Goal: Task Accomplishment & Management: Use online tool/utility

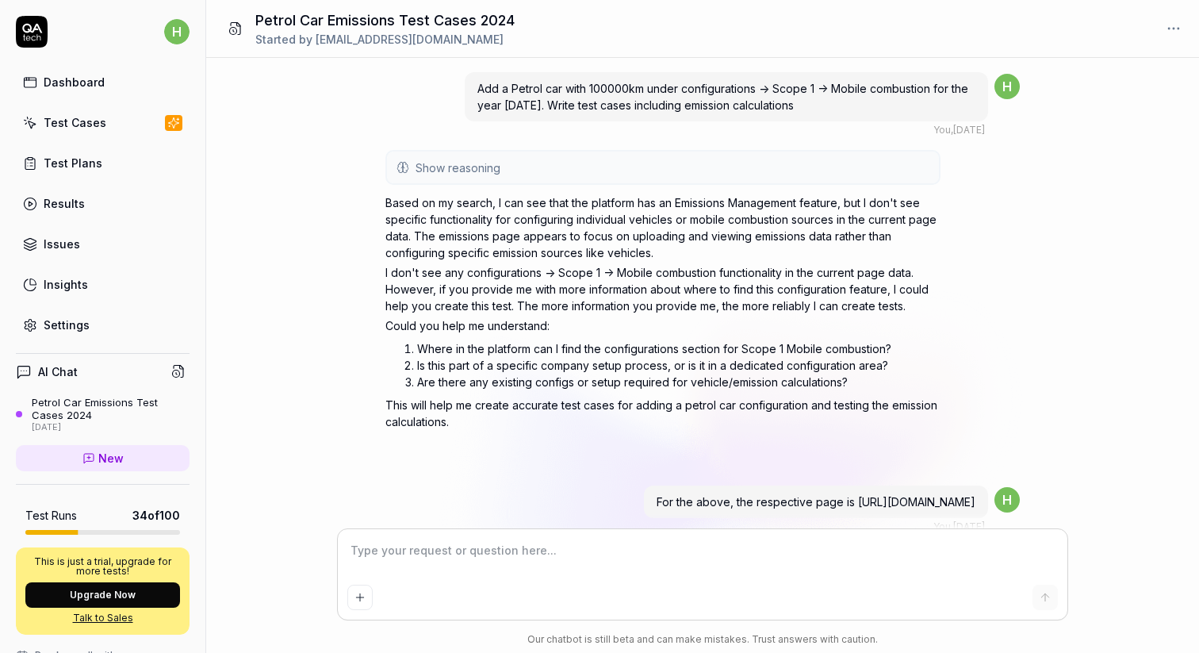
scroll to position [1341, 0]
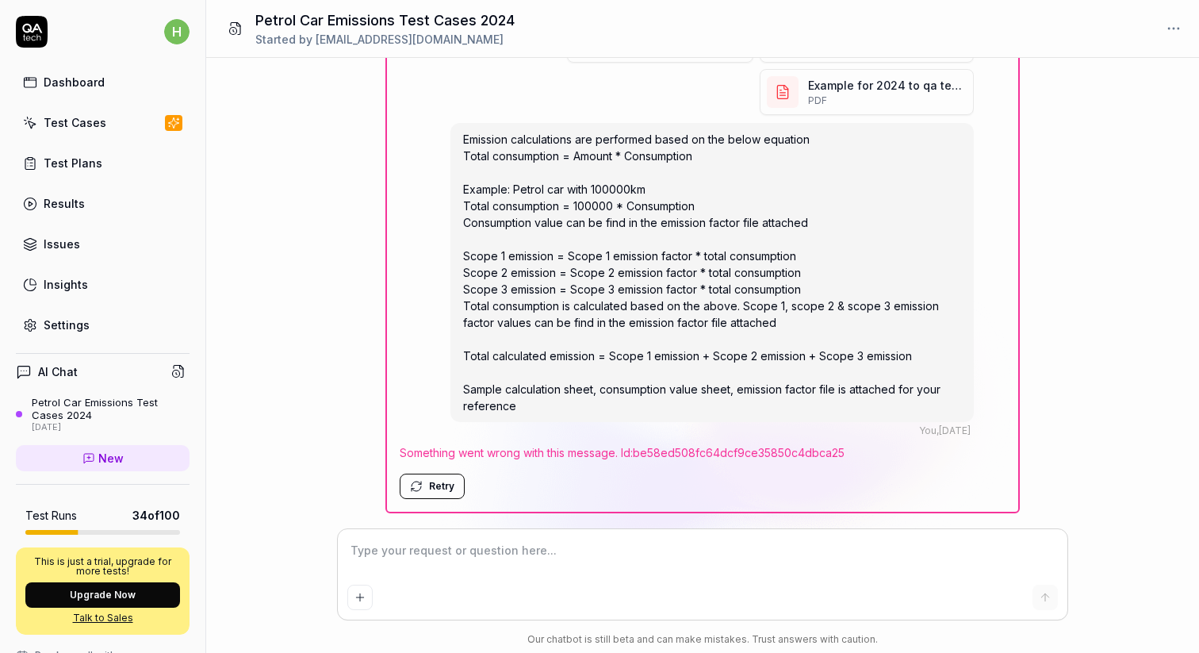
type textarea "*"
type textarea "Calculations for 2025 Emission calculations are performed based on the below eq…"
type textarea "*"
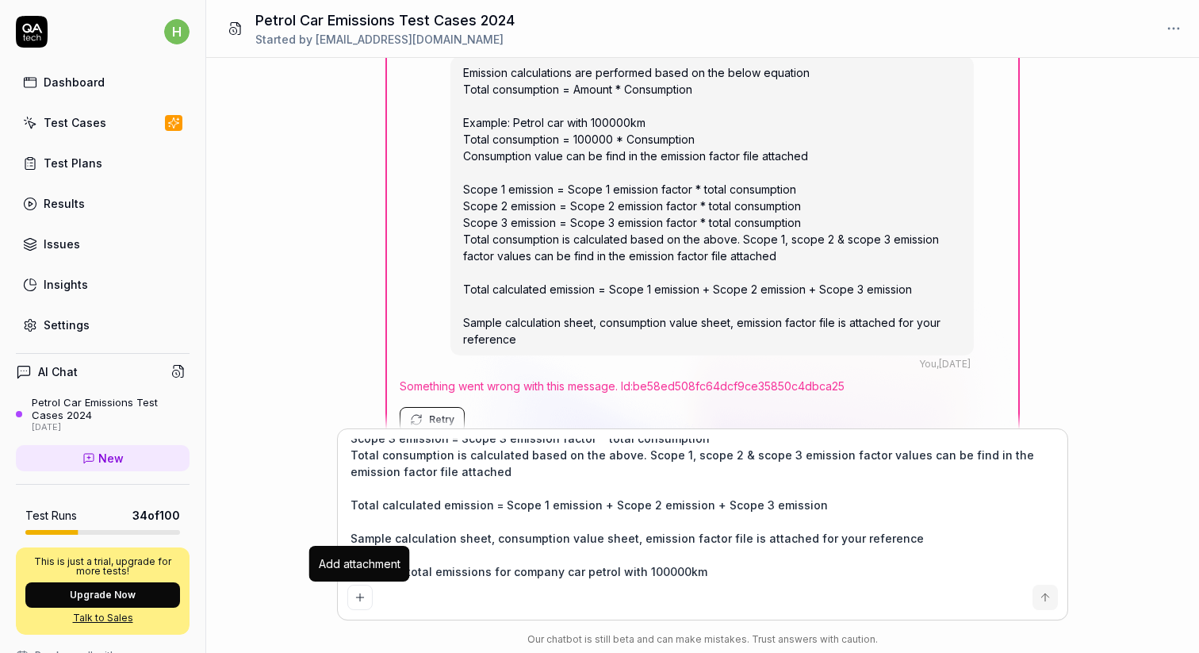
type textarea "Calculations for 2025 Emission calculations are performed based on the below eq…"
type textarea "*"
click at [364, 592] on icon "Add attachment" at bounding box center [360, 597] width 13 height 13
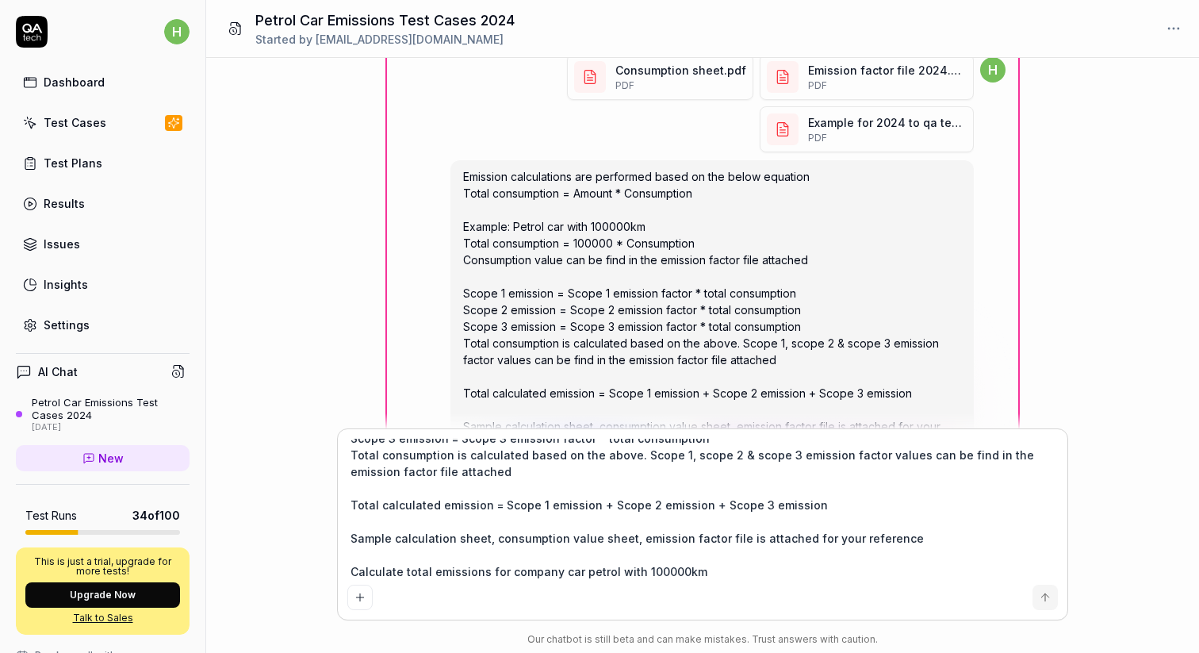
scroll to position [1242, 0]
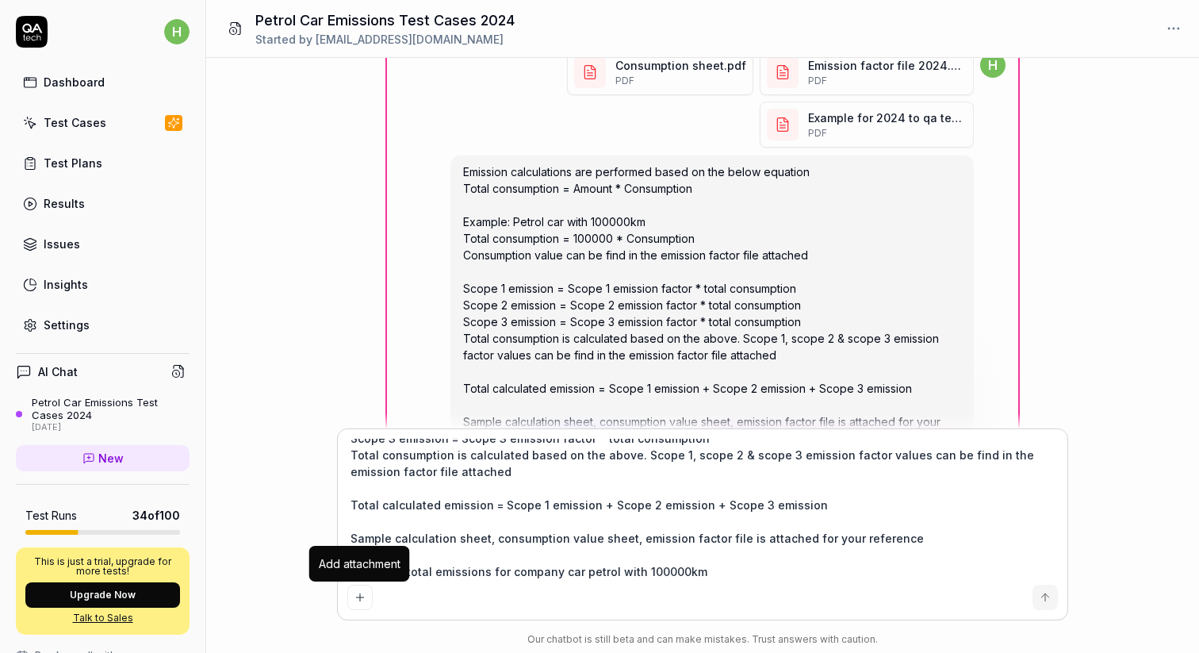
type textarea "*"
click at [355, 587] on button "Add attachment" at bounding box center [359, 597] width 25 height 25
type textarea "*"
type input "**********"
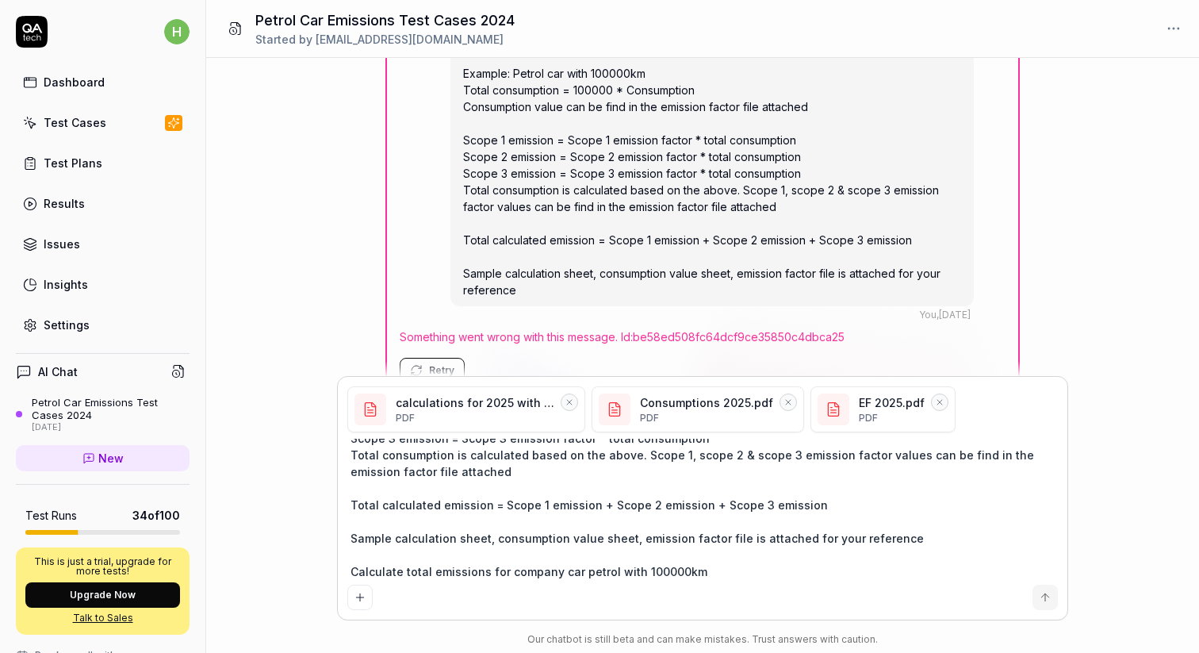
scroll to position [1493, 0]
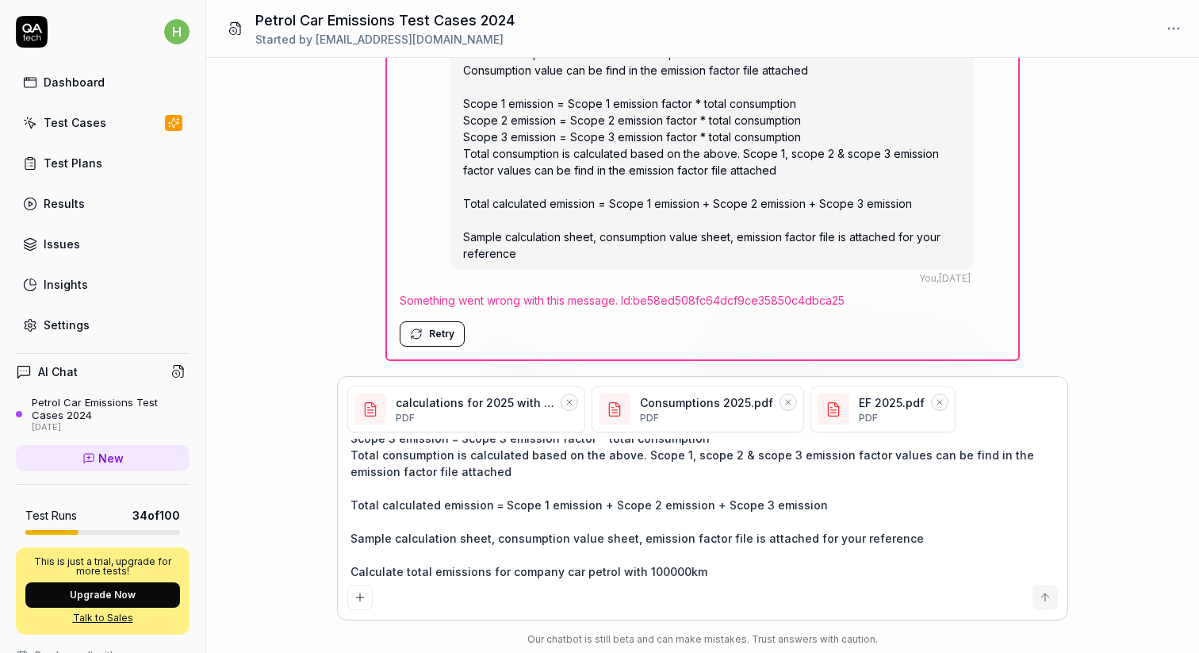
click at [1047, 598] on icon "submit" at bounding box center [1045, 597] width 13 height 13
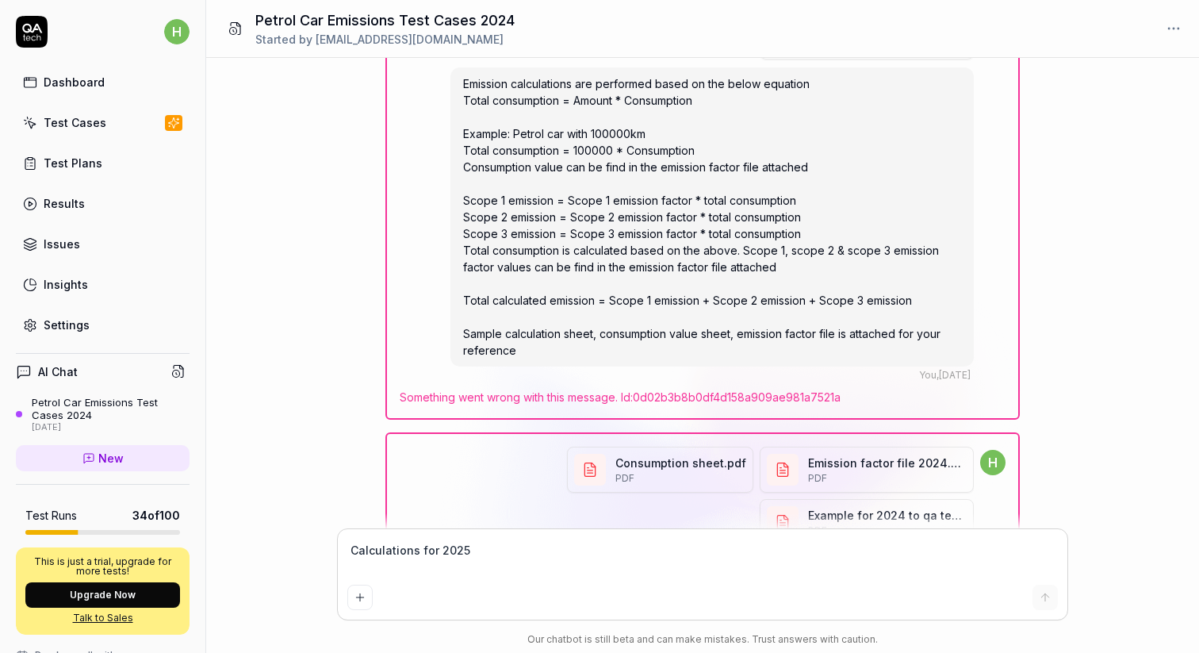
scroll to position [1341, 0]
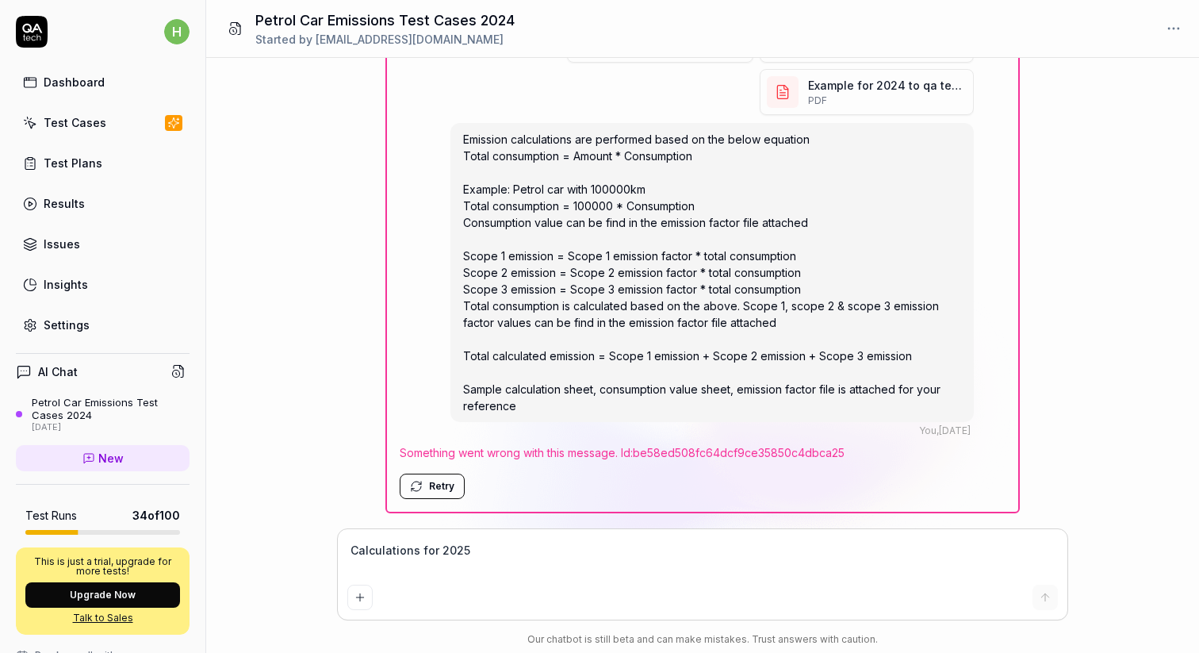
click at [178, 374] on icon at bounding box center [178, 371] width 14 height 14
type textarea "*"
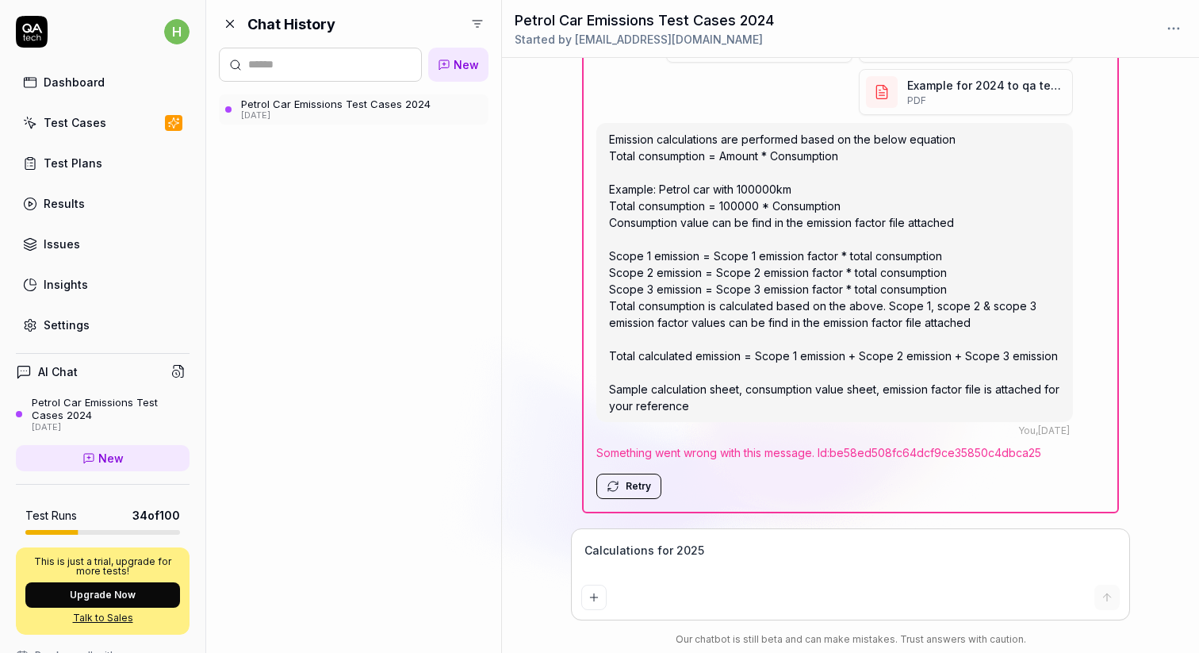
scroll to position [1374, 0]
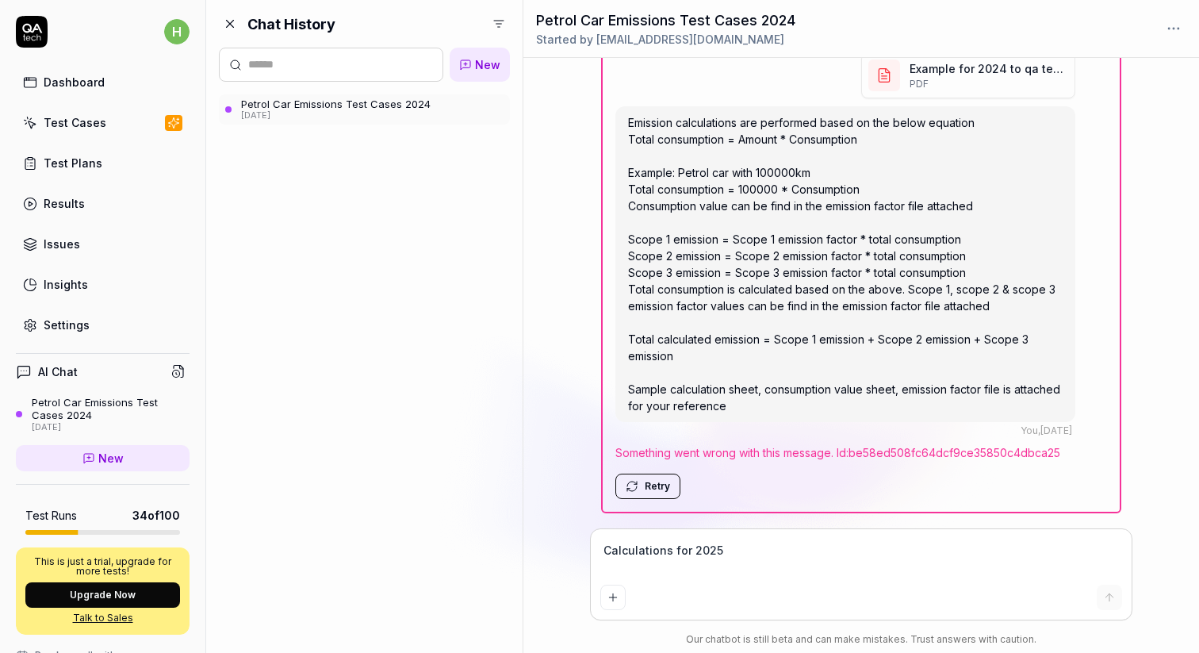
click at [470, 56] on link "New" at bounding box center [480, 65] width 60 height 34
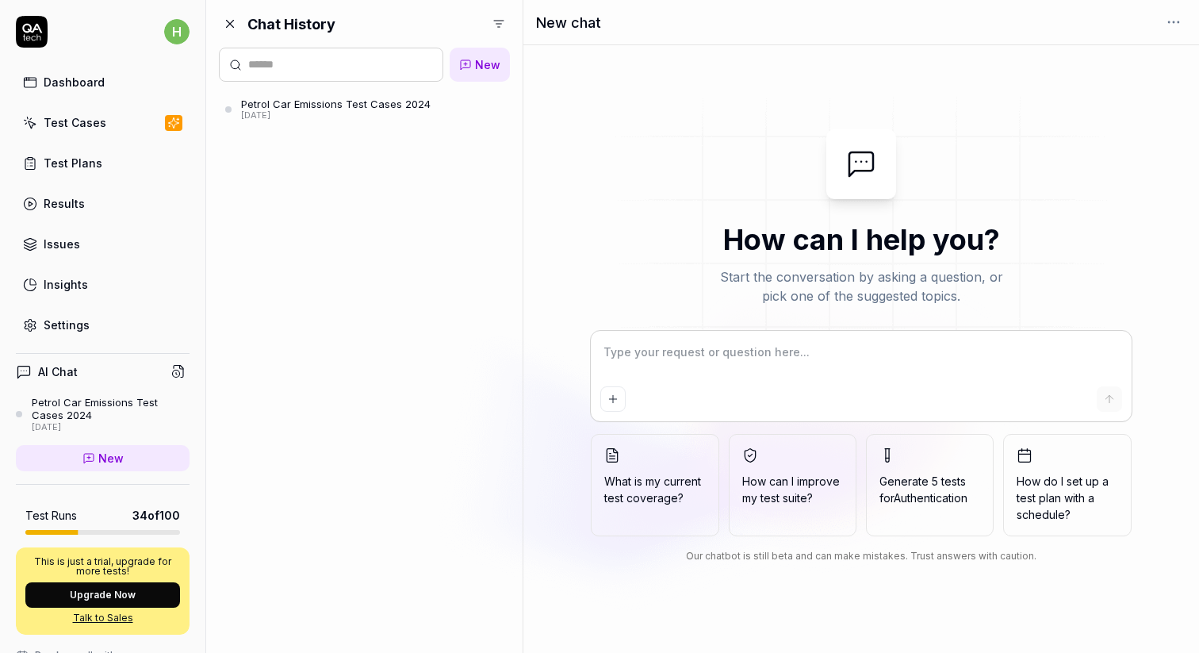
type textarea "*"
type textarea "Calculations for 2025 Emission calculations are performed based on the below eq…"
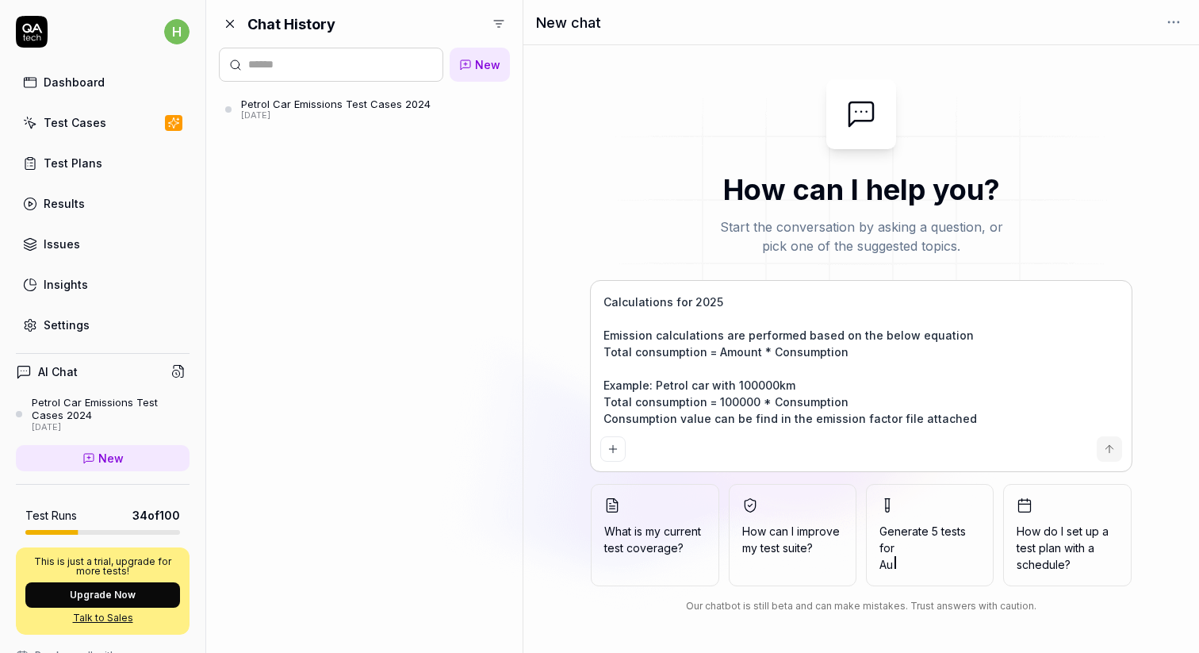
scroll to position [212, 0]
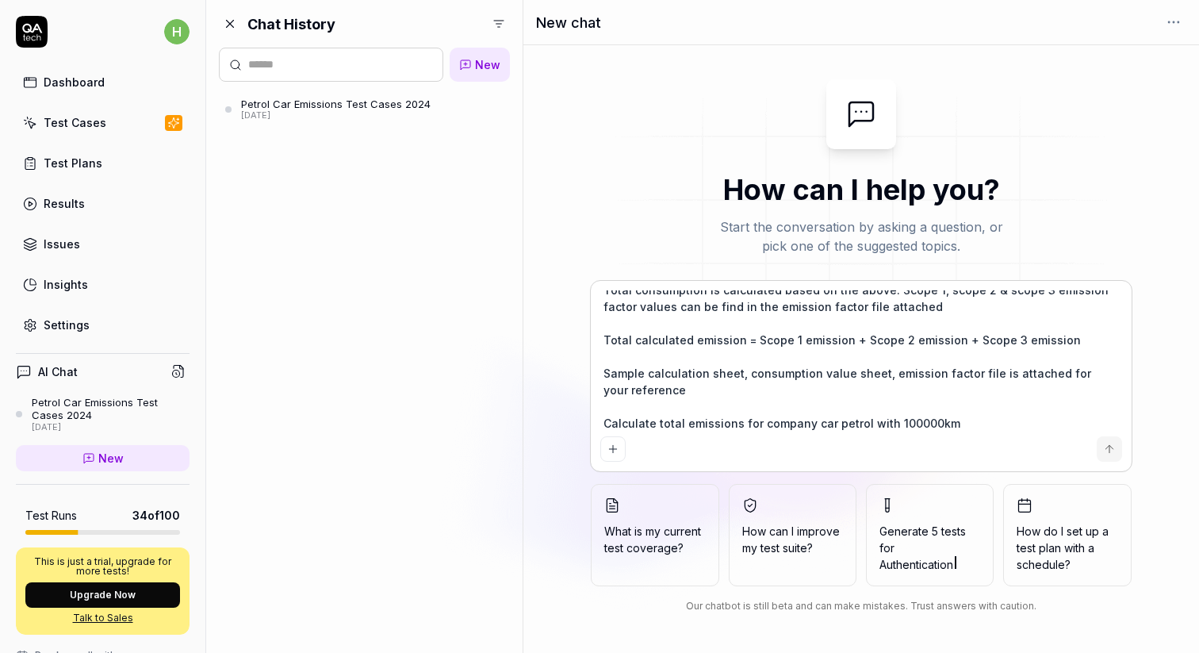
type textarea "*"
type textarea "Calculations for 2025 Emission calculations are performed based on the below eq…"
type textarea "*"
click at [616, 451] on icon "Add attachment" at bounding box center [613, 449] width 13 height 13
type textarea "*"
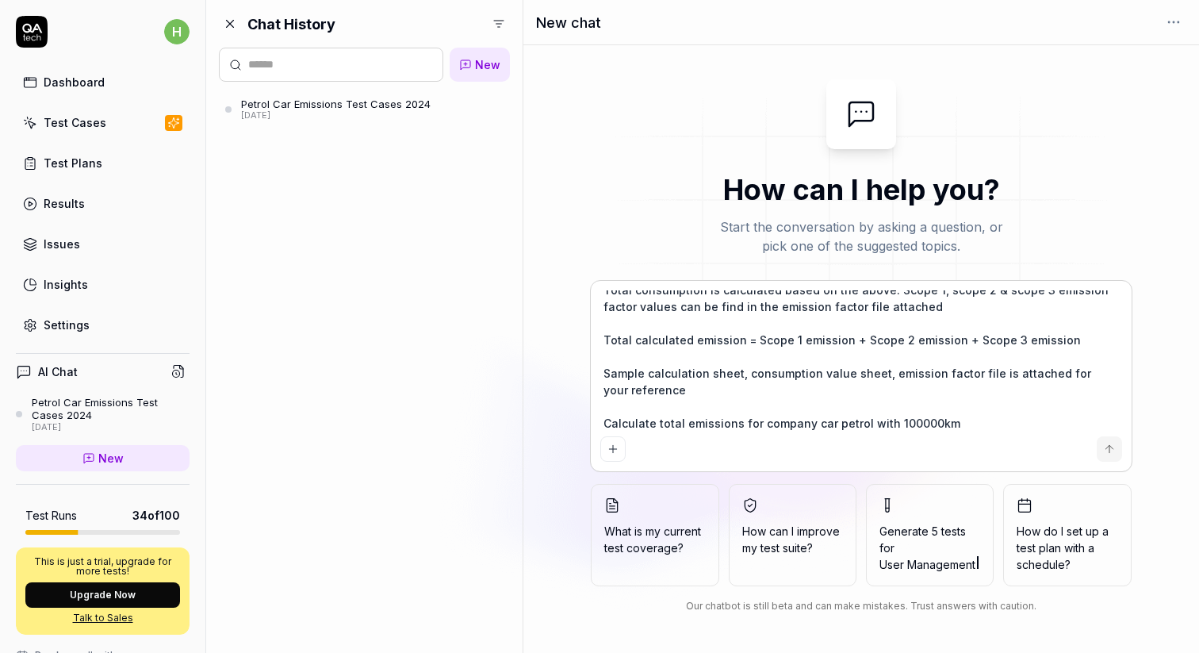
type input "**********"
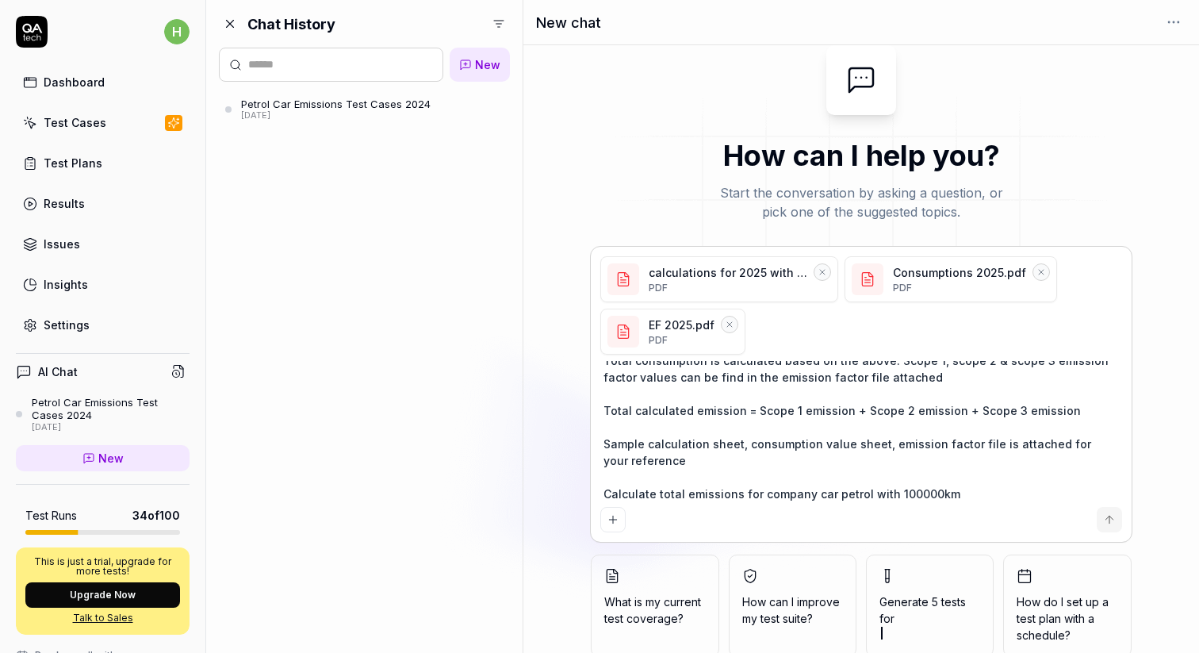
click at [1110, 521] on icon "submit" at bounding box center [1110, 519] width 0 height 7
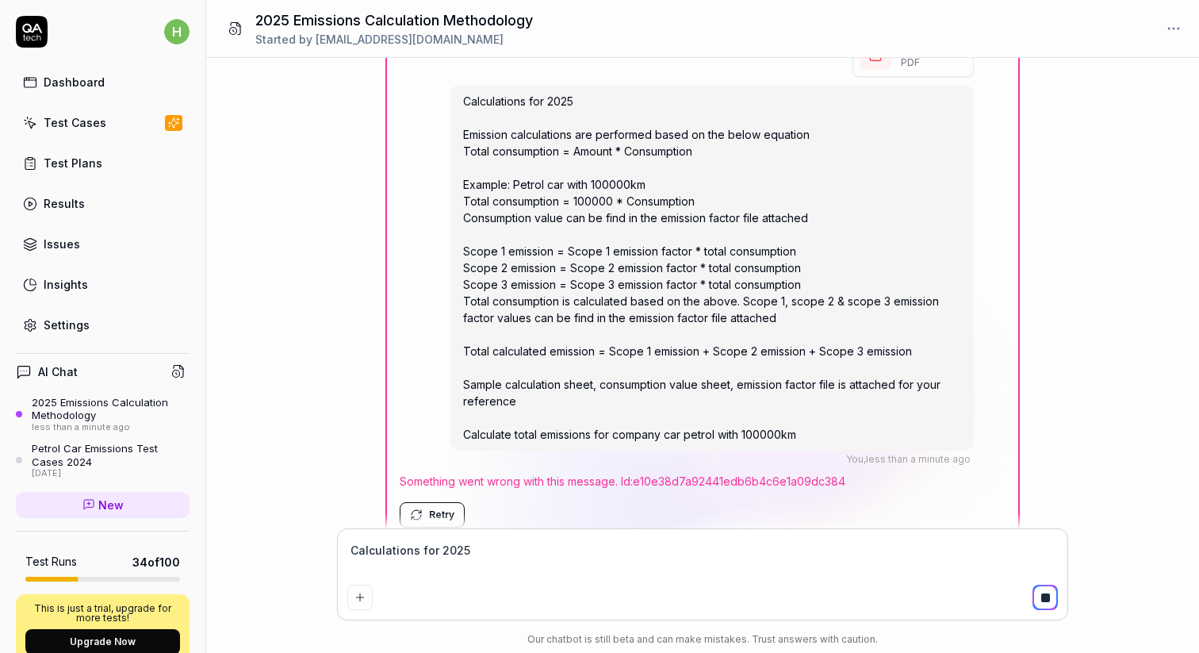
type textarea "*"
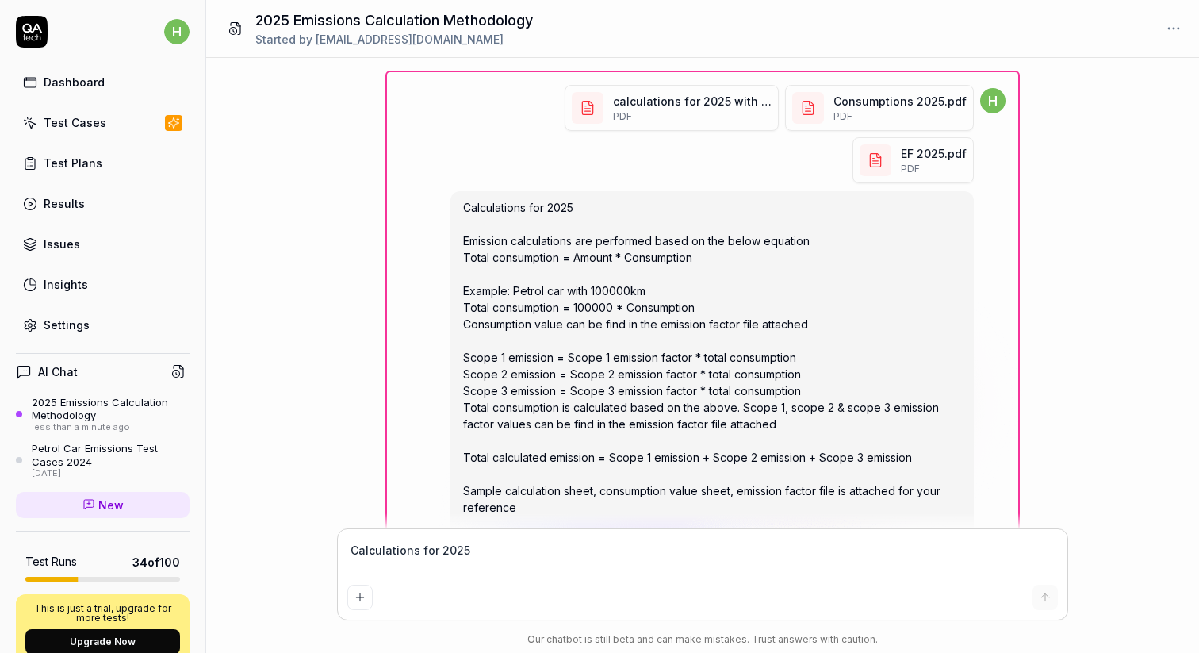
scroll to position [135, 0]
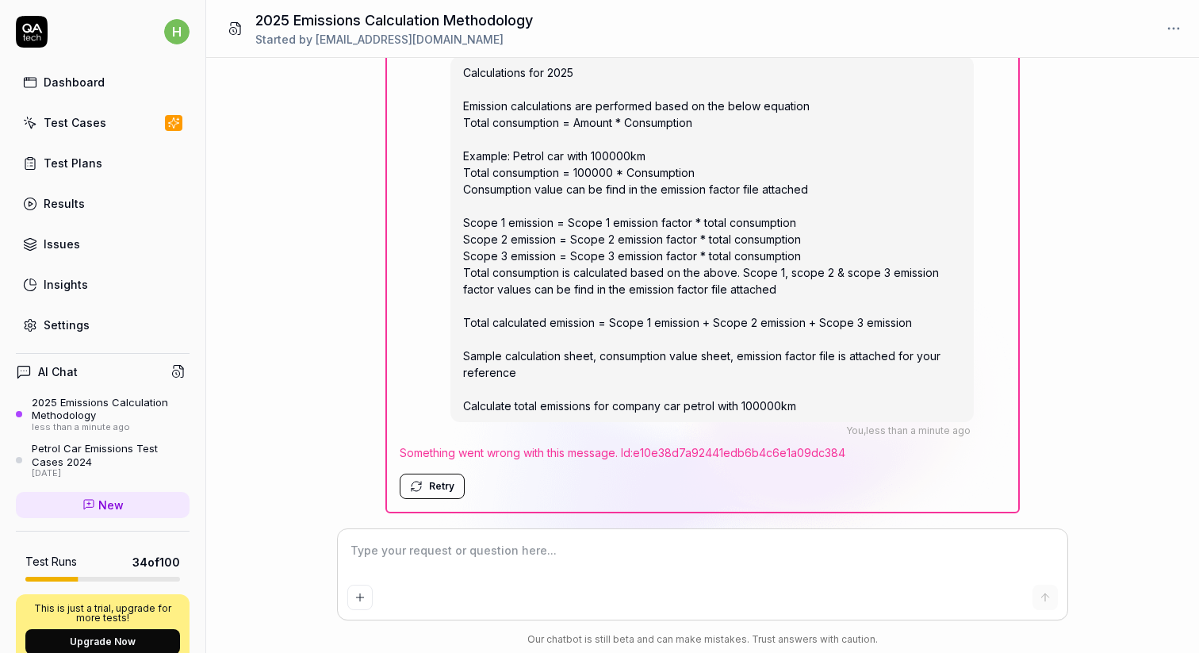
type textarea "Calculations for 2025 Emission calculations are performed based on the below eq…"
type textarea "*"
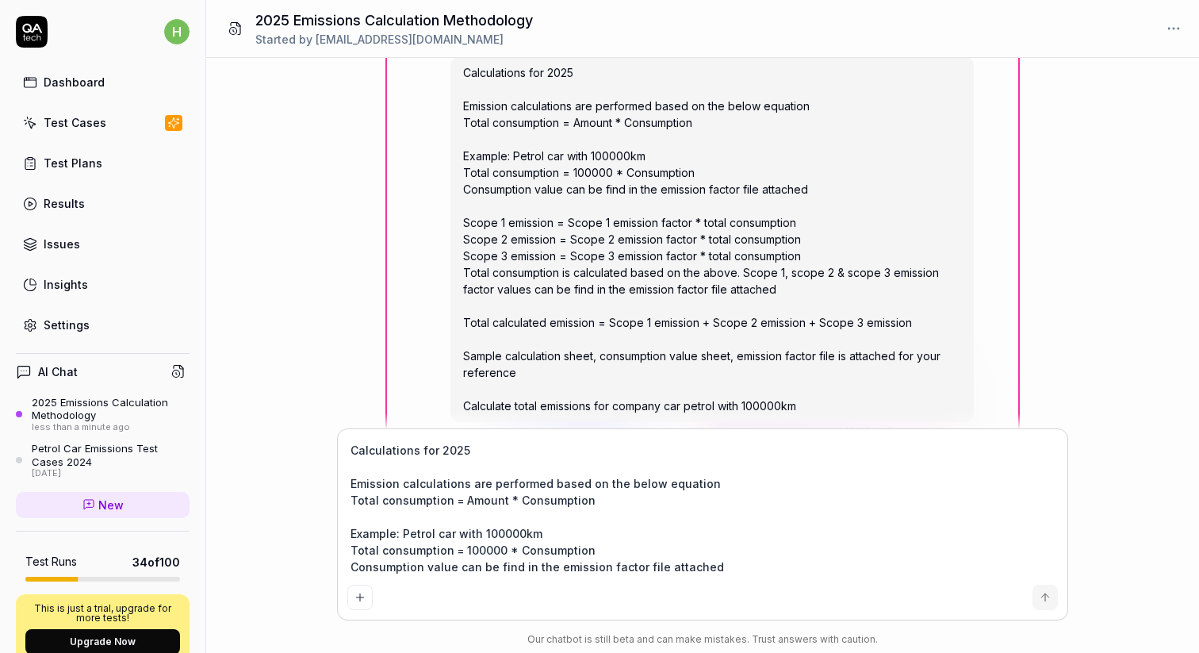
scroll to position [195, 0]
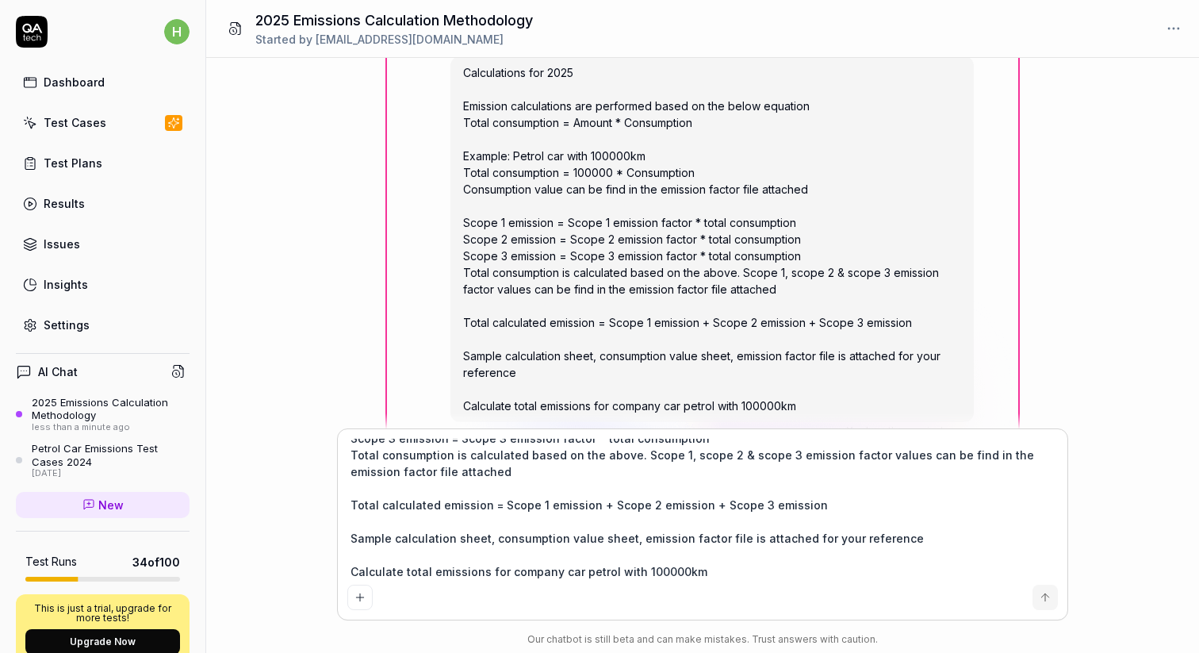
type textarea "Calculations for 2025 Emission calculations are performed based on the below eq…"
type textarea "*"
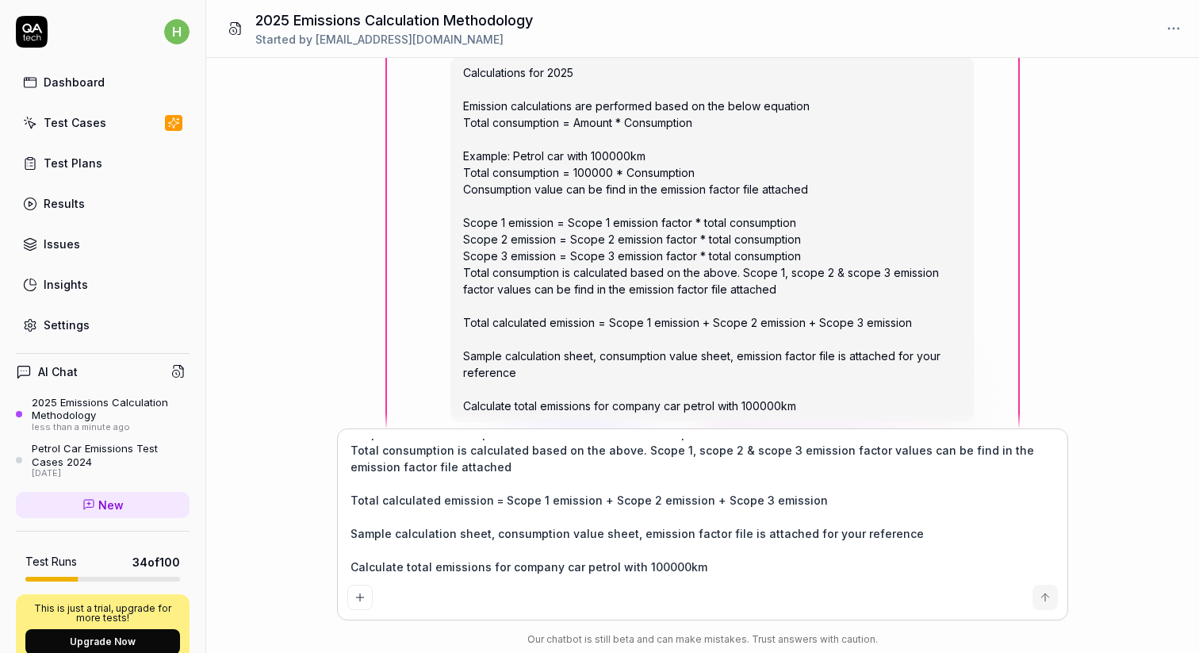
type textarea "Calculations for 2025 Emission calculations are performed based on the below eq…"
type textarea "*"
type textarea "Calculations for 2025 Emission calculations are performed based on the below eq…"
type textarea "*"
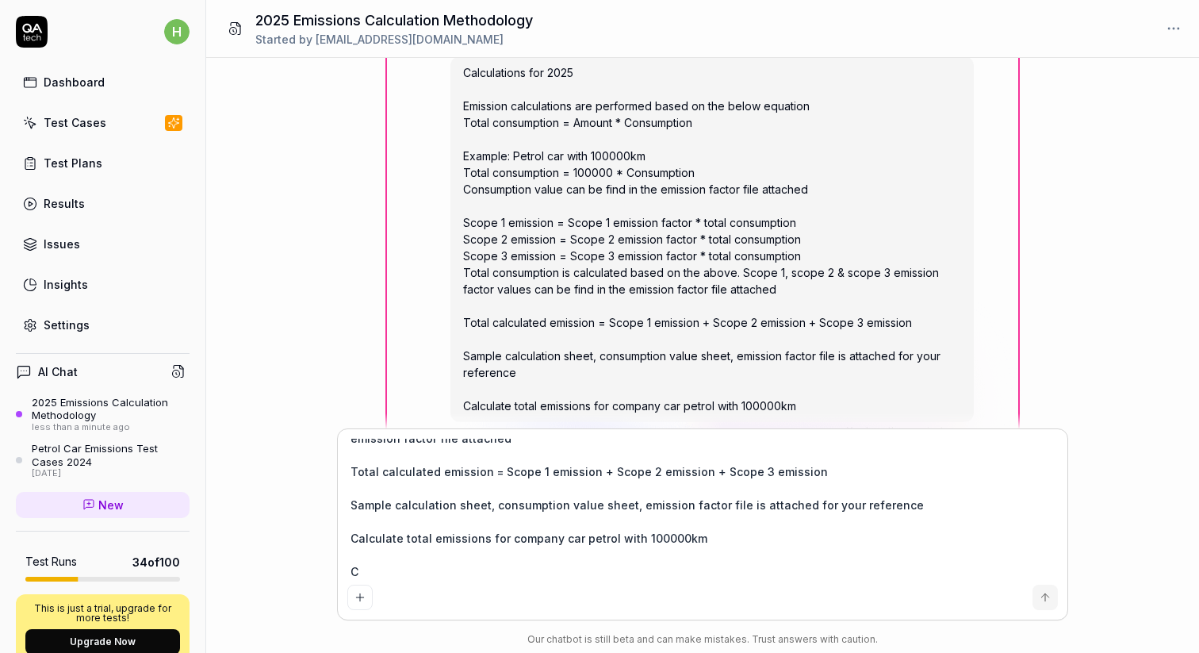
type textarea "Calculations for 2025 Emission calculations are performed based on the below eq…"
type textarea "*"
type textarea "Calculations for 2025 Emission calculations are performed based on the below eq…"
type textarea "*"
type textarea "Calculations for 2025 Emission calculations are performed based on the below eq…"
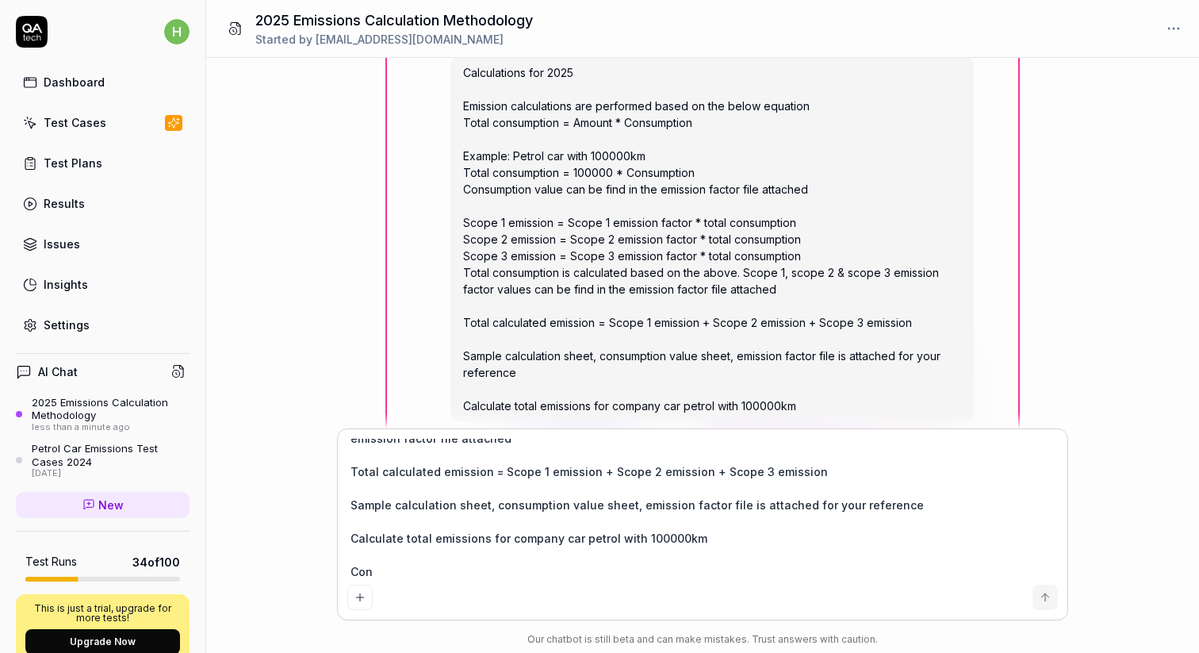
type textarea "*"
type textarea "Calculations for 2025 Emission calculations are performed based on the below eq…"
type textarea "*"
type textarea "Calculations for 2025 Emission calculations are performed based on the below eq…"
type textarea "*"
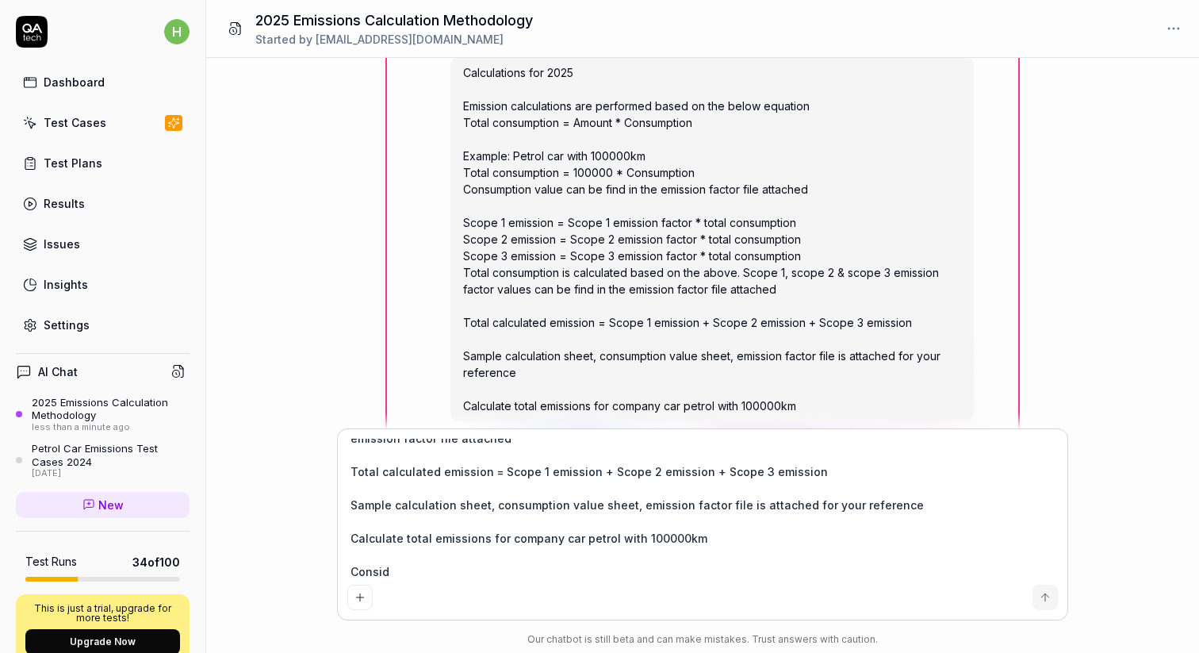
type textarea "Calculations for 2025 Emission calculations are performed based on the below eq…"
type textarea "*"
type textarea "Calculations for 2025 Emission calculations are performed based on the below eq…"
type textarea "*"
type textarea "Calculations for 2025 Emission calculations are performed based on the below eq…"
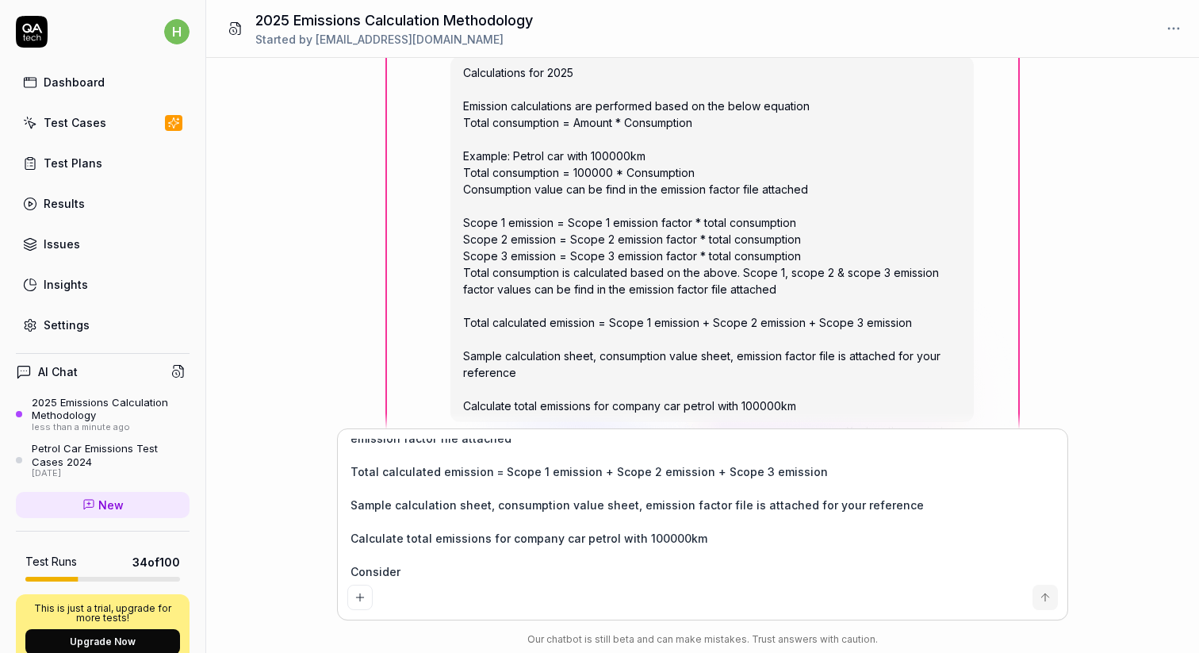
type textarea "*"
type textarea "Calculations for 2025 Emission calculations are performed based on the below eq…"
type textarea "*"
type textarea "Calculations for 2025 Emission calculations are performed based on the below eq…"
type textarea "*"
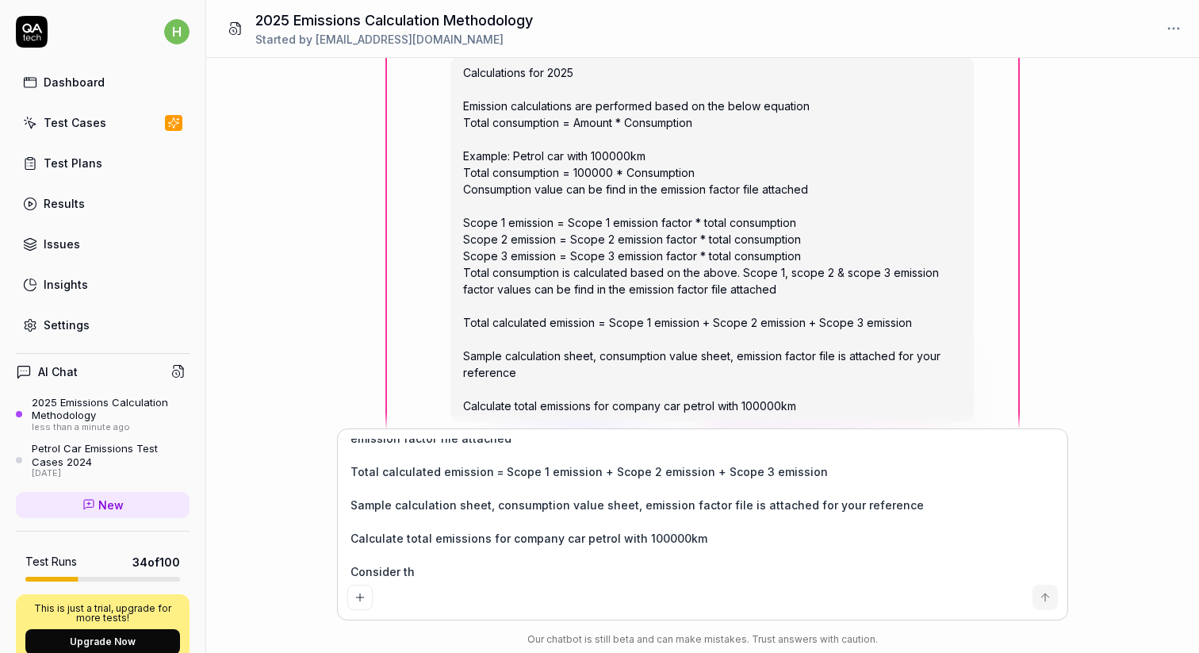
type textarea "Calculations for 2025 Emission calculations are performed based on the below eq…"
type textarea "*"
type textarea "Calculations for 2025 Emission calculations are performed based on the below eq…"
type textarea "*"
type textarea "Calculations for 2025 Emission calculations are performed based on the below eq…"
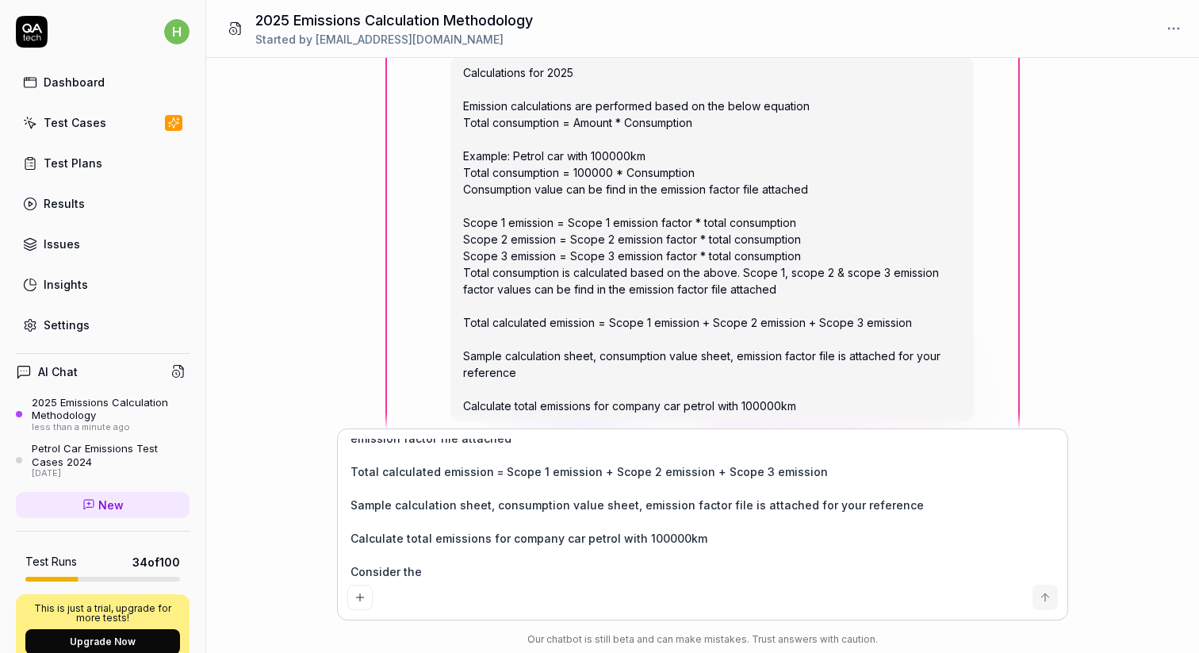
type textarea "*"
type textarea "Calculations for 2025 Emission calculations are performed based on the below eq…"
type textarea "*"
type textarea "Calculations for 2025 Emission calculations are performed based on the below eq…"
type textarea "*"
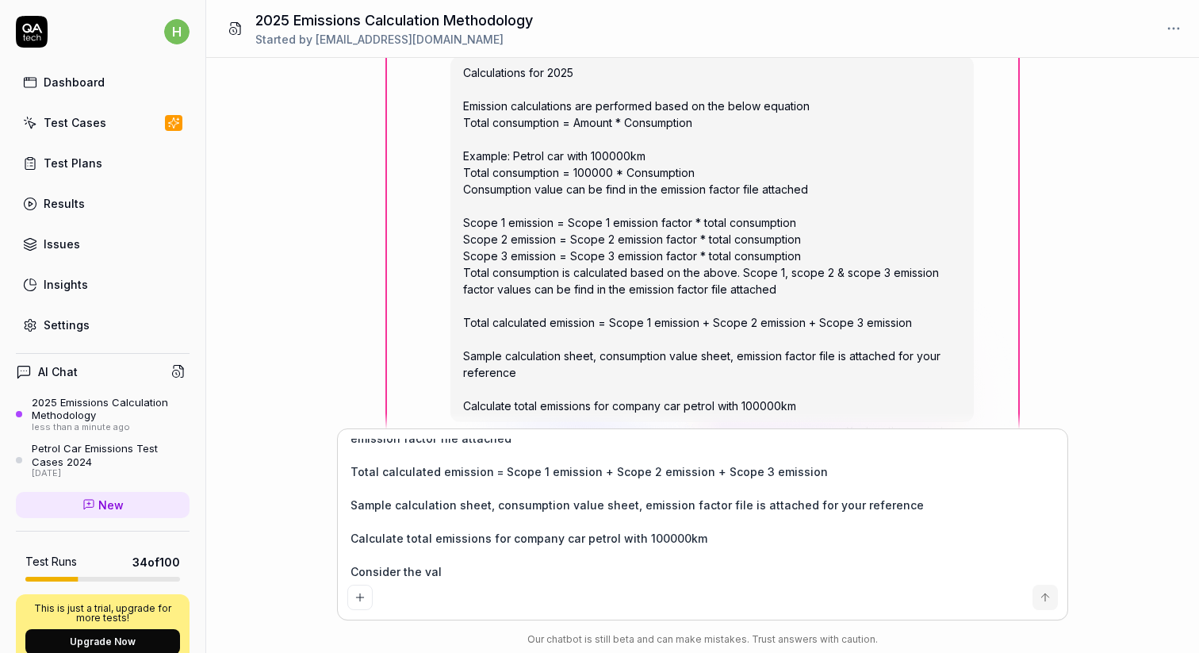
type textarea "Calculations for 2025 Emission calculations are performed based on the below eq…"
type textarea "*"
type textarea "Calculations for 2025 Emission calculations are performed based on the below eq…"
type textarea "*"
type textarea "Calculations for 2025 Emission calculations are performed based on the below eq…"
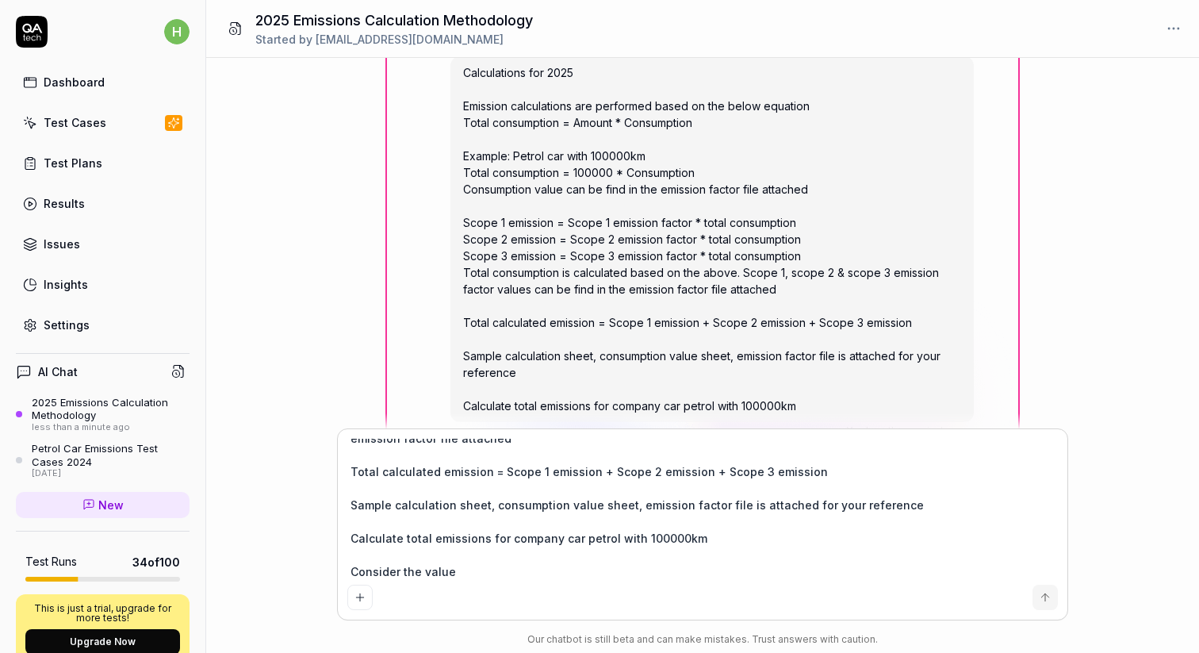
type textarea "*"
type textarea "Calculations for 2025 Emission calculations are performed based on the below eq…"
type textarea "*"
type textarea "Calculations for 2025 Emission calculations are performed based on the below eq…"
type textarea "*"
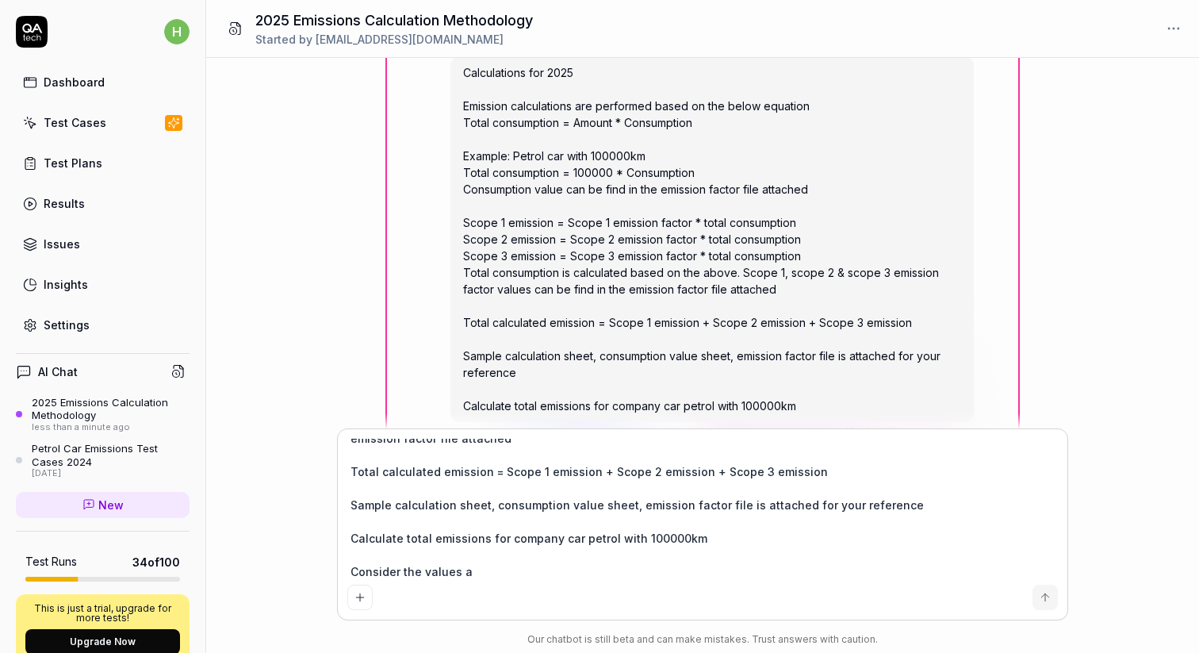
type textarea "Calculations for 2025 Emission calculations are performed based on the below eq…"
type textarea "*"
type textarea "Calculations for 2025 Emission calculations are performed based on the below eq…"
type textarea "*"
type textarea "Calculations for 2025 Emission calculations are performed based on the below eq…"
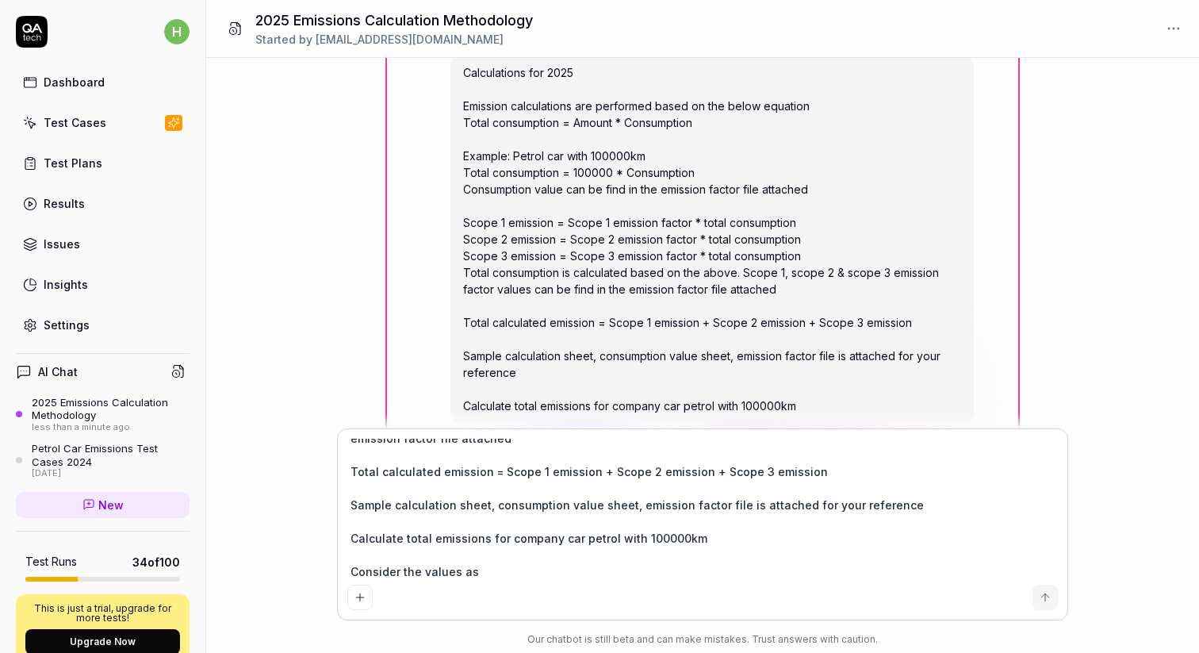
type textarea "*"
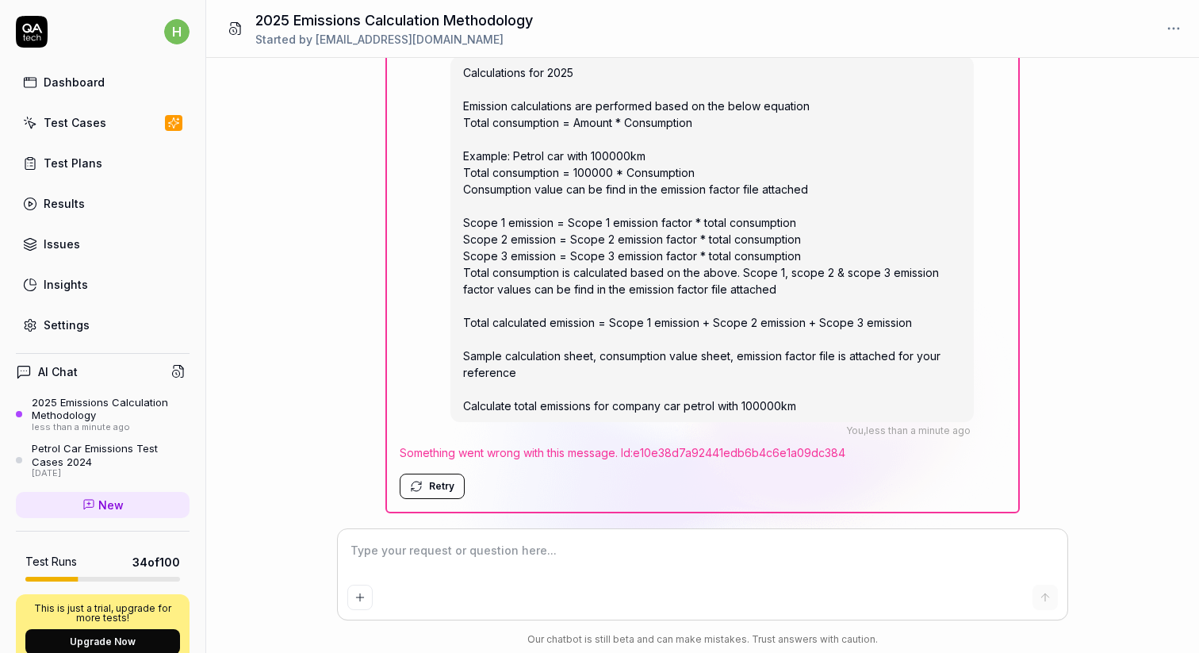
scroll to position [0, 0]
click at [442, 489] on button "Retry" at bounding box center [432, 486] width 65 height 25
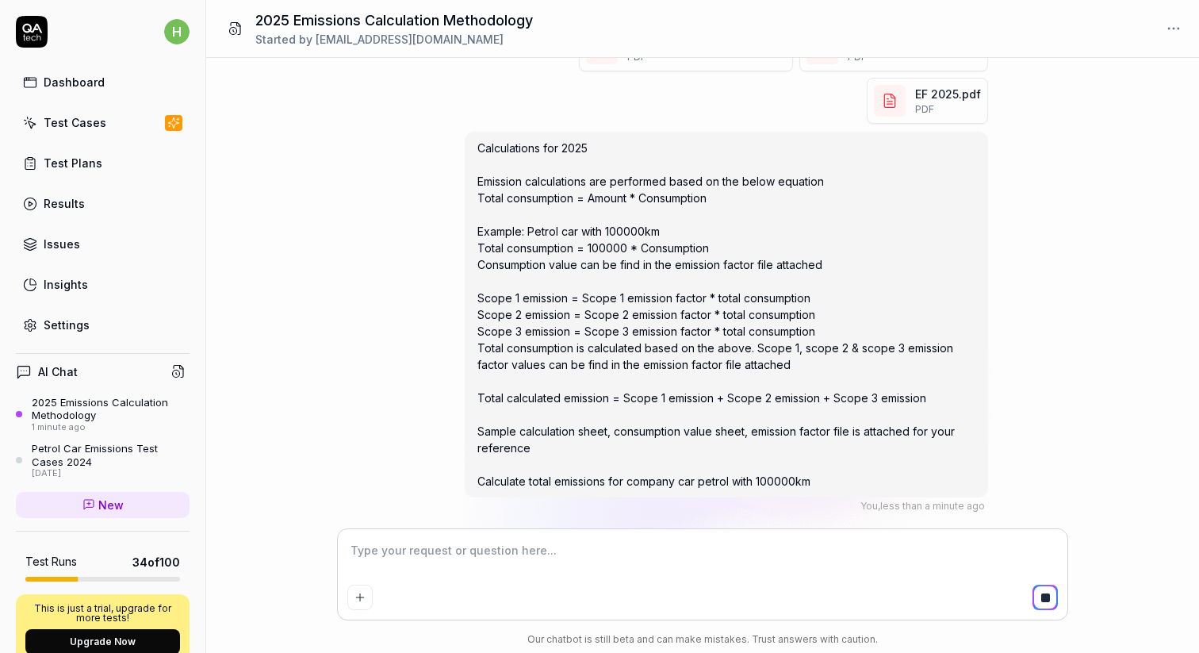
scroll to position [623, 0]
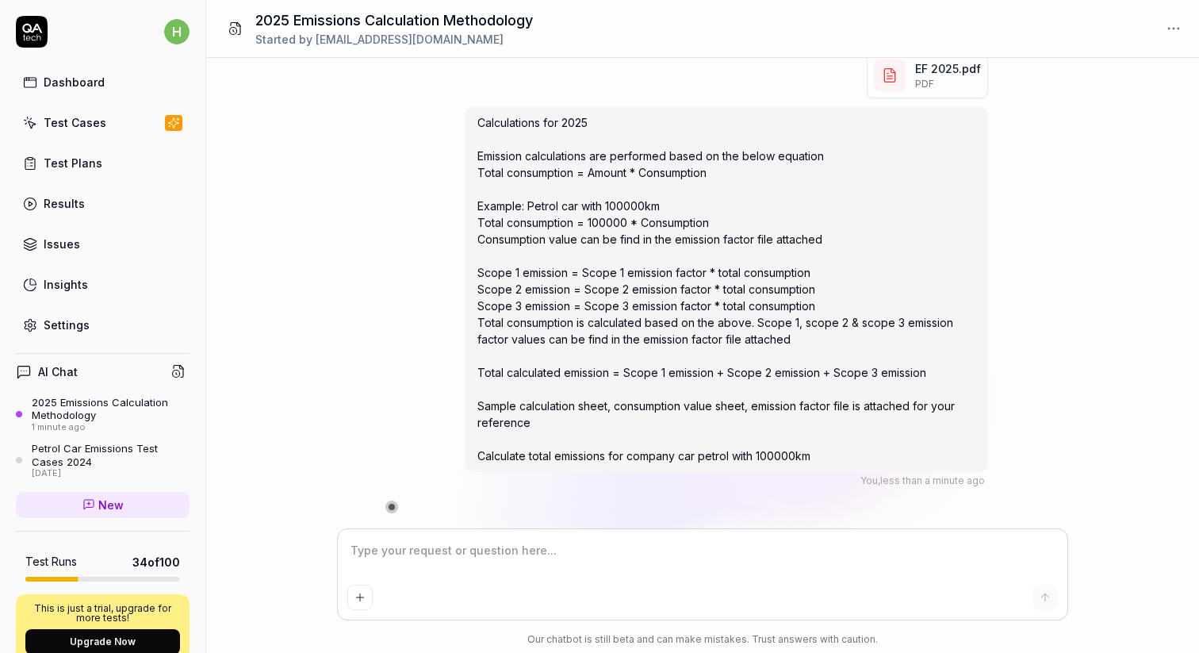
type textarea "*"
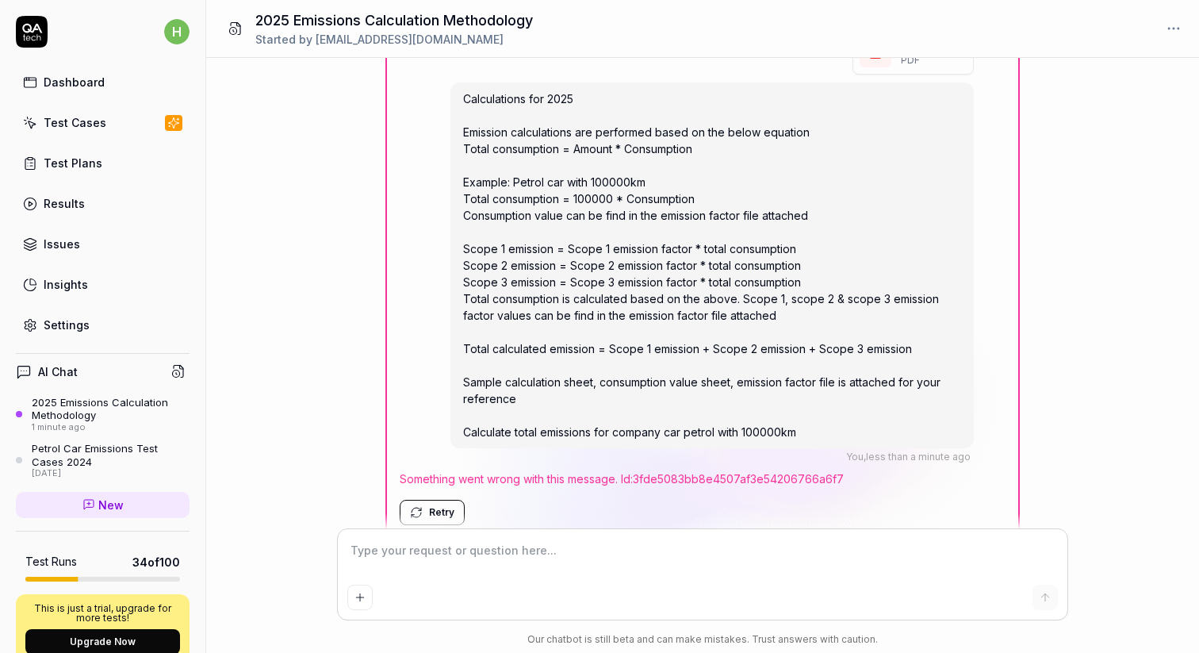
click at [74, 163] on div "Test Plans" at bounding box center [73, 163] width 59 height 17
click at [75, 132] on link "Test Cases" at bounding box center [103, 122] width 174 height 31
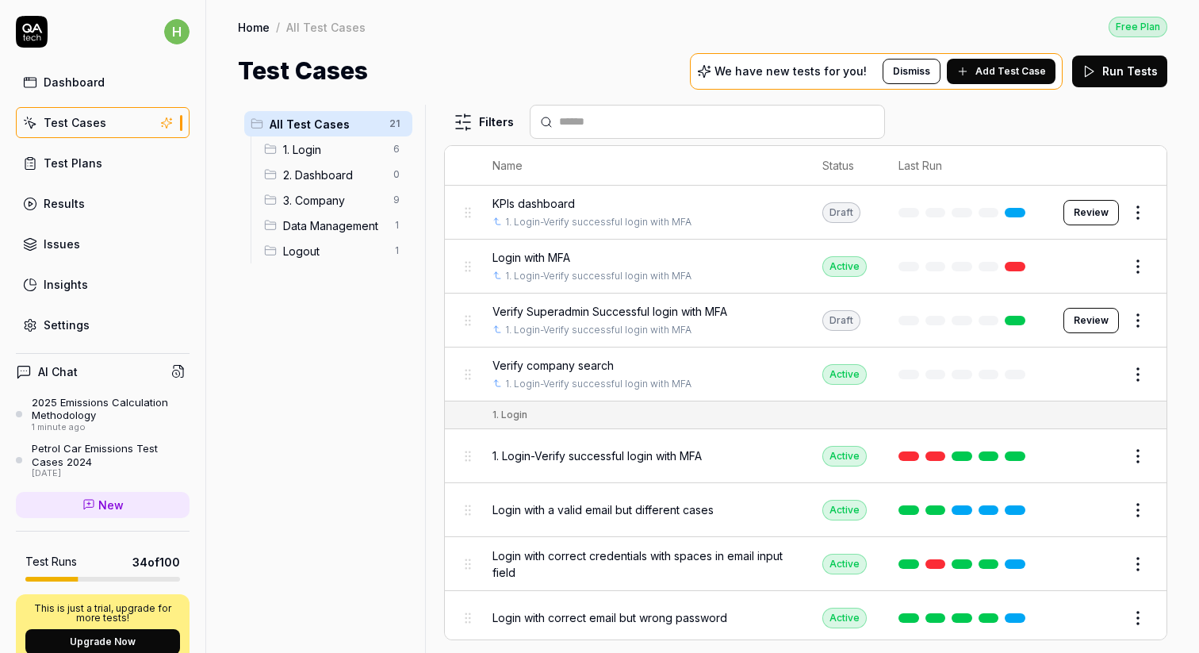
click at [67, 168] on div "Test Plans" at bounding box center [73, 163] width 59 height 17
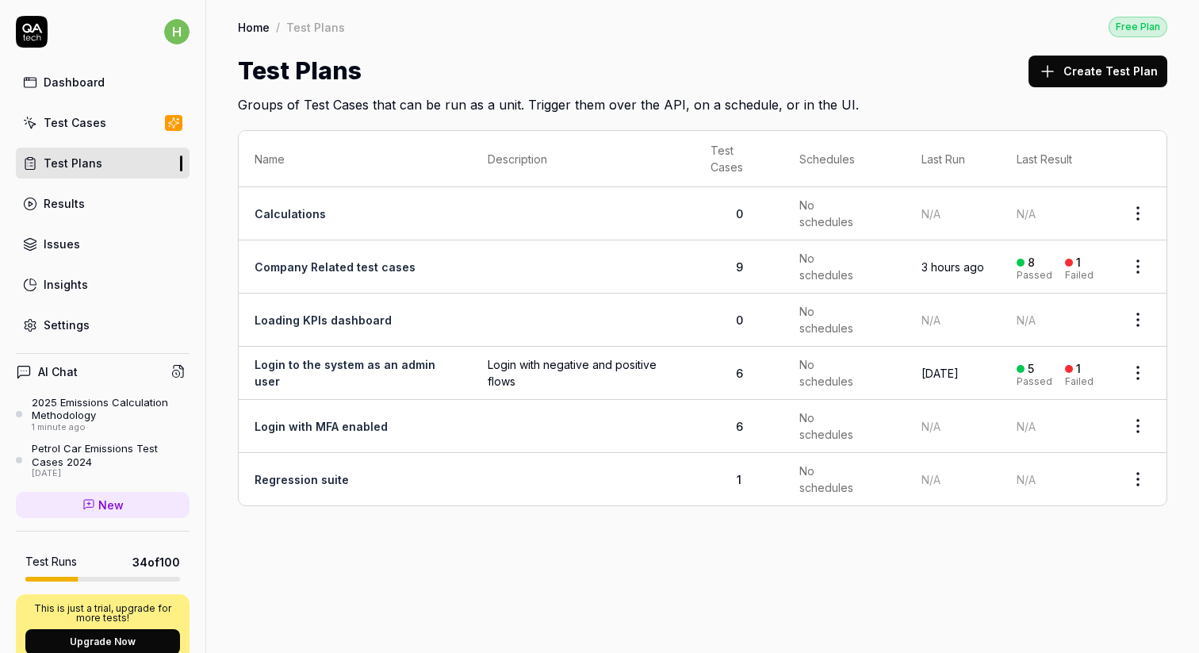
click at [297, 212] on link "Calculations" at bounding box center [290, 213] width 71 height 13
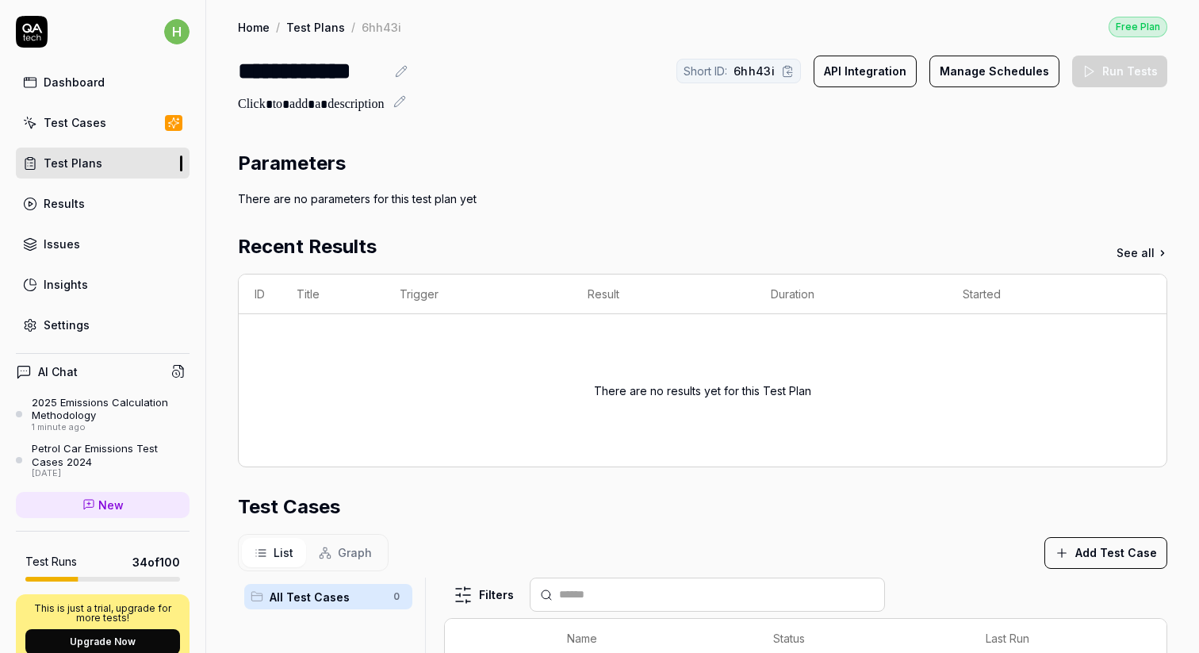
click at [1088, 558] on button "Add Test Case" at bounding box center [1106, 553] width 123 height 32
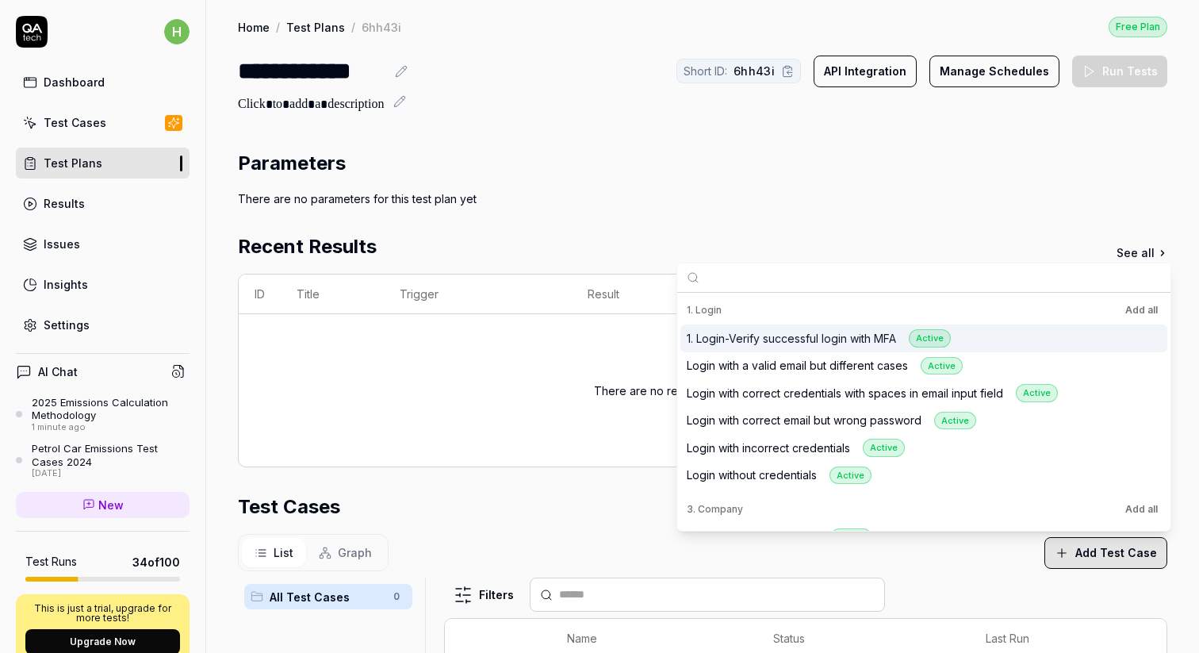
click at [835, 170] on div "Parameters" at bounding box center [703, 163] width 930 height 29
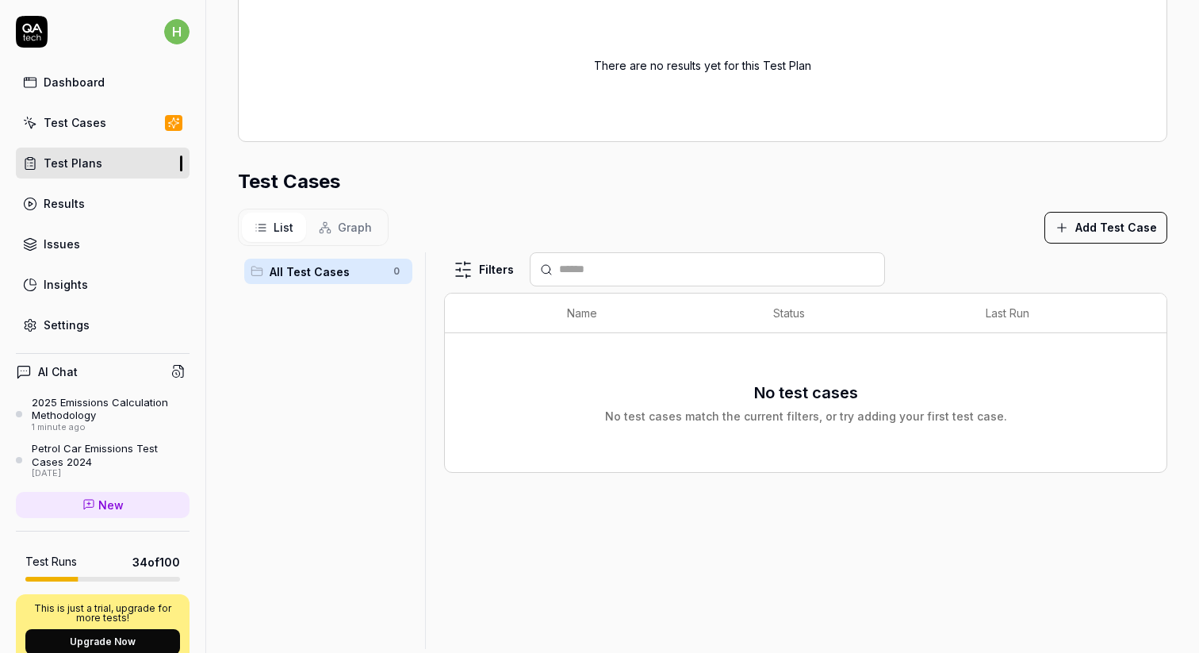
scroll to position [327, 0]
click at [343, 213] on button "Graph" at bounding box center [345, 225] width 79 height 29
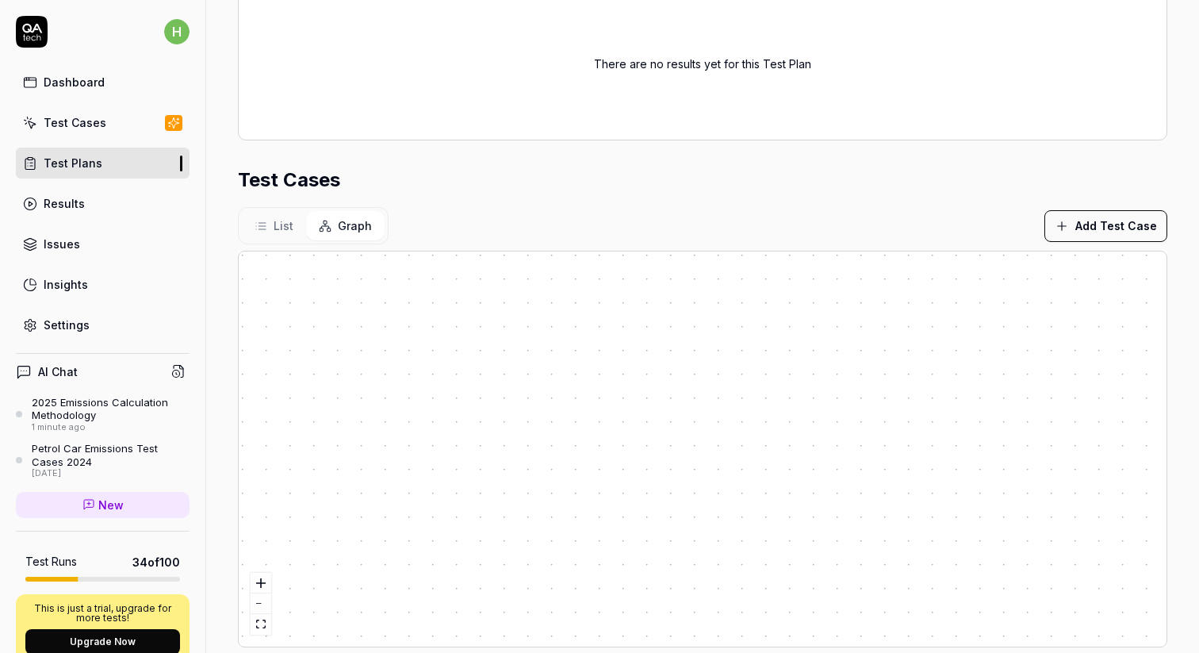
click at [282, 222] on span "List" at bounding box center [284, 225] width 20 height 17
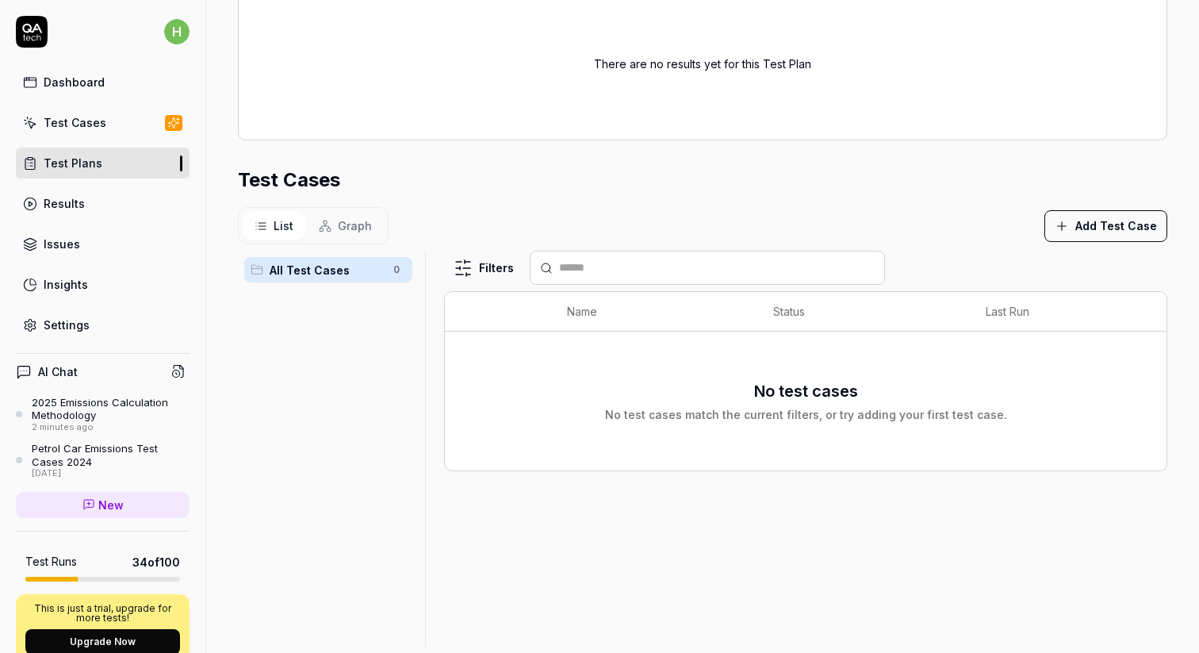
click at [64, 127] on div "Test Cases" at bounding box center [75, 122] width 63 height 17
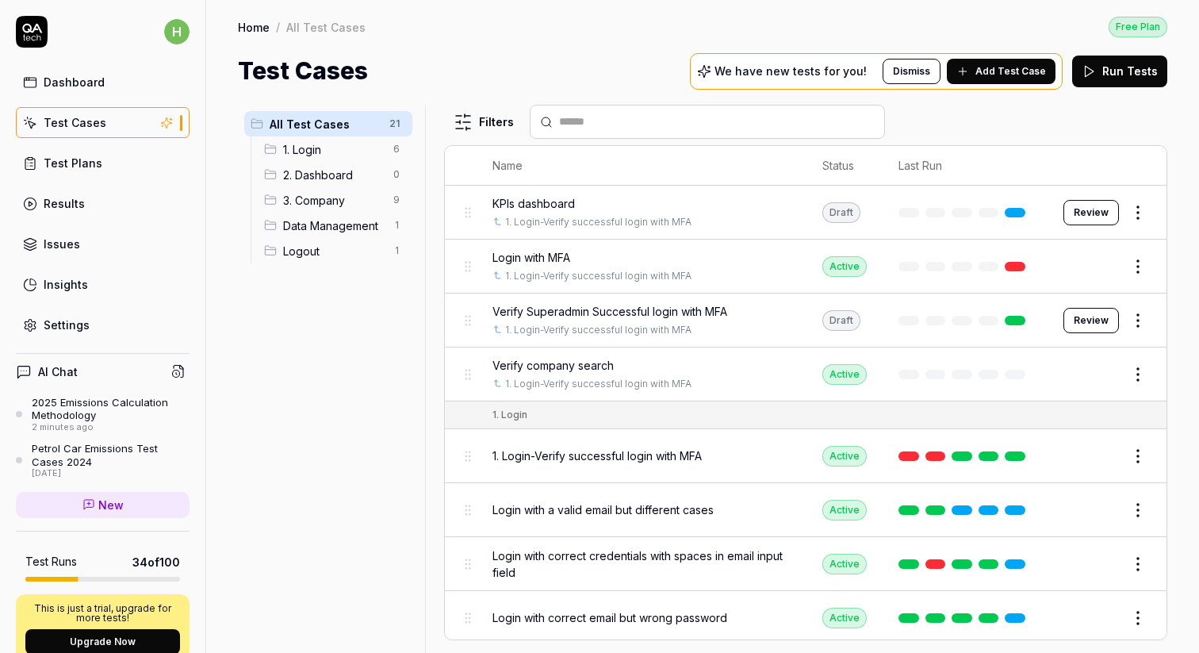
click at [991, 71] on span "Add Test Case" at bounding box center [1011, 71] width 71 height 14
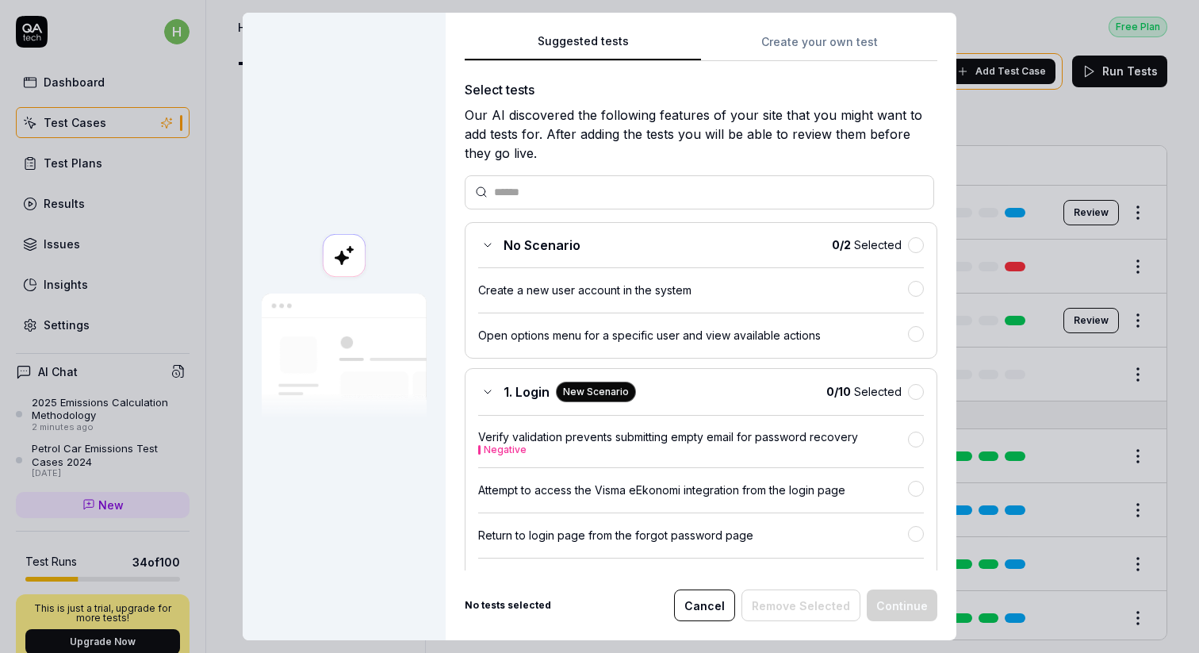
click at [804, 37] on button "Create your own test" at bounding box center [819, 47] width 236 height 29
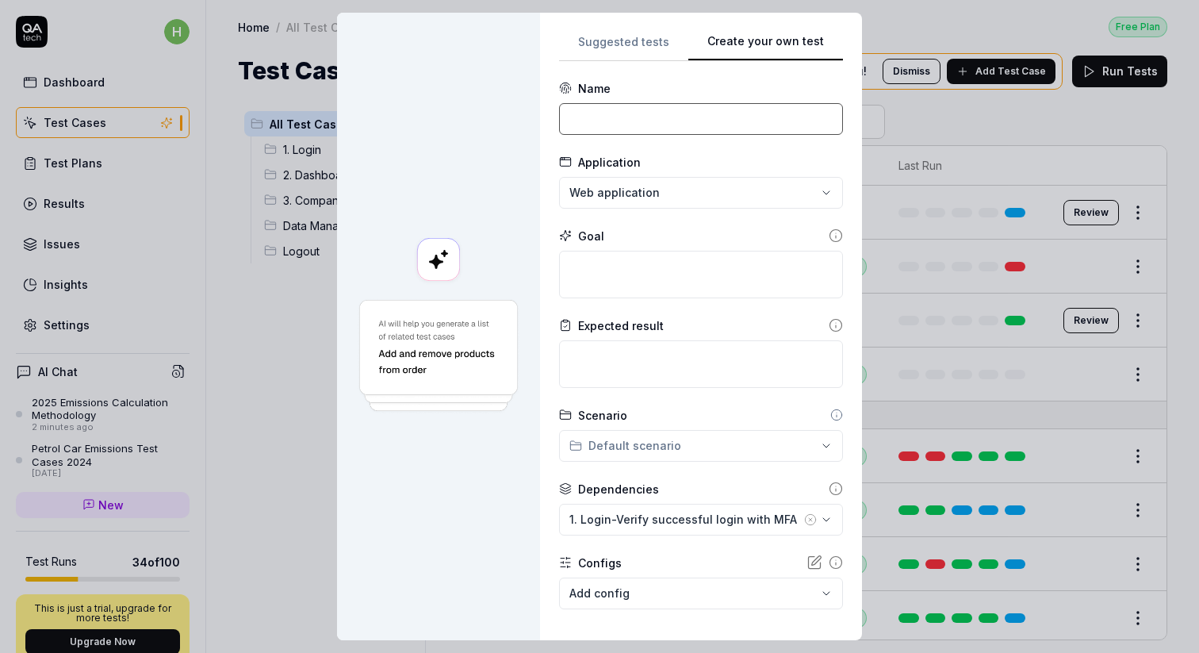
click at [622, 118] on input at bounding box center [701, 119] width 284 height 32
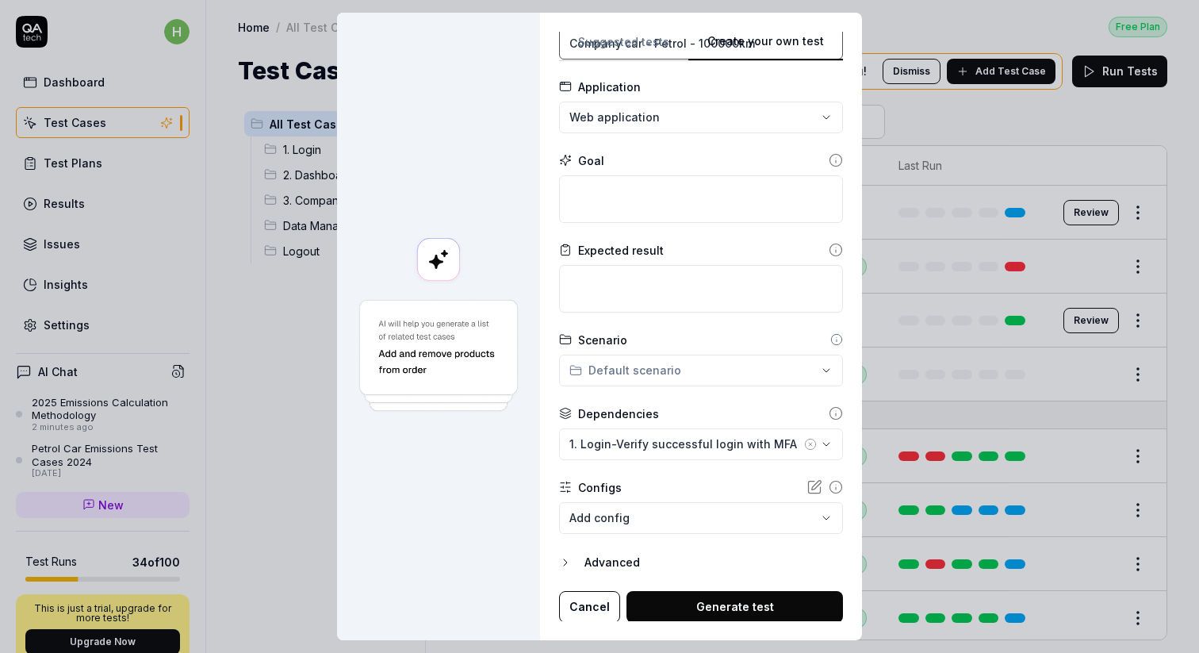
scroll to position [76, 0]
type input "Company car - Petrol - 100000km"
click at [737, 608] on button "Generate test" at bounding box center [735, 606] width 217 height 32
paste textarea "Calculations for 2025 Emission calculations are performed based on the below eq…"
type textarea "*"
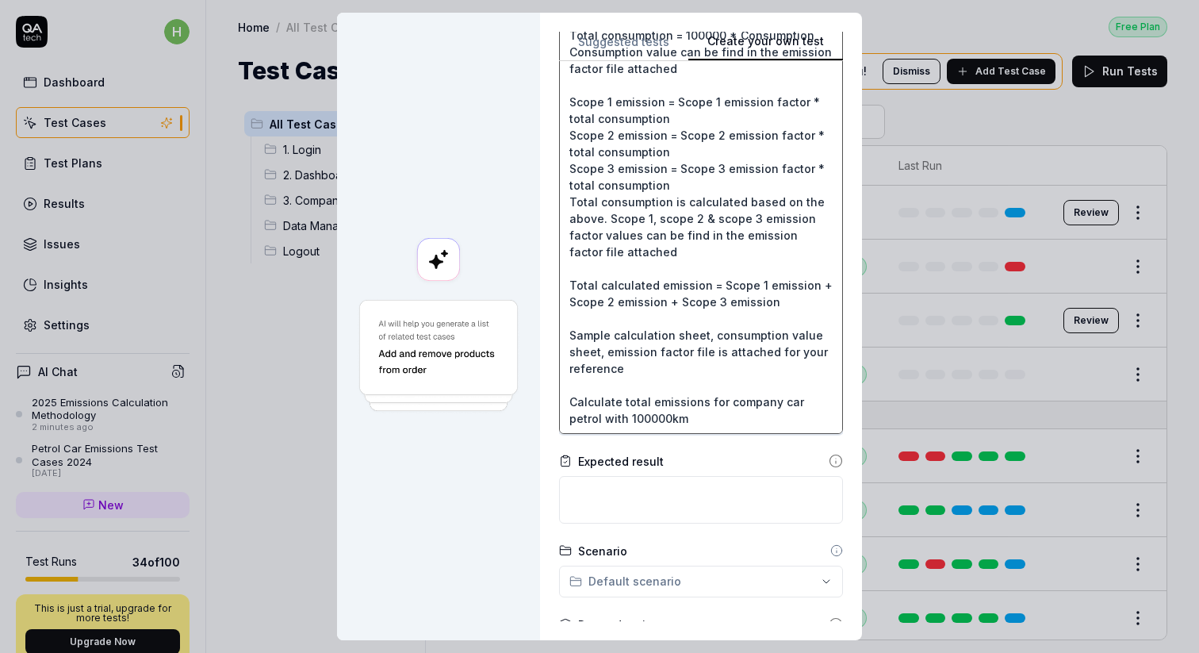
scroll to position [443, 0]
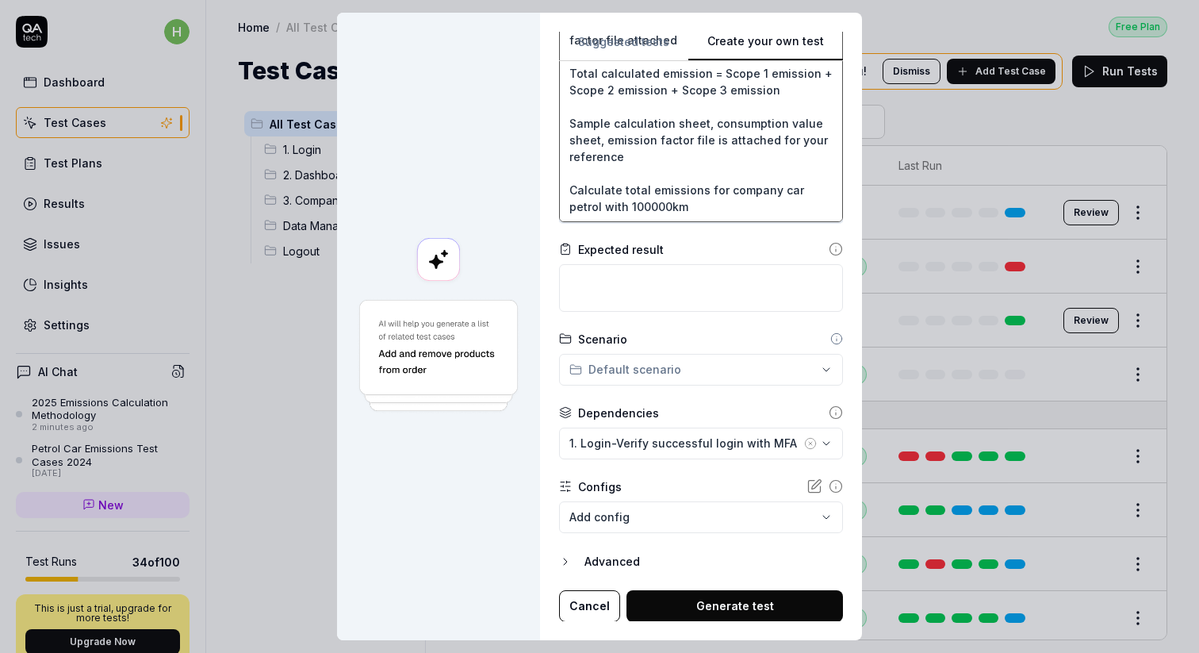
type textarea "Calculations for 2025 Emission calculations are performed based on the below eq…"
click at [694, 605] on button "Generate test" at bounding box center [735, 606] width 217 height 32
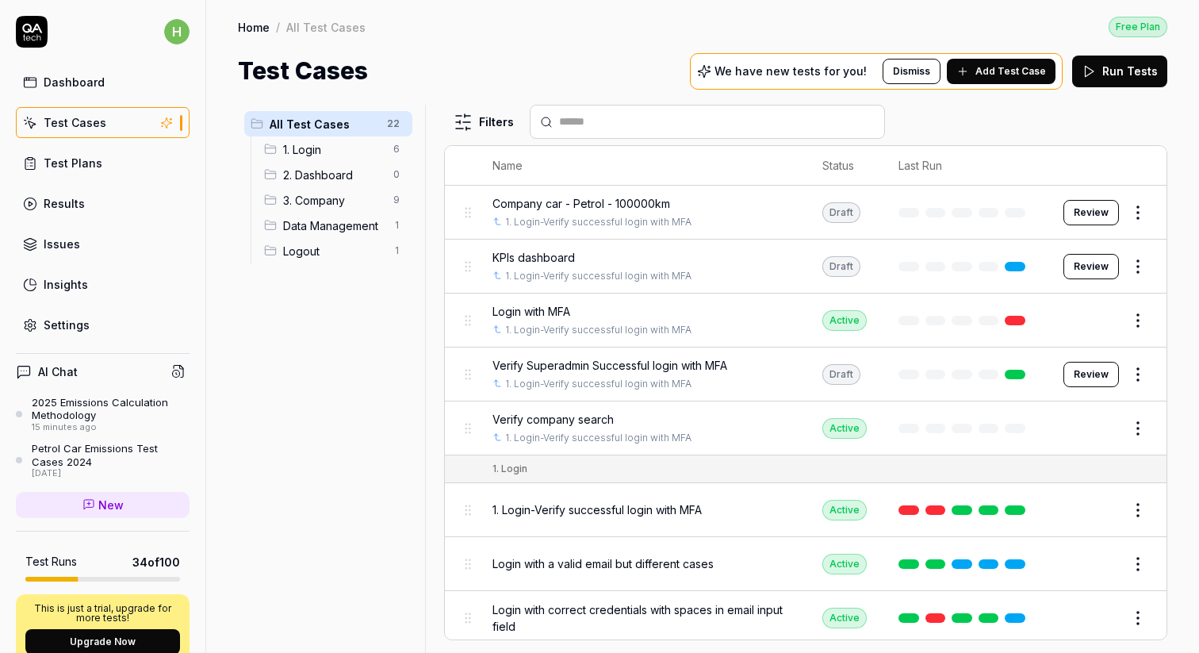
click at [75, 159] on div "Test Plans" at bounding box center [73, 163] width 59 height 17
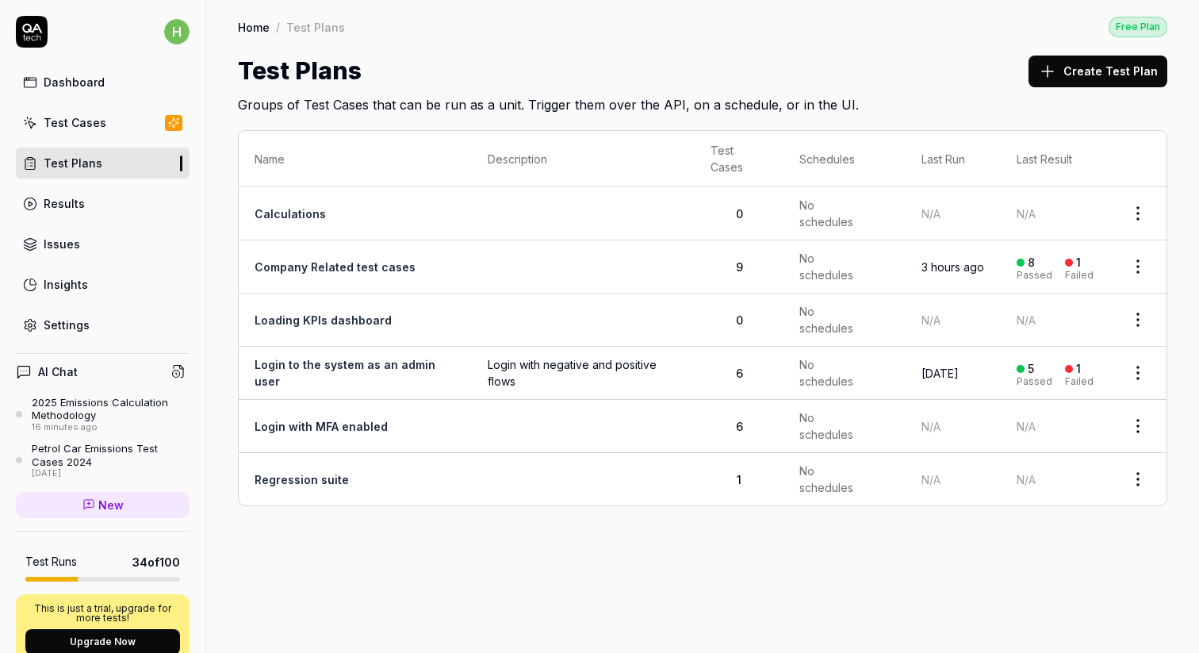
click at [280, 212] on link "Calculations" at bounding box center [290, 213] width 71 height 13
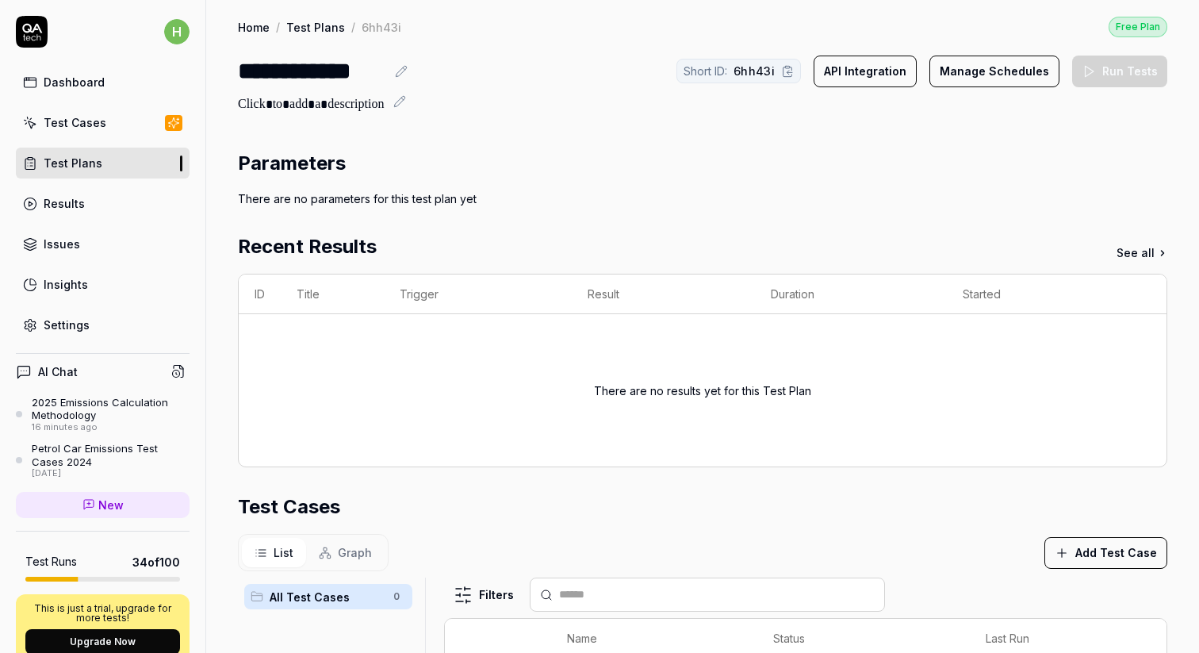
click at [51, 120] on div "Test Cases" at bounding box center [75, 122] width 63 height 17
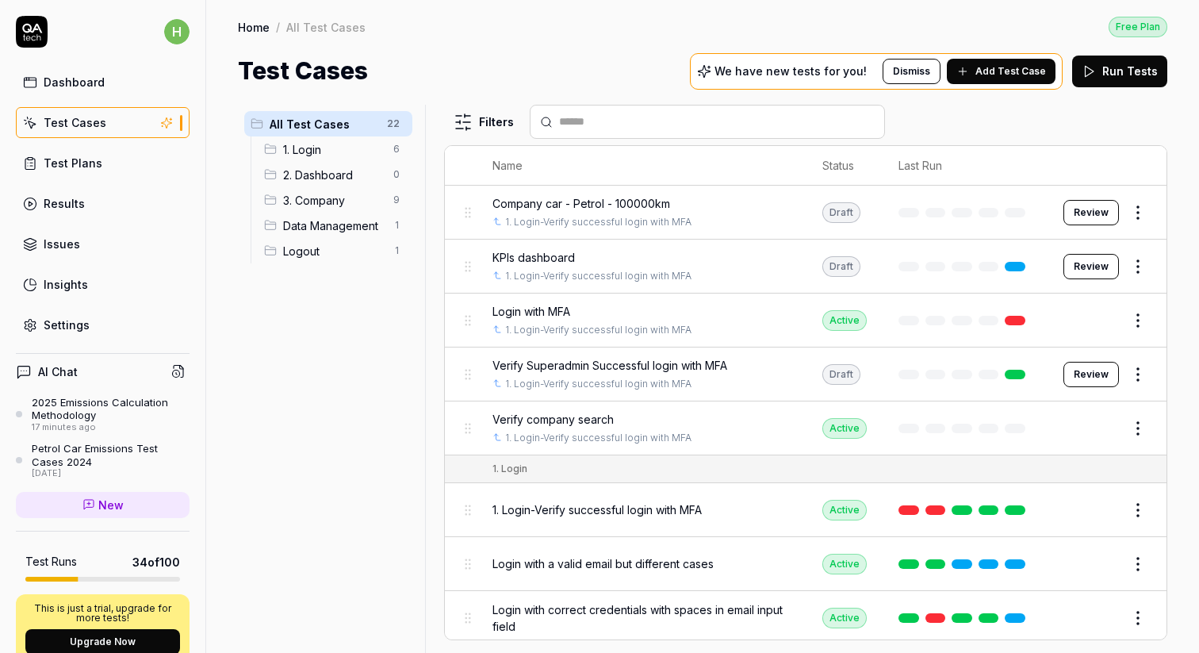
click at [545, 202] on span "Company car - Petrol - 100000km" at bounding box center [582, 203] width 178 height 17
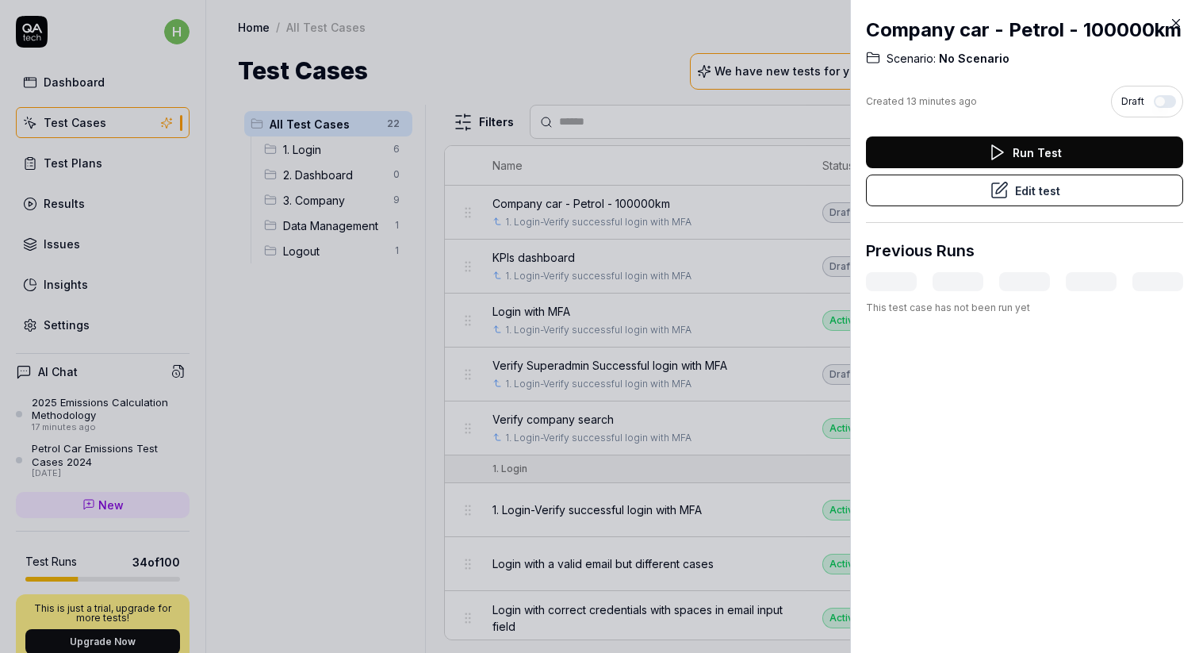
click at [992, 156] on icon at bounding box center [997, 152] width 19 height 19
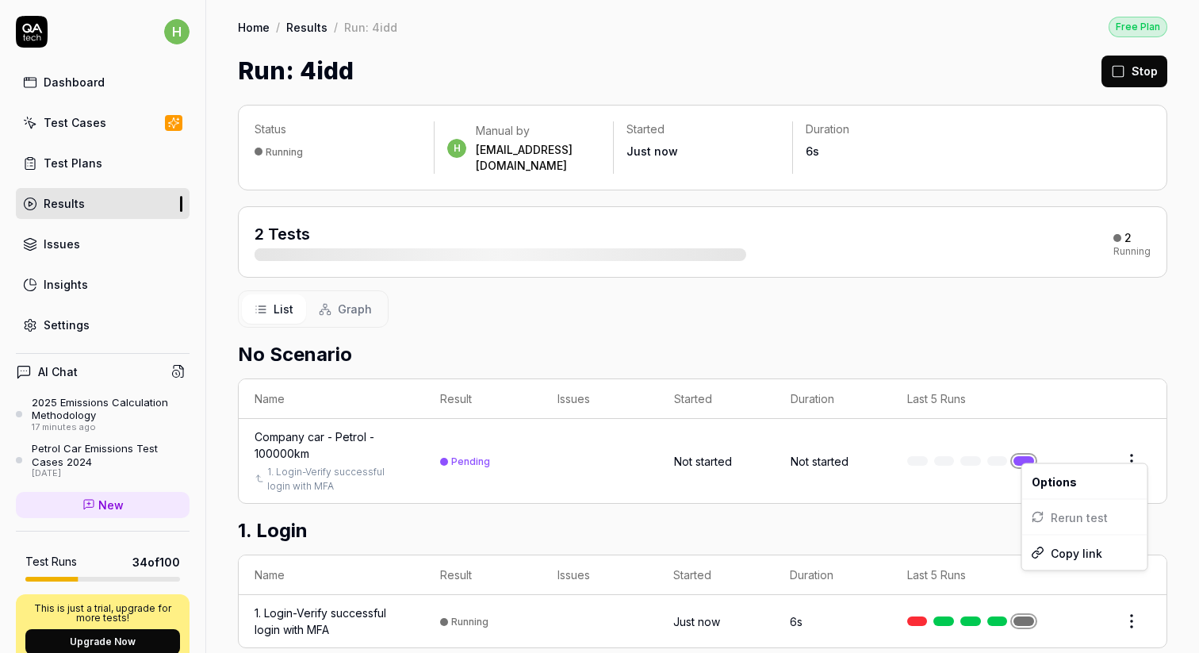
click at [1137, 446] on html "h Dashboard Test Cases Test Plans Results Issues Insights Settings AI Chat 2025…" at bounding box center [599, 326] width 1199 height 653
click at [963, 299] on html "h Dashboard Test Cases Test Plans Results Issues Insights Settings AI Chat 2025…" at bounding box center [599, 326] width 1199 height 653
click at [1113, 76] on icon at bounding box center [1118, 71] width 14 height 14
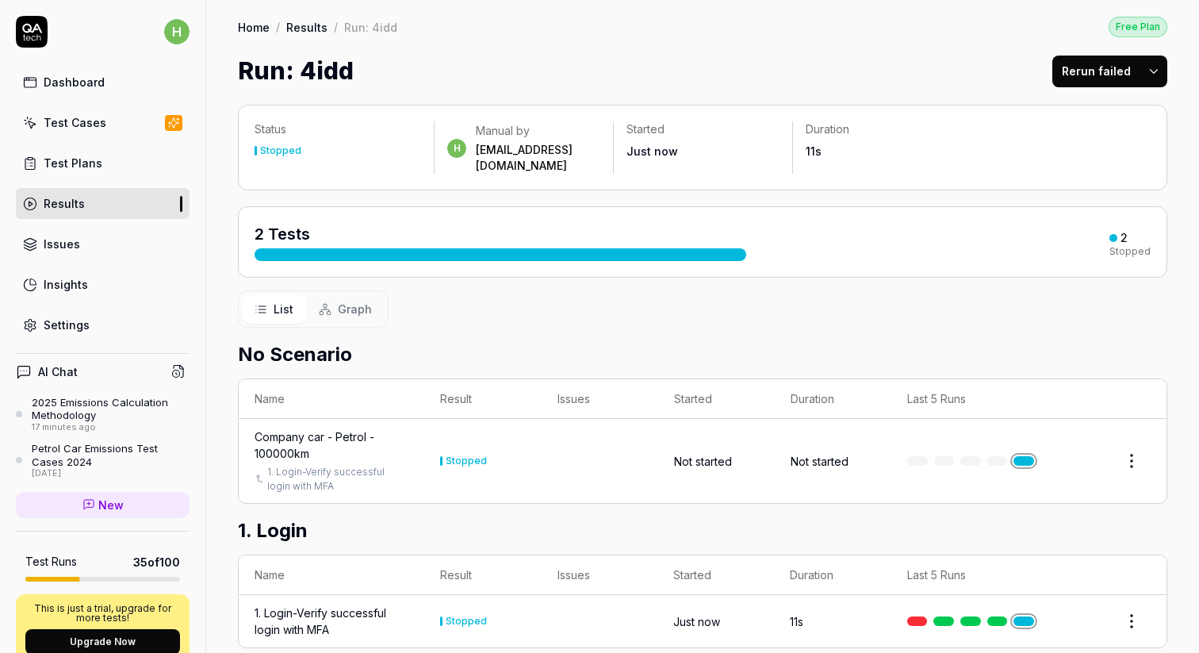
click at [291, 428] on div "Company car - Petrol - 100000km" at bounding box center [332, 444] width 154 height 33
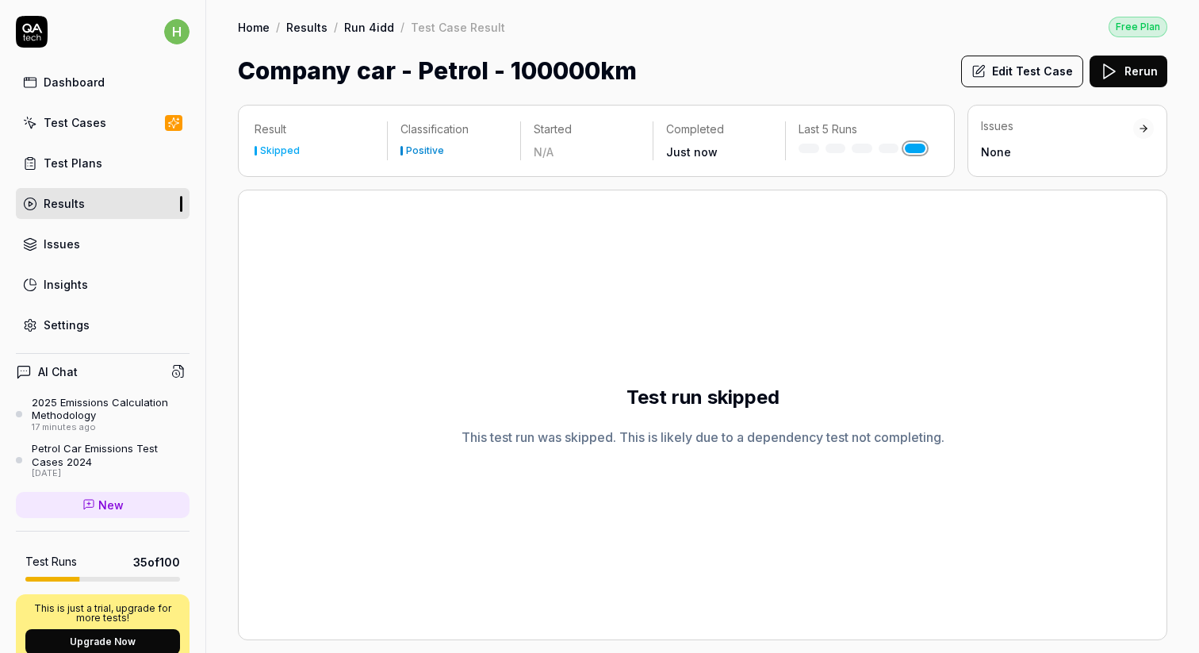
click at [1019, 68] on button "Edit Test Case" at bounding box center [1022, 72] width 122 height 32
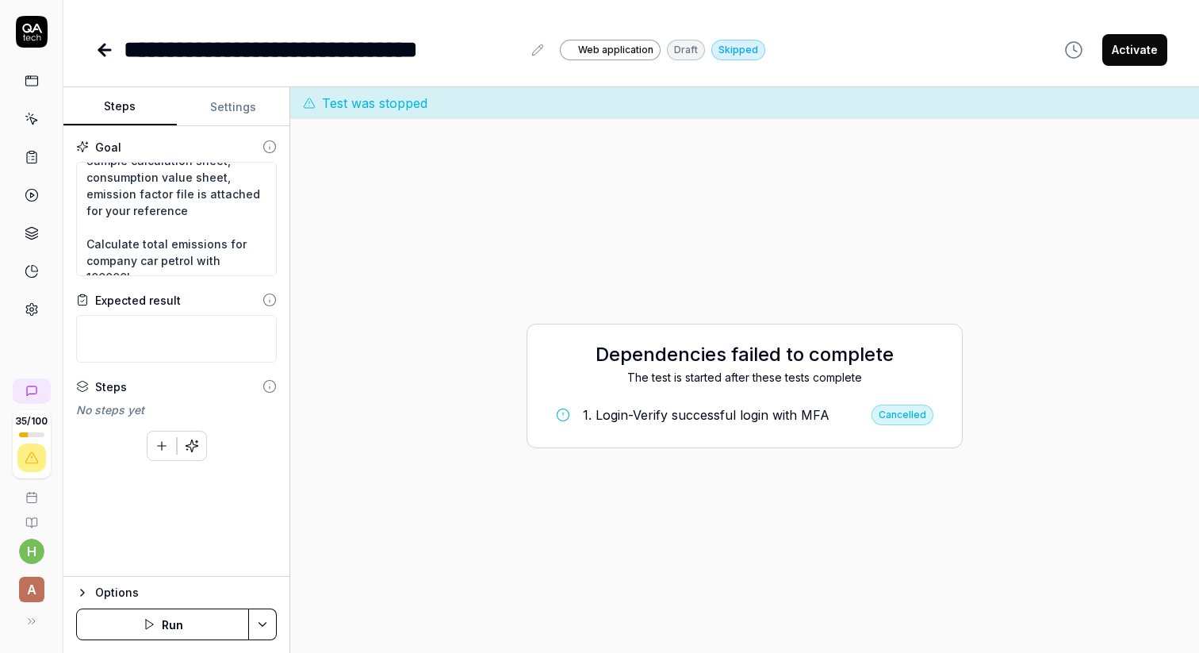
scroll to position [225, 0]
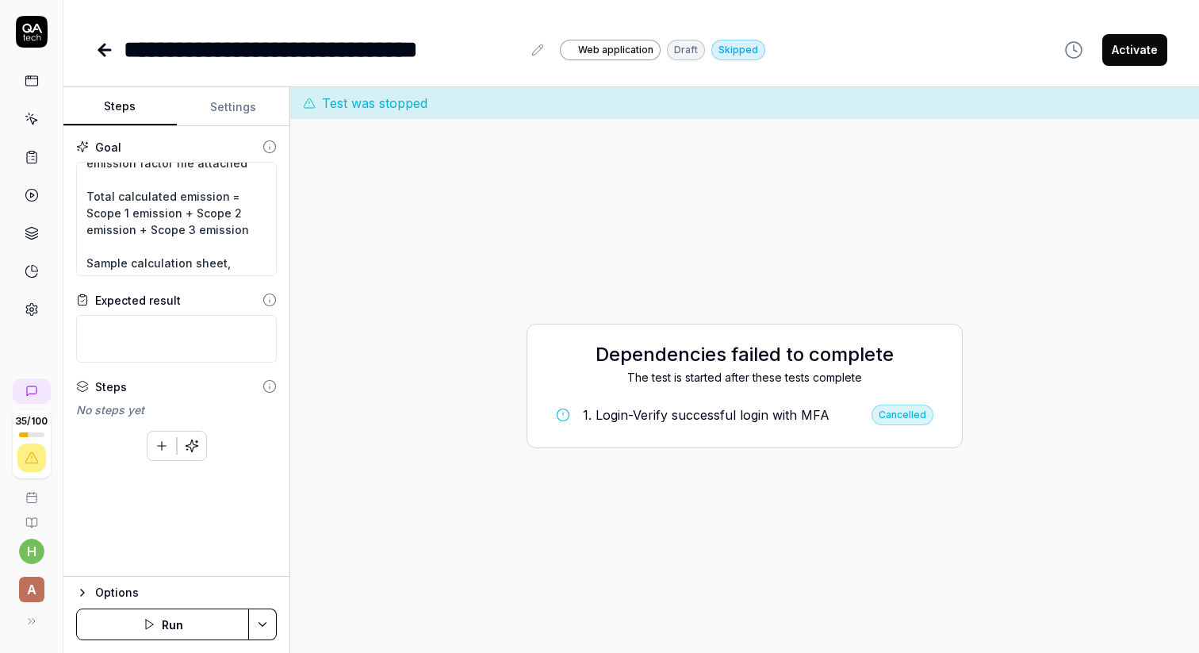
scroll to position [600, 0]
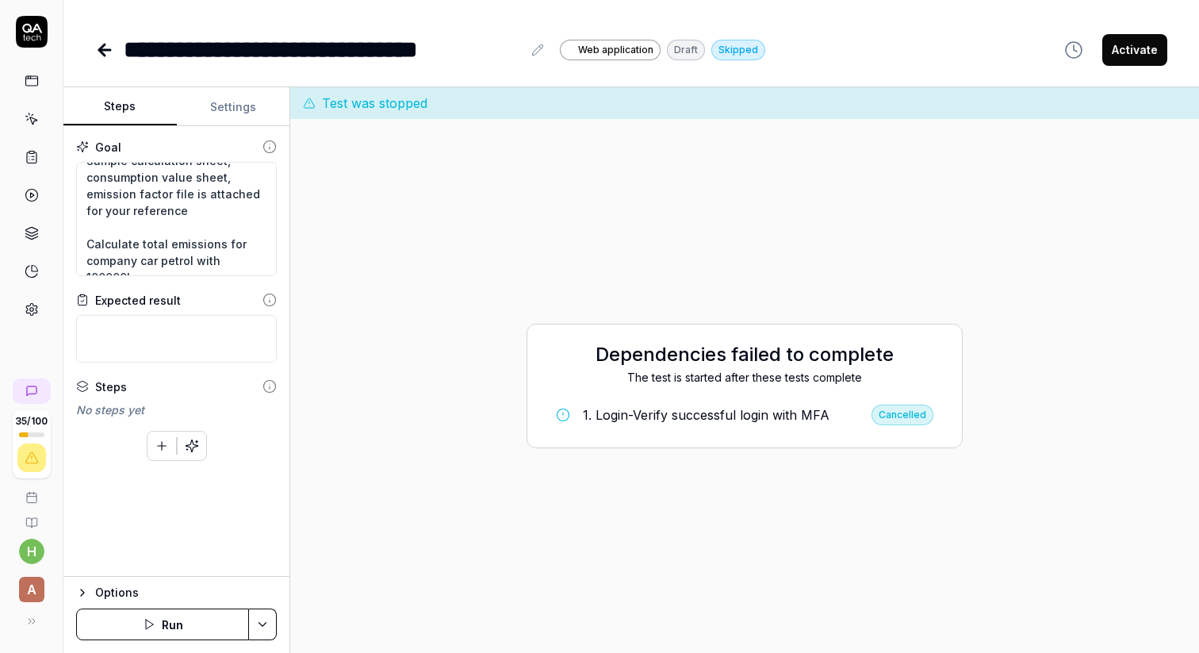
click at [156, 451] on icon "button" at bounding box center [162, 446] width 14 height 14
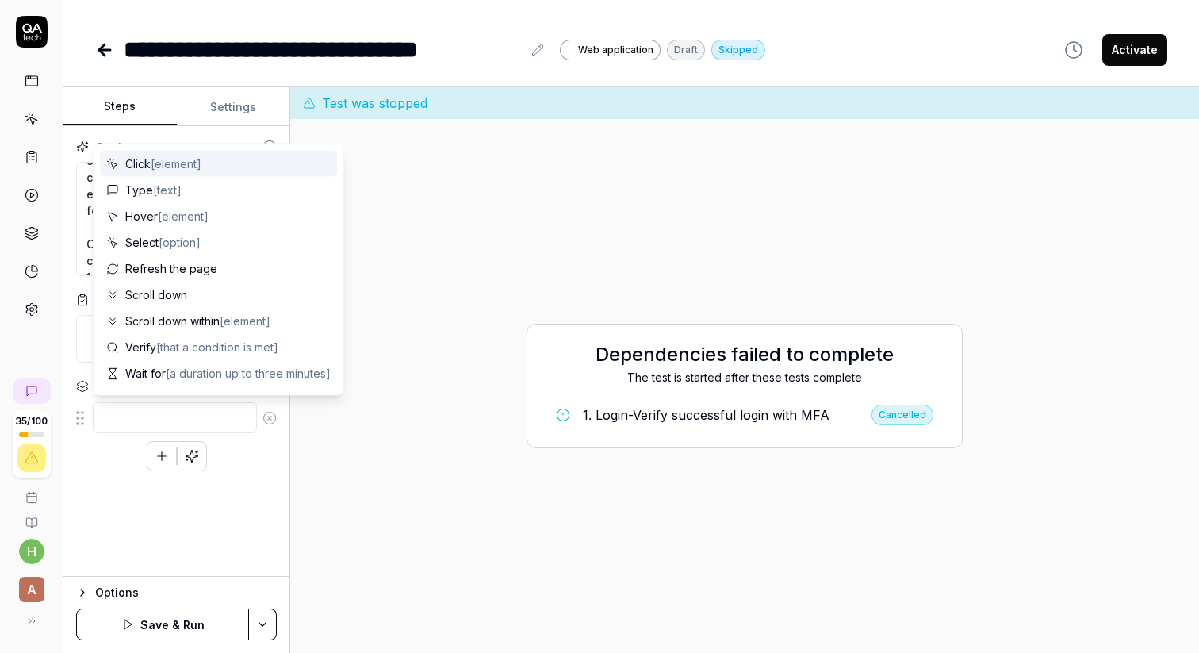
click at [417, 450] on div "Dependencies failed to complete The test is started after these tests complete …" at bounding box center [745, 386] width 884 height 509
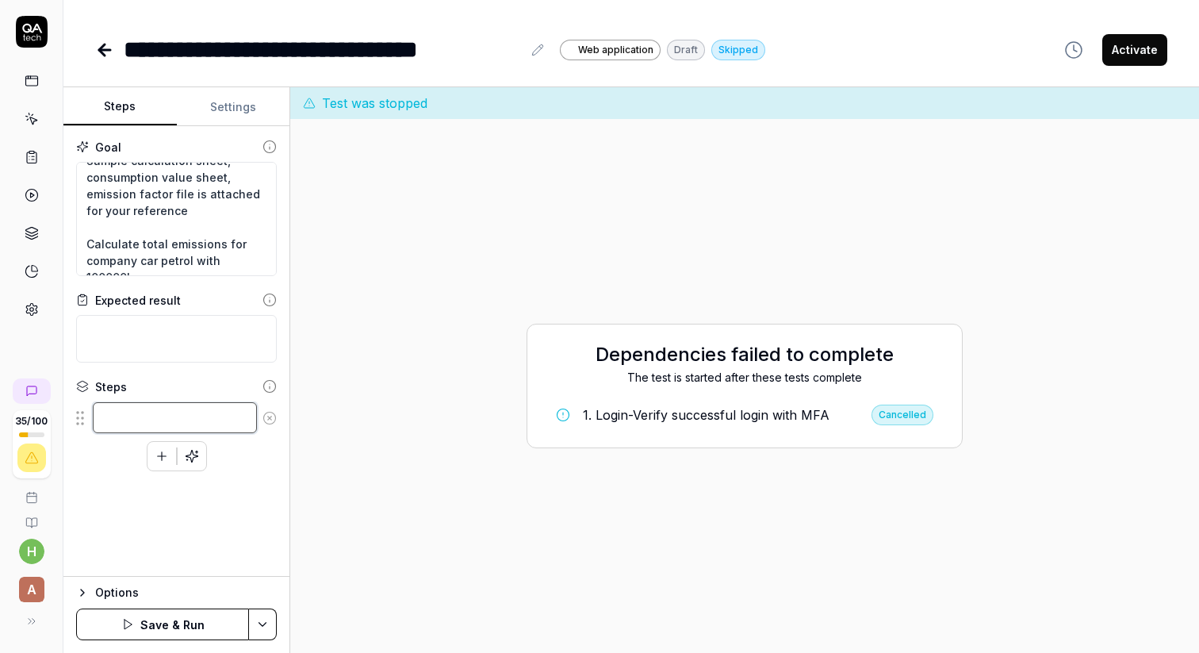
click at [116, 420] on textarea at bounding box center [175, 417] width 164 height 31
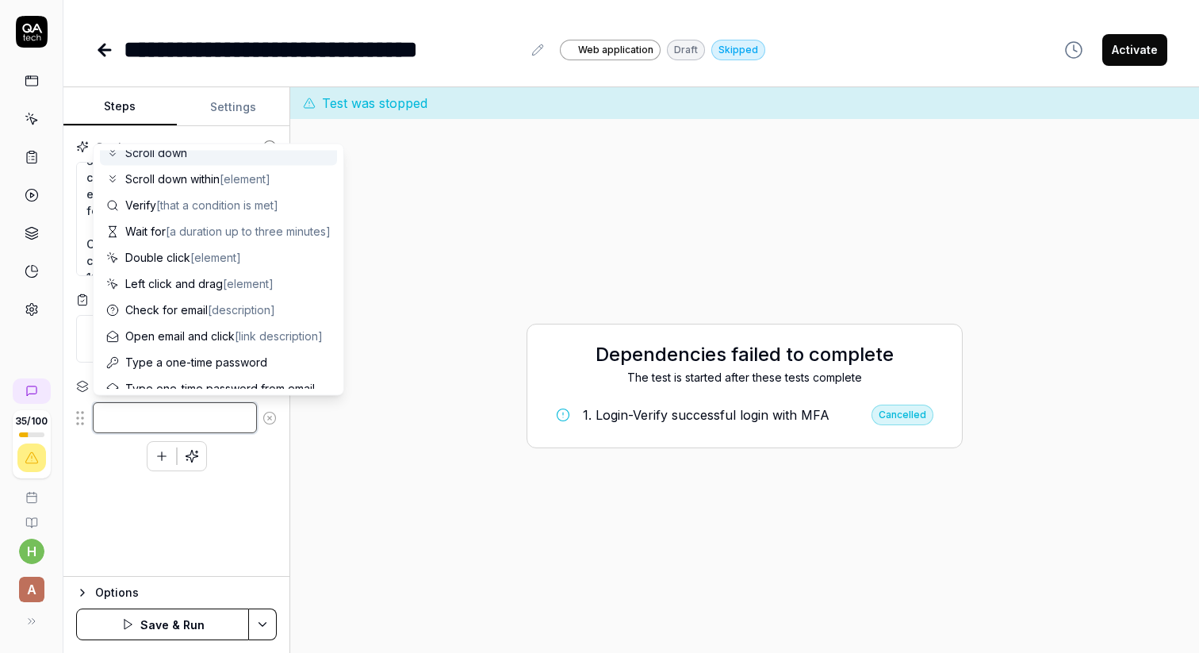
scroll to position [155, 0]
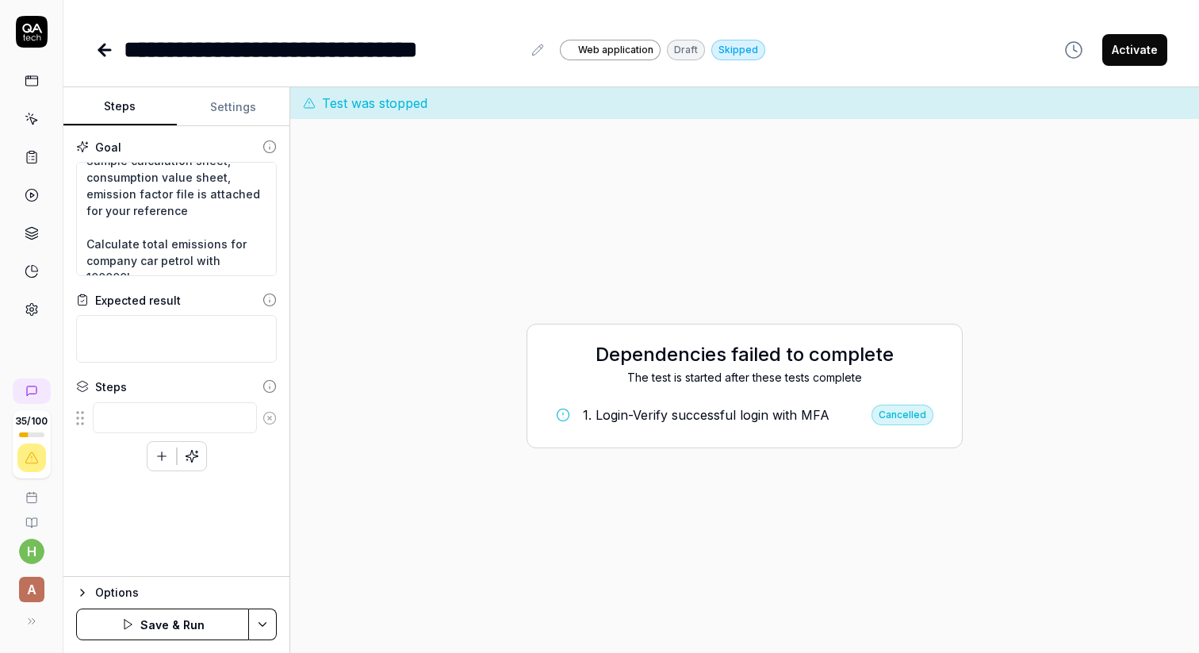
click at [439, 228] on div "Dependencies failed to complete The test is started after these tests complete …" at bounding box center [745, 386] width 884 height 509
click at [167, 455] on icon "button" at bounding box center [162, 456] width 14 height 14
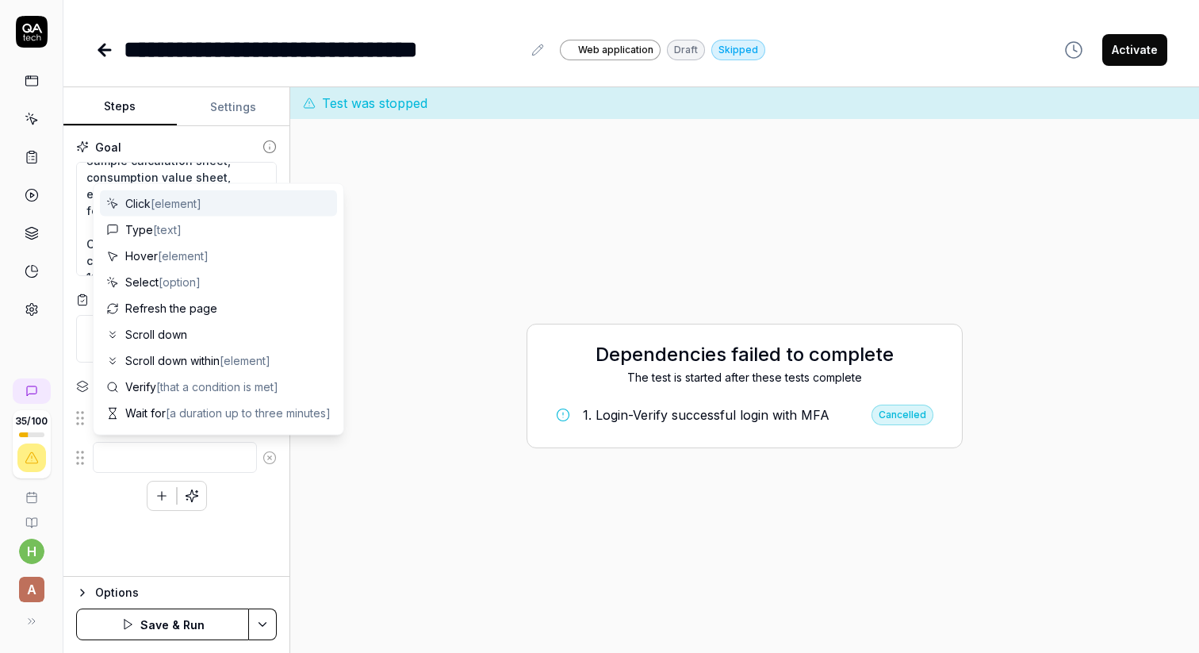
click at [181, 200] on span "[element]" at bounding box center [176, 203] width 51 height 13
type textarea "*"
type textarea "Click"
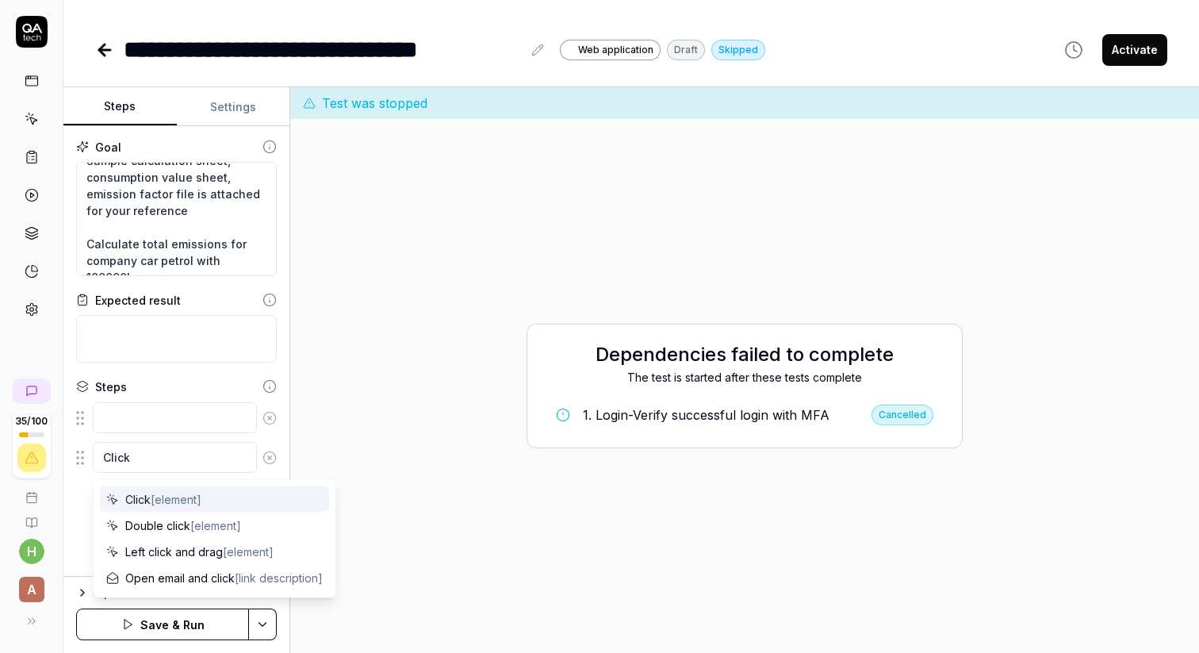
click at [409, 376] on div "Dependencies failed to complete The test is started after these tests complete …" at bounding box center [745, 386] width 884 height 509
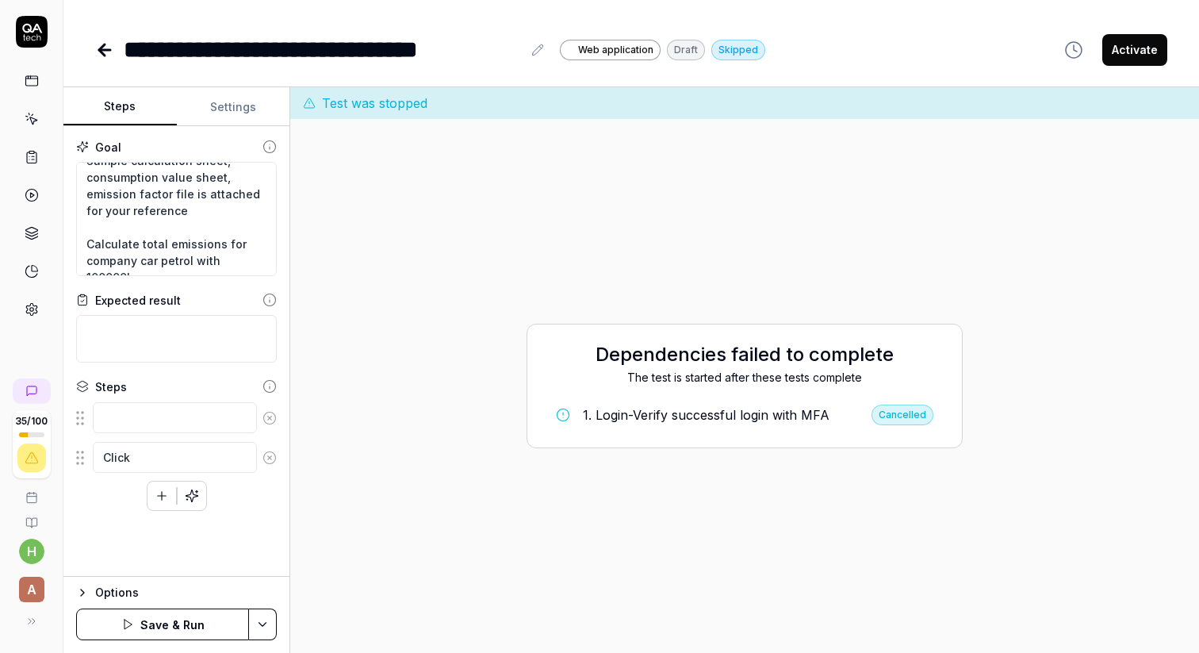
click at [103, 52] on icon at bounding box center [102, 49] width 6 height 11
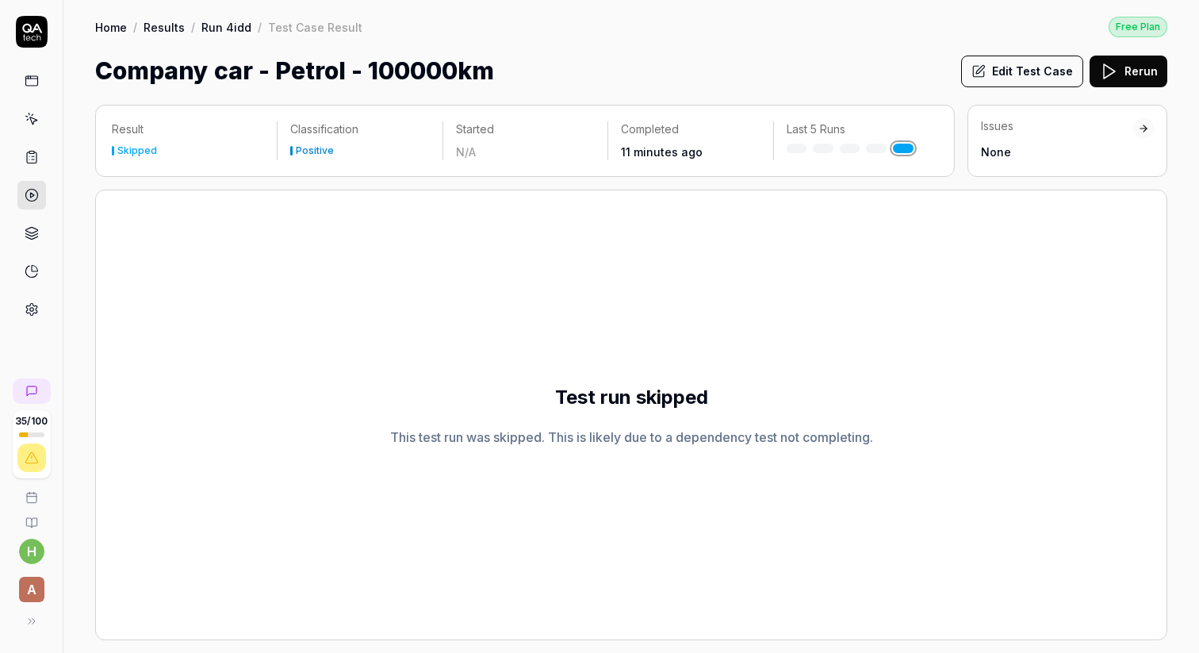
click at [33, 121] on icon at bounding box center [32, 120] width 7 height 7
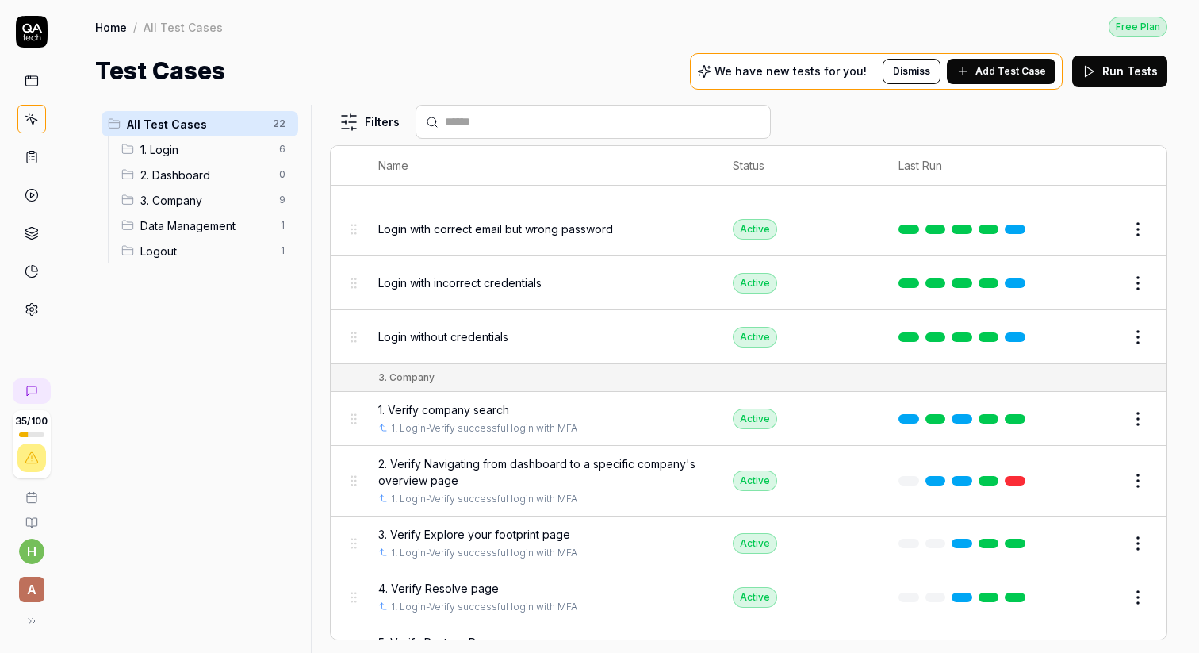
scroll to position [446, 0]
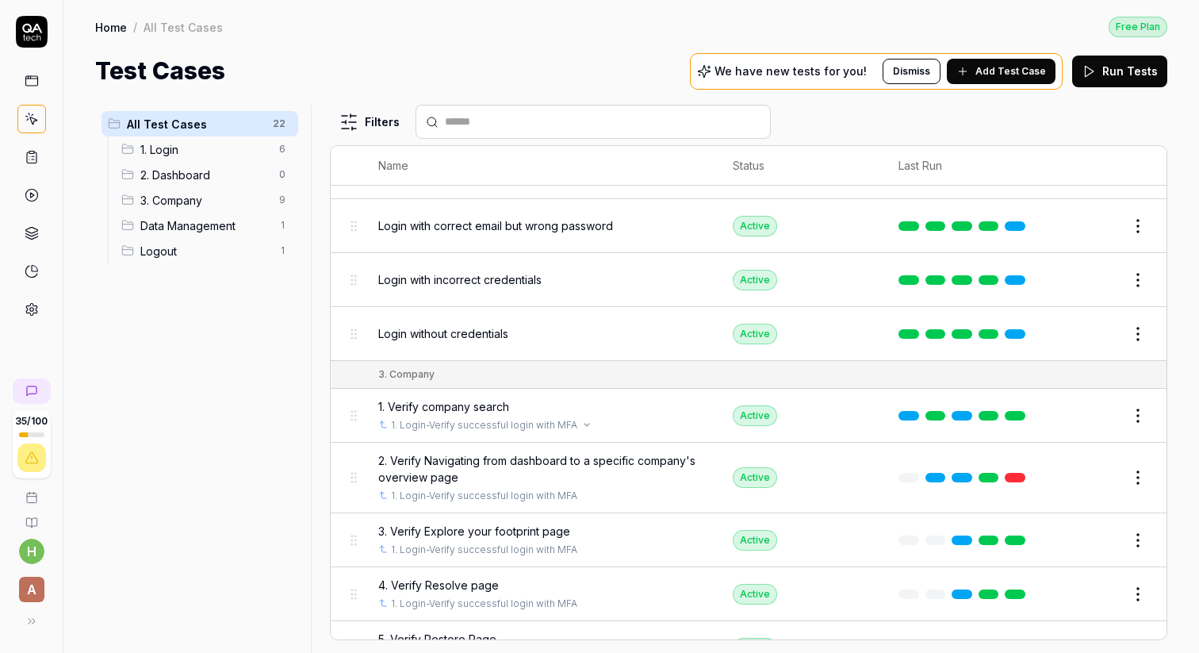
click at [455, 421] on link "1. Login-Verify successful login with MFA" at bounding box center [484, 425] width 186 height 14
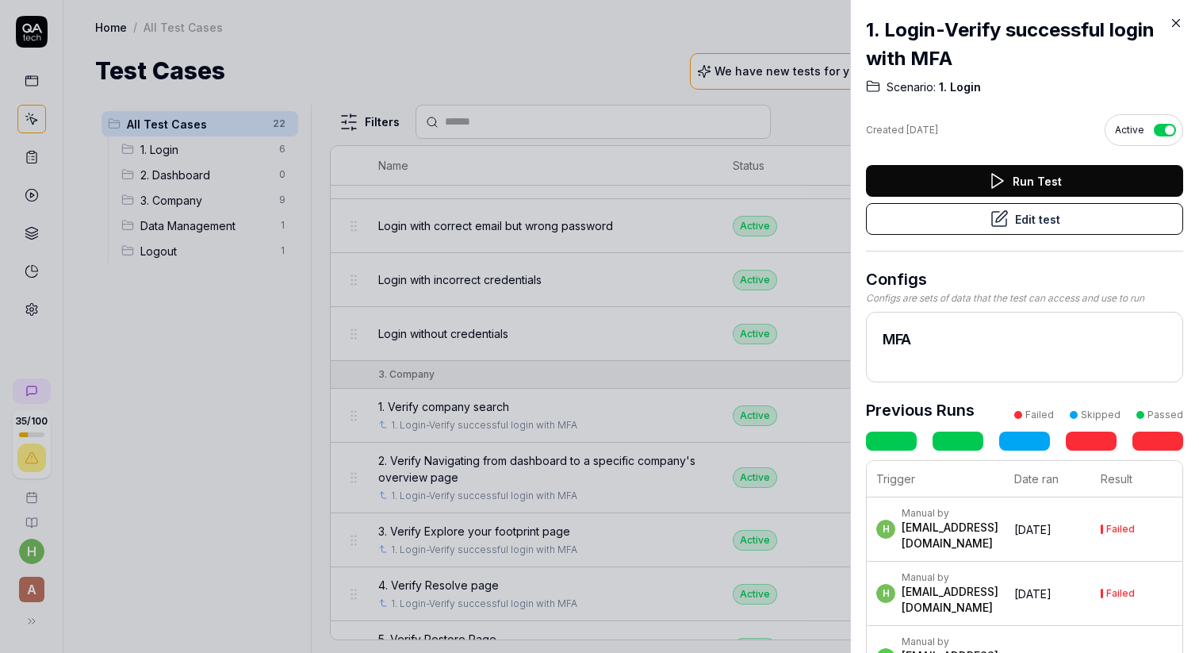
click at [1041, 217] on button "Edit test" at bounding box center [1024, 219] width 317 height 32
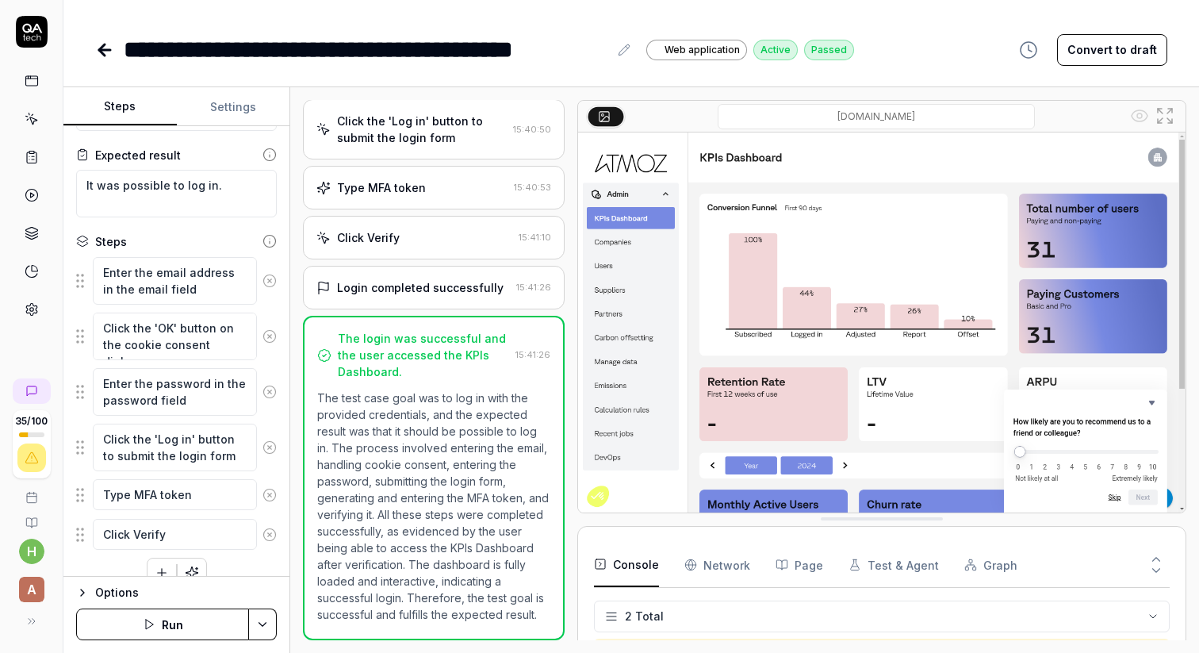
scroll to position [102, 0]
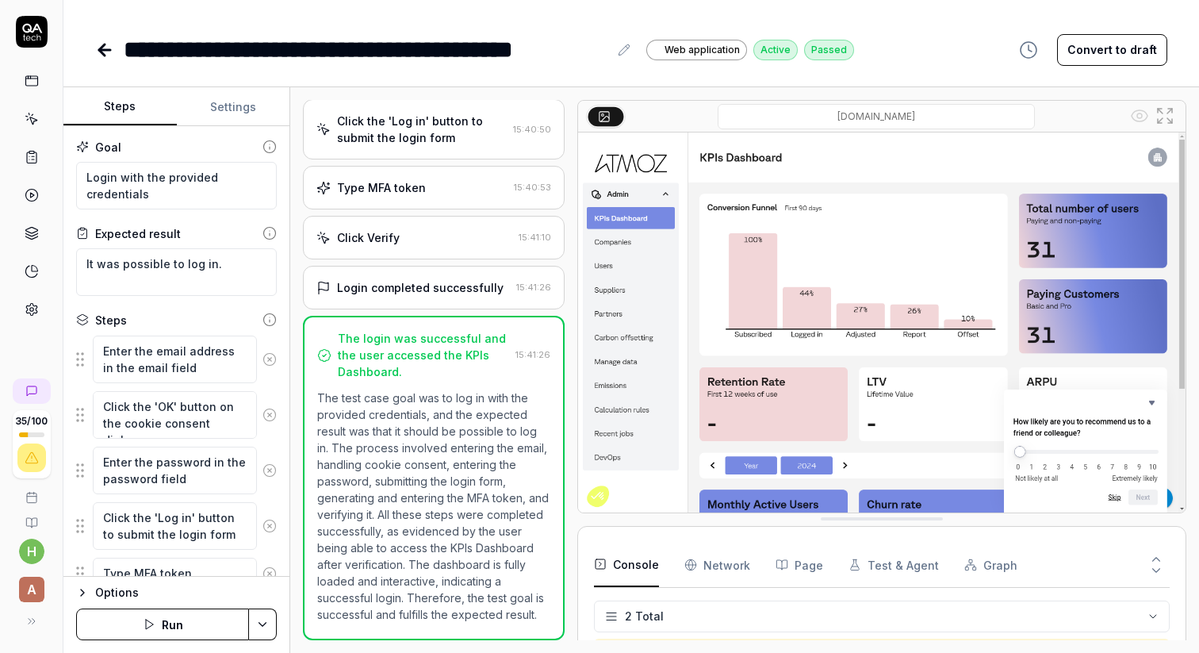
scroll to position [102, 0]
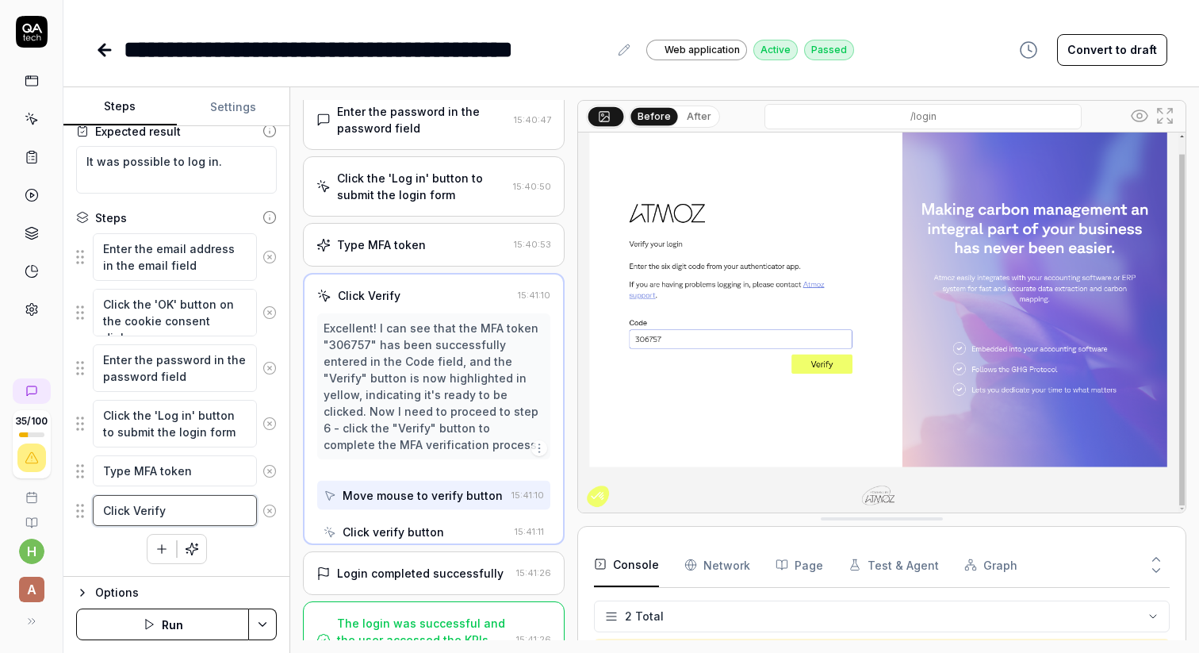
click at [173, 514] on textarea "Click Verify" at bounding box center [175, 510] width 164 height 31
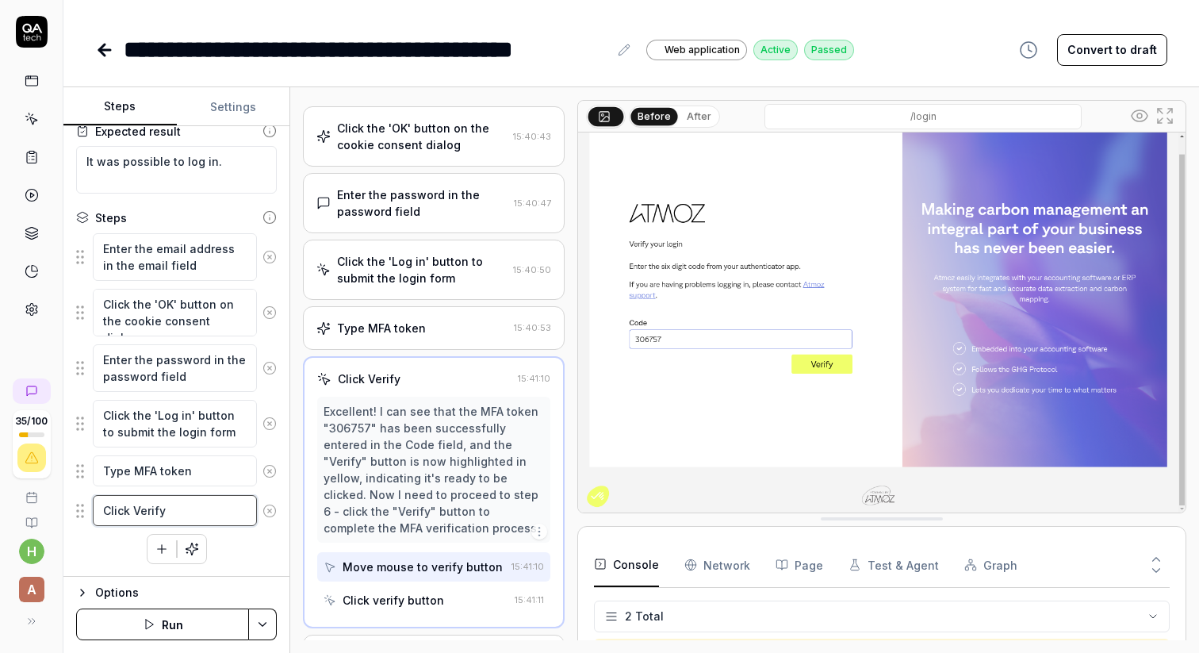
scroll to position [122, 0]
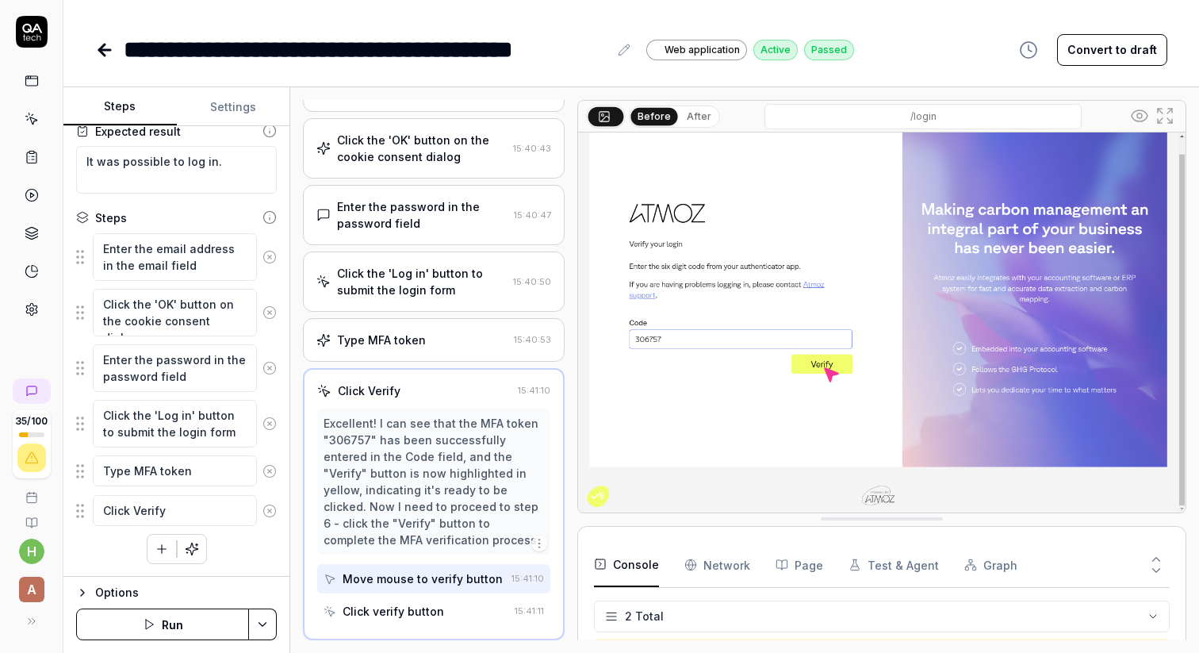
click at [27, 122] on icon at bounding box center [32, 119] width 14 height 14
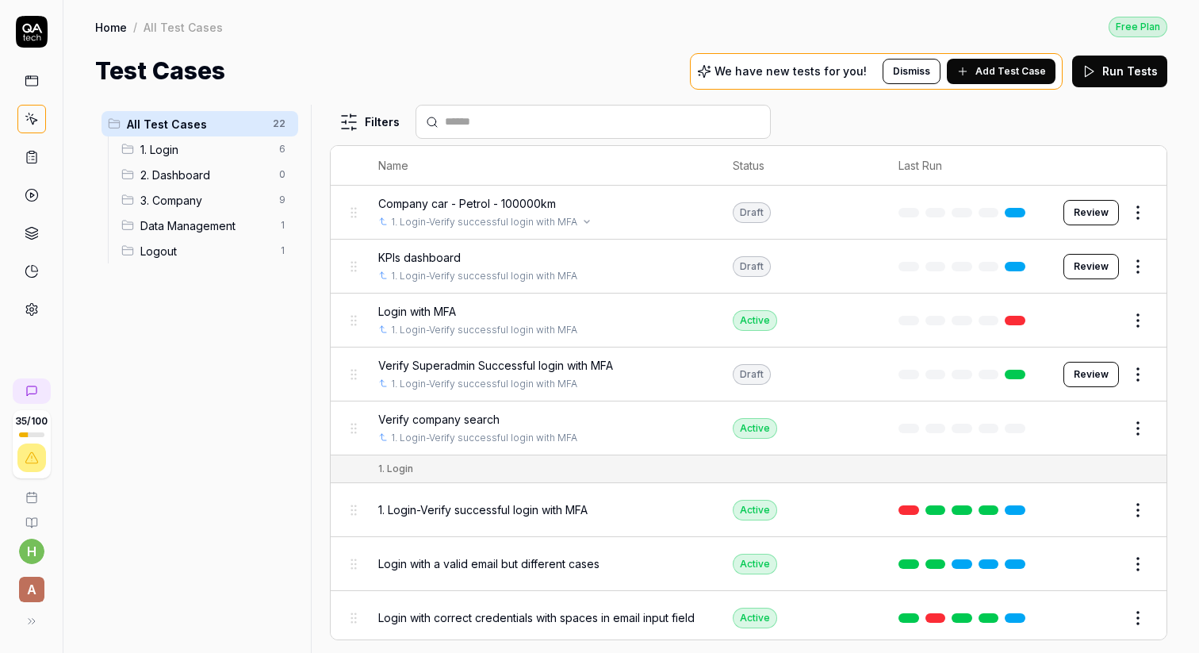
click at [442, 222] on link "1. Login-Verify successful login with MFA" at bounding box center [484, 222] width 186 height 14
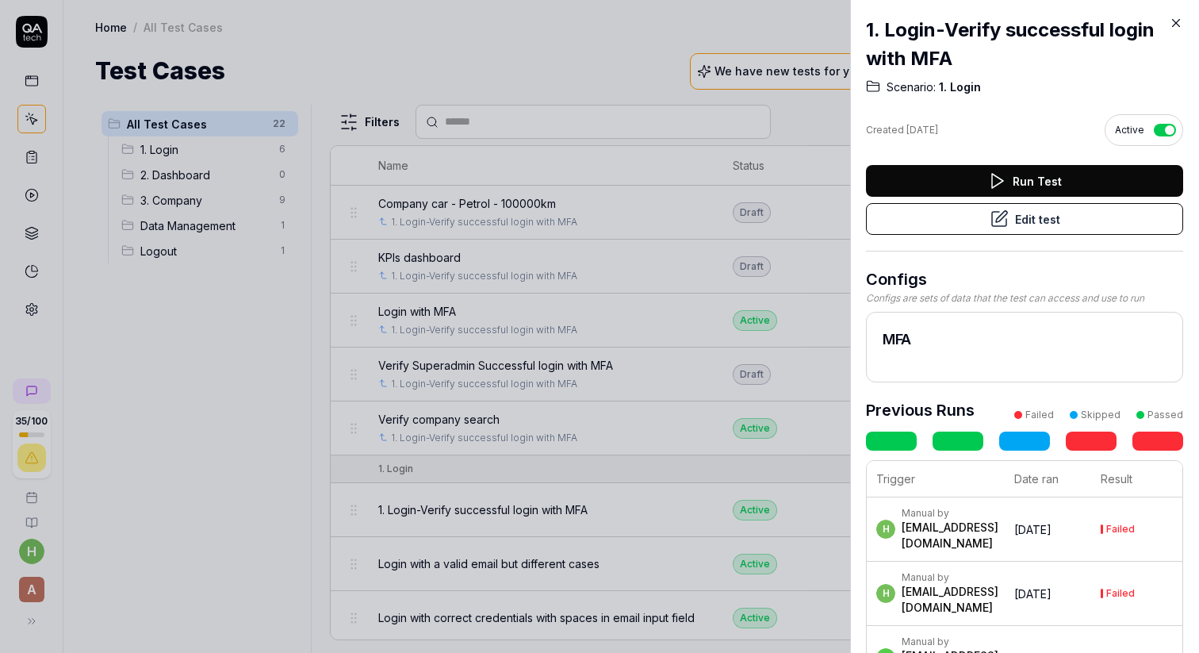
click at [1013, 217] on button "Edit test" at bounding box center [1024, 219] width 317 height 32
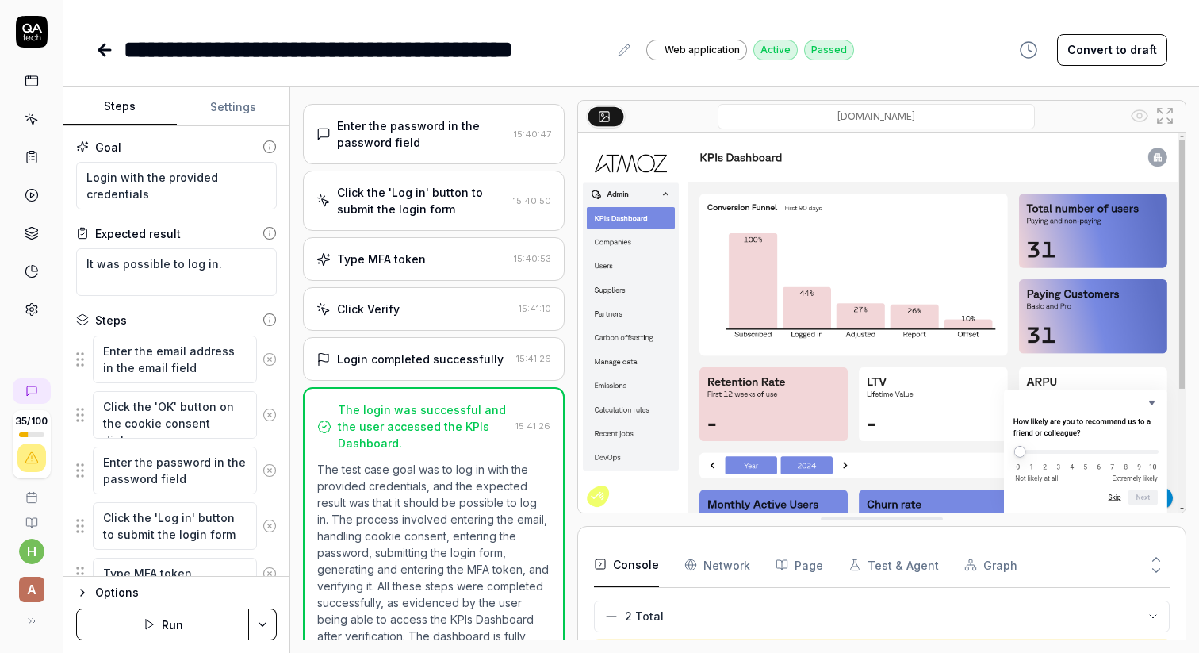
scroll to position [213, 0]
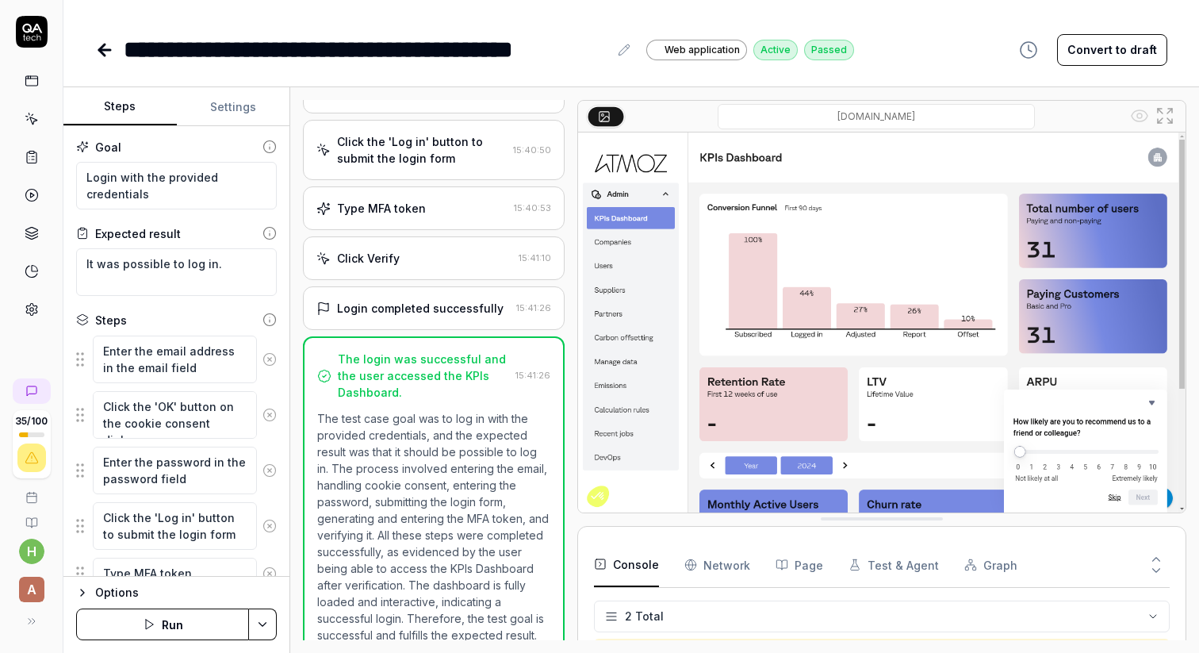
scroll to position [274, 0]
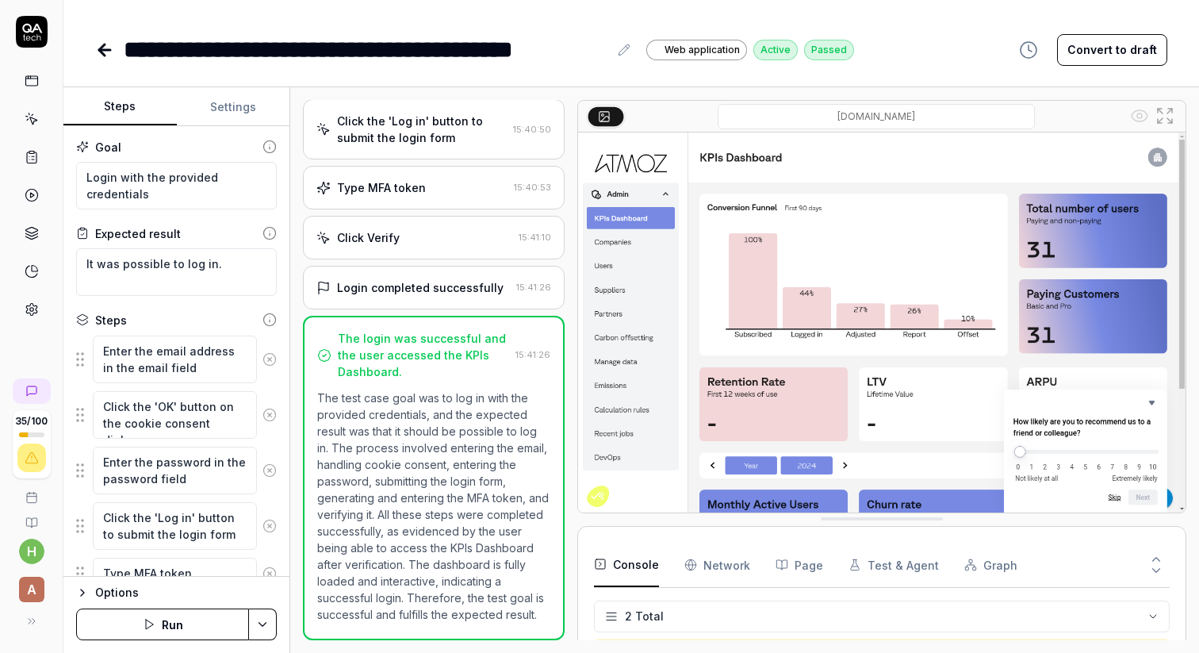
click at [104, 50] on icon at bounding box center [104, 50] width 11 height 0
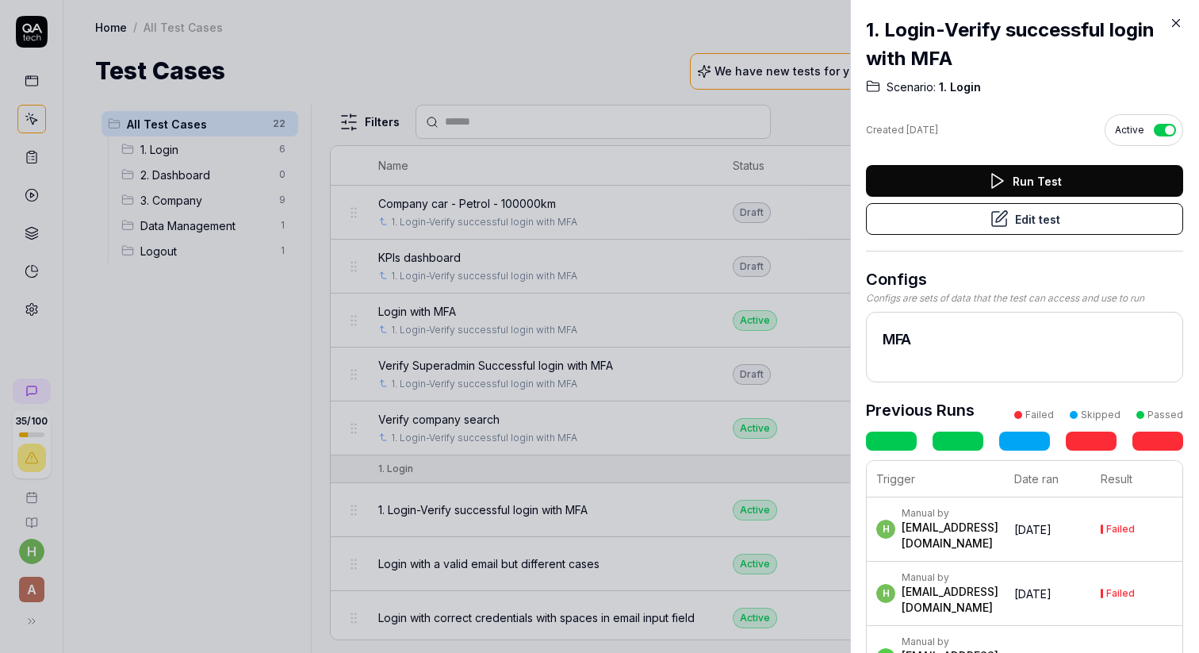
click at [437, 202] on div at bounding box center [599, 326] width 1199 height 653
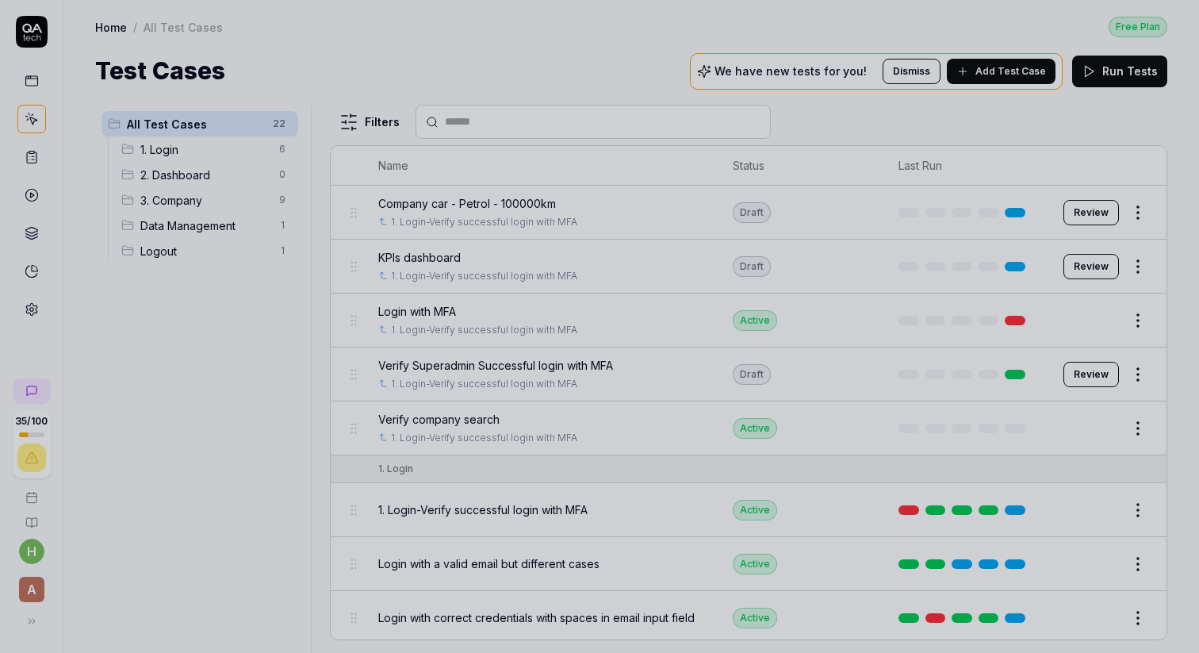
click at [437, 202] on div at bounding box center [599, 326] width 1199 height 653
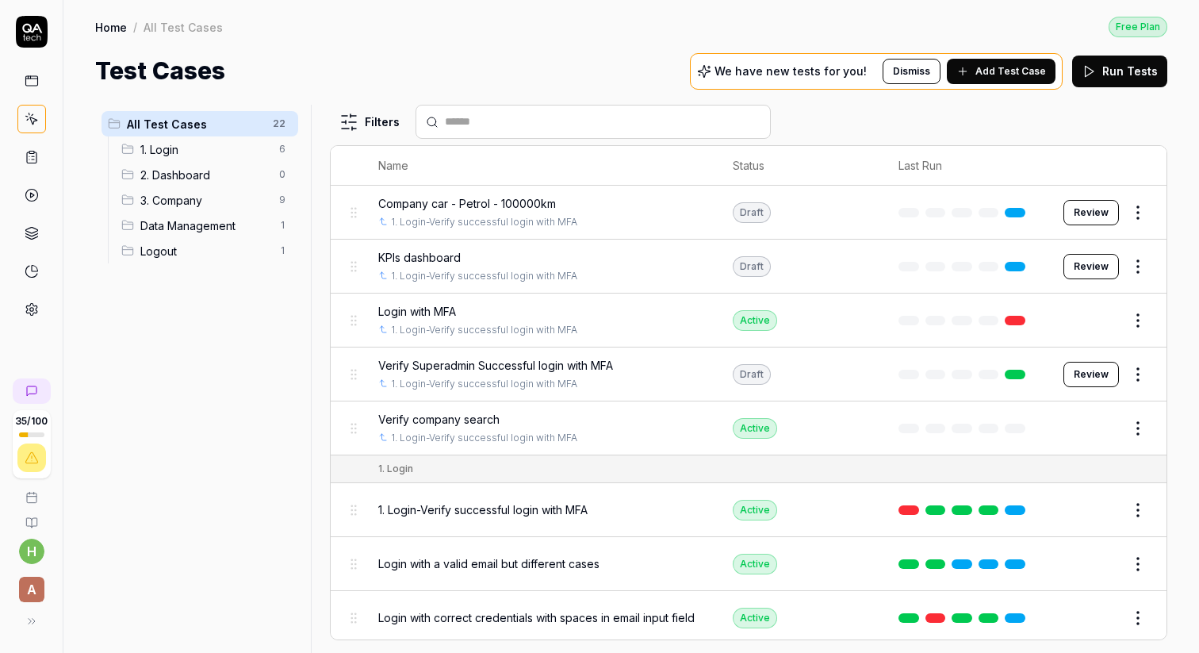
click at [468, 203] on span "Company car - Petrol - 100000km" at bounding box center [467, 203] width 178 height 17
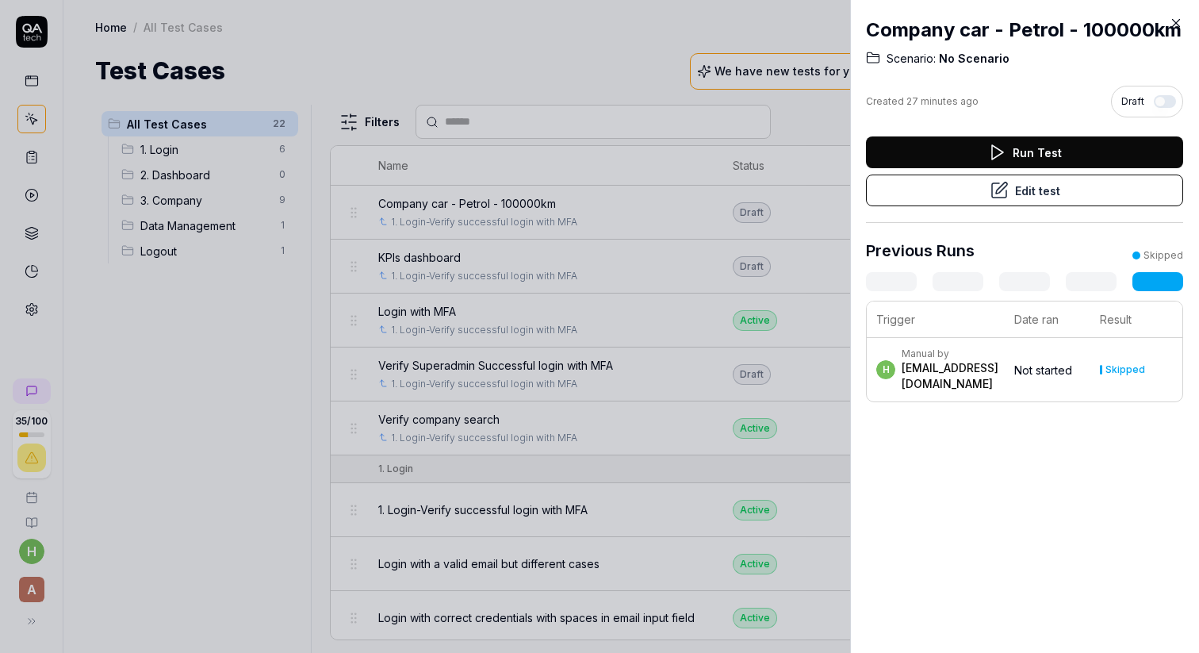
click at [1013, 191] on button "Edit test" at bounding box center [1024, 191] width 317 height 32
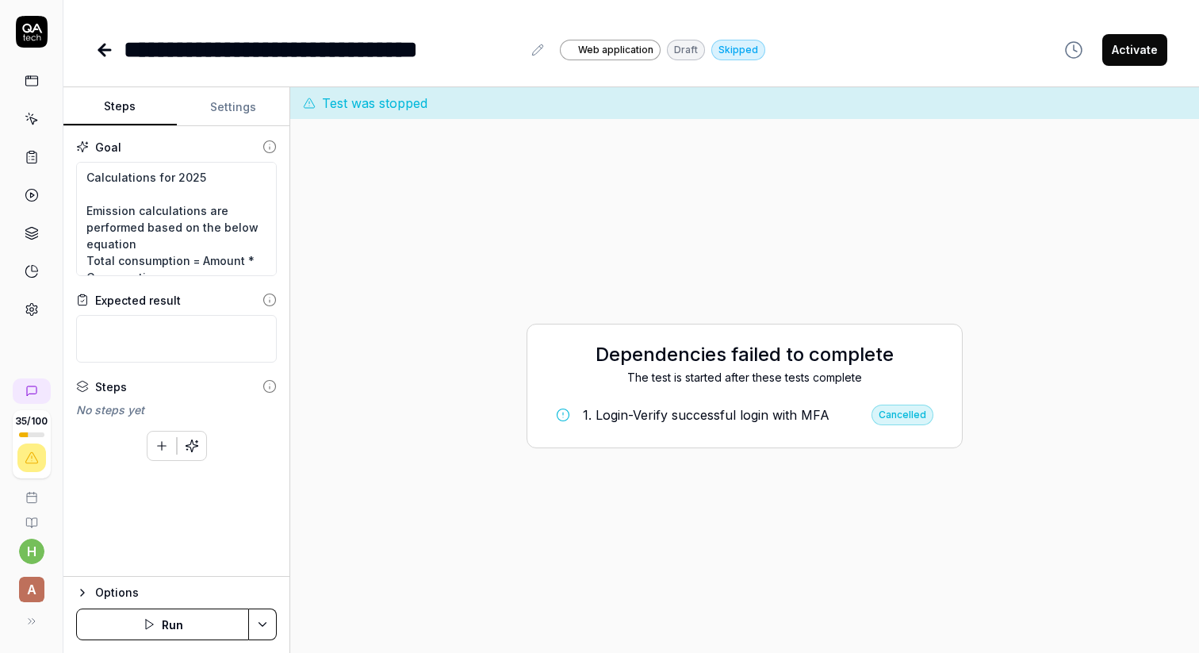
click at [101, 408] on div "No steps yet" at bounding box center [176, 409] width 201 height 17
click at [113, 385] on div "Steps" at bounding box center [111, 386] width 32 height 17
click at [155, 441] on icon "button" at bounding box center [162, 446] width 14 height 14
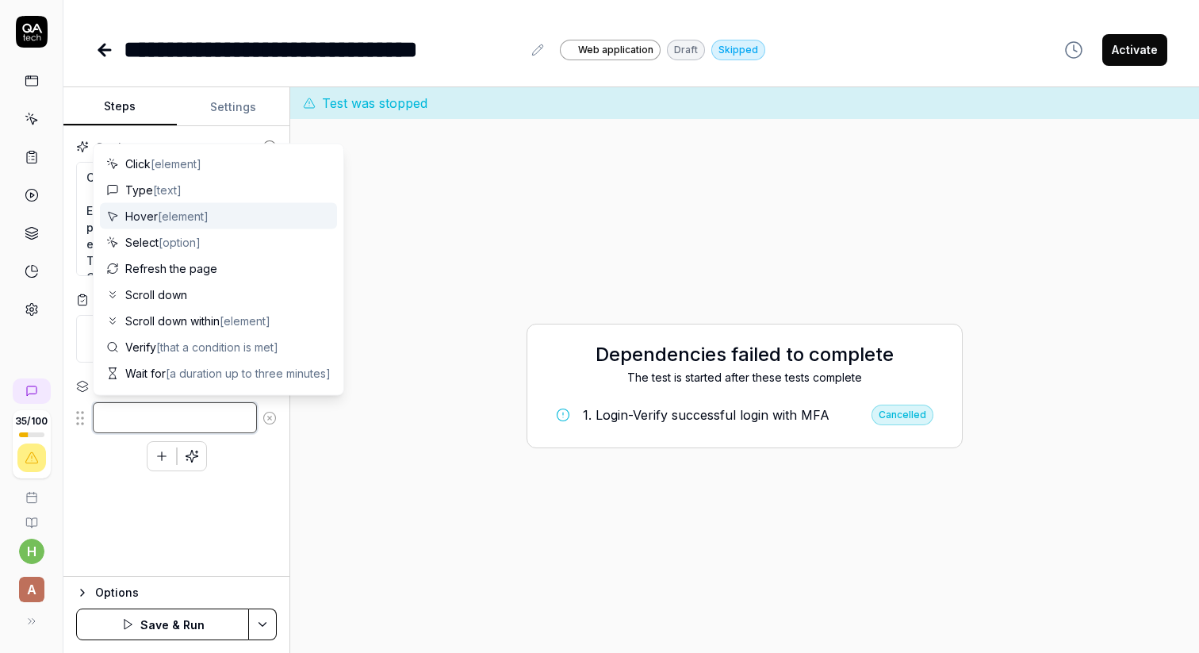
type textarea "*"
type textarea "n"
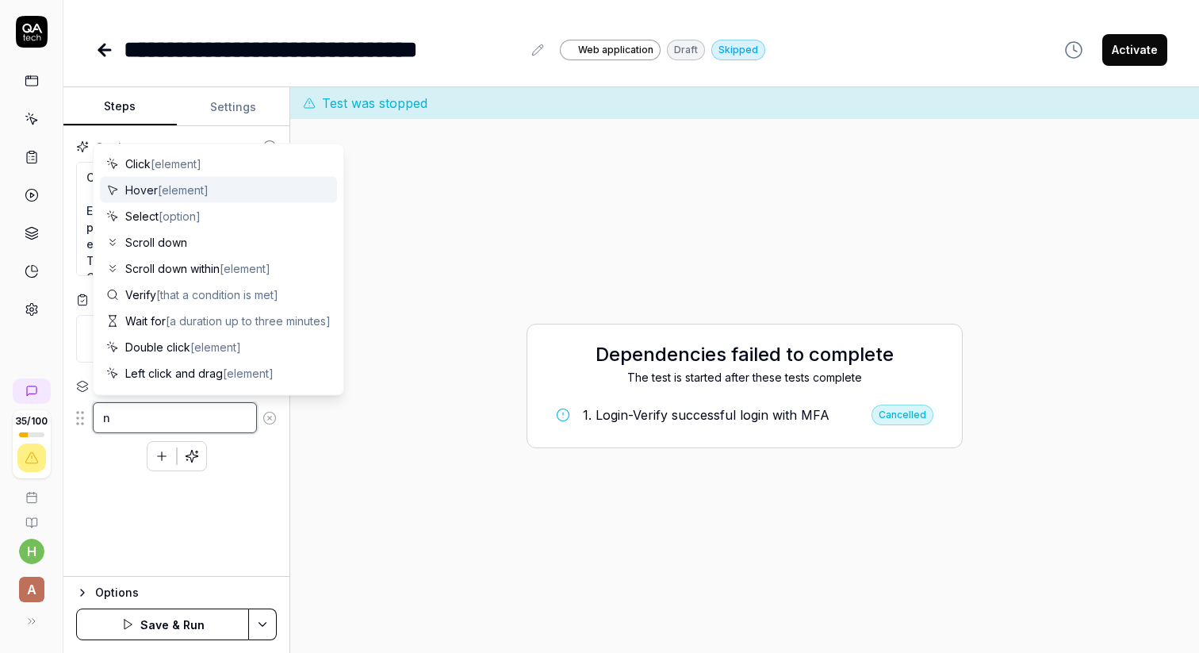
type textarea "*"
type textarea "na"
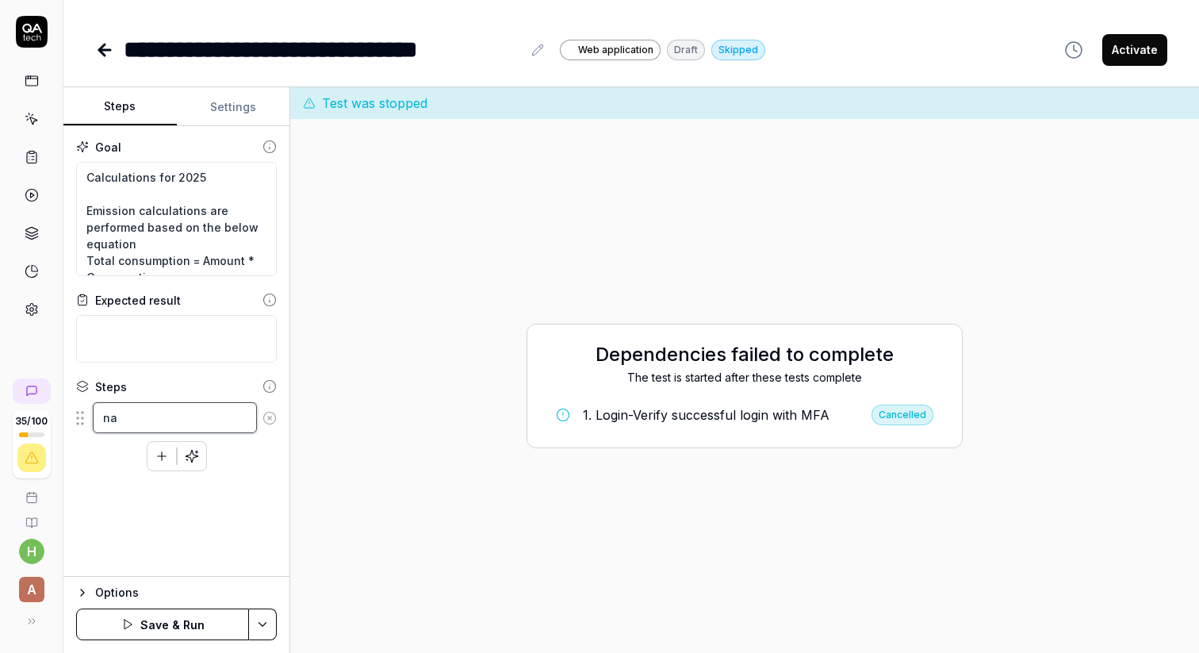
type textarea "*"
type textarea "n"
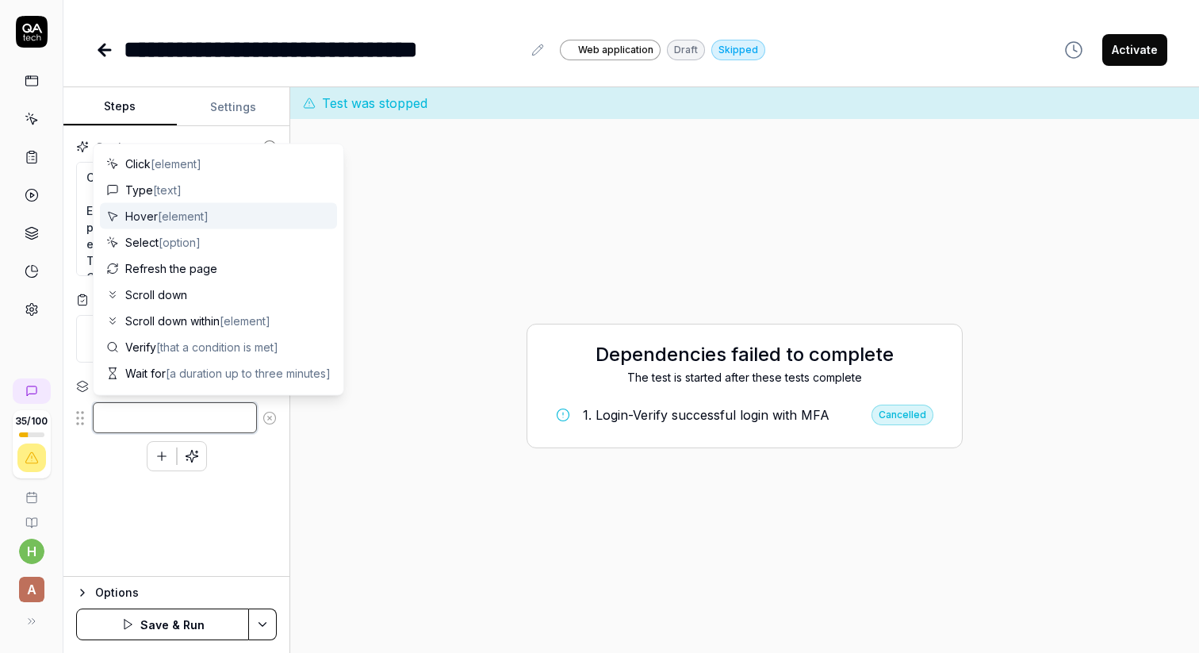
type textarea "*"
type textarea "N"
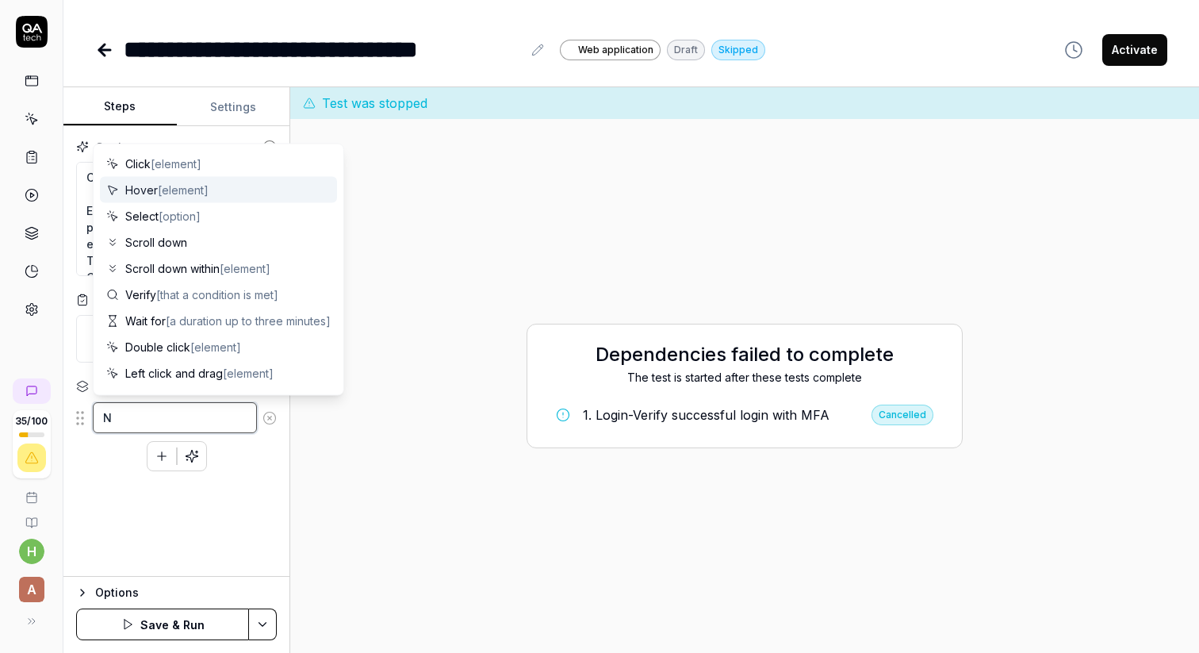
type textarea "*"
type textarea "Na"
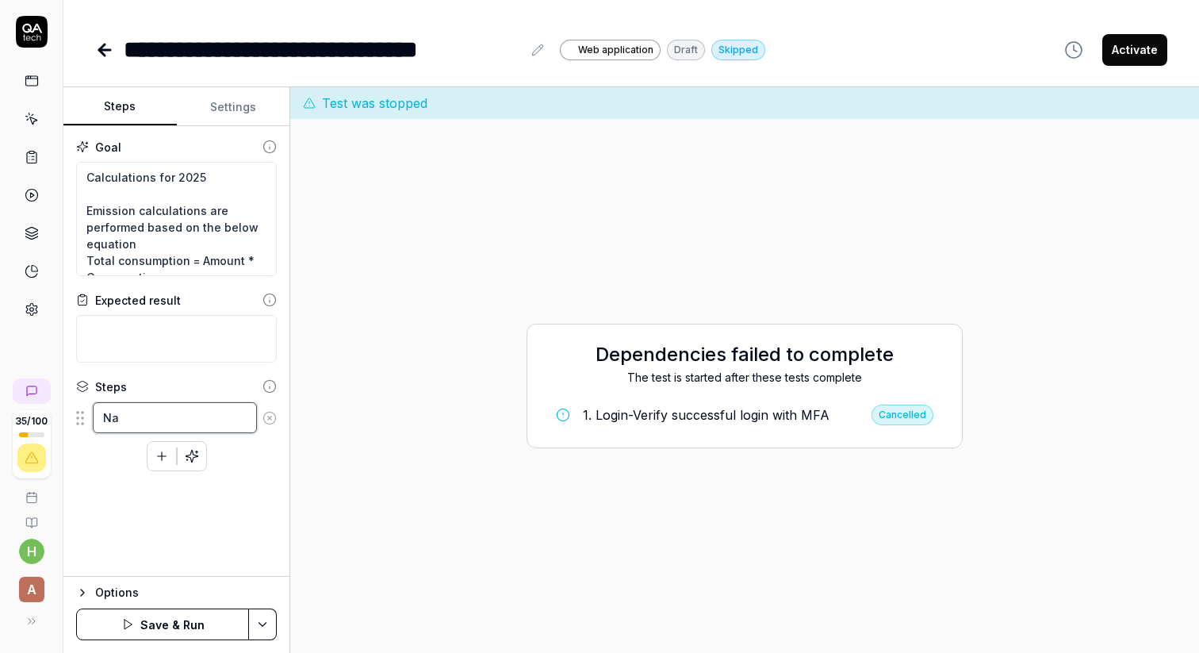
type textarea "*"
type textarea "Nav"
type textarea "*"
type textarea "Navi"
type textarea "*"
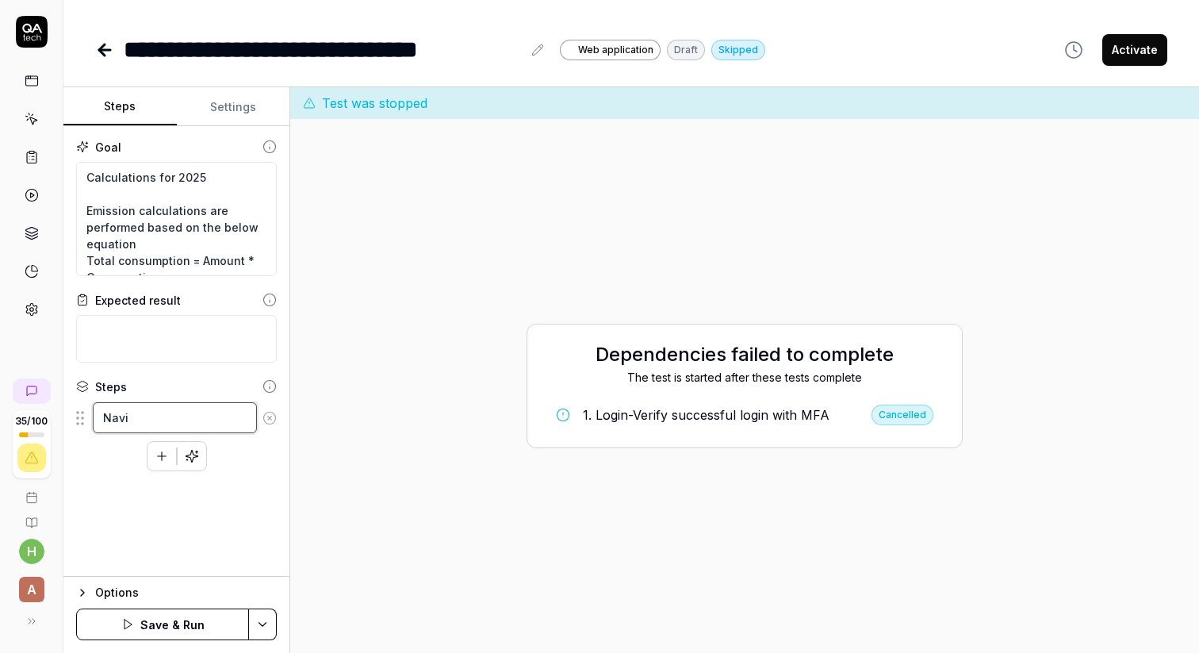
type textarea "Navig"
type textarea "*"
type textarea "Naviga"
type textarea "*"
type textarea "Navigat"
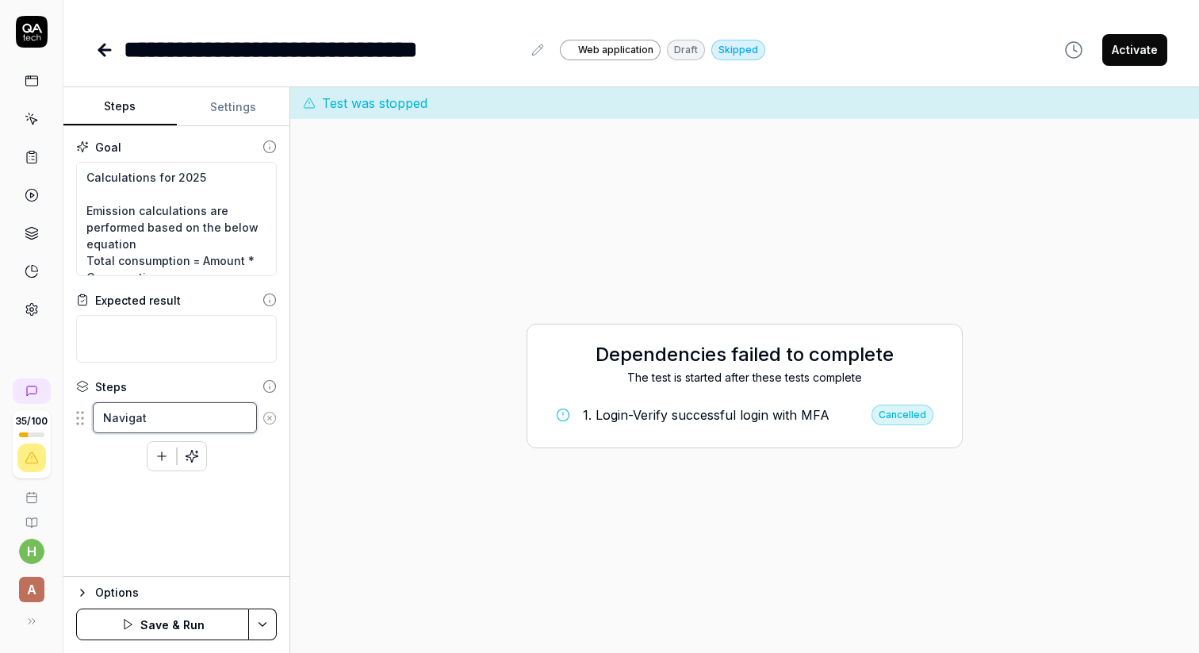
type textarea "*"
type textarea "Navigate"
type textarea "*"
type textarea "Navigate"
type textarea "*"
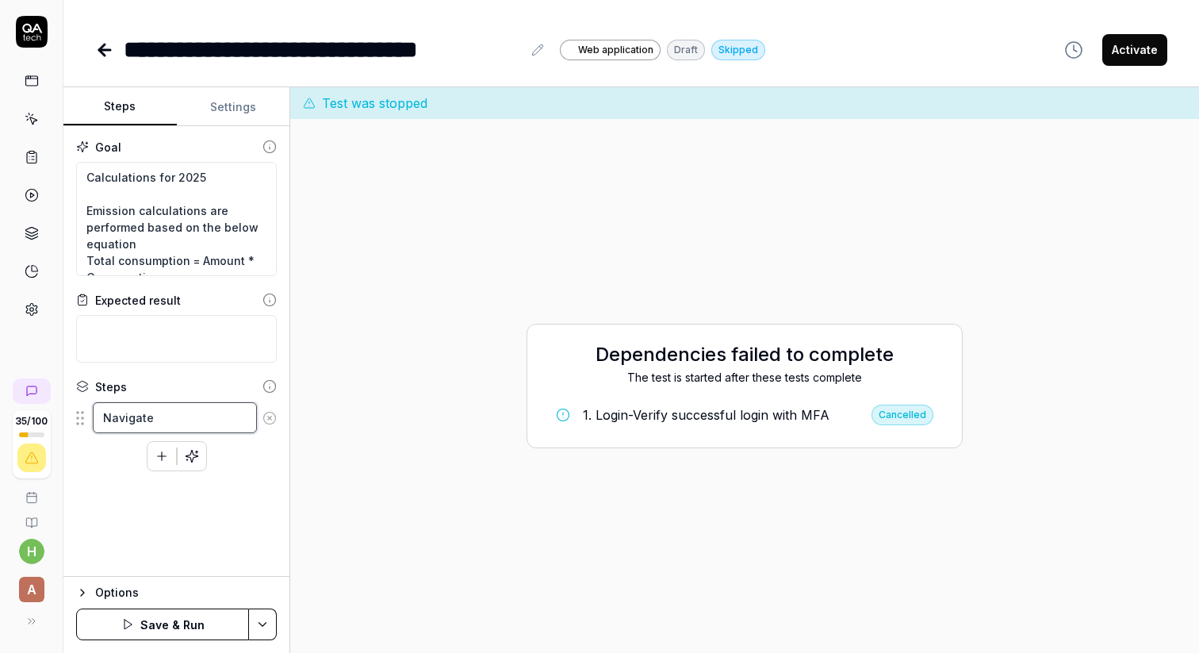
type textarea "Navigate t"
type textarea "*"
type textarea "Navigate to"
type textarea "*"
type textarea "Navigate to"
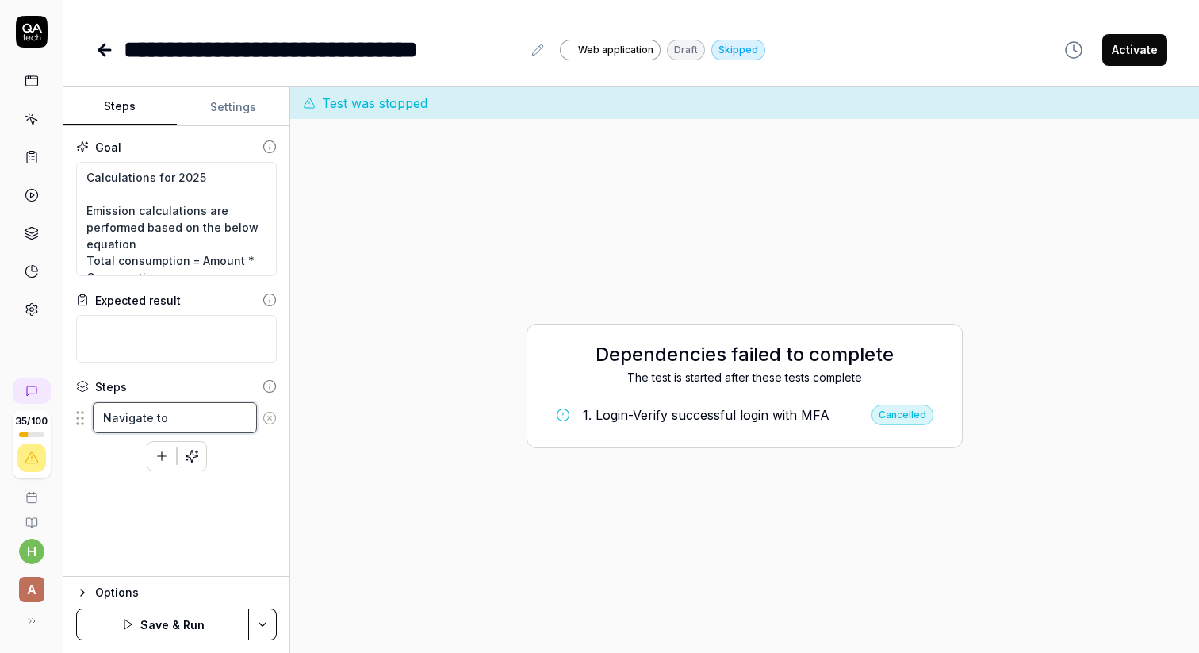
type textarea "*"
type textarea "Navigate to c"
type textarea "*"
type textarea "Navigate to co"
type textarea "*"
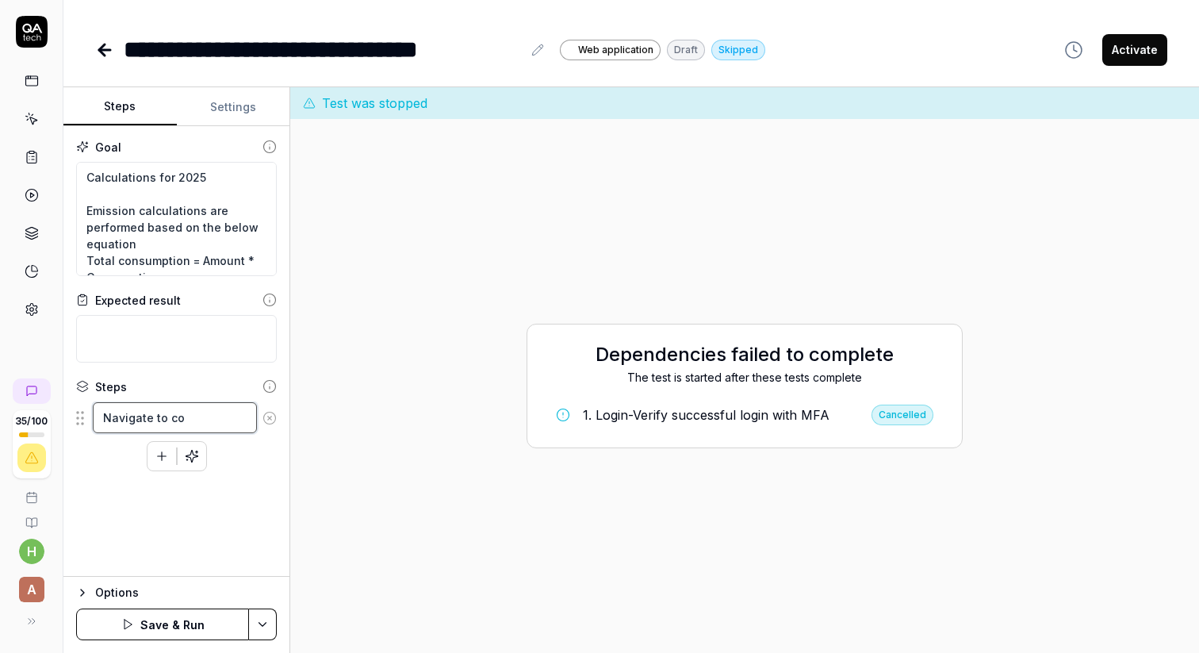
type textarea "Navigate to con"
type textarea "*"
type textarea "Navigate to conf"
type textarea "*"
type textarea "Navigate to confi"
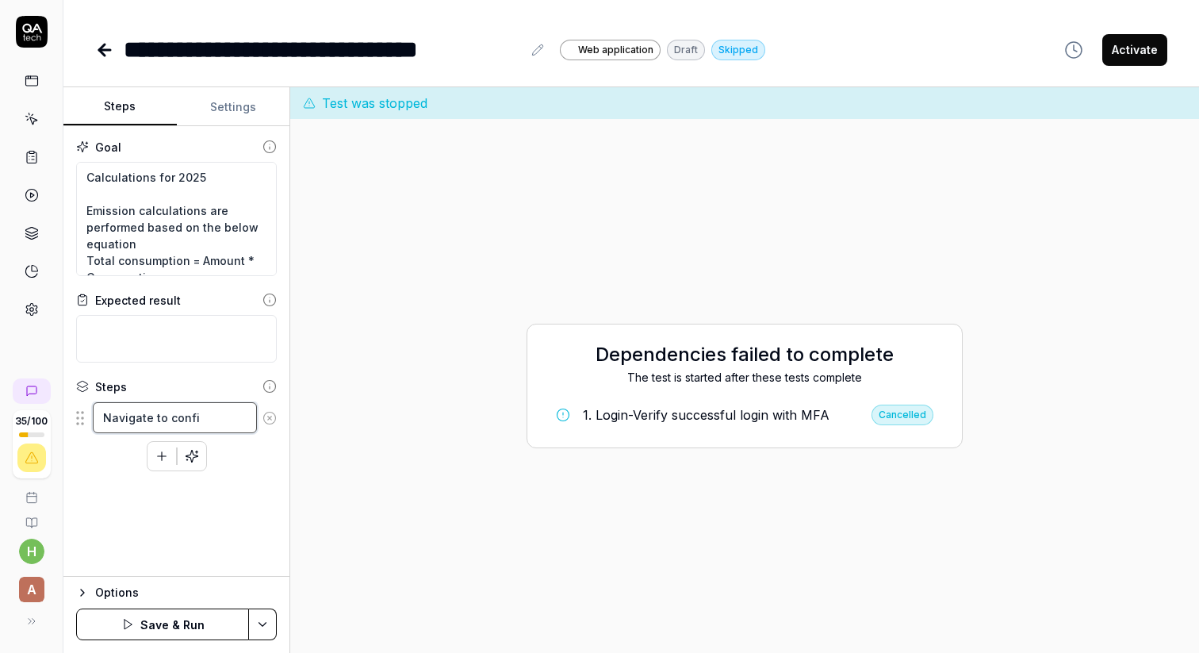
type textarea "*"
type textarea "Navigate to config"
type textarea "*"
type textarea "Navigate to configu"
type textarea "*"
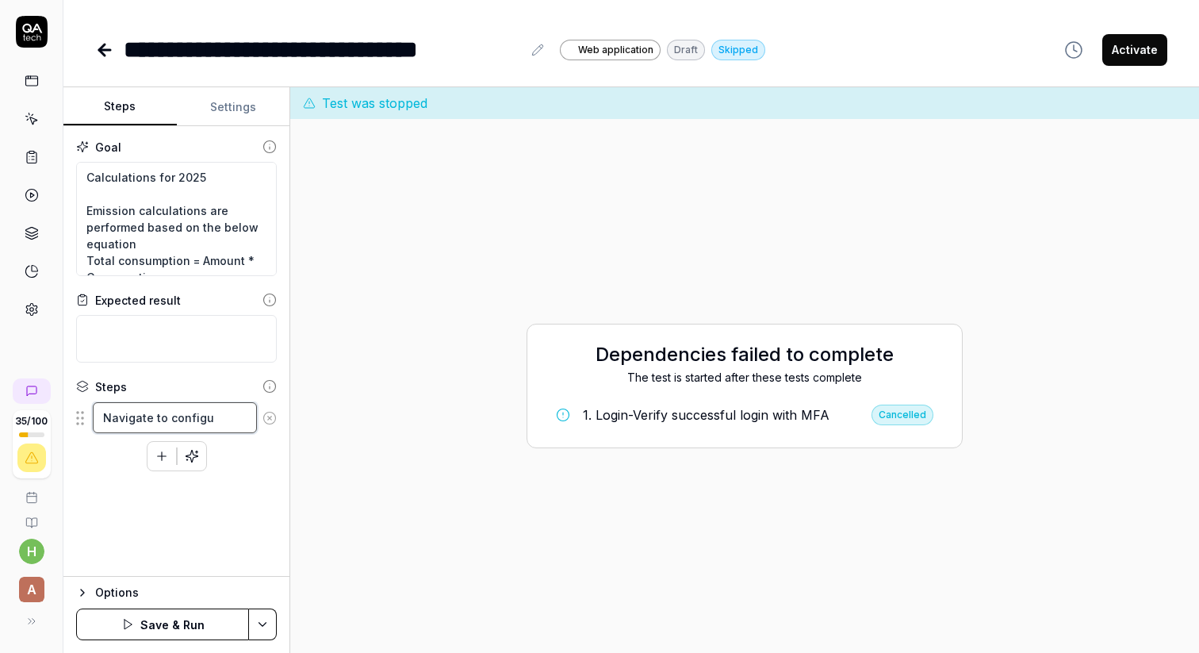
type textarea "Navigate to configua"
type textarea "*"
type textarea "Navigate to configuar"
type textarea "*"
type textarea "Navigate to configua"
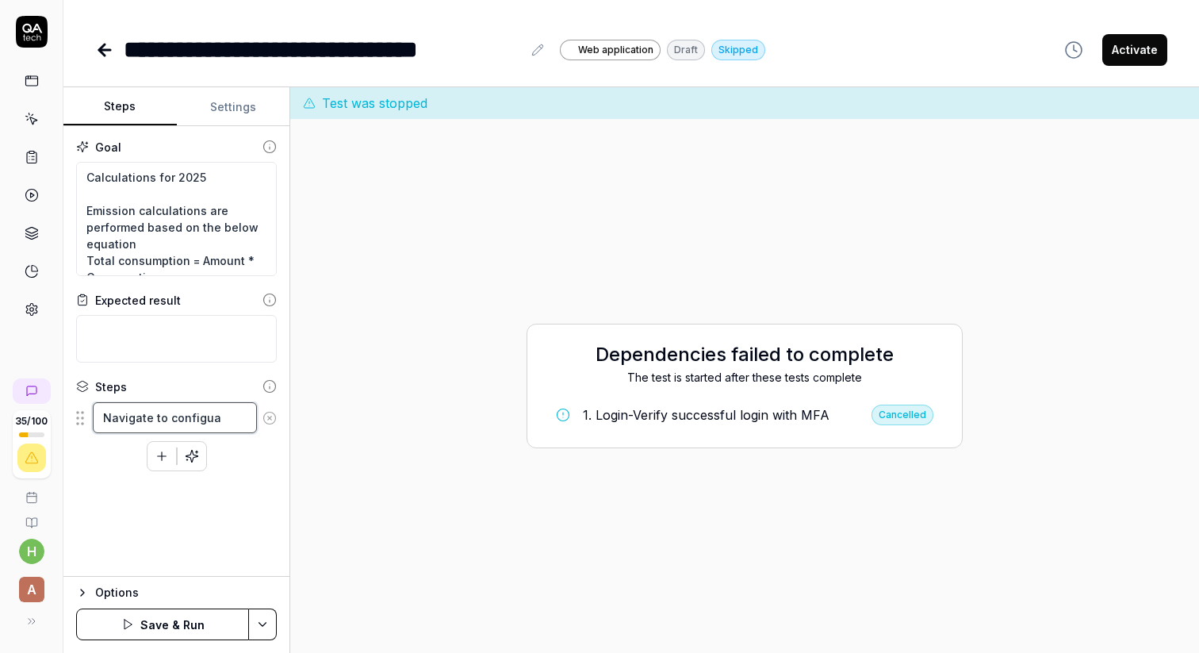
type textarea "*"
type textarea "Navigate to configu"
type textarea "*"
type textarea "Navigate to configua"
type textarea "*"
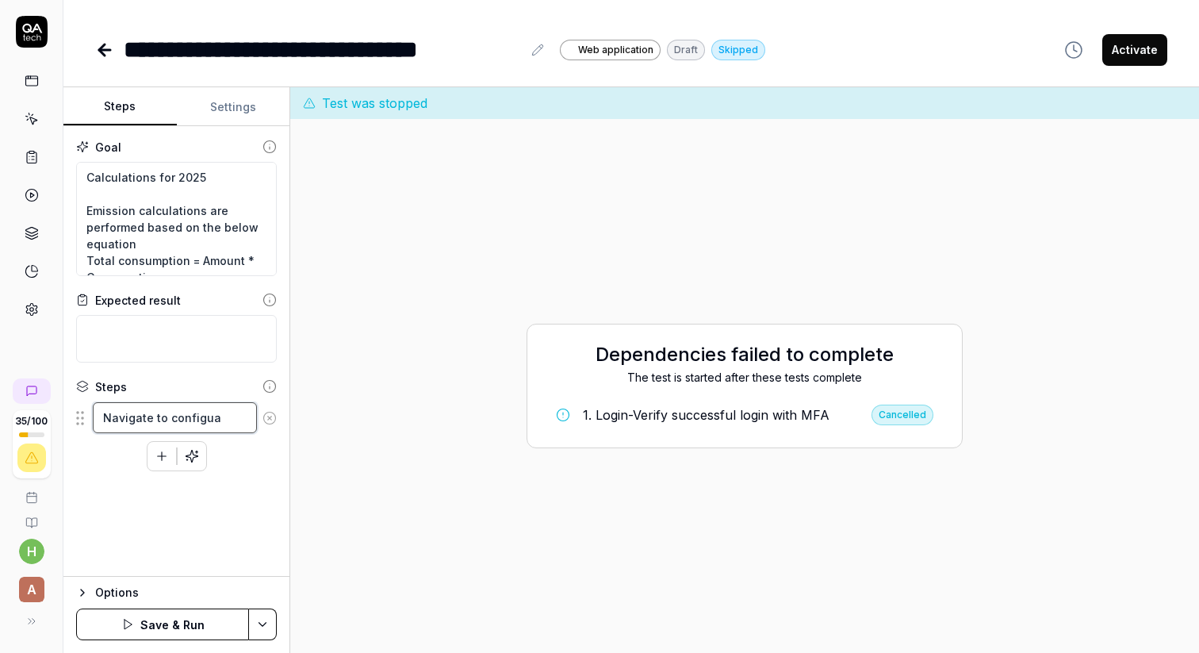
type textarea "Navigate to configu"
type textarea "*"
type textarea "Navigate to configur"
type textarea "*"
type textarea "Navigate to configura"
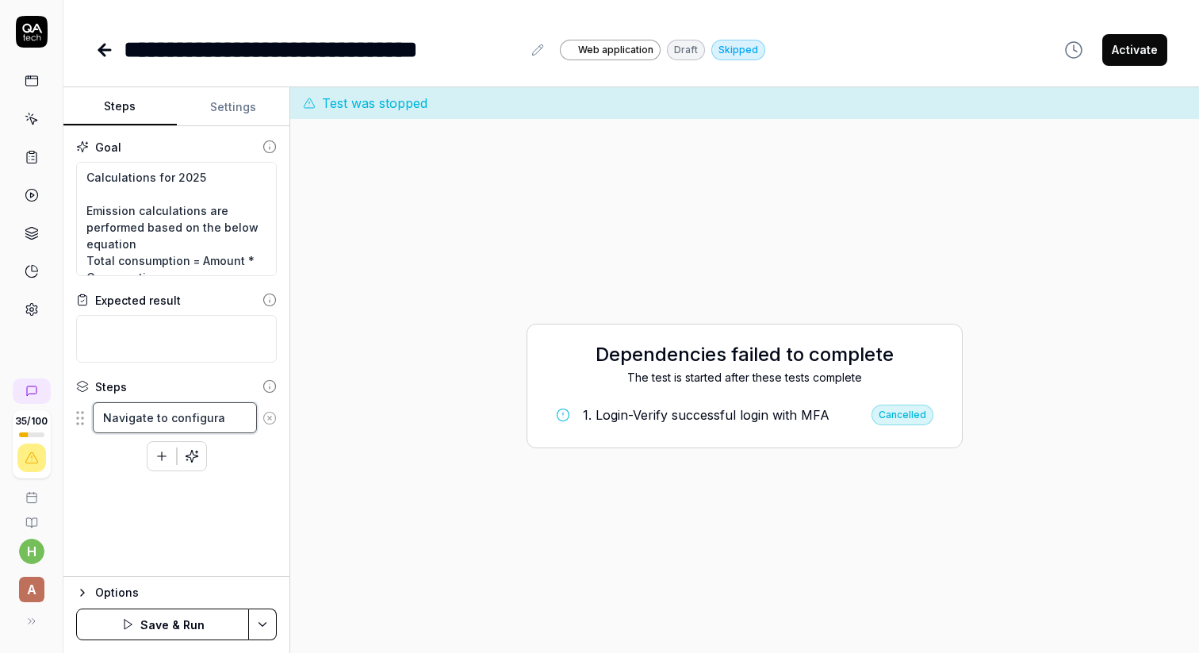
type textarea "*"
type textarea "Navigate to configurat"
type textarea "*"
type textarea "Navigate to configurati"
type textarea "*"
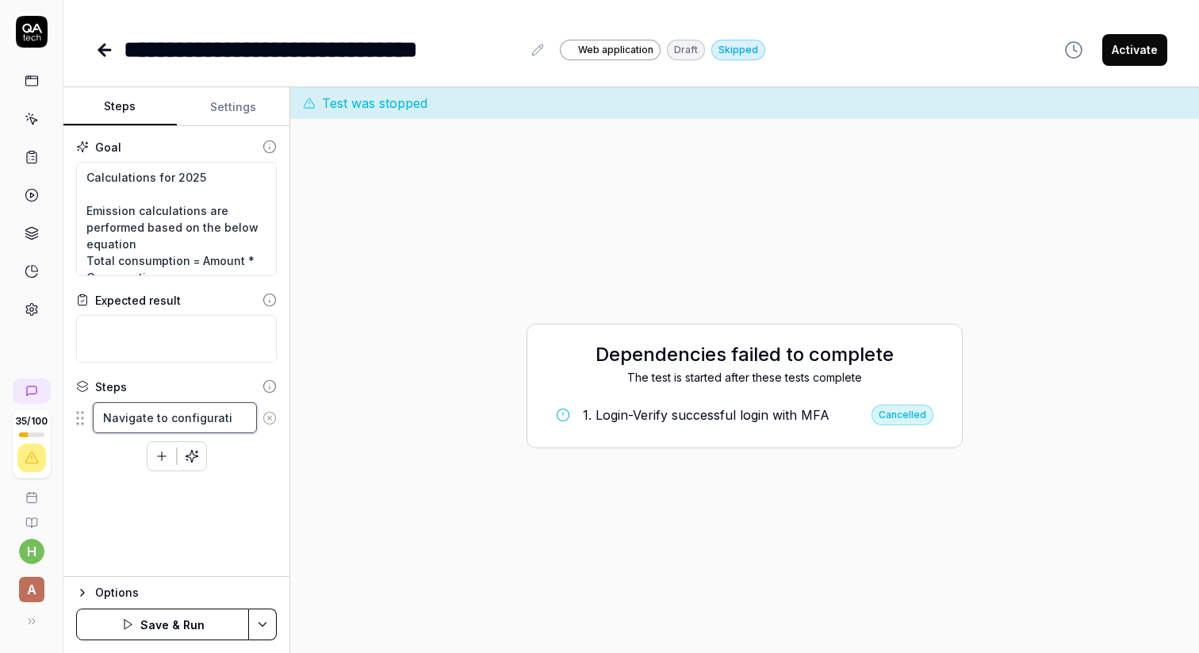
type textarea "Navigate to configuratio"
type textarea "*"
type textarea "Navigate to configuration"
type textarea "*"
type textarea "Navigate to configurations"
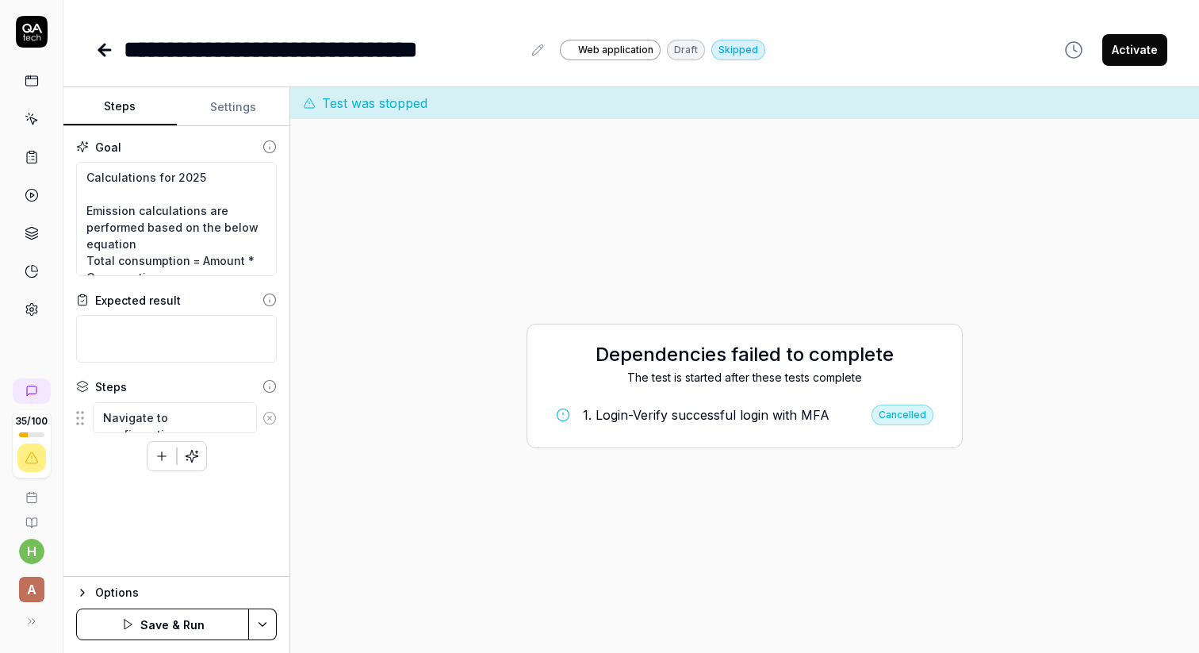
click at [162, 455] on icon "button" at bounding box center [162, 455] width 0 height 9
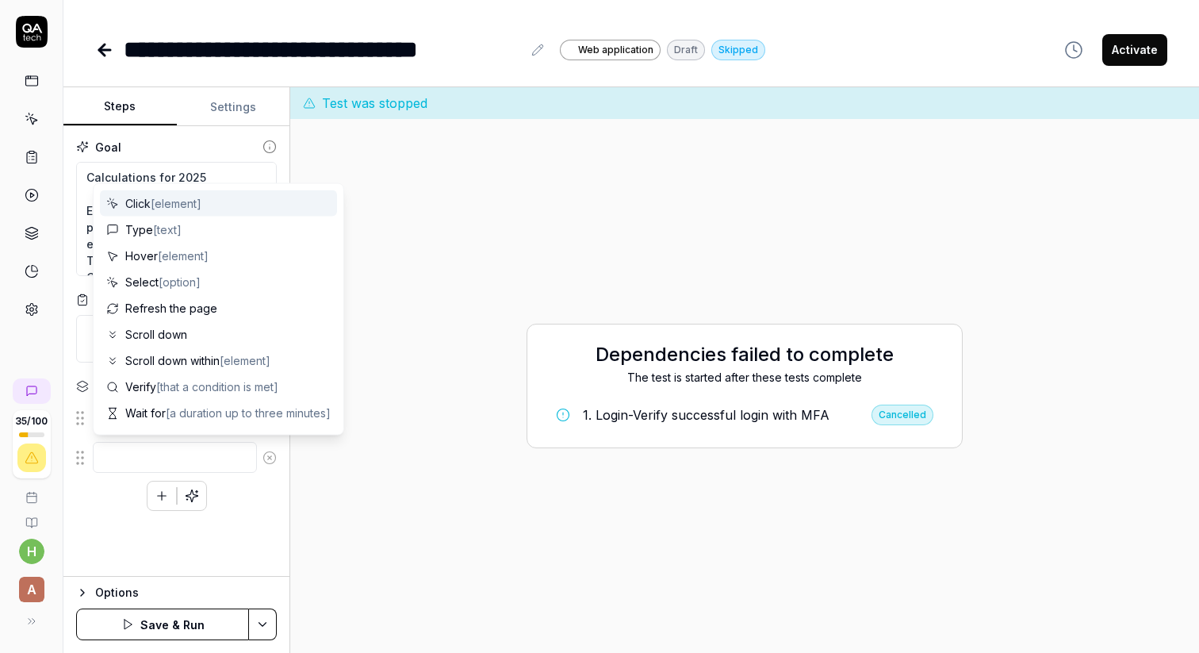
type textarea "*"
type textarea "N"
type textarea "*"
type textarea "Na"
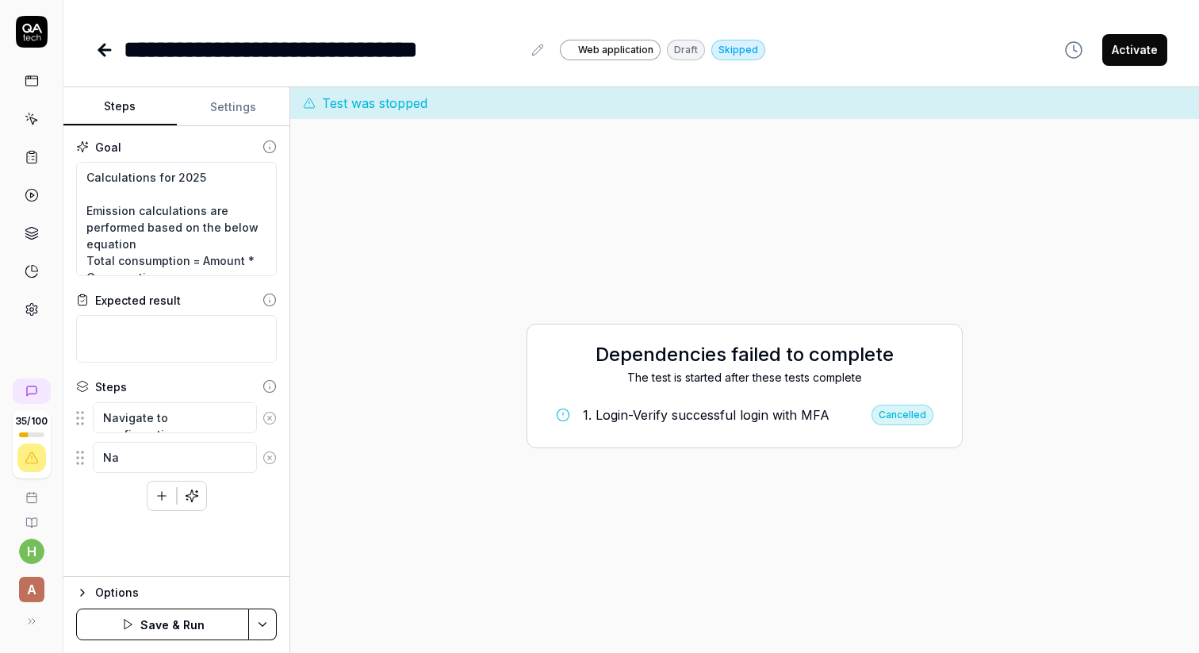
type textarea "*"
type textarea "Nav"
type textarea "*"
type textarea "Navi"
type textarea "*"
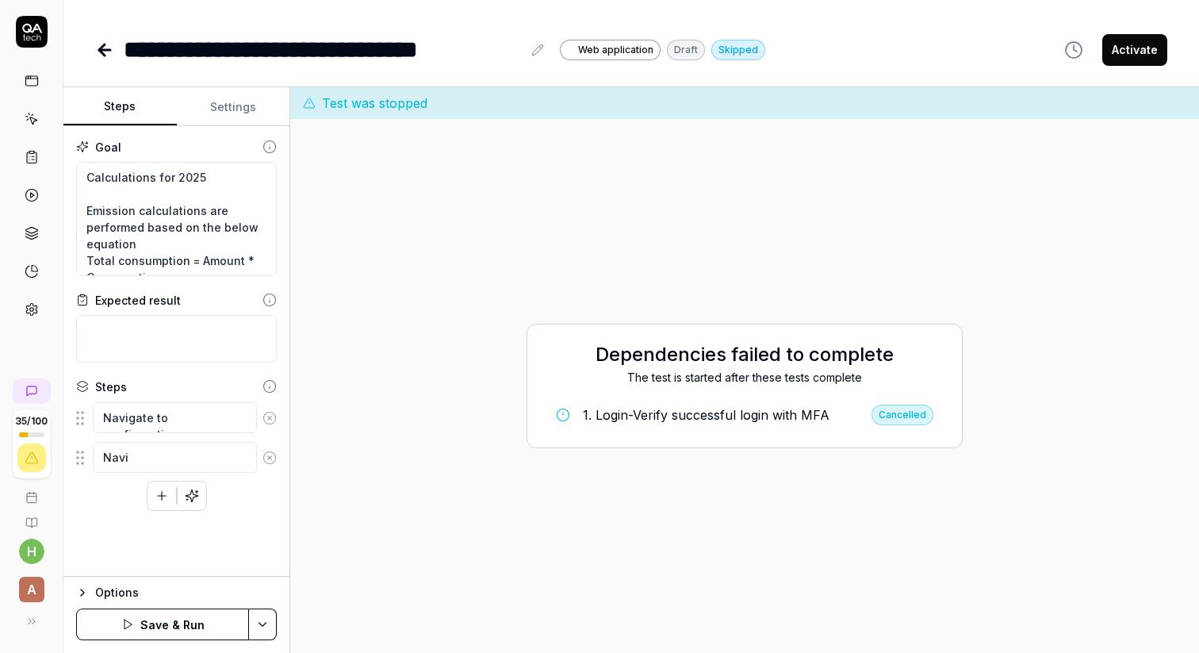
type textarea "Navig"
type textarea "*"
type textarea "Naviga"
type textarea "*"
type textarea "Navigat"
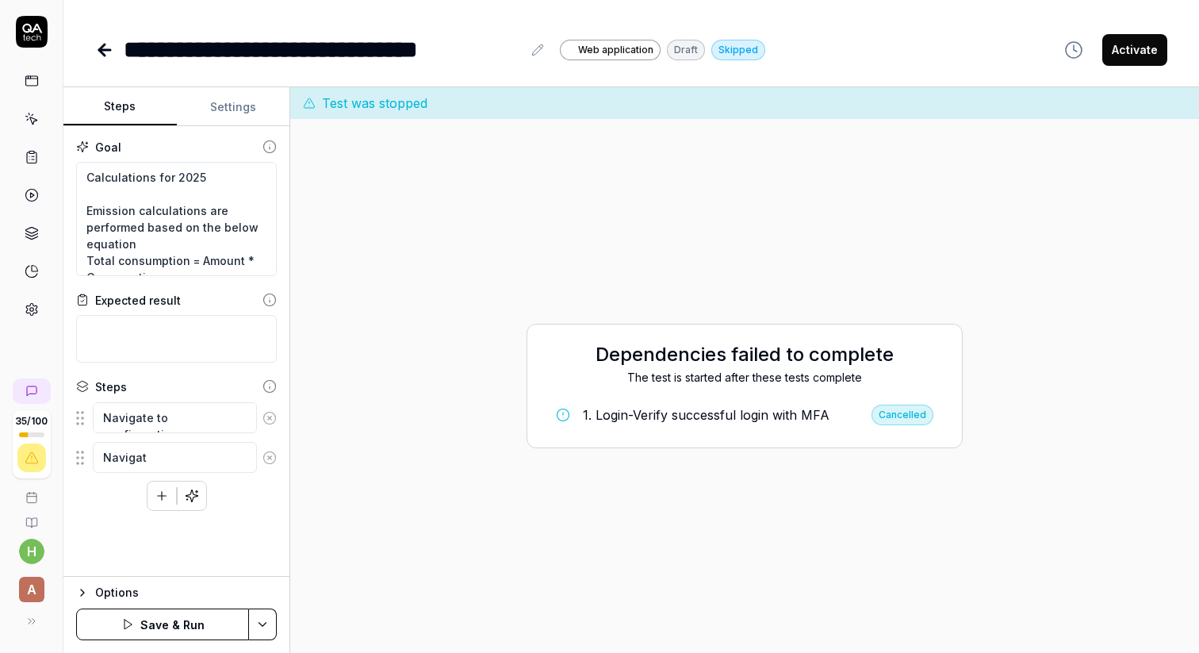
type textarea "*"
type textarea "Navigate"
type textarea "*"
type textarea "Navigate"
type textarea "*"
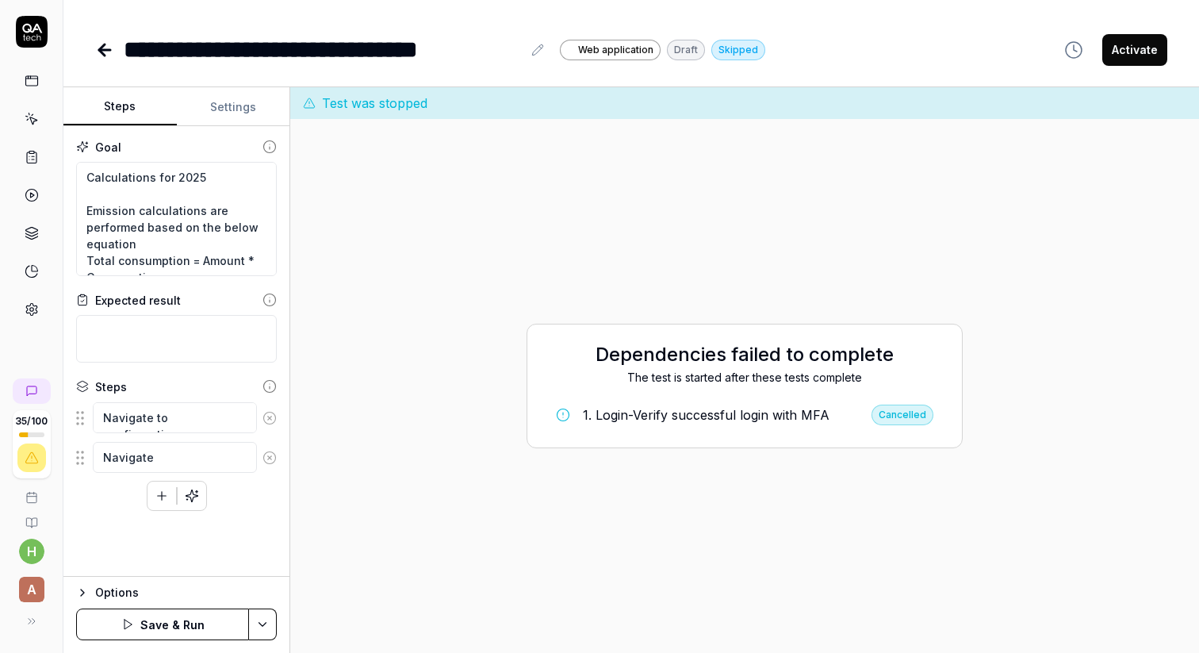
type textarea "Navigate t"
type textarea "*"
type textarea "Navigate to"
type textarea "*"
type textarea "Navigate to"
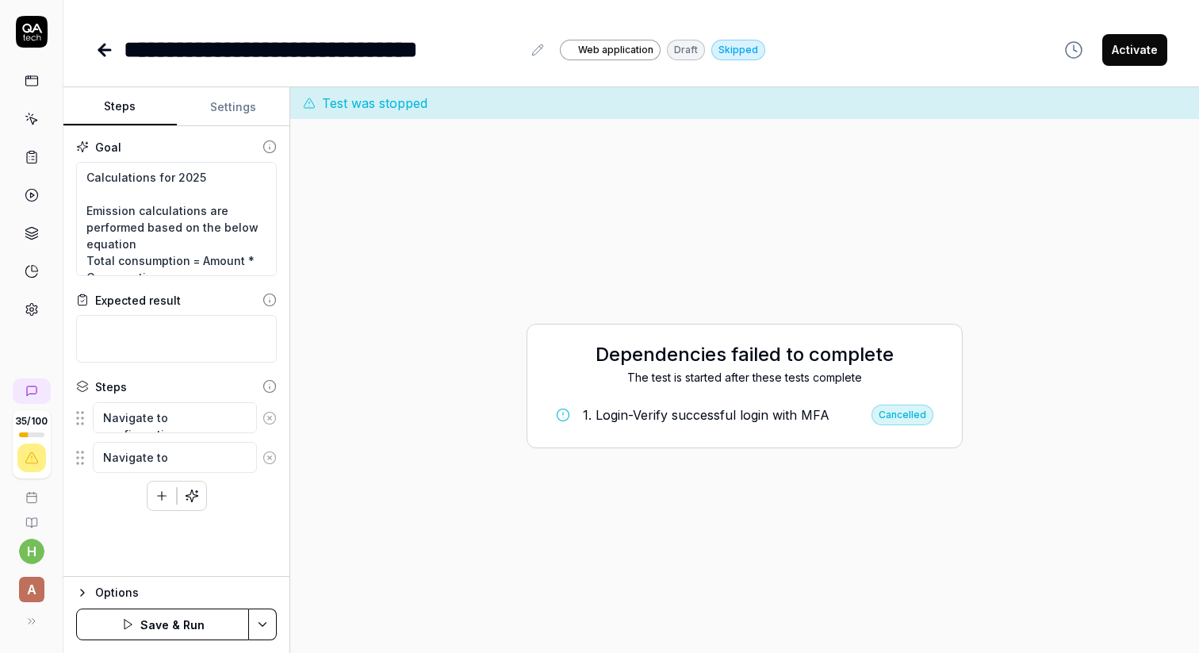
type textarea "*"
type textarea "Navigate to s"
type textarea "*"
type textarea "Navigate to sc"
type textarea "*"
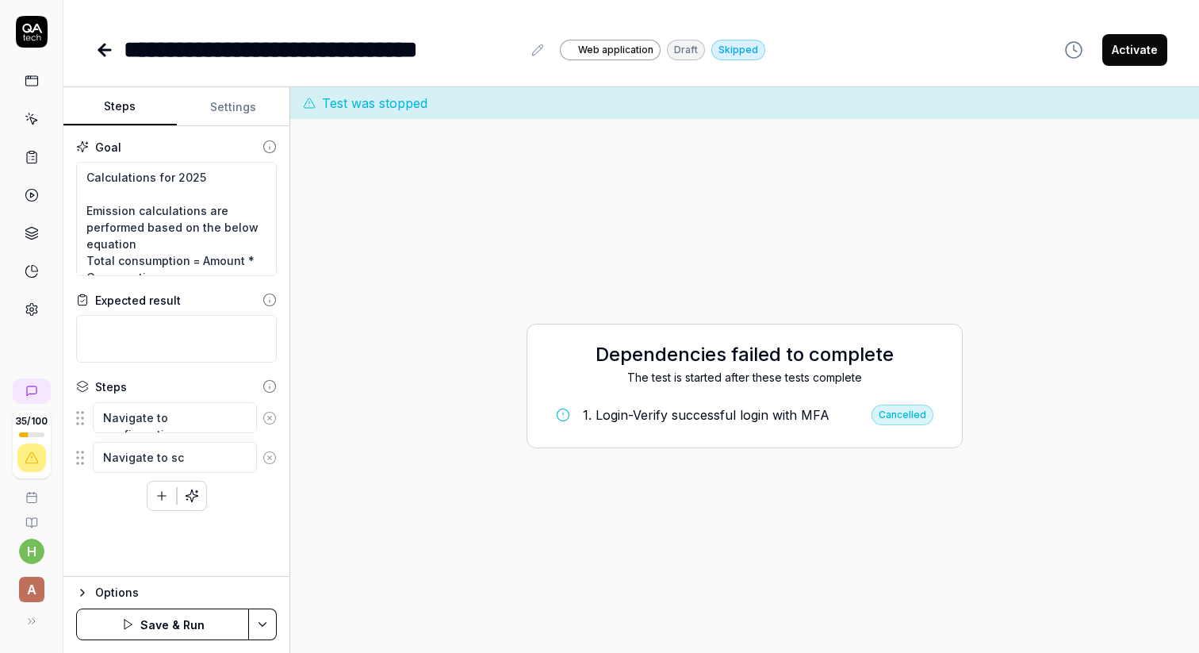
type textarea "Navigate to sco"
type textarea "*"
type textarea "Navigate to scop"
type textarea "*"
type textarea "Navigate to scope"
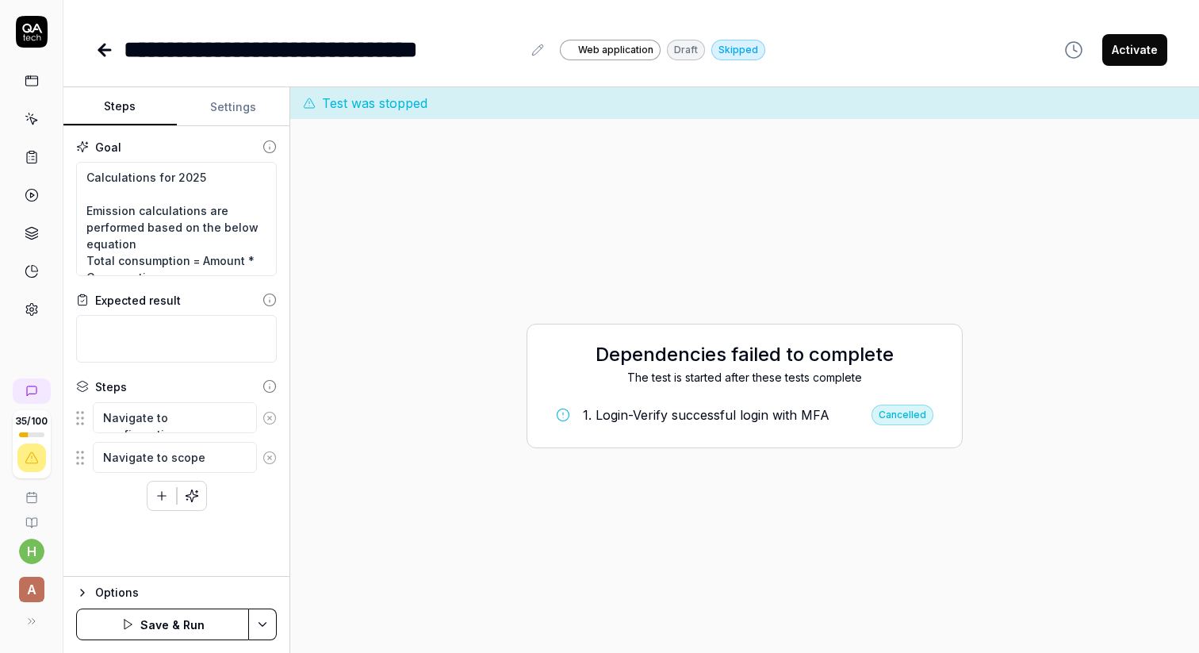
type textarea "*"
type textarea "Navigate to scope"
type textarea "*"
type textarea "Navigate to scope 1"
click at [155, 496] on icon "button" at bounding box center [162, 496] width 14 height 14
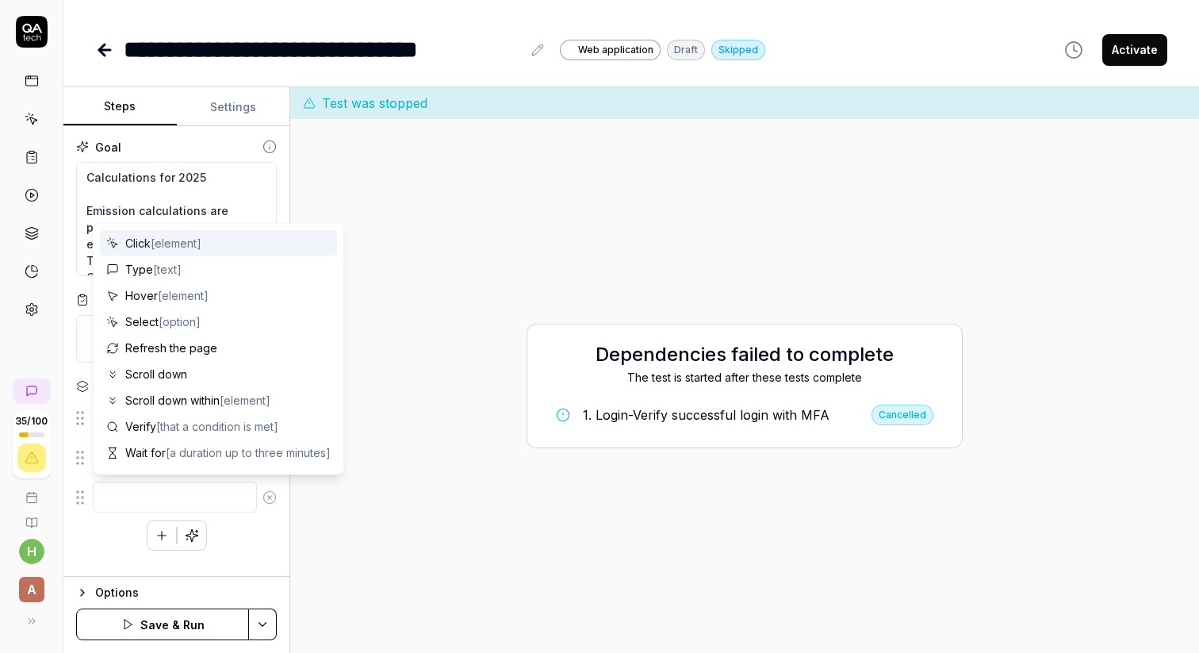
click at [190, 246] on span "[element]" at bounding box center [176, 242] width 51 height 13
type textarea "*"
type textarea "Click"
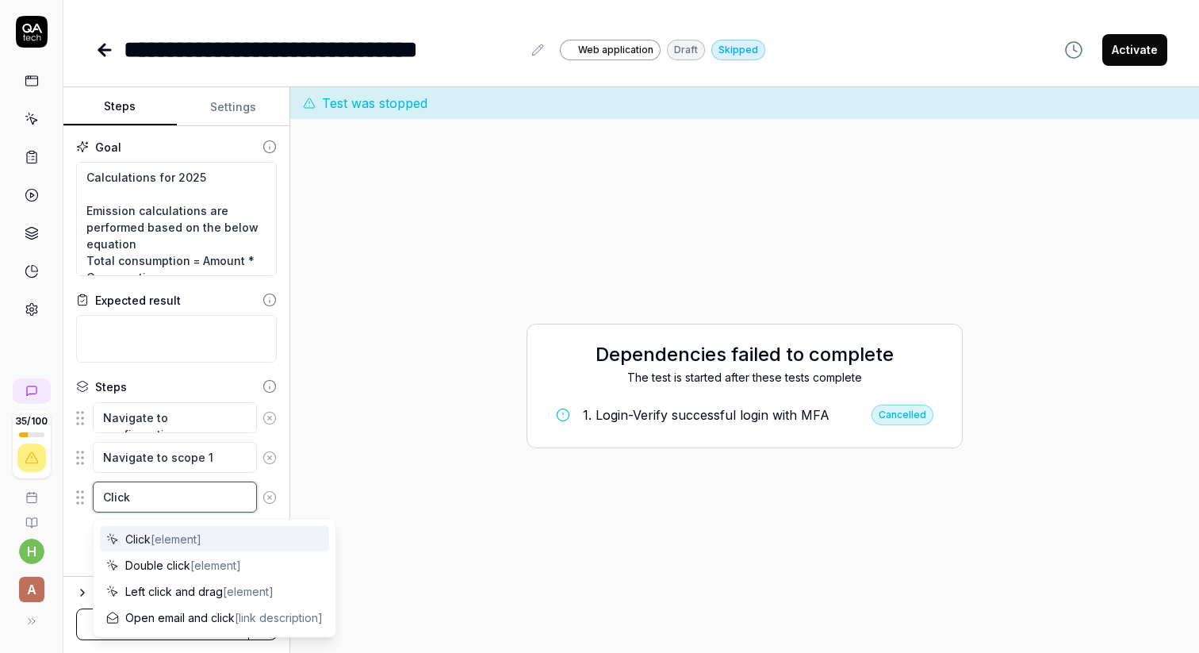
paste textarea "Mobile combustion"
type textarea "*"
type textarea "Click Mobile combustion"
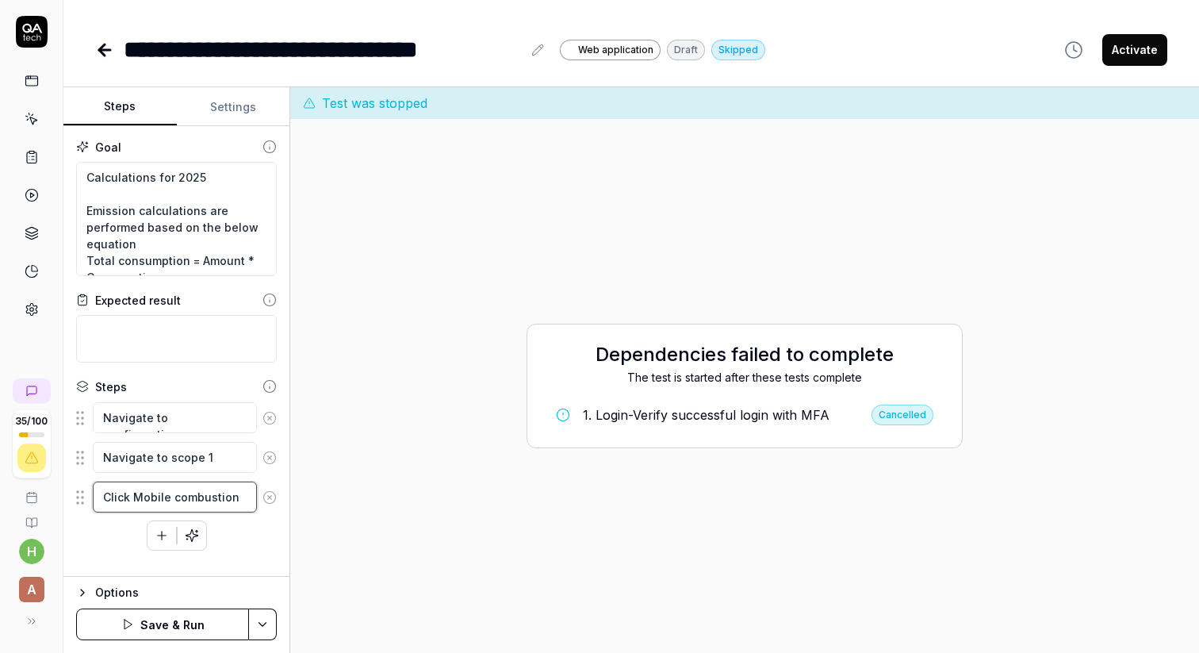
drag, startPoint x: 130, startPoint y: 490, endPoint x: 59, endPoint y: 489, distance: 71.4
click at [59, 490] on div "**********" at bounding box center [599, 326] width 1199 height 653
type textarea "*"
type textarea "N Mobile combustion"
type textarea "*"
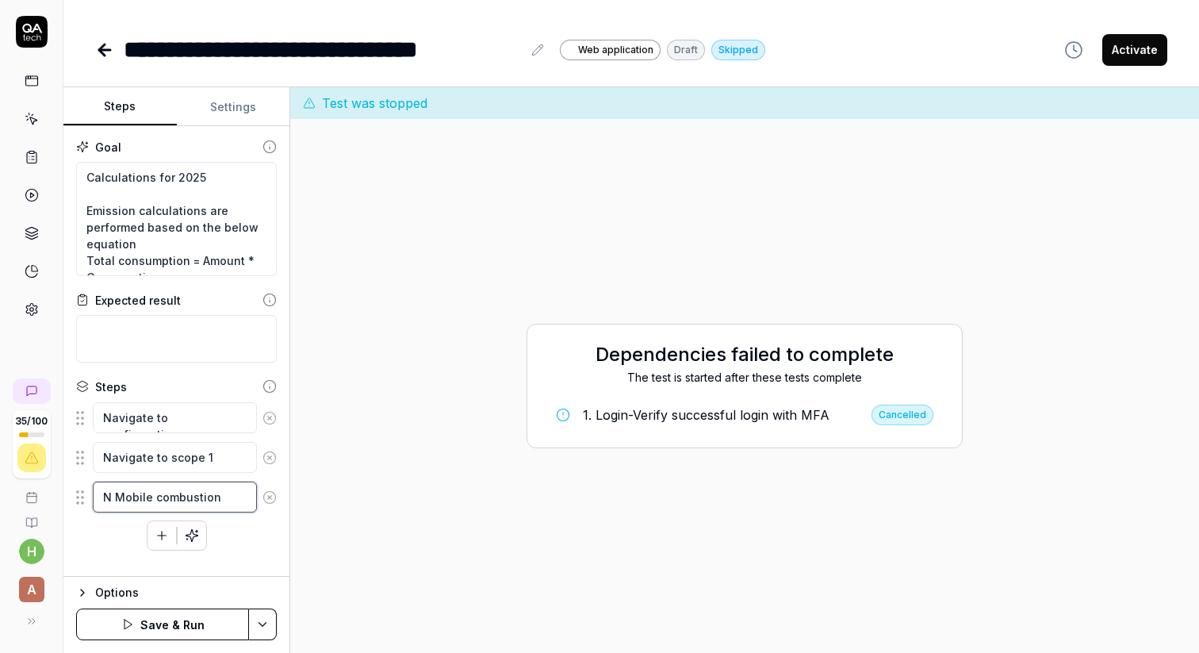
type textarea "Na Mobile combustion"
type textarea "*"
type textarea "Nav Mobile combustion"
type textarea "*"
type textarea "Navi Mobile combustion"
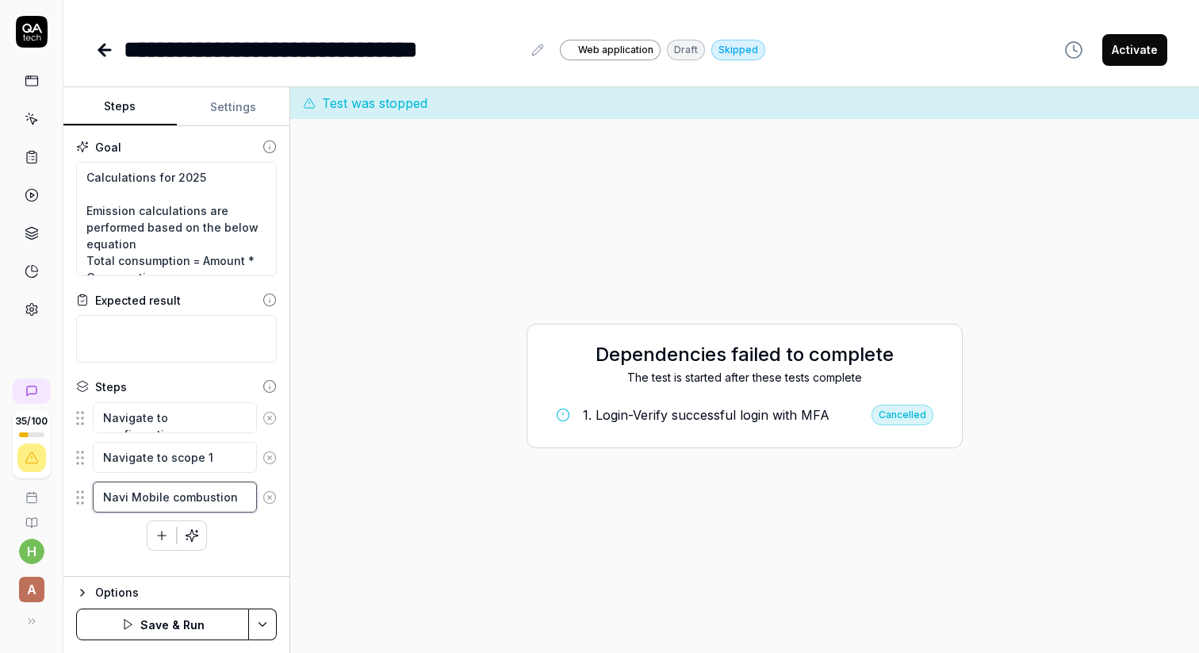
type textarea "*"
type textarea "Navig Mobile combustion"
type textarea "*"
type textarea "Naviga Mobile combustion"
type textarea "*"
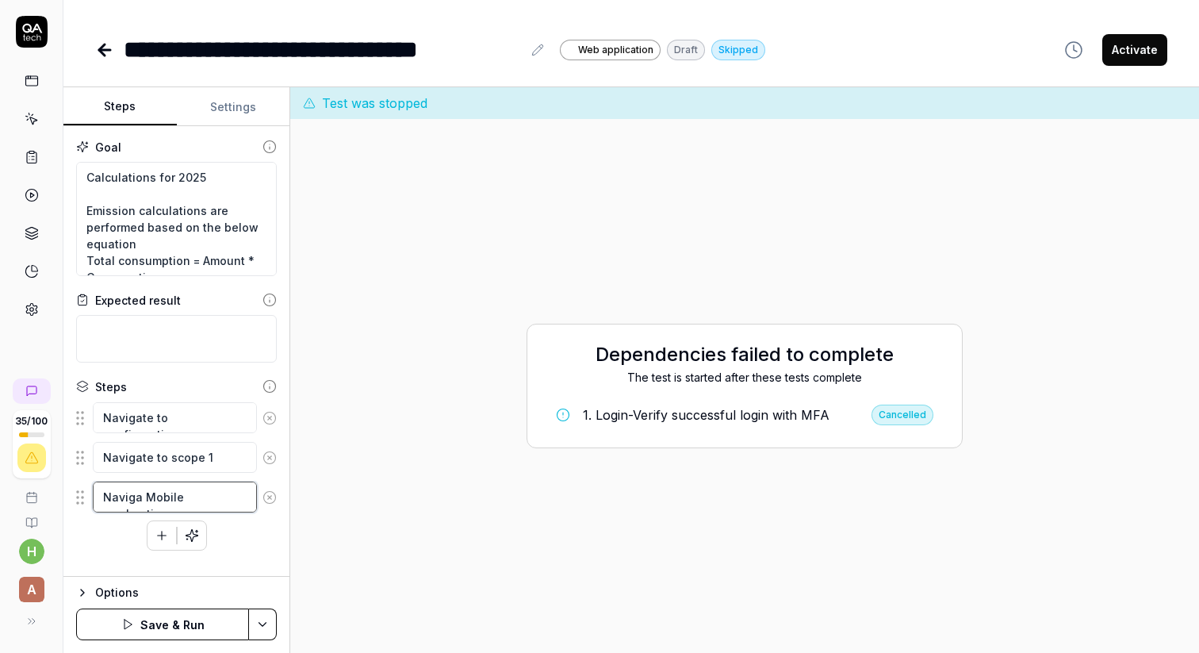
type textarea "Navigat Mobile combustion"
type textarea "*"
type textarea "Navigate Mobile combustion"
type textarea "*"
click at [171, 455] on textarea "Navigate to scope 1" at bounding box center [175, 457] width 164 height 31
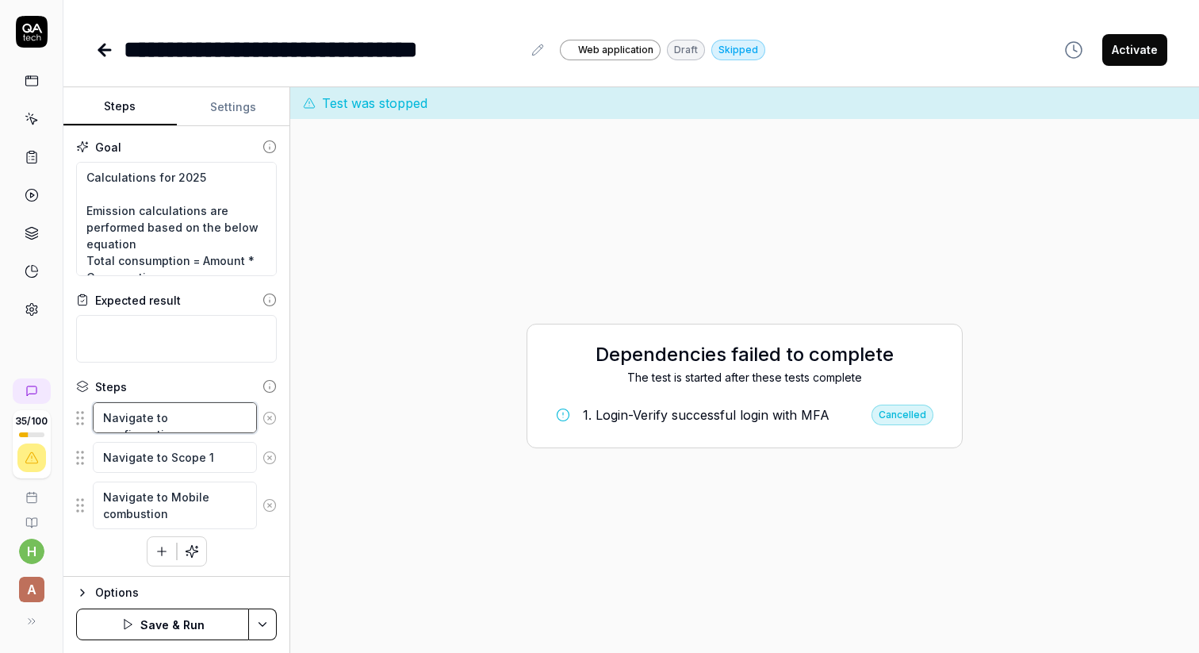
click at [173, 412] on textarea "Navigate to configurations" at bounding box center [175, 417] width 164 height 31
click at [157, 551] on icon "button" at bounding box center [162, 551] width 14 height 14
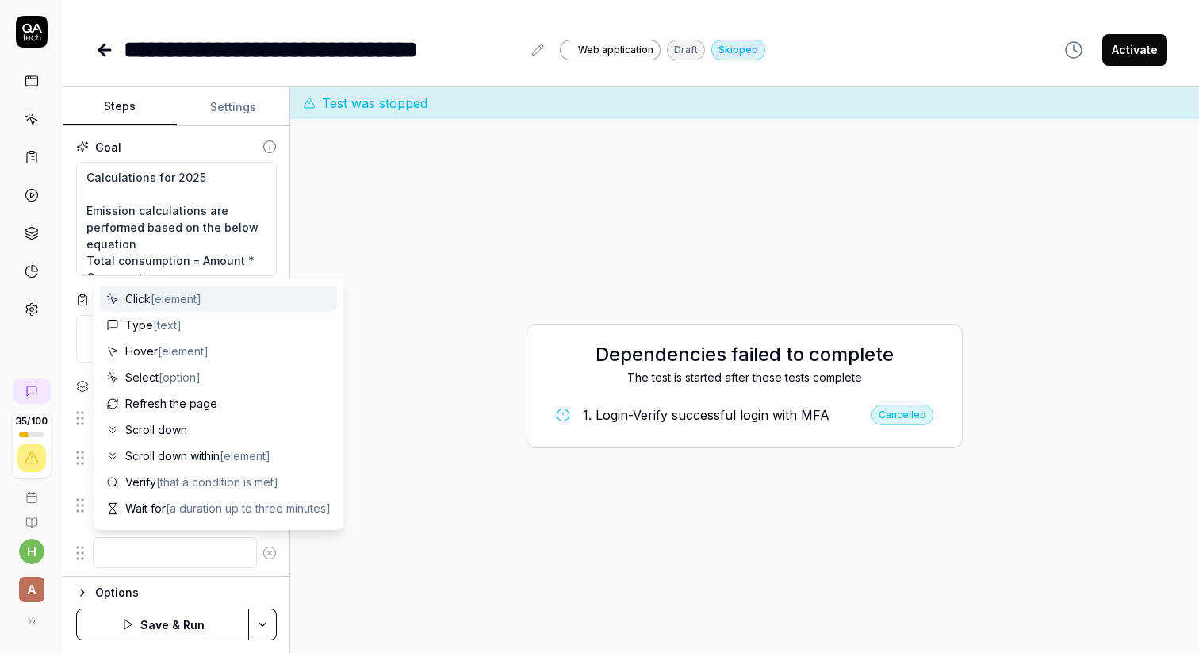
click at [161, 307] on div "Click [element]" at bounding box center [218, 299] width 237 height 26
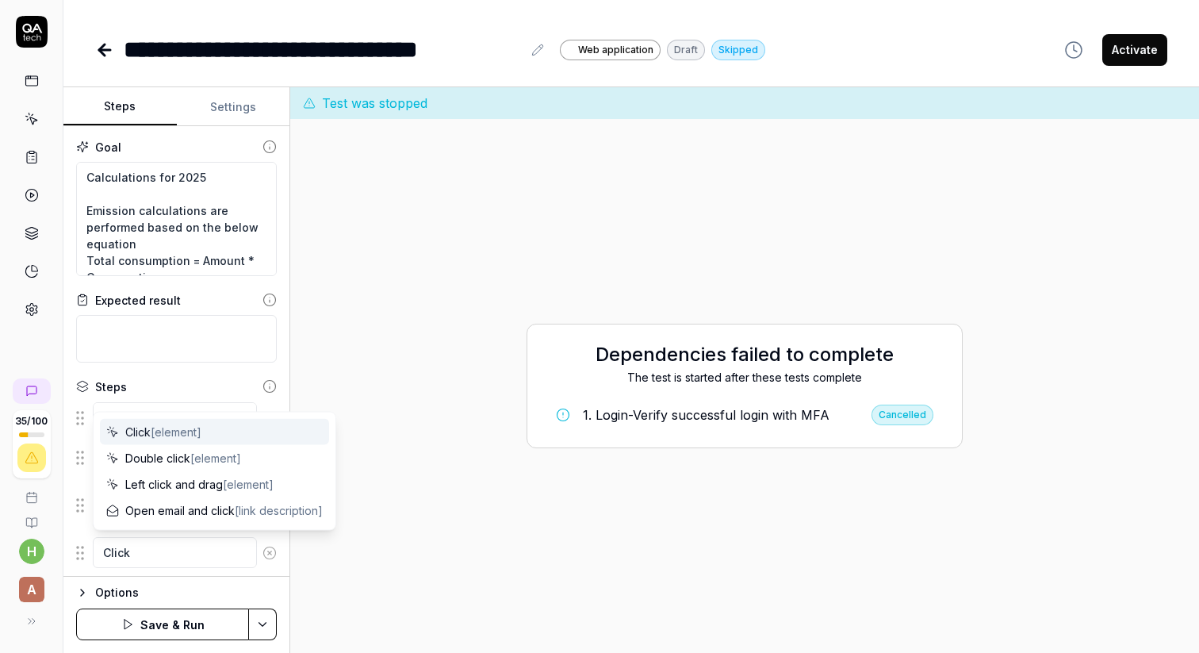
click at [269, 556] on icon at bounding box center [270, 553] width 14 height 14
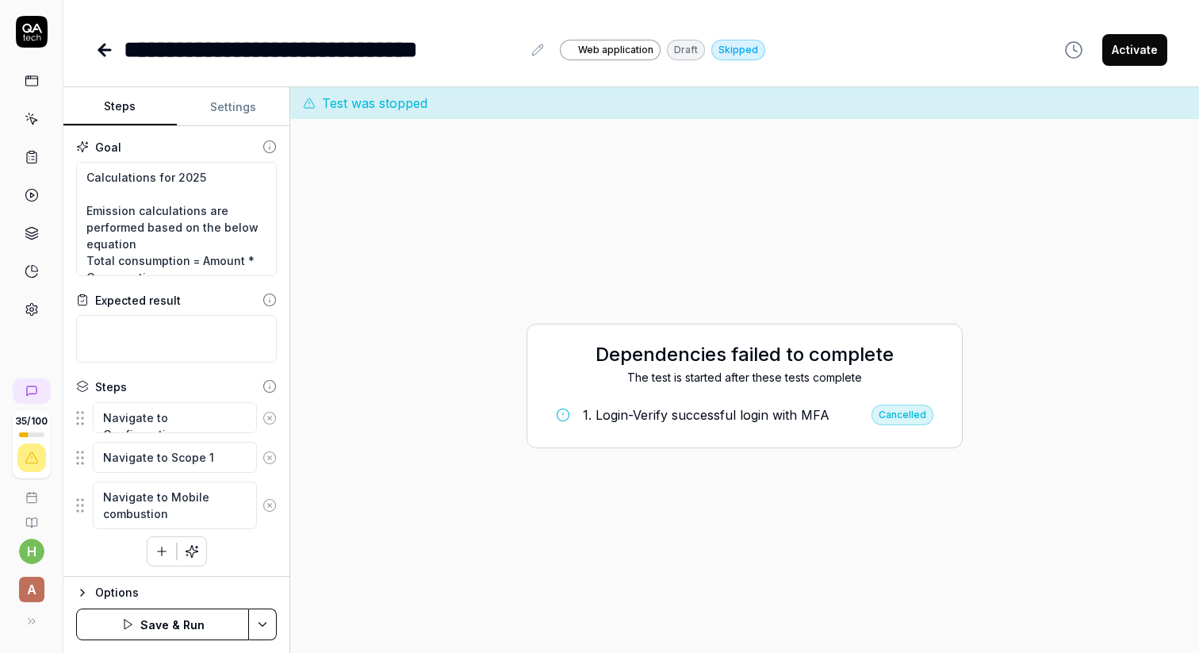
click at [172, 627] on button "Save & Run" at bounding box center [162, 624] width 173 height 32
click at [37, 29] on icon at bounding box center [32, 29] width 20 height 10
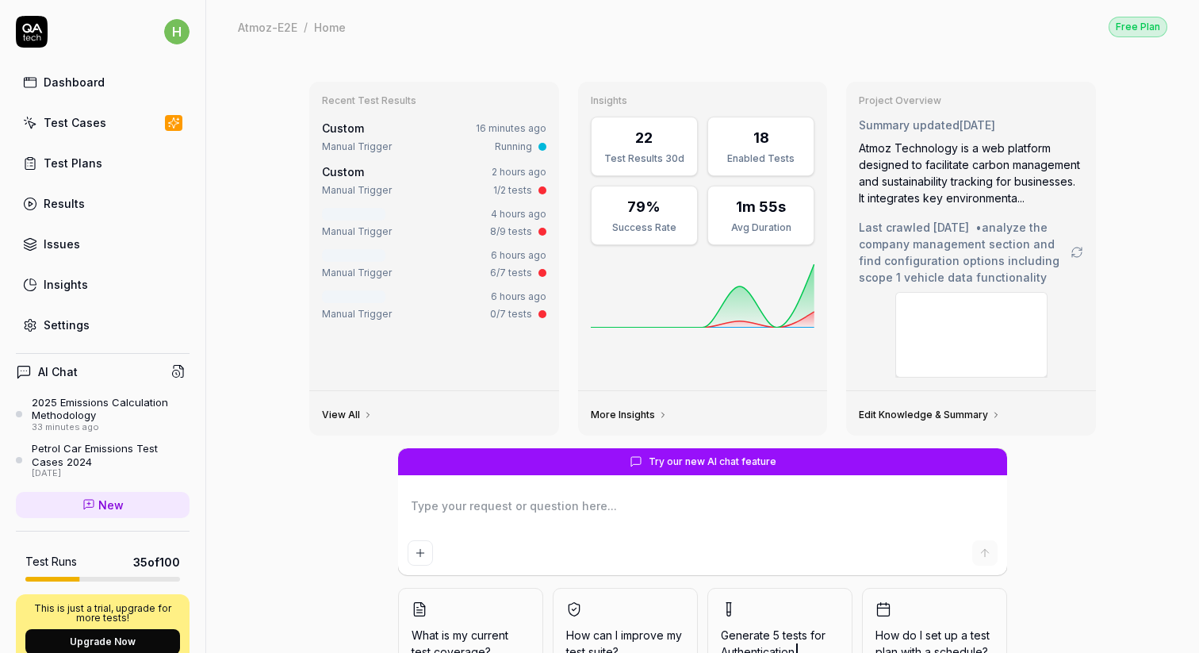
click at [84, 122] on div "Test Cases" at bounding box center [75, 122] width 63 height 17
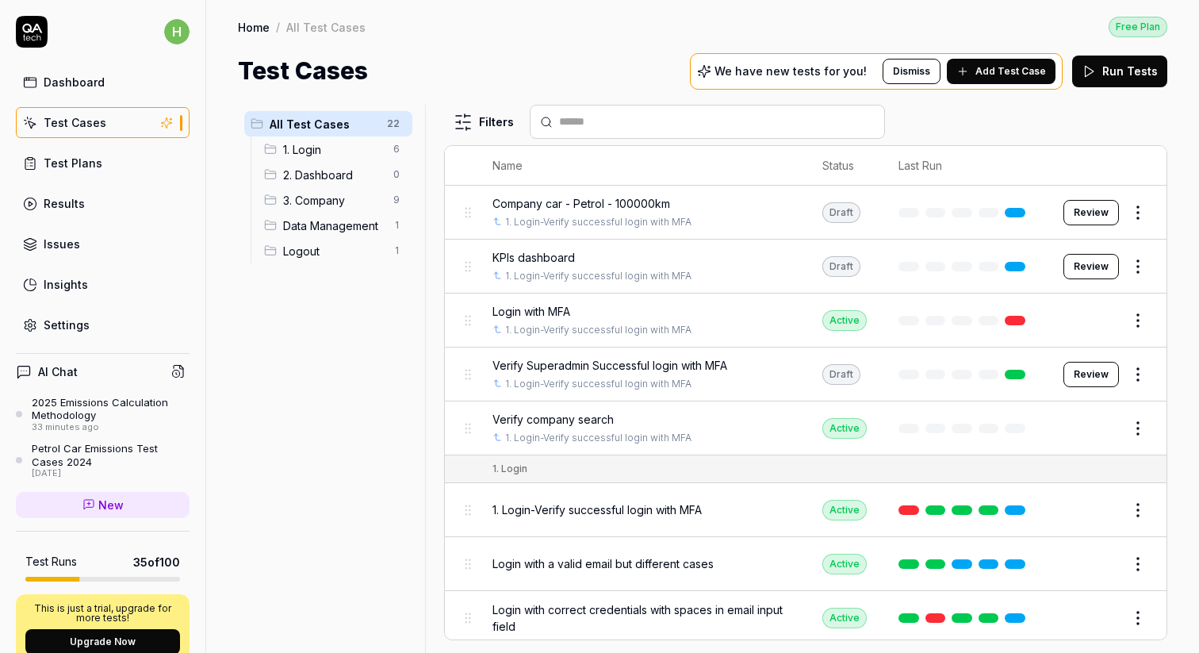
click at [564, 205] on span "Company car - Petrol - 100000km" at bounding box center [582, 203] width 178 height 17
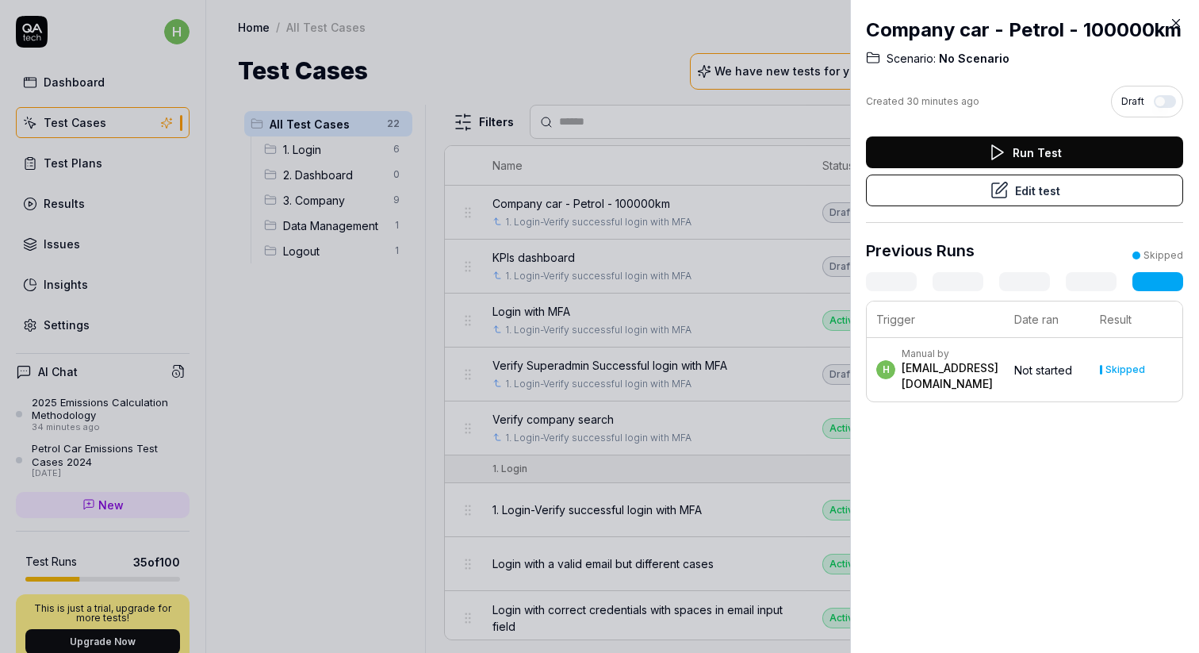
click at [1032, 161] on button "Run Test" at bounding box center [1024, 152] width 317 height 32
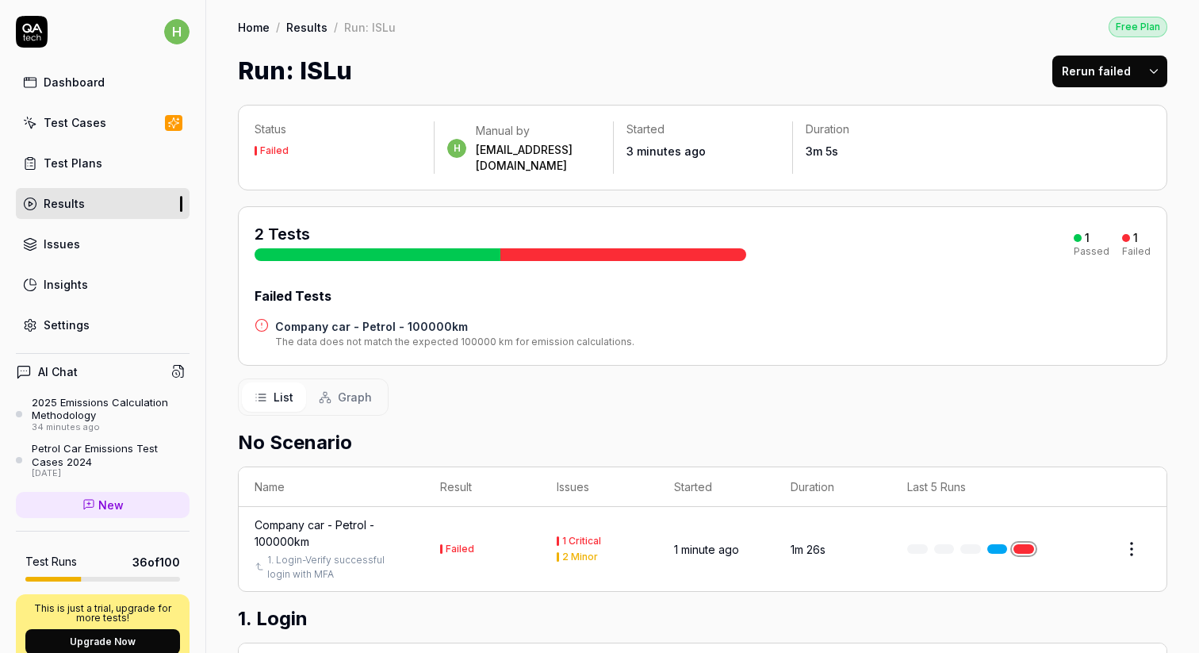
click at [303, 286] on div "Failed Tests" at bounding box center [703, 295] width 896 height 19
click at [381, 318] on h4 "Company car - Petrol - 100000km" at bounding box center [454, 326] width 359 height 17
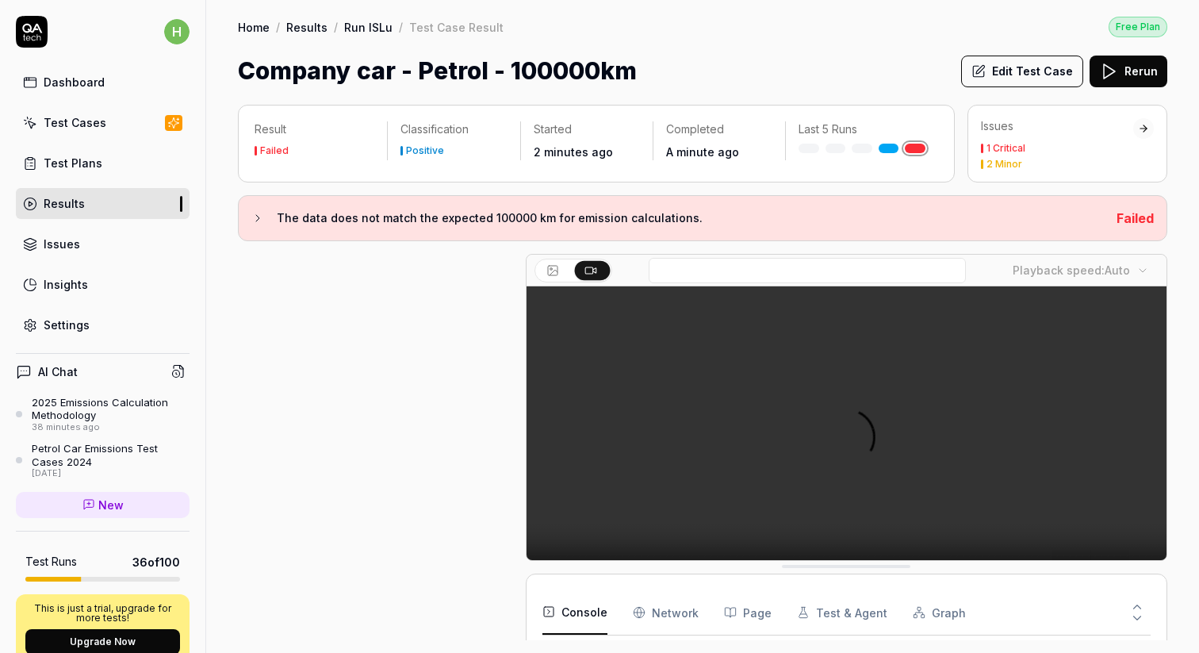
click at [367, 217] on h3 "The data does not match the expected 100000 km for emission calculations." at bounding box center [690, 218] width 827 height 19
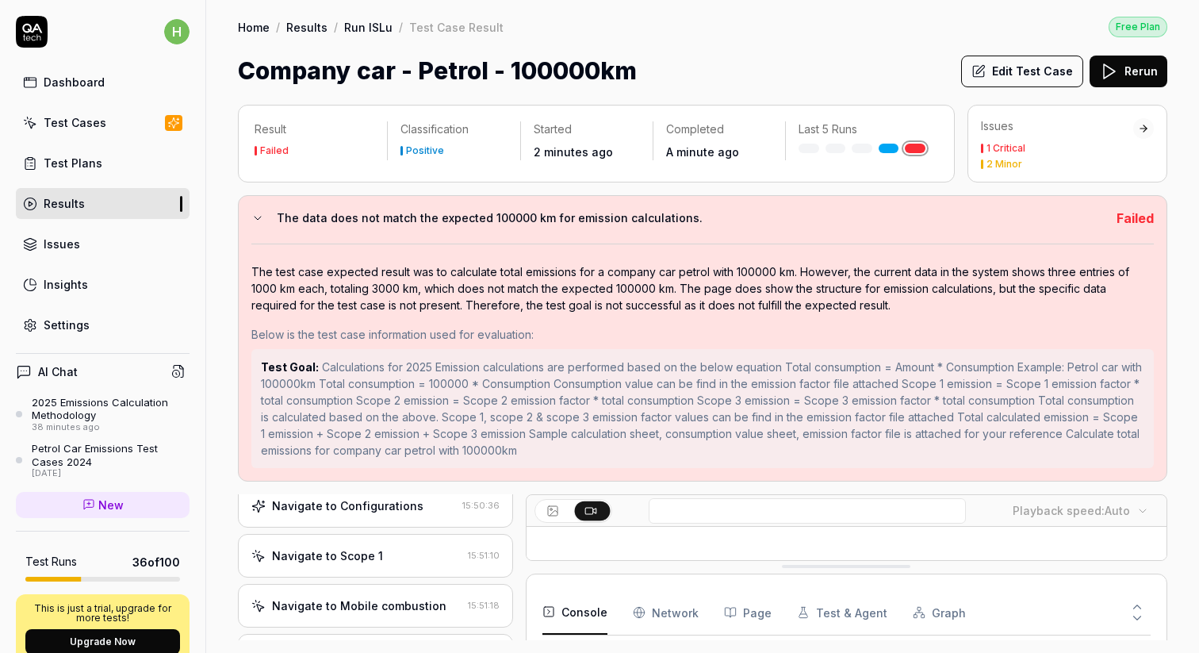
scroll to position [175, 0]
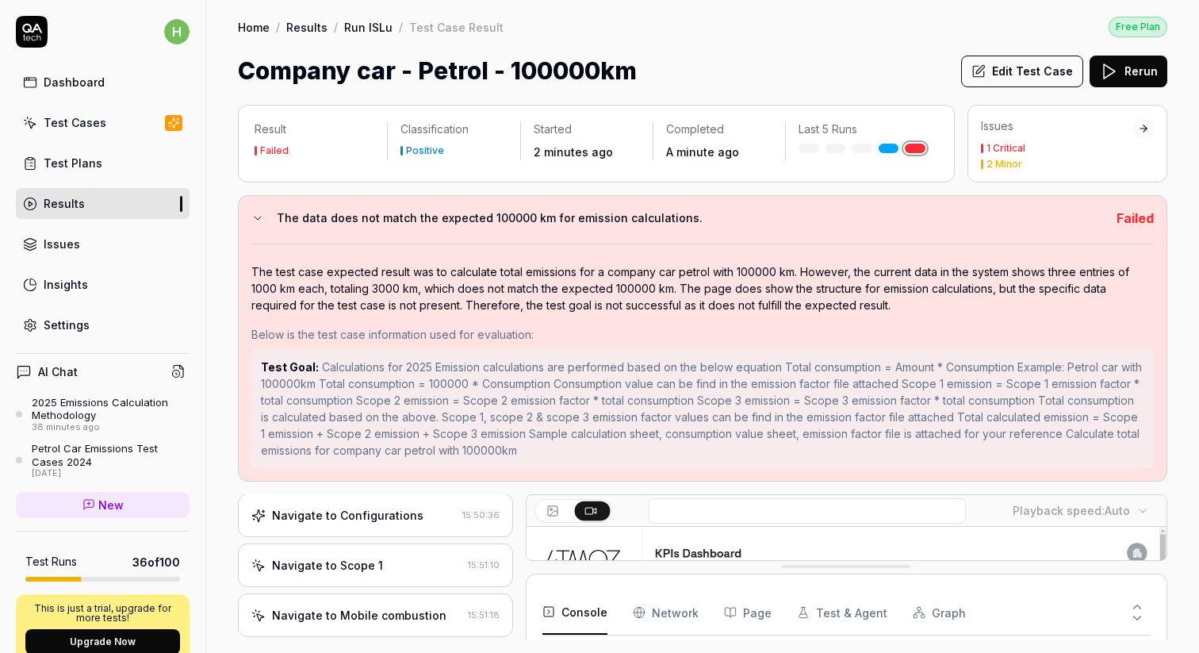
click at [324, 566] on div "Navigate to Scope 1" at bounding box center [327, 565] width 111 height 17
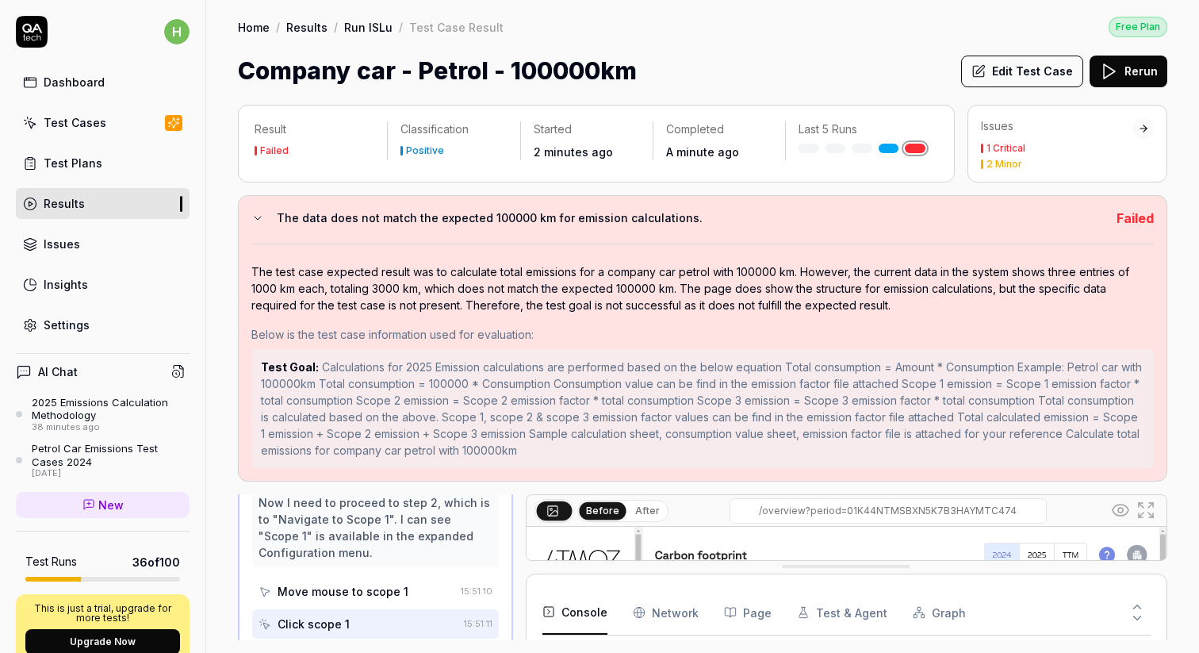
scroll to position [398, 0]
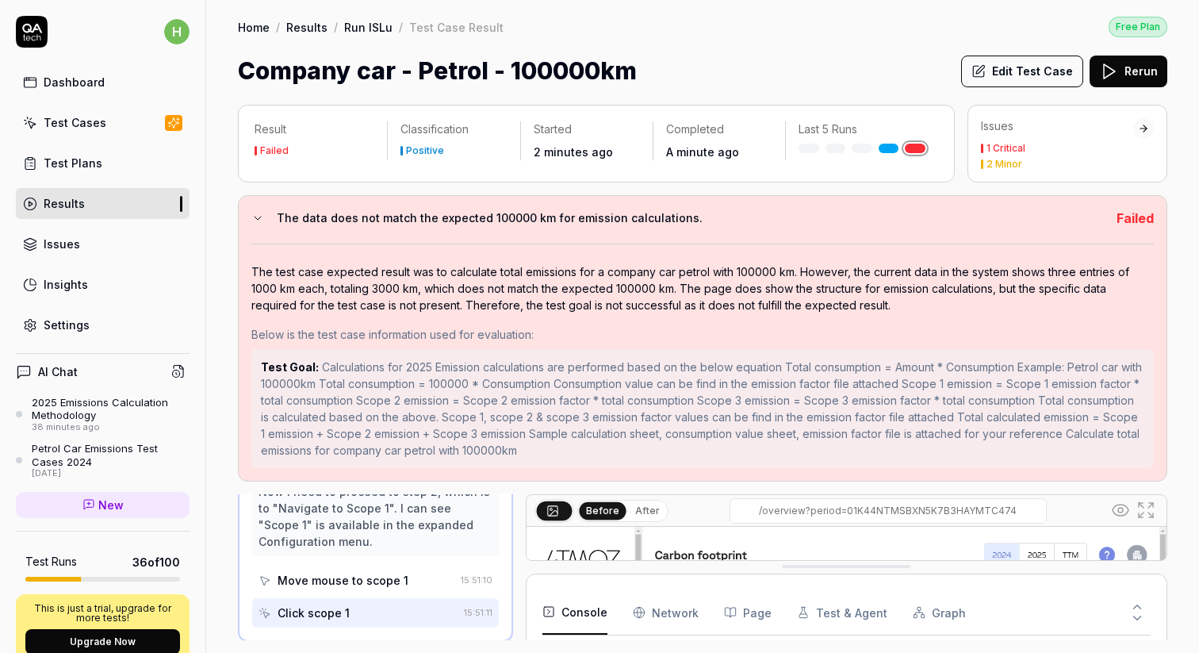
drag, startPoint x: 843, startPoint y: 572, endPoint x: 844, endPoint y: 652, distance: 80.1
drag, startPoint x: 843, startPoint y: 566, endPoint x: 846, endPoint y: 651, distance: 85.7
click at [1138, 505] on icon at bounding box center [1146, 510] width 19 height 19
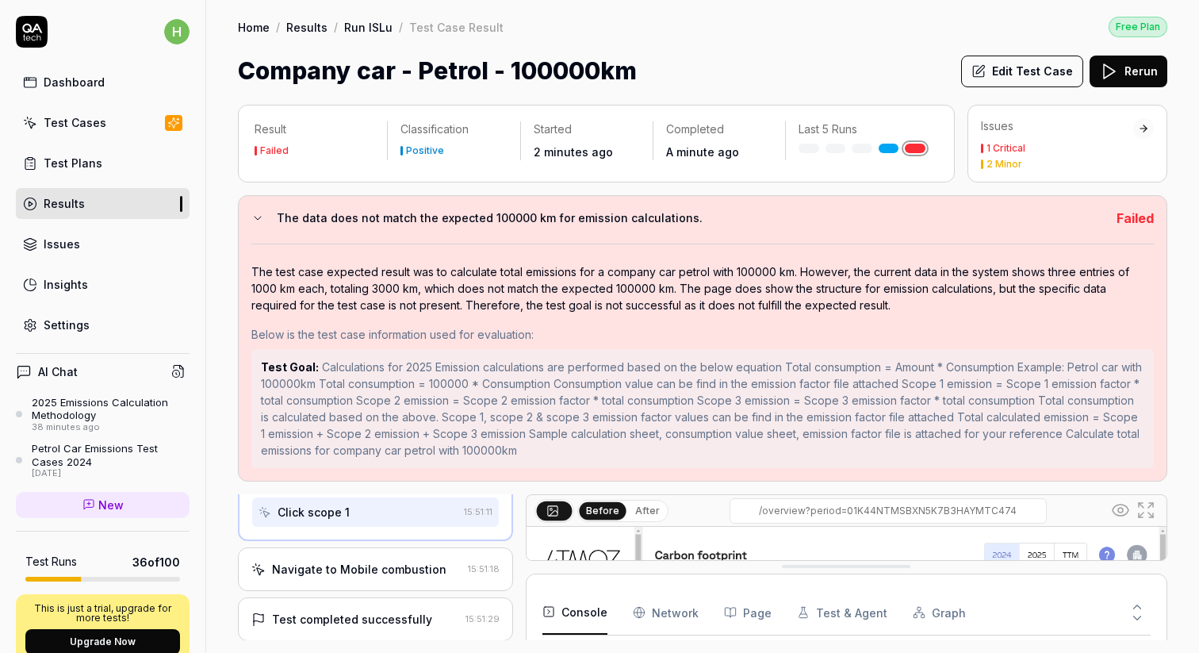
click at [350, 566] on div "Navigate to Mobile combustion" at bounding box center [359, 569] width 175 height 17
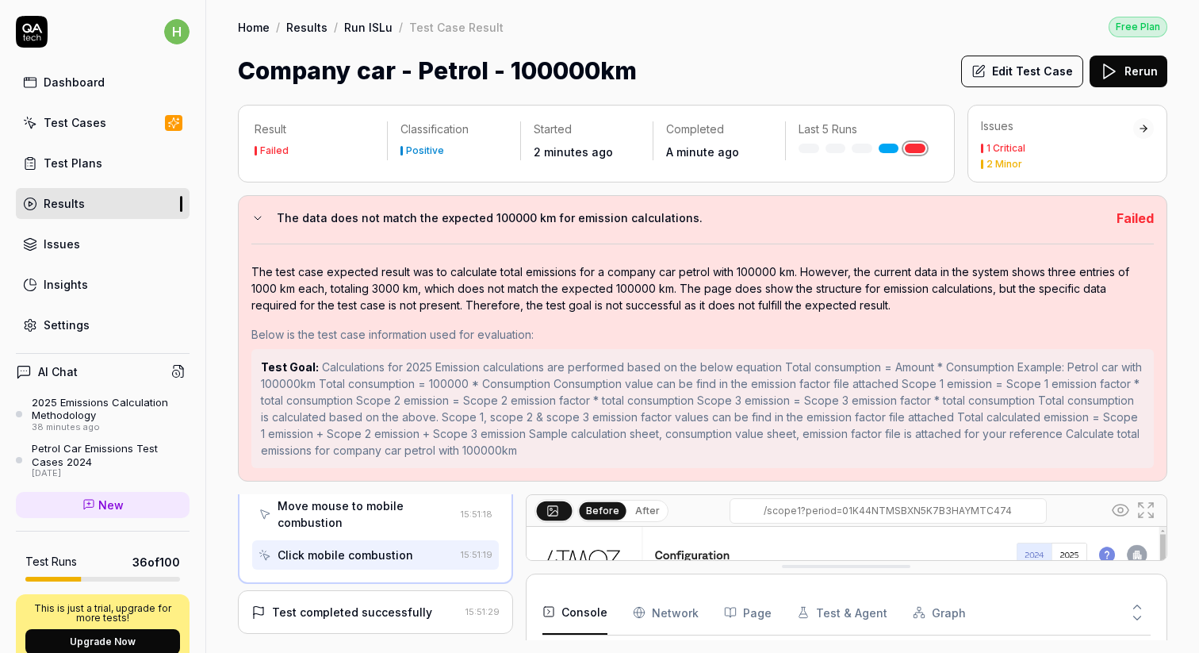
scroll to position [626, 0]
click at [1140, 504] on icon at bounding box center [1146, 510] width 19 height 19
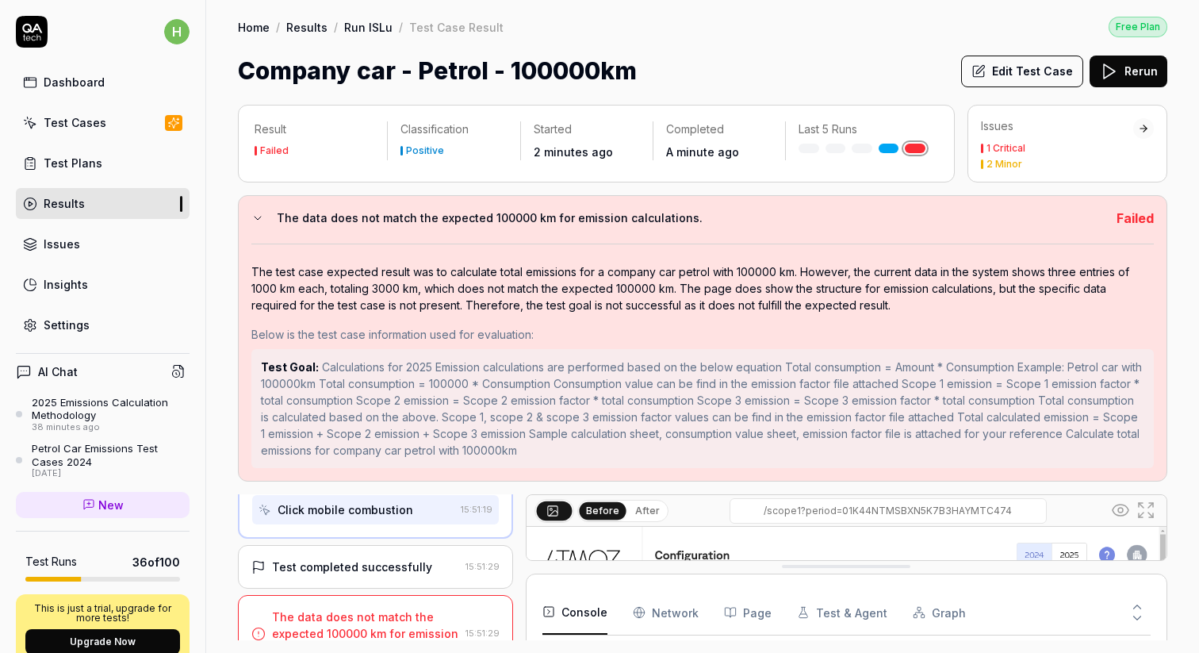
scroll to position [681, 0]
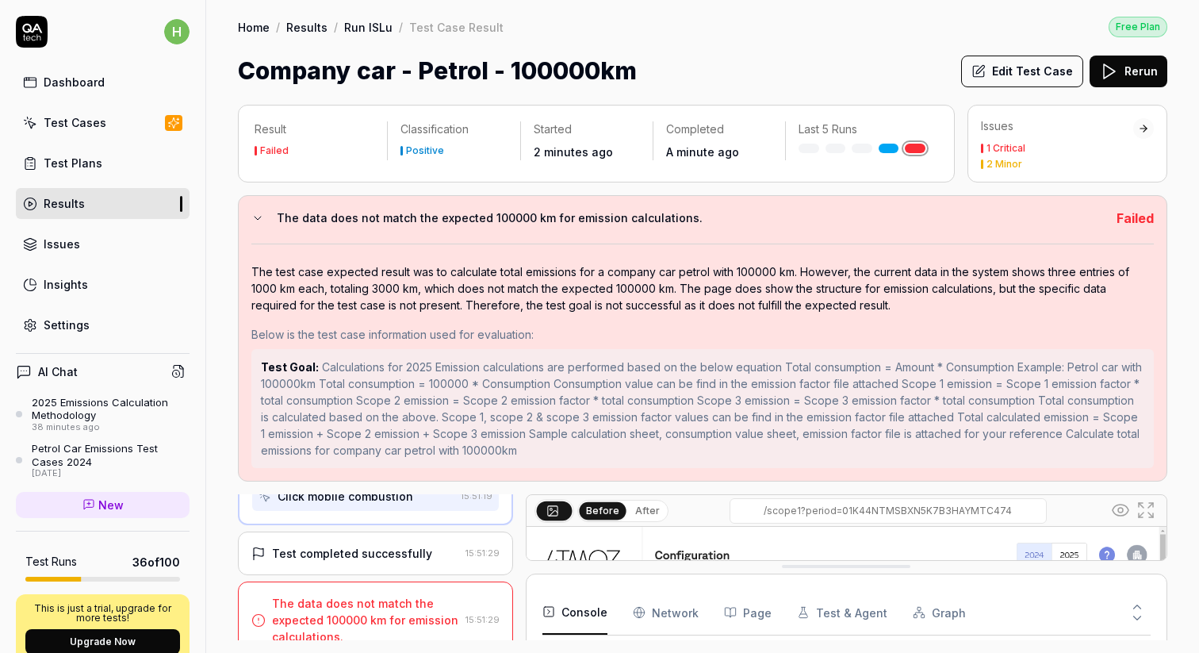
click at [986, 71] on icon at bounding box center [979, 71] width 14 height 14
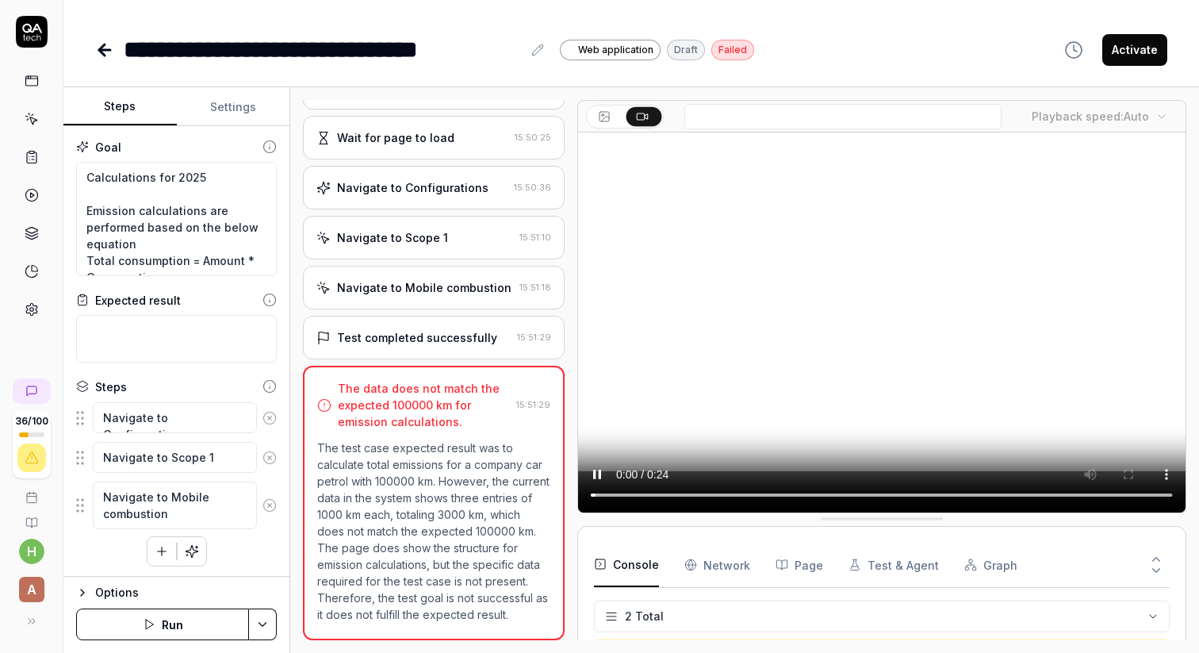
scroll to position [108, 0]
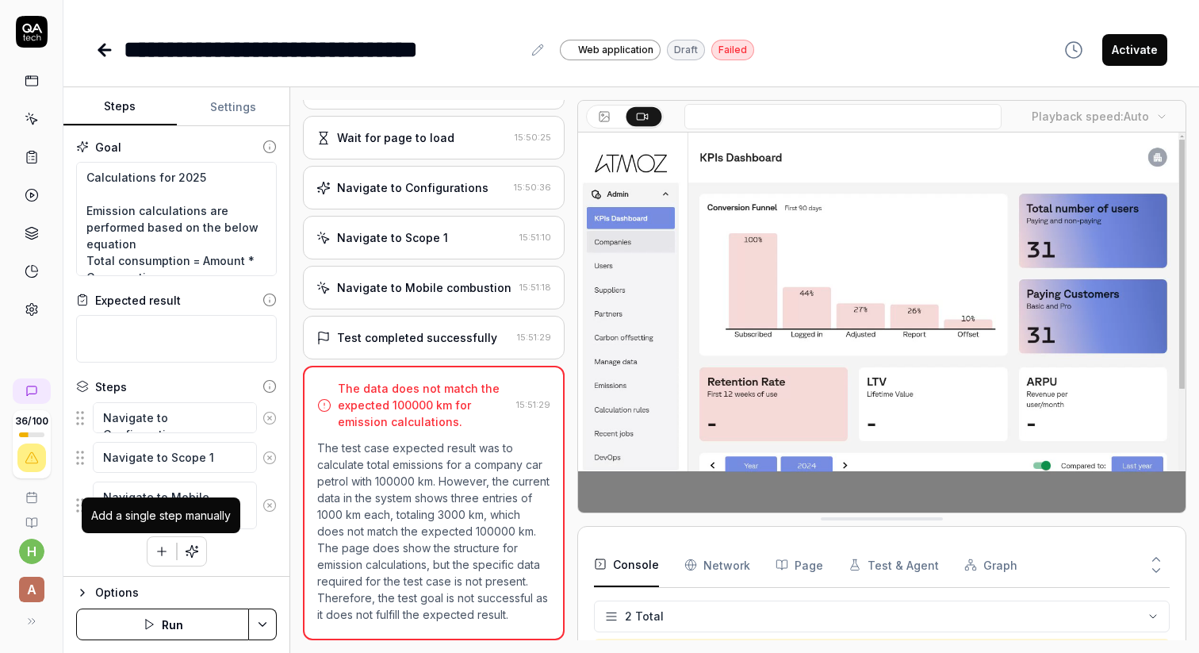
click at [153, 550] on button "button" at bounding box center [162, 551] width 29 height 29
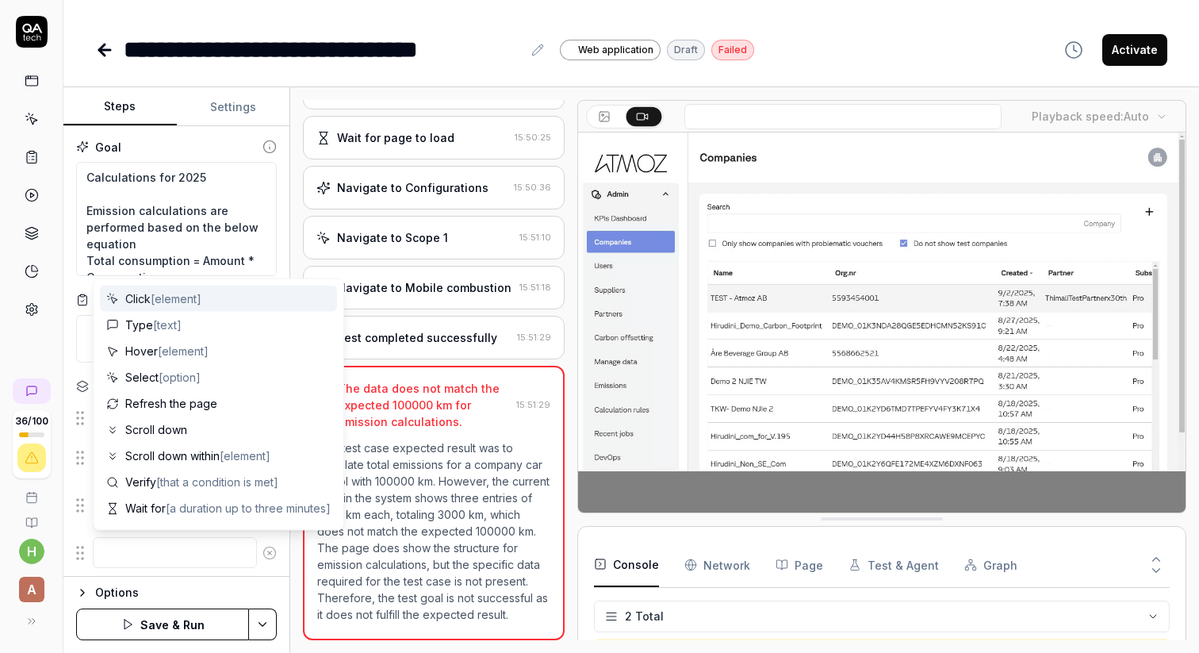
click at [175, 297] on span "[element]" at bounding box center [176, 298] width 51 height 13
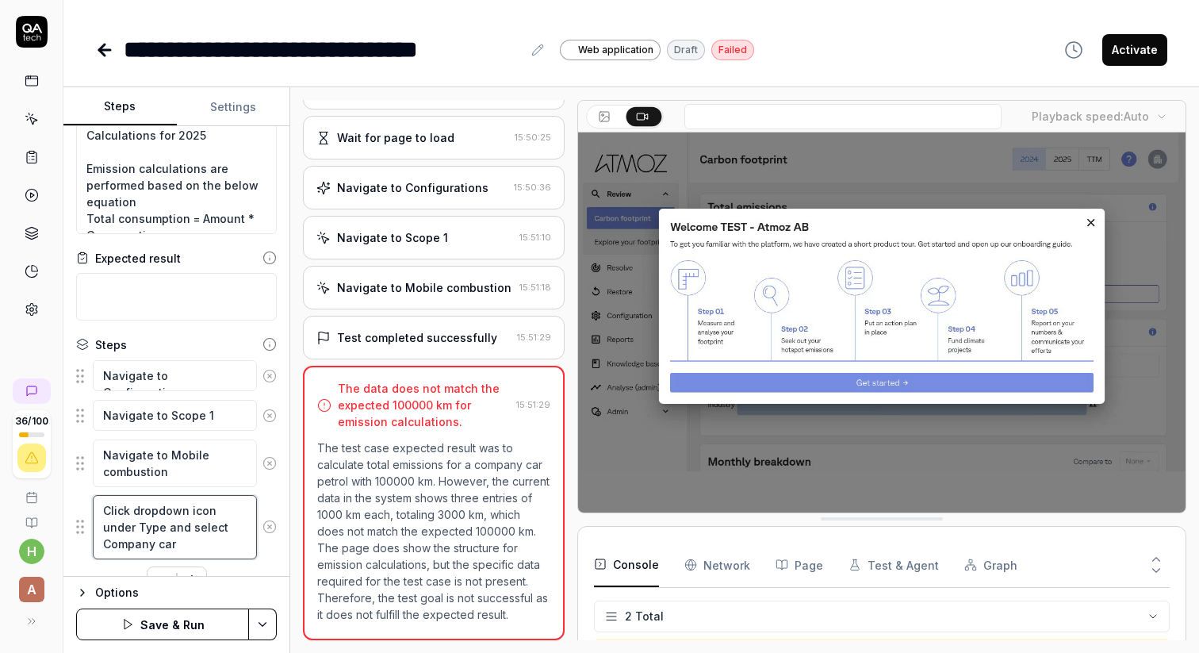
scroll to position [75, 0]
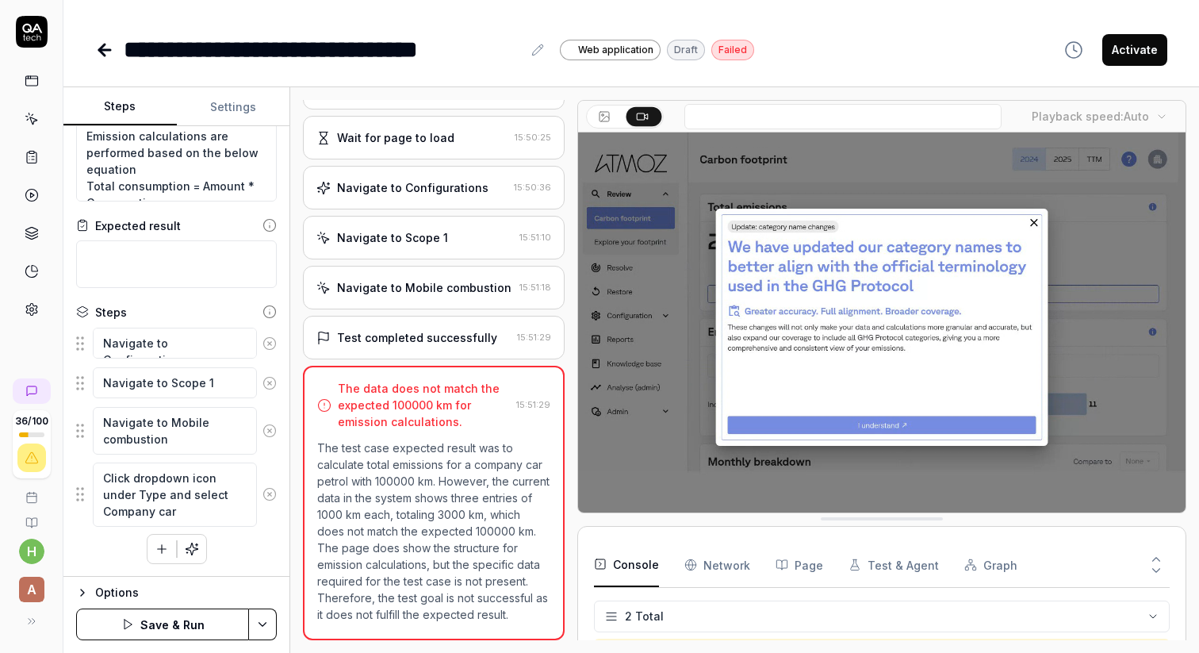
click at [159, 550] on icon "button" at bounding box center [162, 549] width 14 height 14
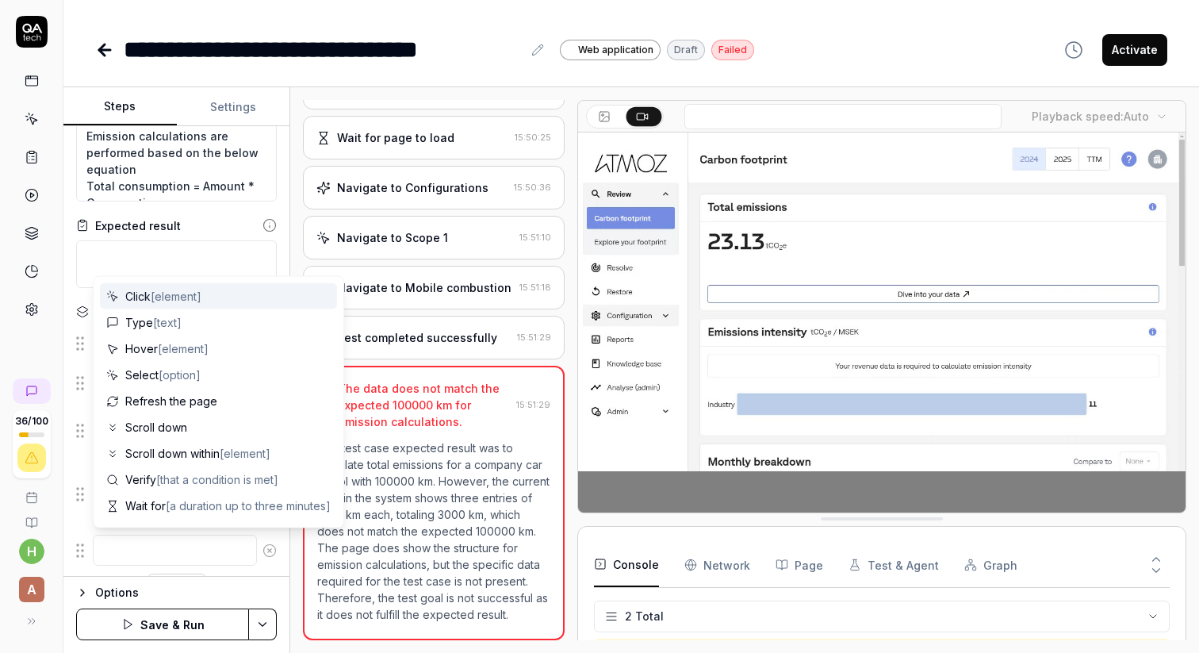
click at [163, 294] on span "[element]" at bounding box center [176, 296] width 51 height 13
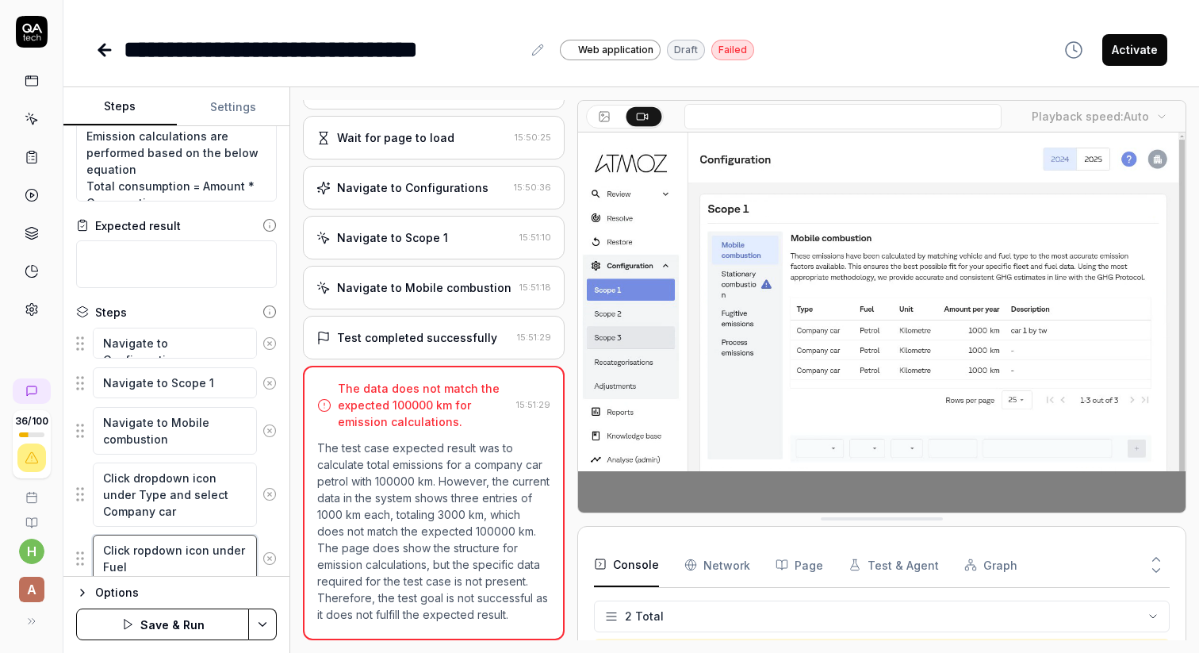
click at [135, 553] on textarea "Click ropdown icon under Fuel" at bounding box center [175, 559] width 164 height 48
click at [140, 566] on textarea "Click dropdown icon under Fuel" at bounding box center [175, 559] width 164 height 48
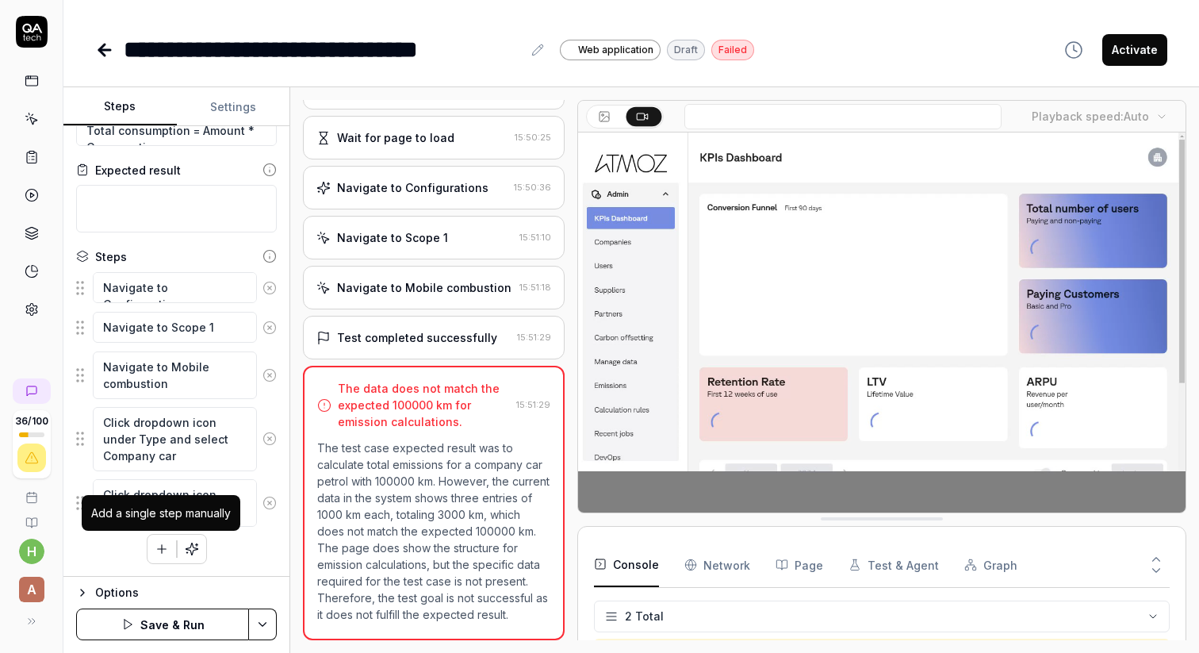
click at [162, 551] on icon "button" at bounding box center [162, 548] width 0 height 9
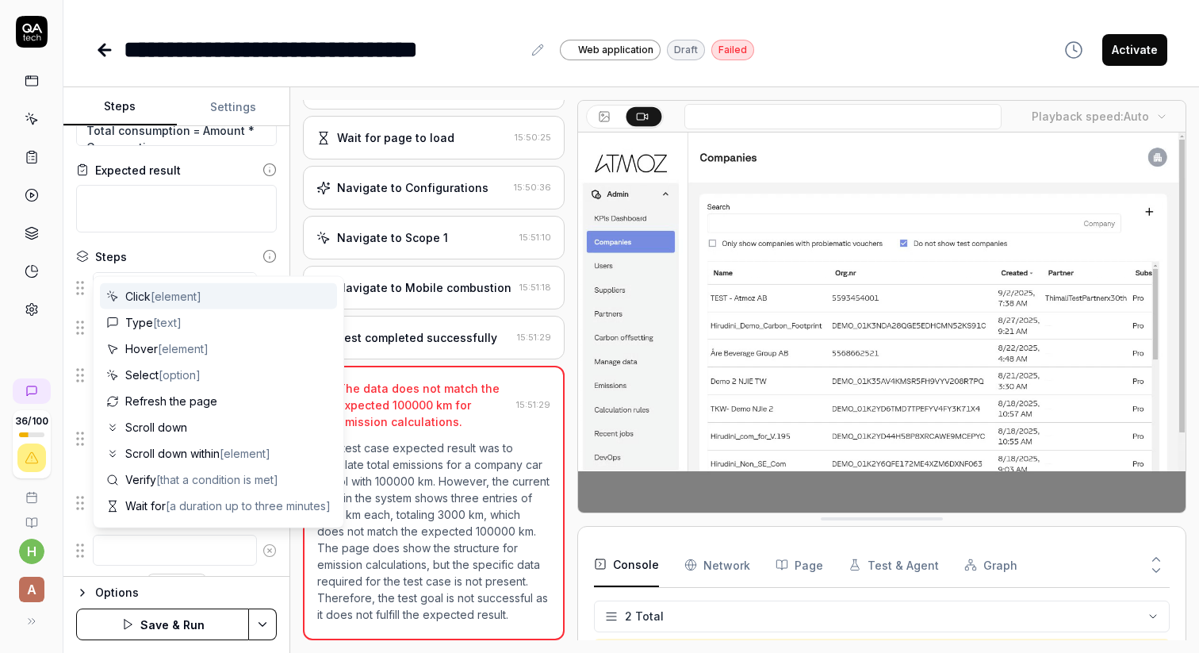
click at [136, 297] on span "Click [element]" at bounding box center [163, 296] width 76 height 17
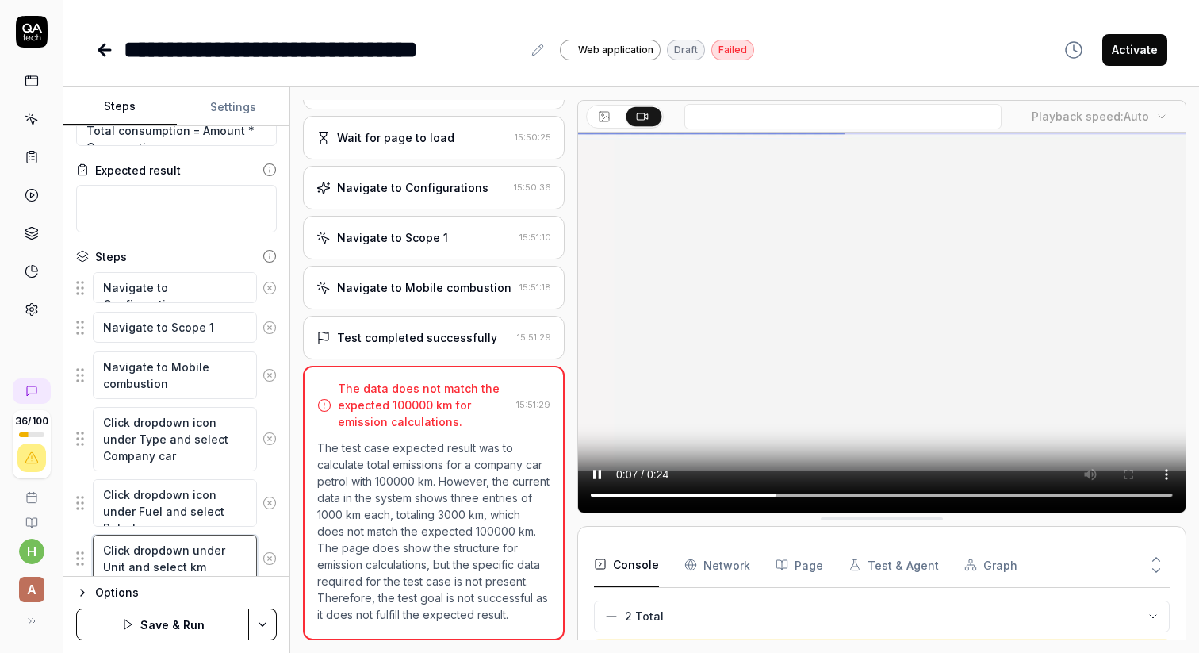
scroll to position [186, 0]
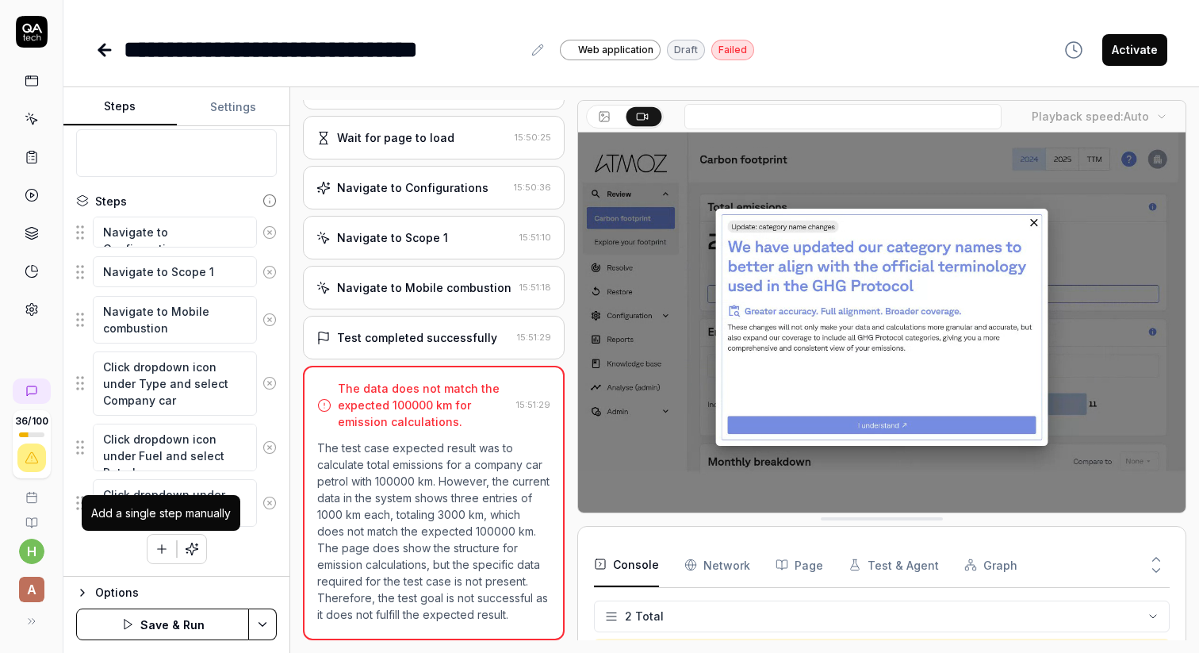
click at [160, 550] on icon "button" at bounding box center [162, 549] width 14 height 14
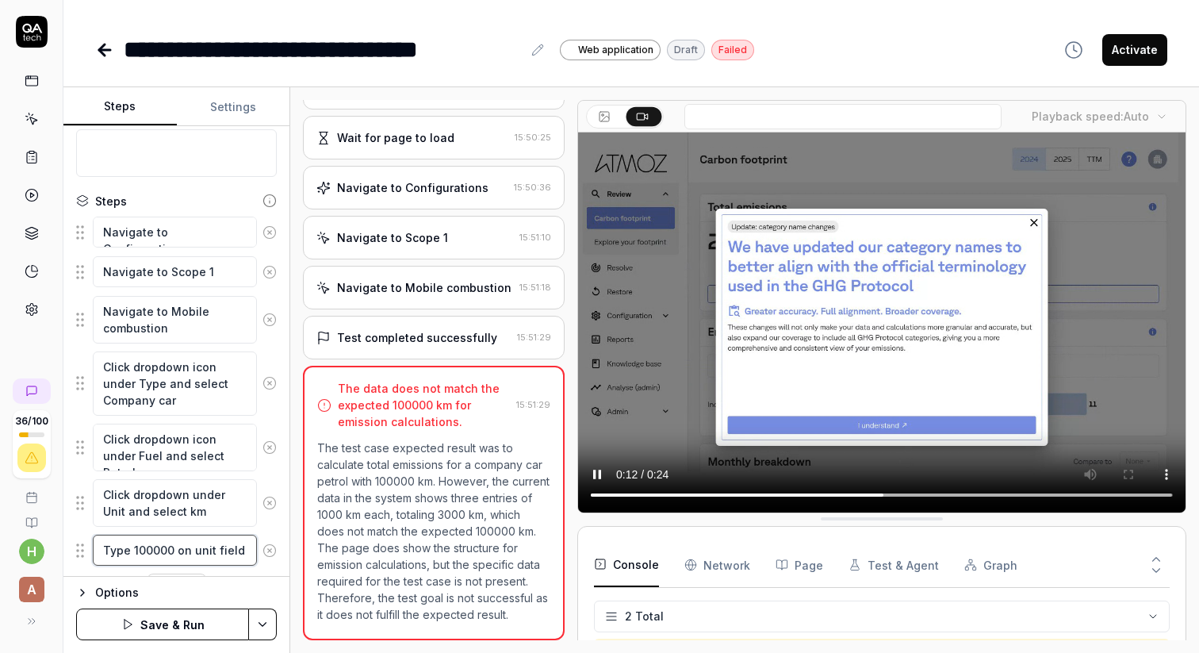
scroll to position [225, 0]
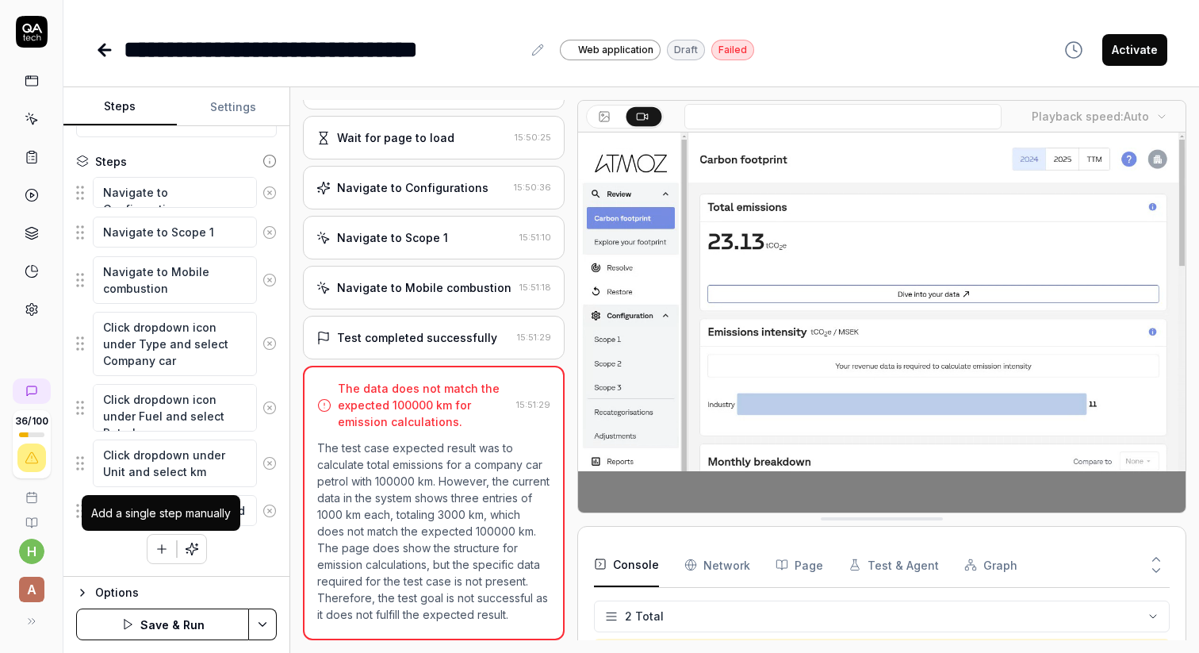
click at [163, 544] on icon "button" at bounding box center [162, 549] width 14 height 14
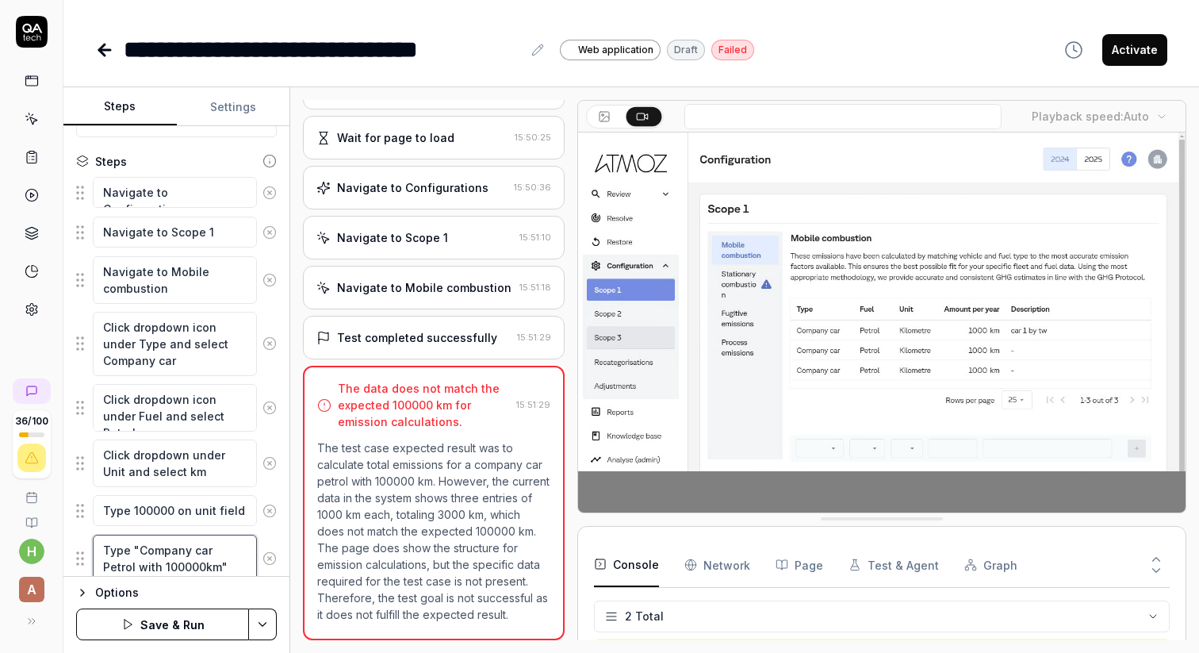
click at [209, 565] on textarea "Type "Company car Petrol with 100000km"" at bounding box center [175, 559] width 164 height 48
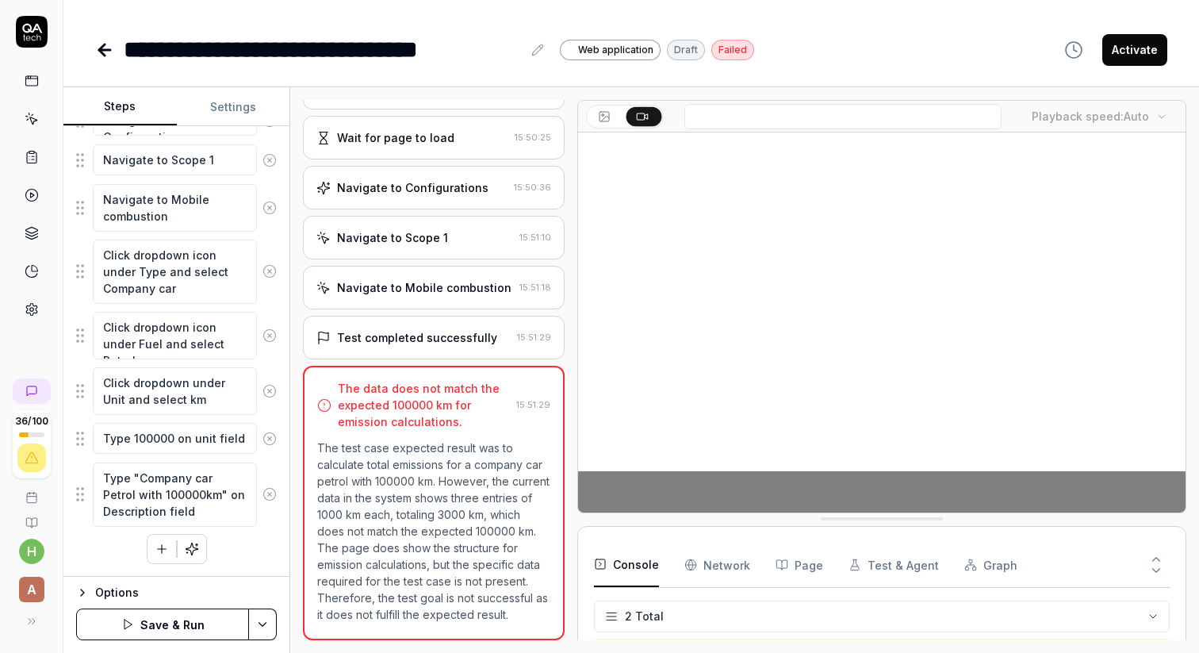
click at [162, 542] on icon "button" at bounding box center [162, 549] width 14 height 14
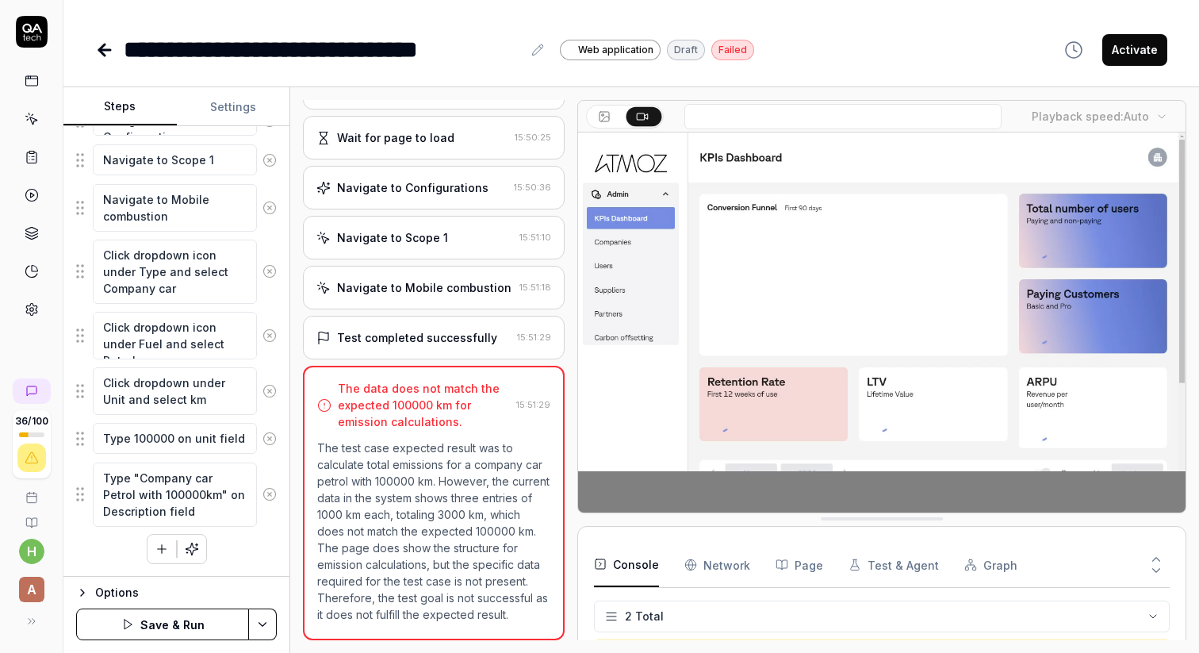
scroll to position [337, 0]
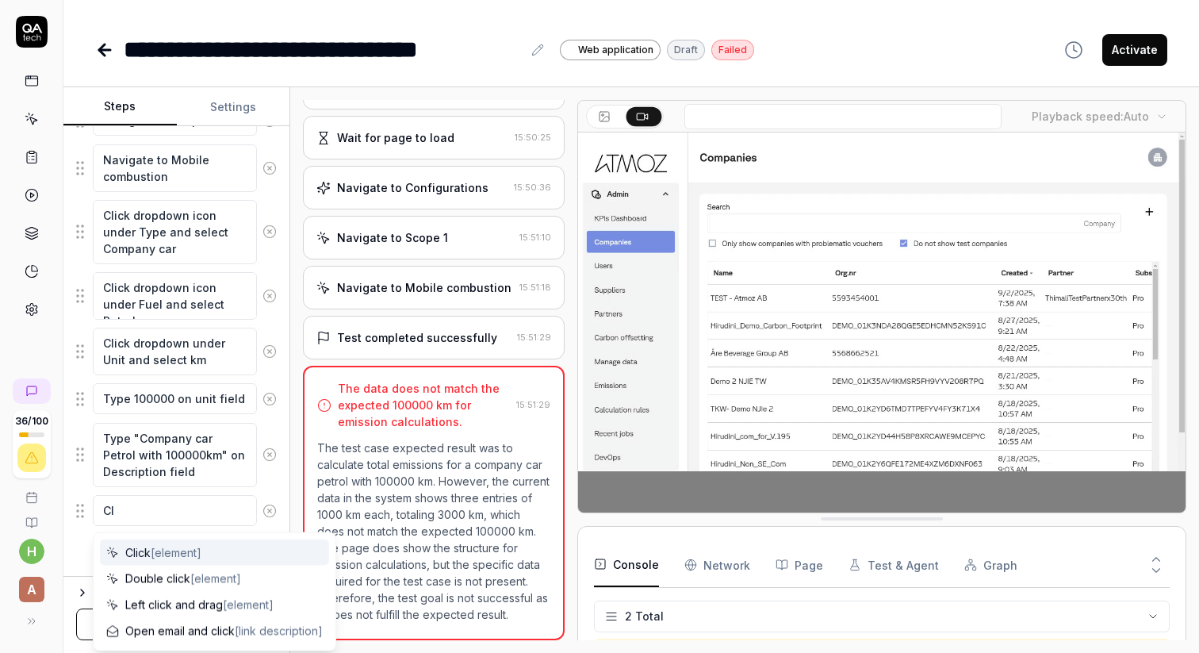
click at [170, 544] on span "Click [element]" at bounding box center [163, 552] width 76 height 17
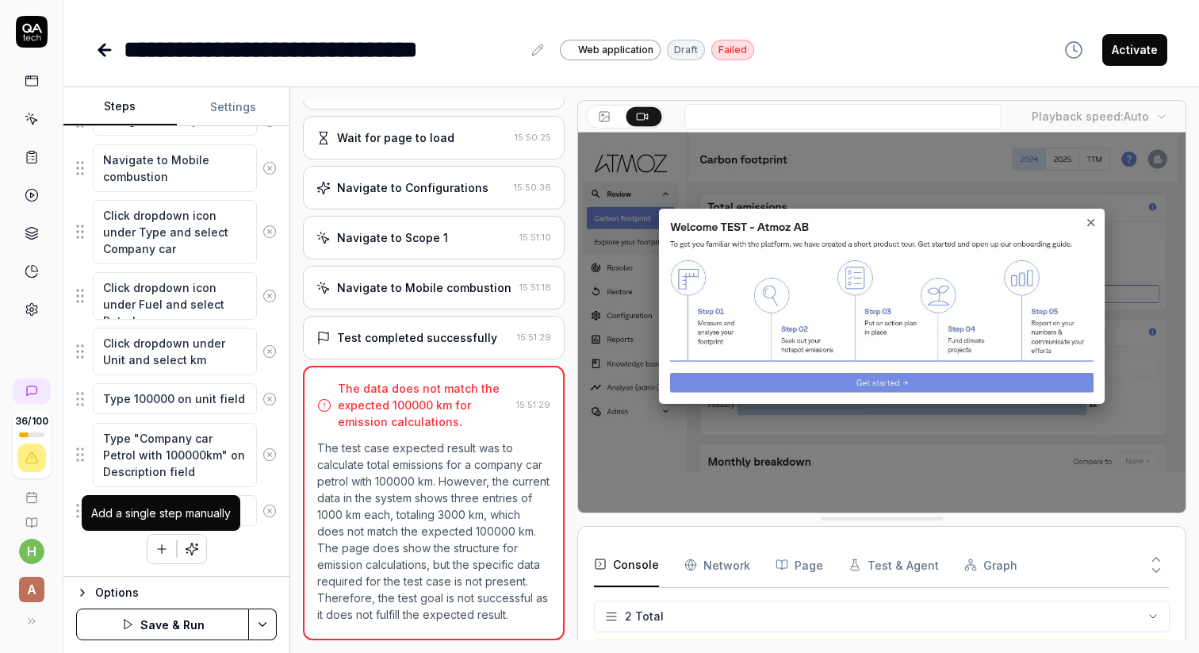
click at [155, 549] on icon "button" at bounding box center [162, 549] width 14 height 14
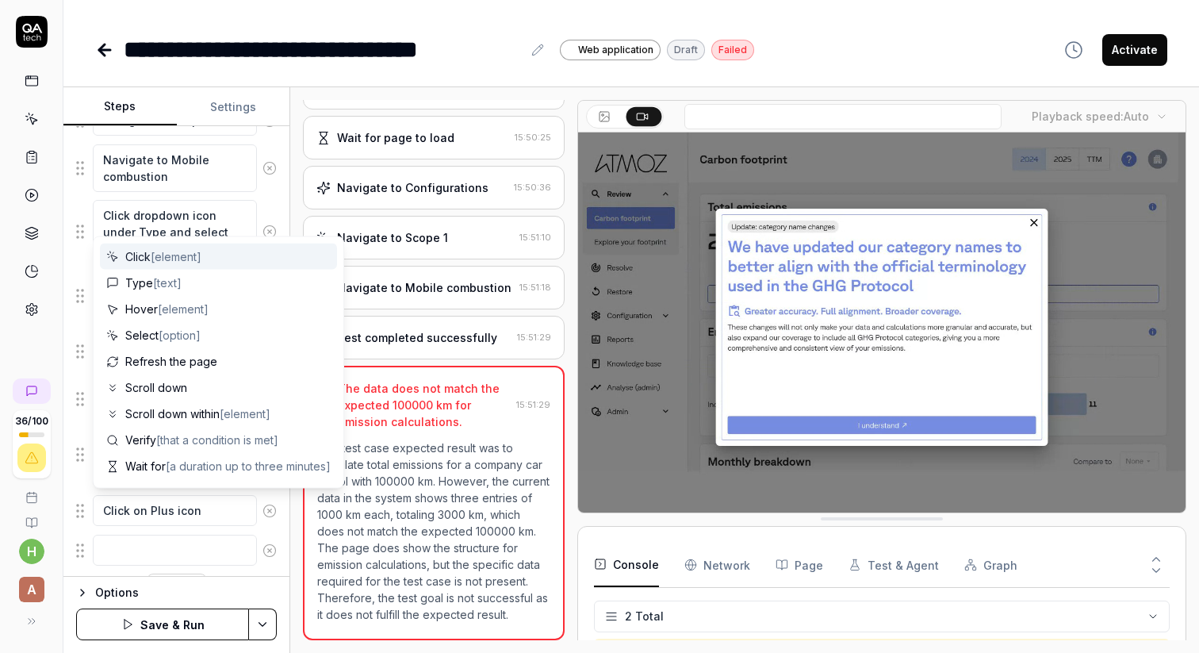
scroll to position [377, 0]
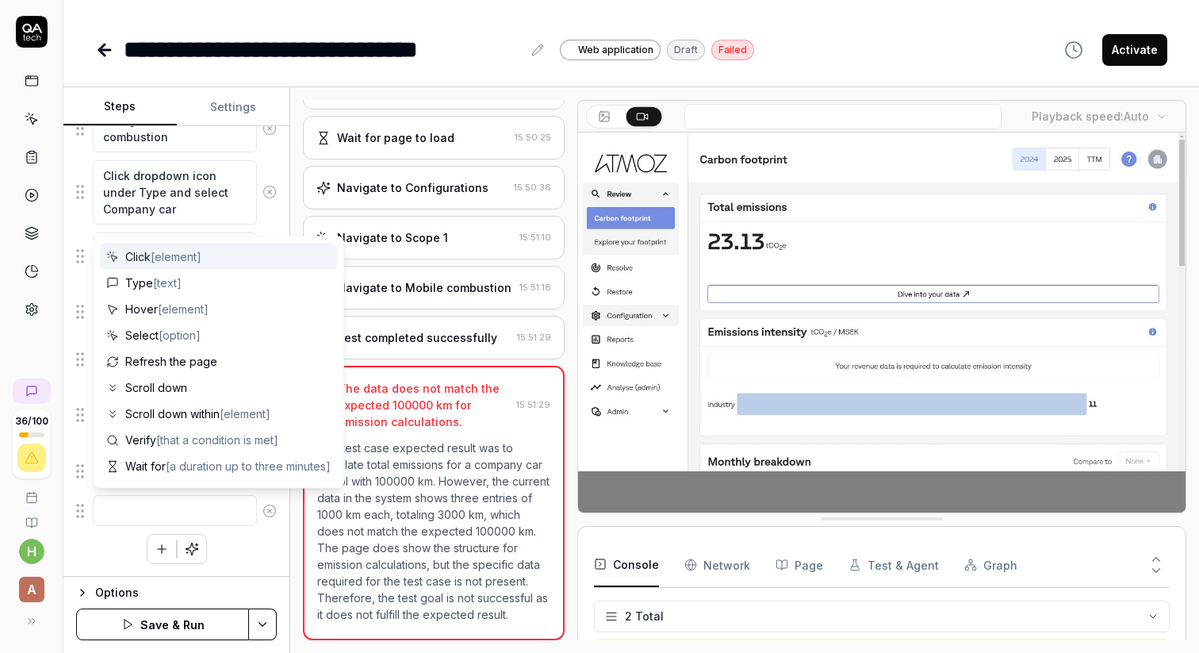
click at [118, 537] on div "Navigate to Configurations Navigate to Scope 1 Navigate to Mobile combustion Cl…" at bounding box center [176, 294] width 201 height 539
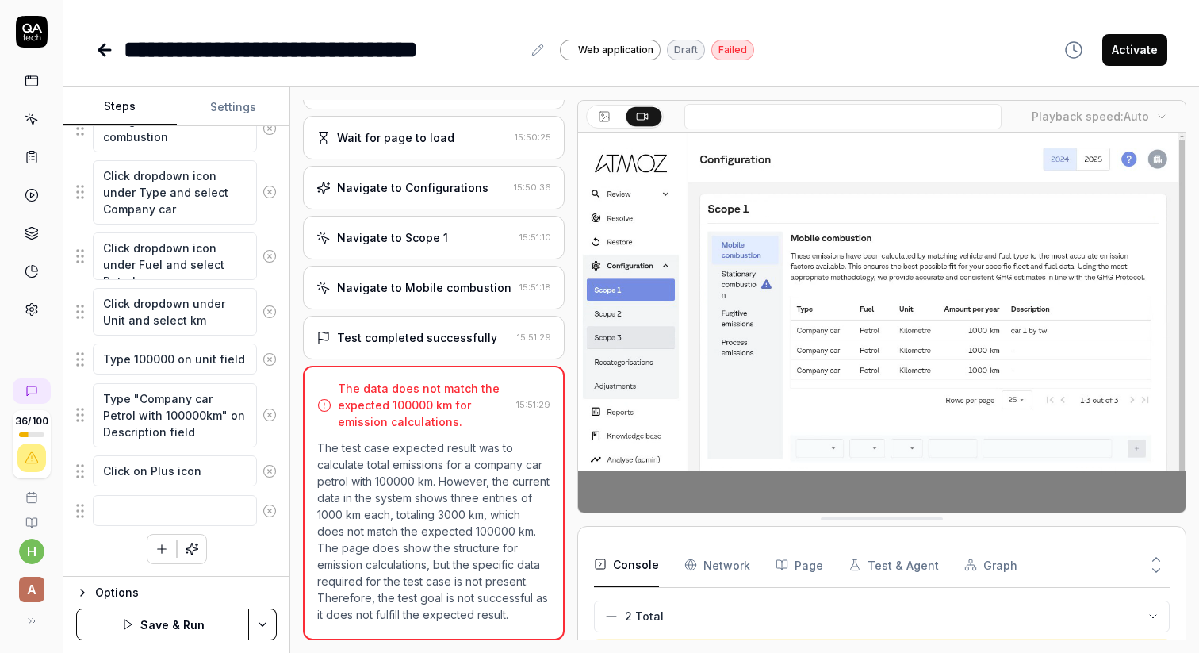
click at [271, 512] on icon at bounding box center [270, 511] width 14 height 14
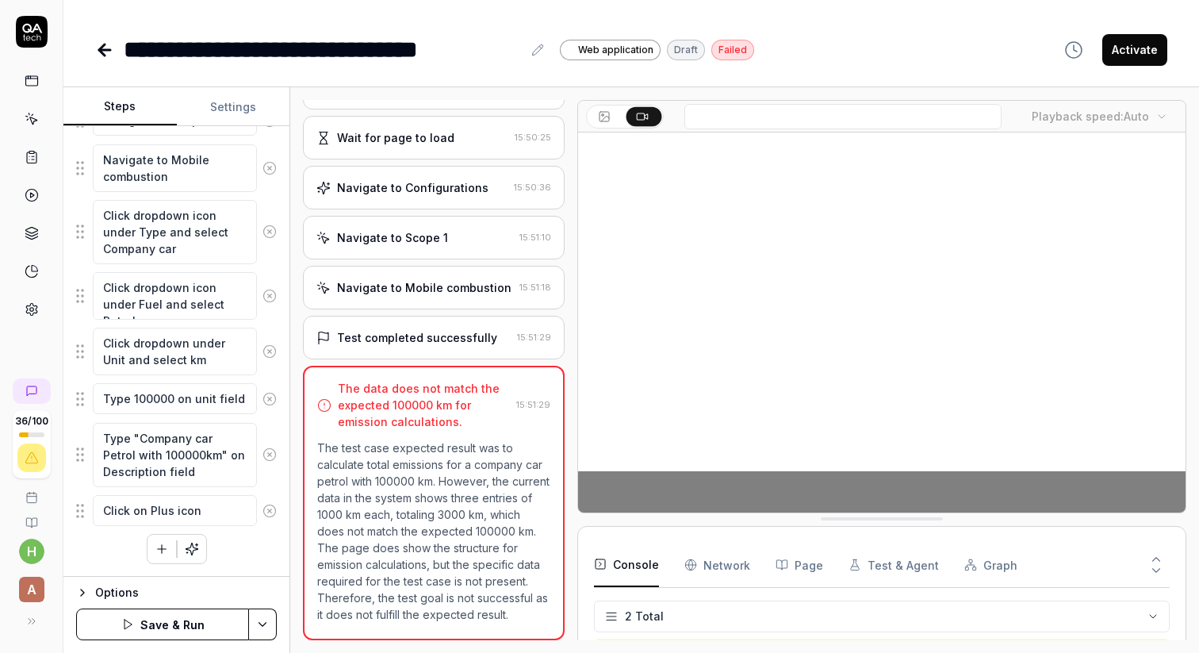
click at [171, 619] on button "Save & Run" at bounding box center [162, 624] width 173 height 32
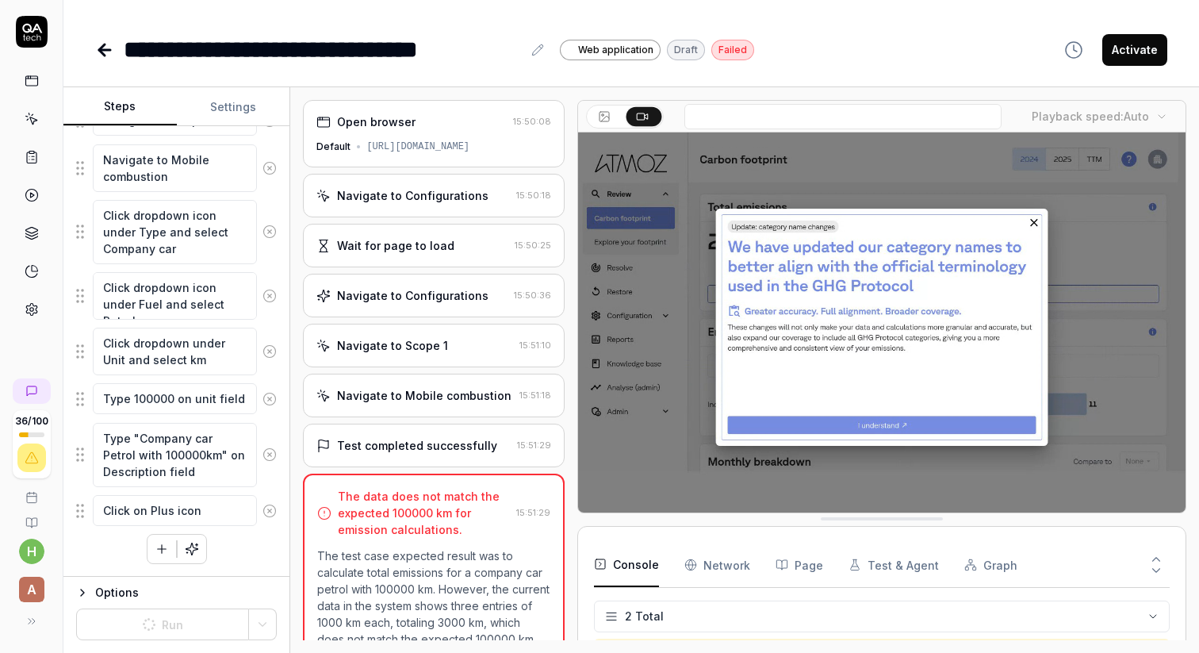
click at [404, 400] on div "Navigate to Mobile combustion" at bounding box center [424, 395] width 175 height 17
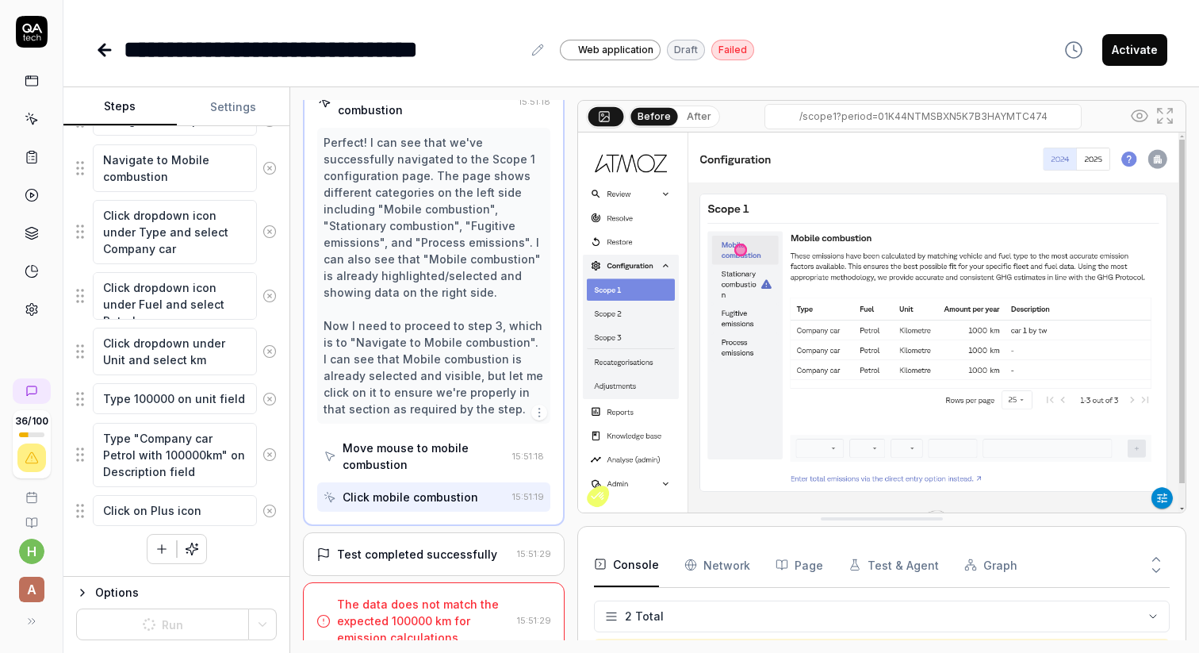
scroll to position [305, 0]
click at [391, 543] on div "Test completed successfully" at bounding box center [417, 551] width 160 height 17
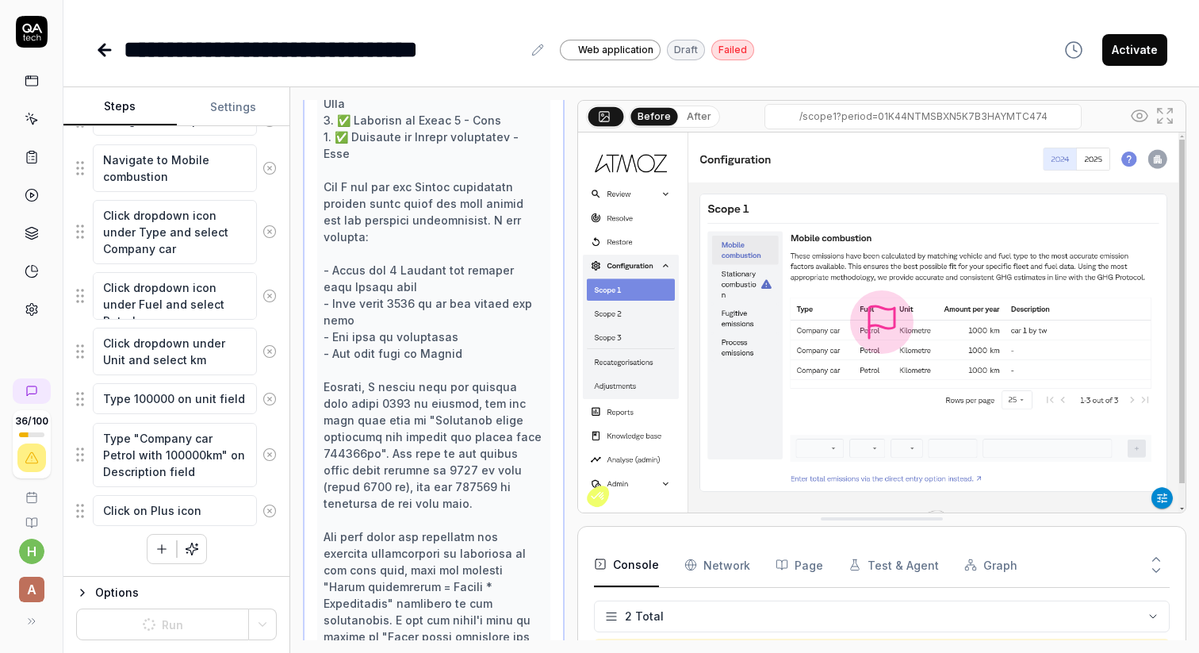
scroll to position [0, 0]
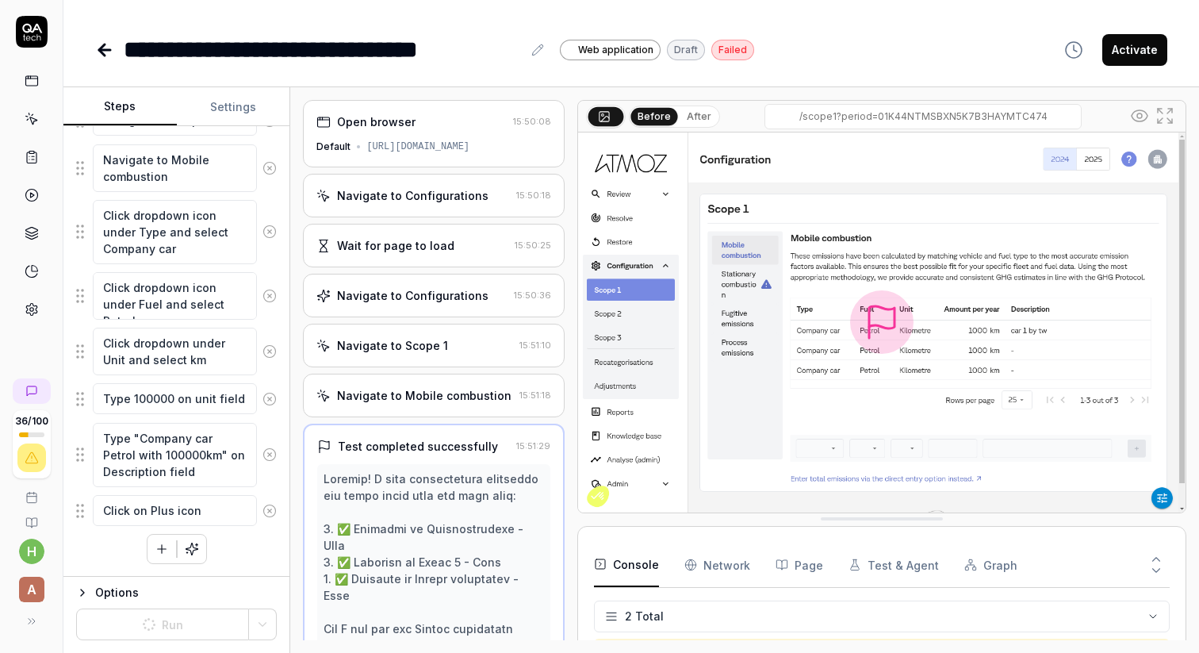
click at [33, 117] on icon at bounding box center [32, 119] width 14 height 14
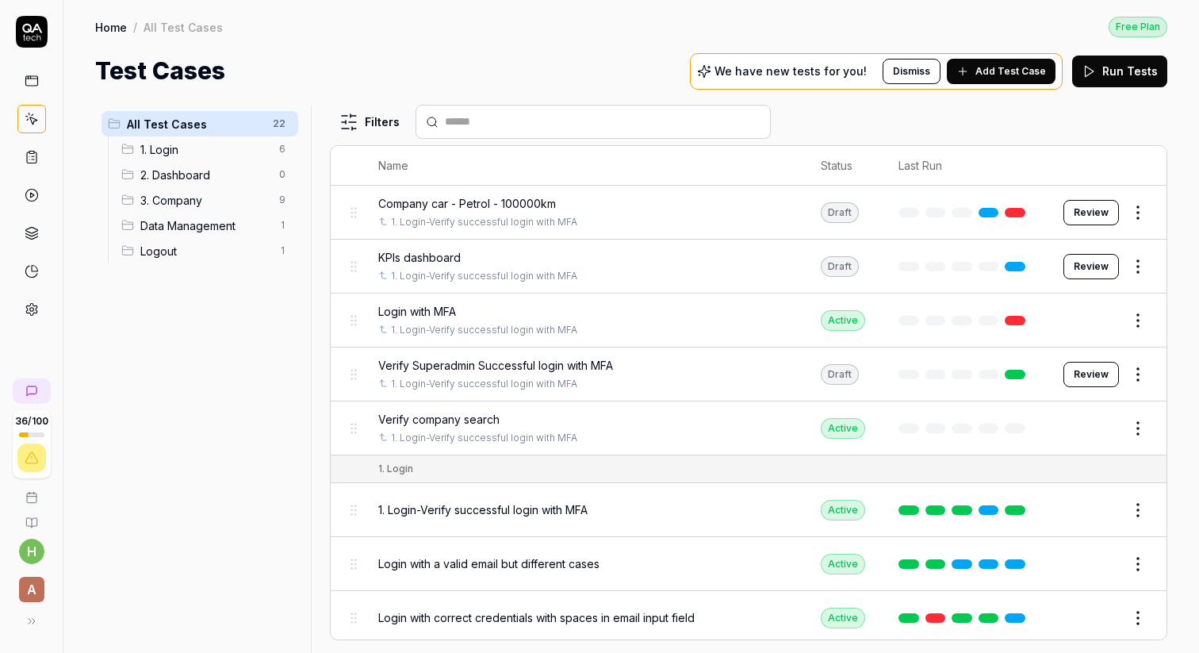
click at [467, 198] on span "Company car - Petrol - 100000km" at bounding box center [467, 203] width 178 height 17
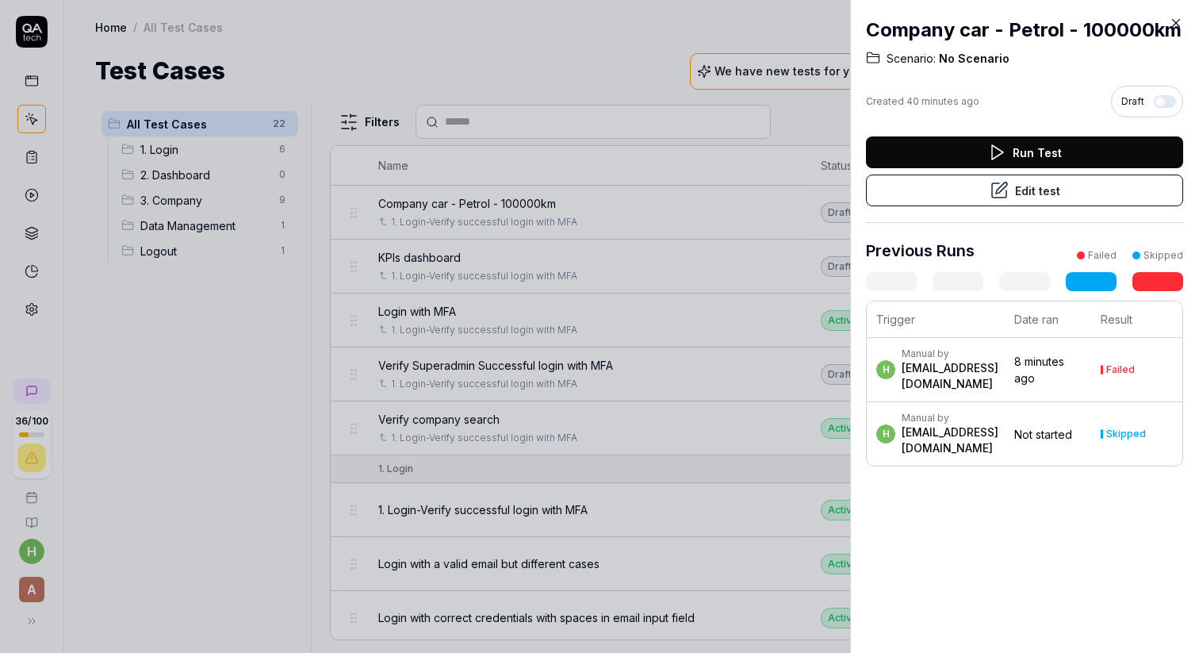
click at [1010, 161] on button "Run Test" at bounding box center [1024, 152] width 317 height 32
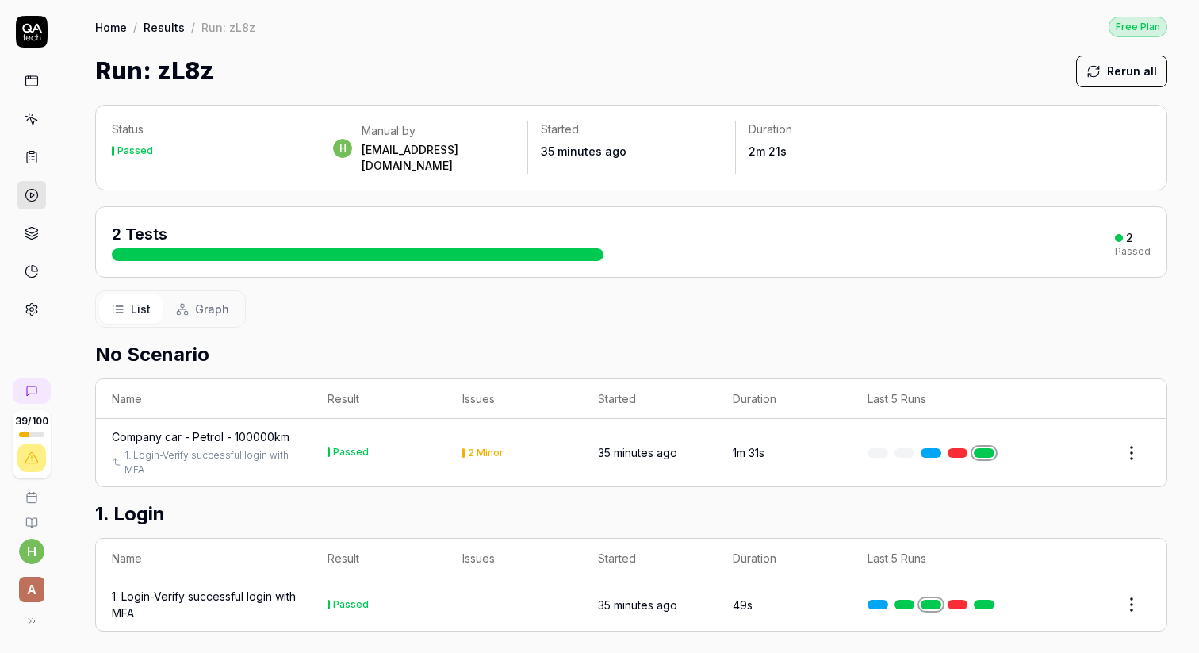
click at [197, 428] on div "Company car - Petrol - 100000km" at bounding box center [201, 436] width 178 height 17
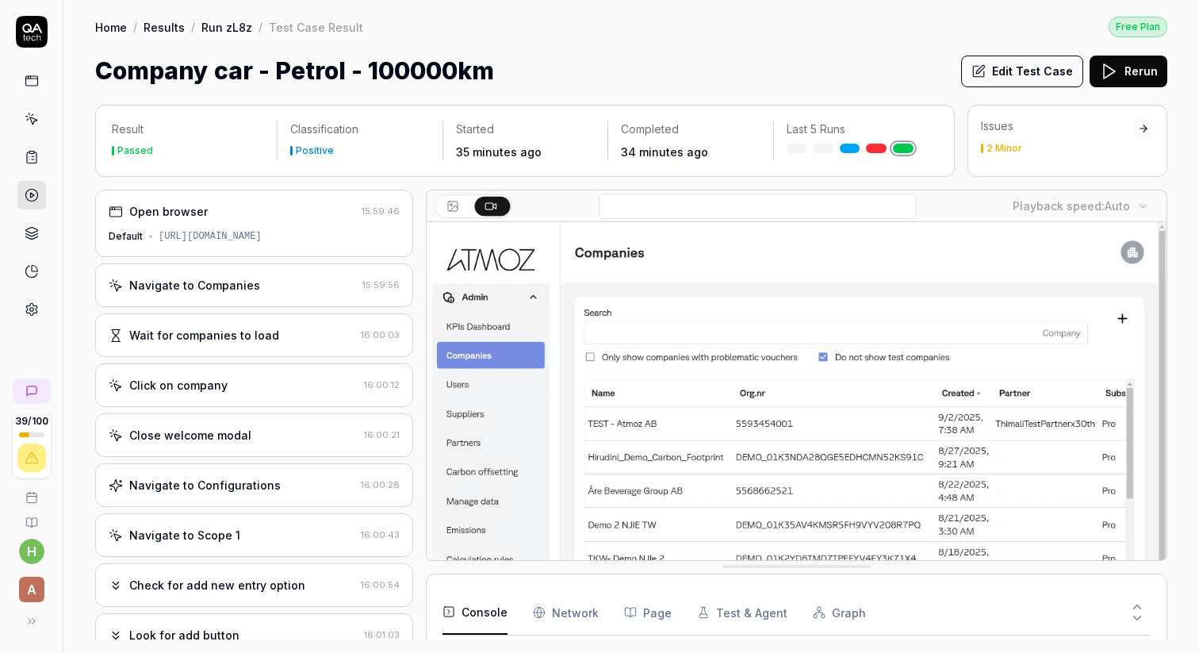
click at [32, 114] on icon at bounding box center [33, 114] width 2 height 1
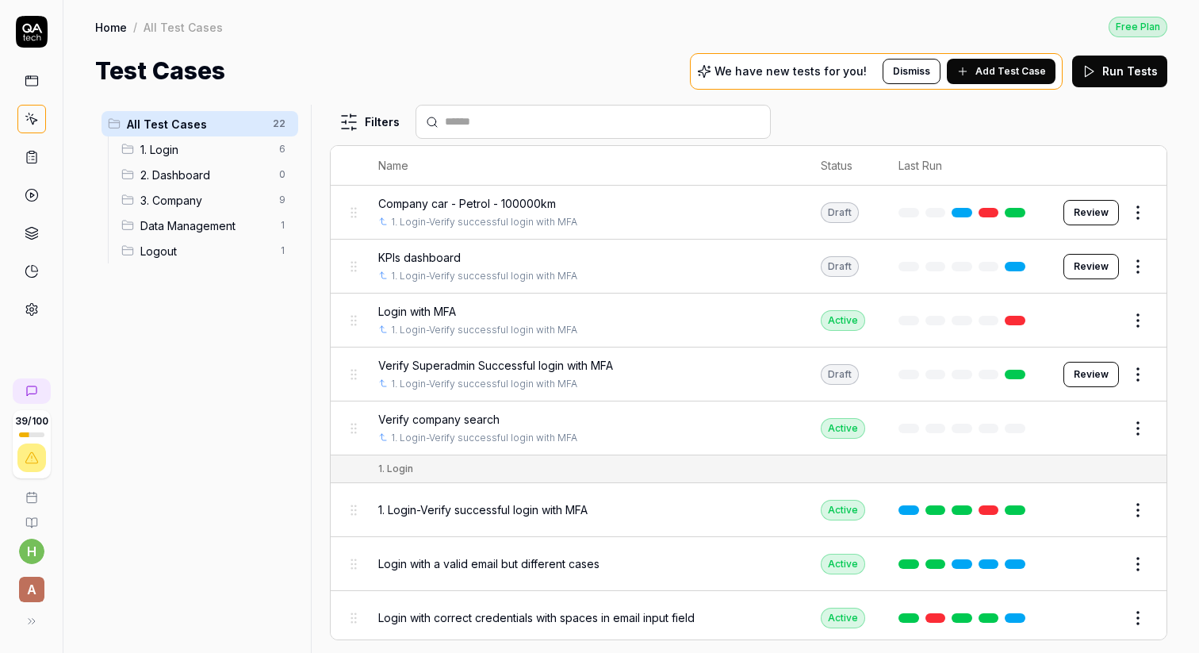
click at [443, 201] on span "Company car - Petrol - 100000km" at bounding box center [467, 203] width 178 height 17
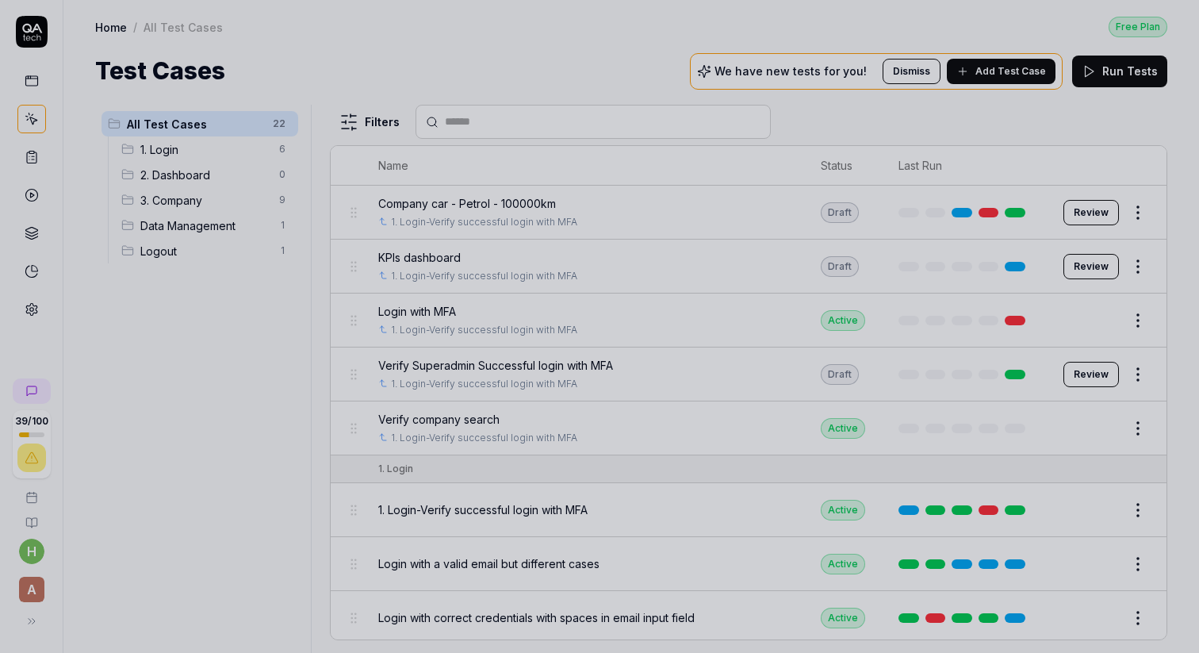
click at [644, 10] on div at bounding box center [599, 326] width 1199 height 653
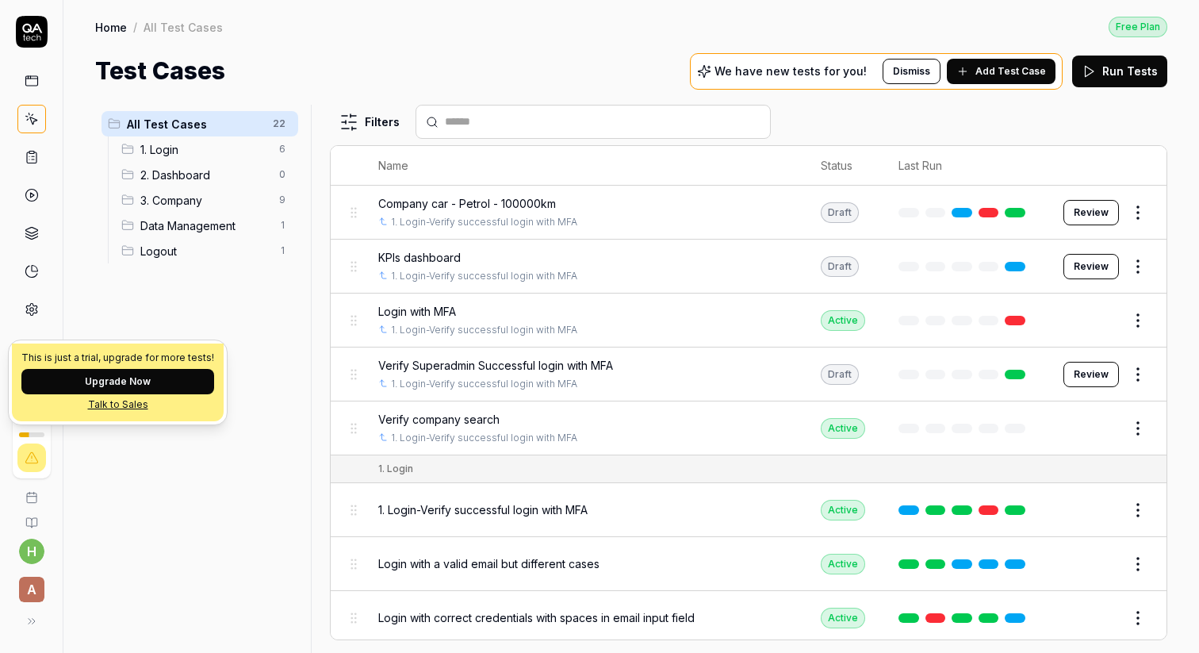
click at [197, 498] on div "All Test Cases 22 1. Login 6 2. Dashboard 0 3. Company 9 Data Management 1 Logo…" at bounding box center [199, 369] width 209 height 529
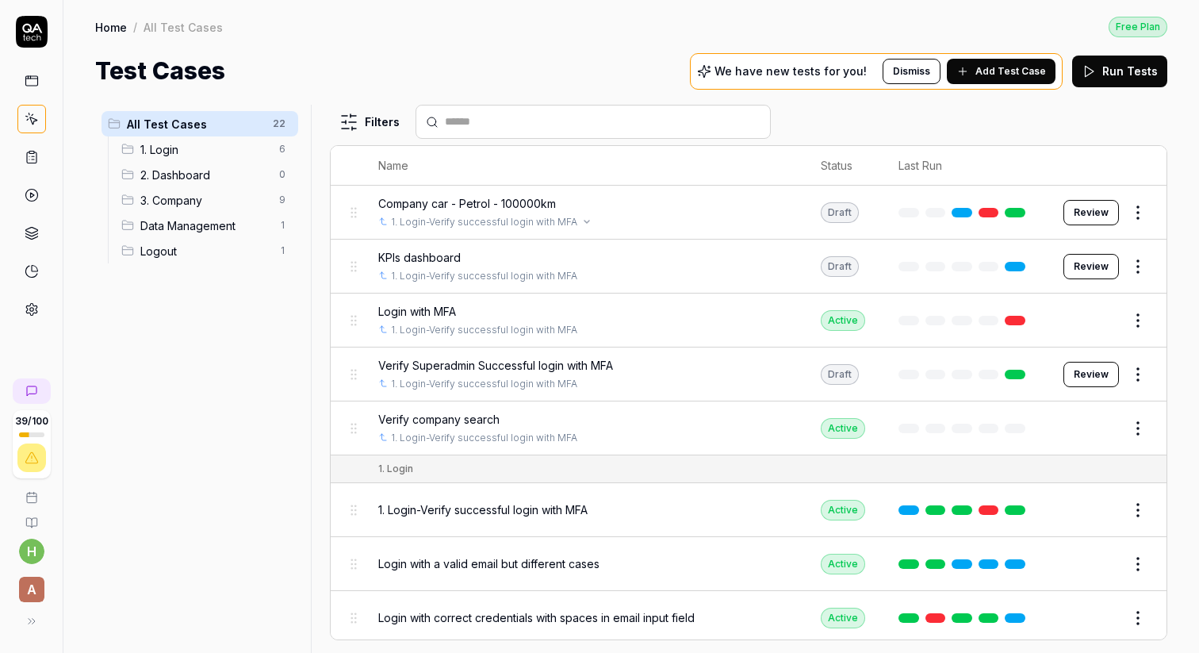
click at [440, 218] on link "1. Login-Verify successful login with MFA" at bounding box center [484, 222] width 186 height 14
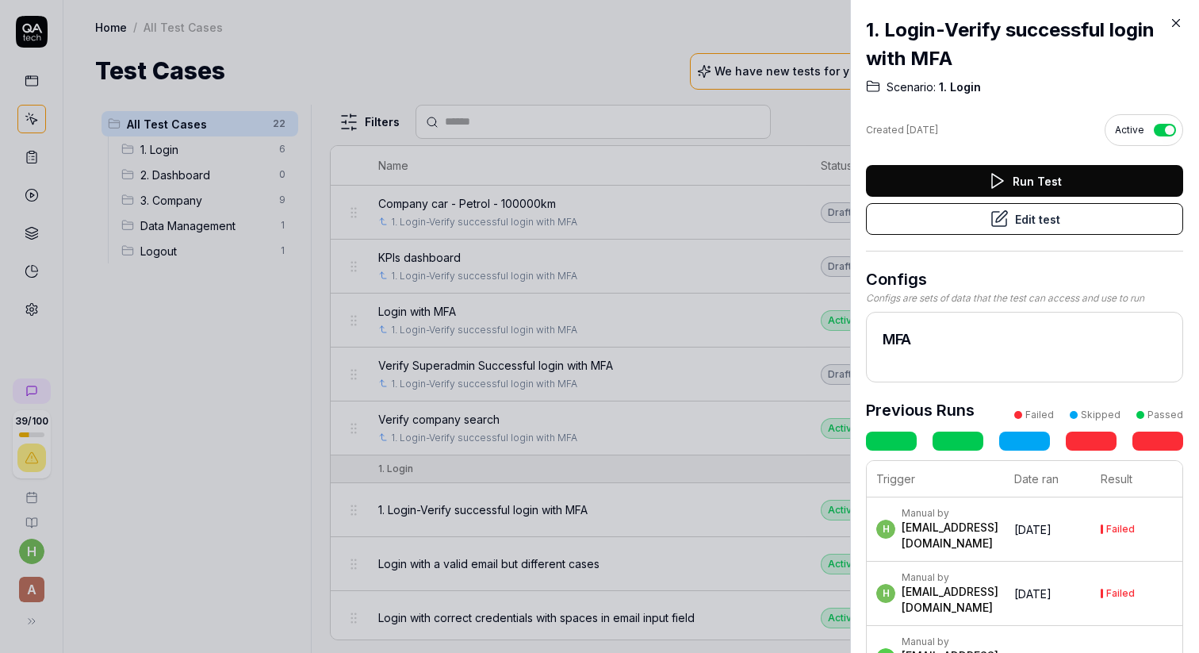
click at [1042, 217] on button "Edit test" at bounding box center [1024, 219] width 317 height 32
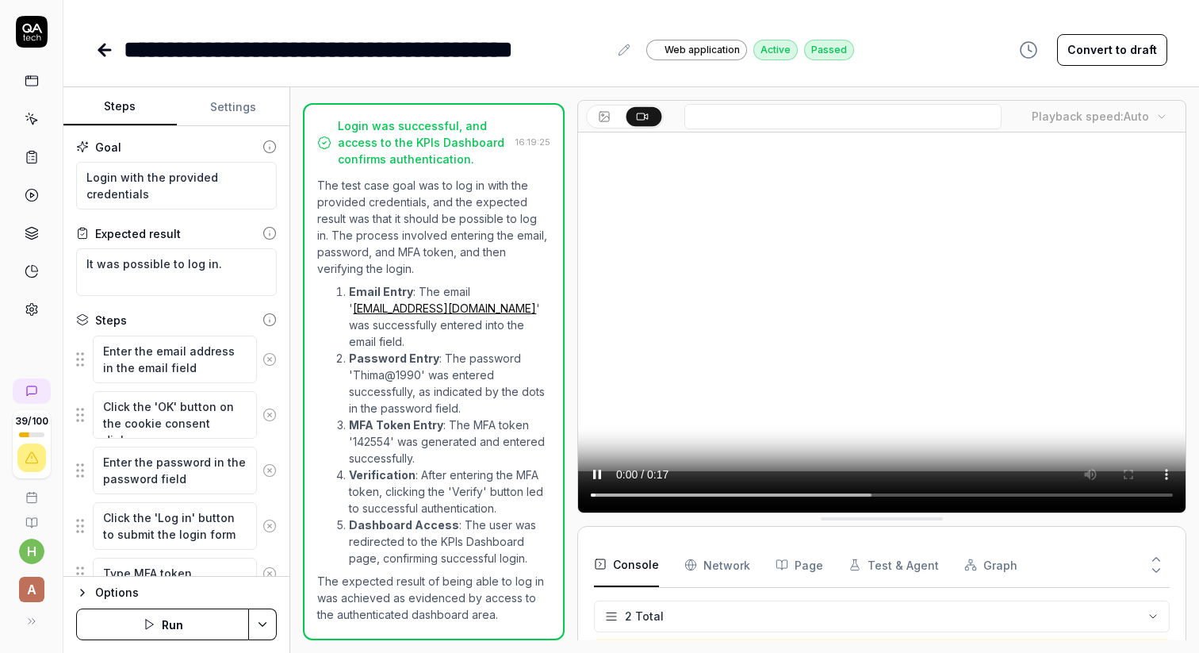
scroll to position [102, 0]
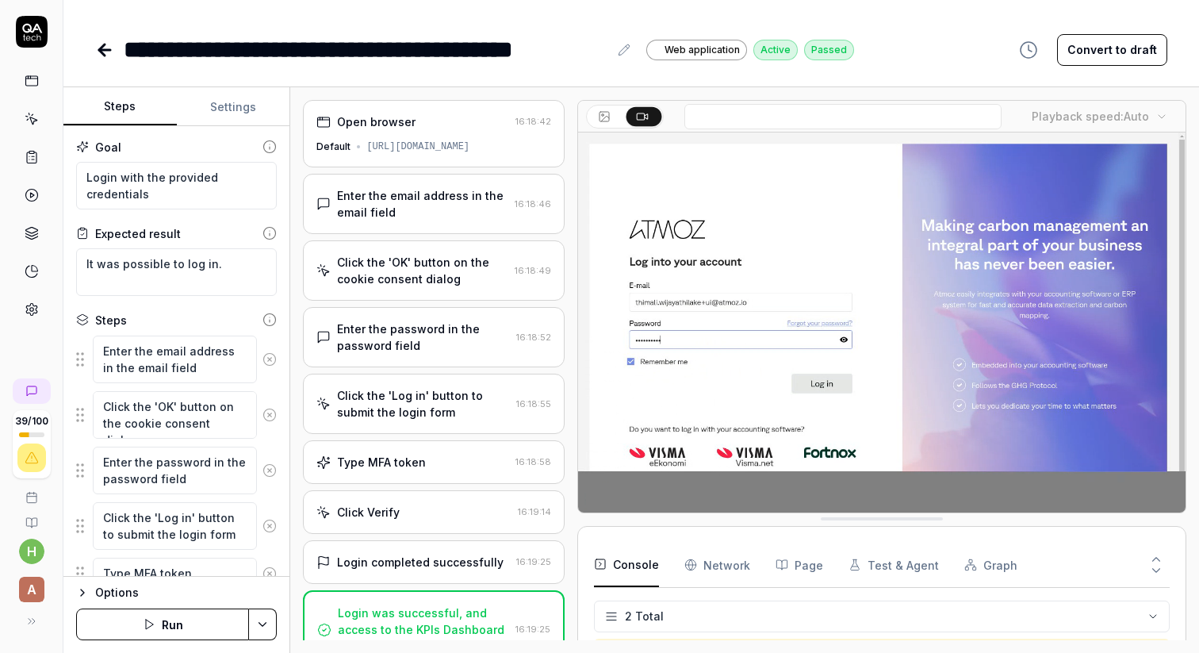
click at [108, 48] on icon at bounding box center [104, 49] width 19 height 19
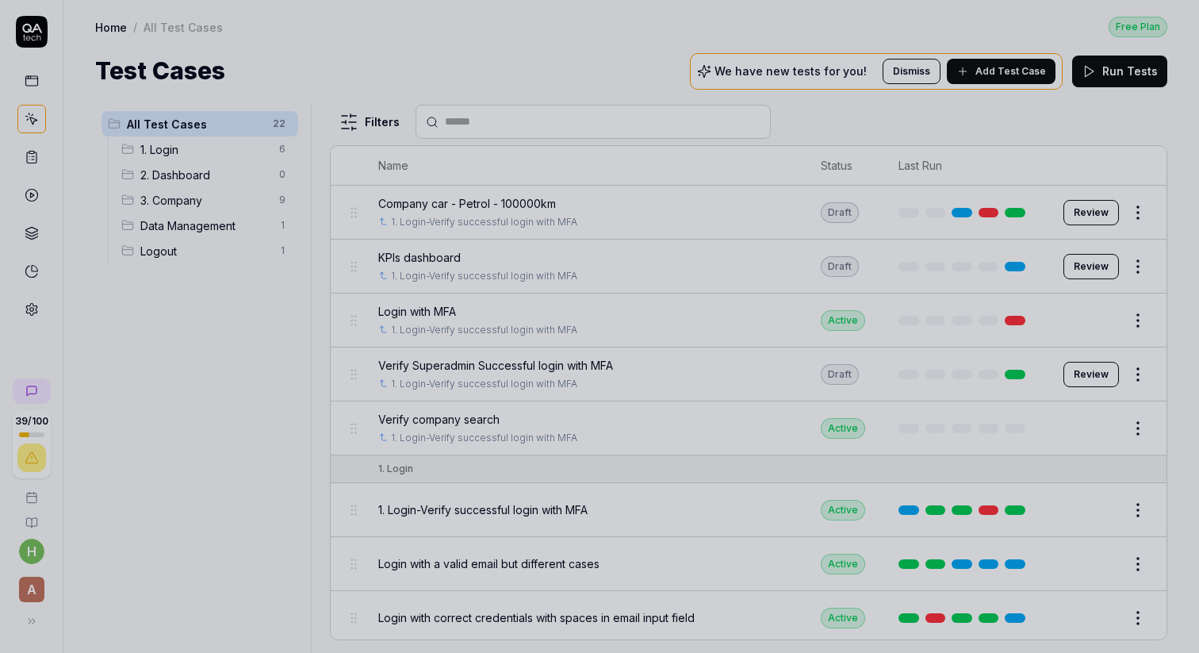
click at [439, 202] on div at bounding box center [599, 326] width 1199 height 653
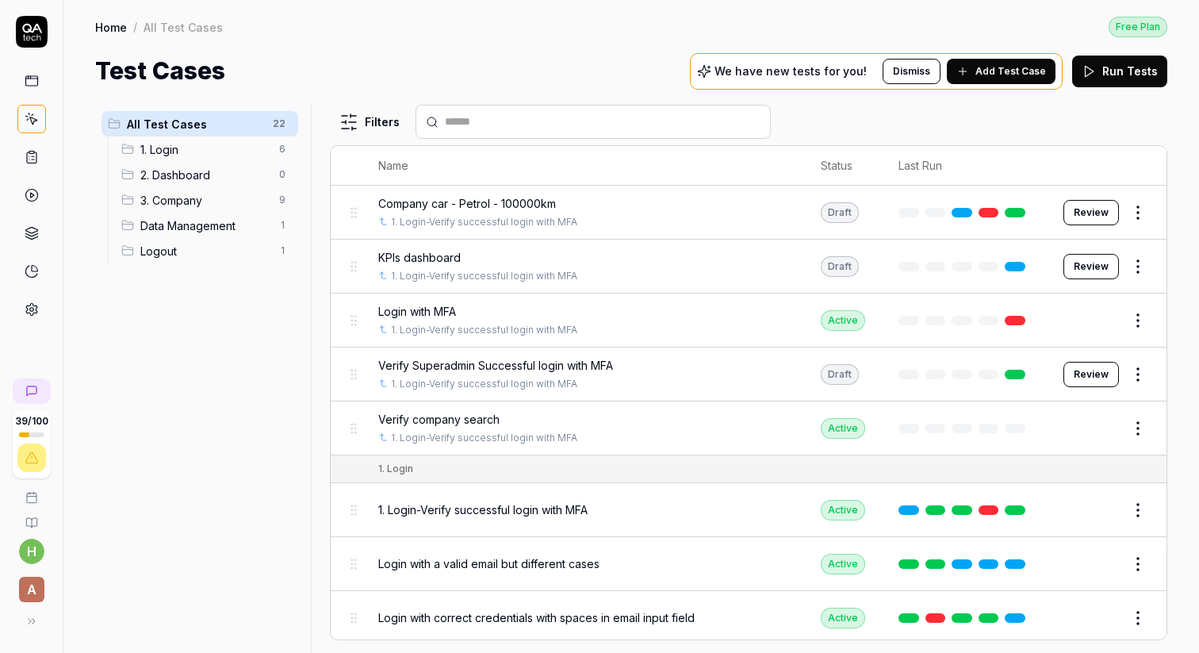
click at [409, 202] on span "Company car - Petrol - 100000km" at bounding box center [467, 203] width 178 height 17
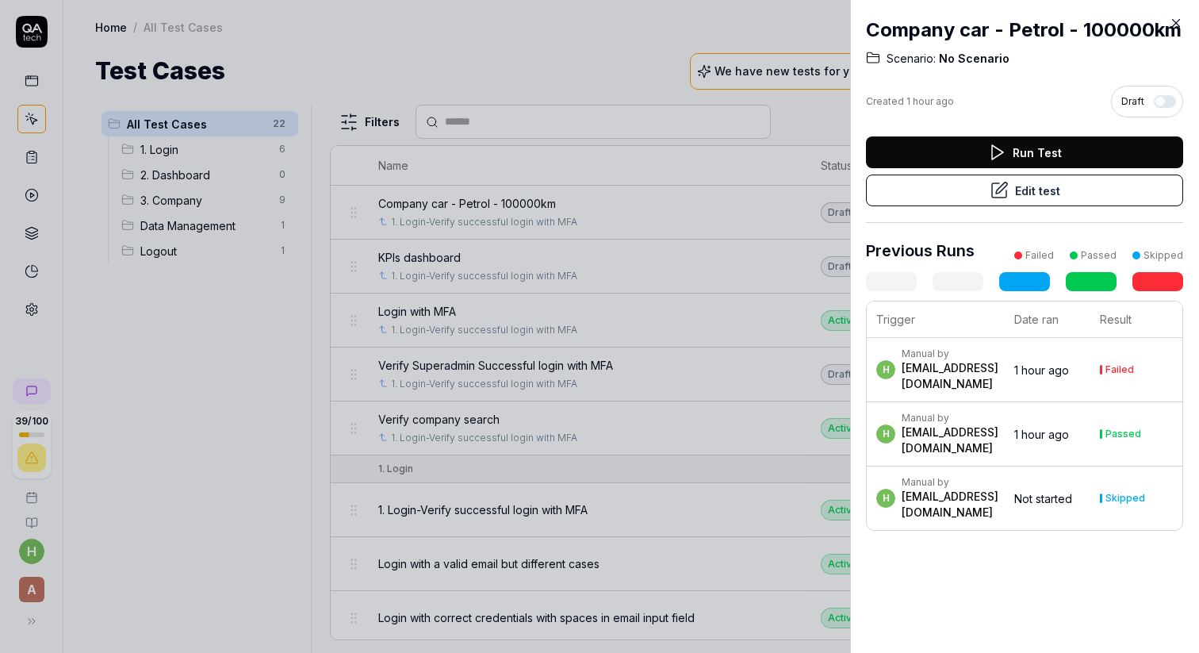
click at [1011, 184] on button "Edit test" at bounding box center [1024, 191] width 317 height 32
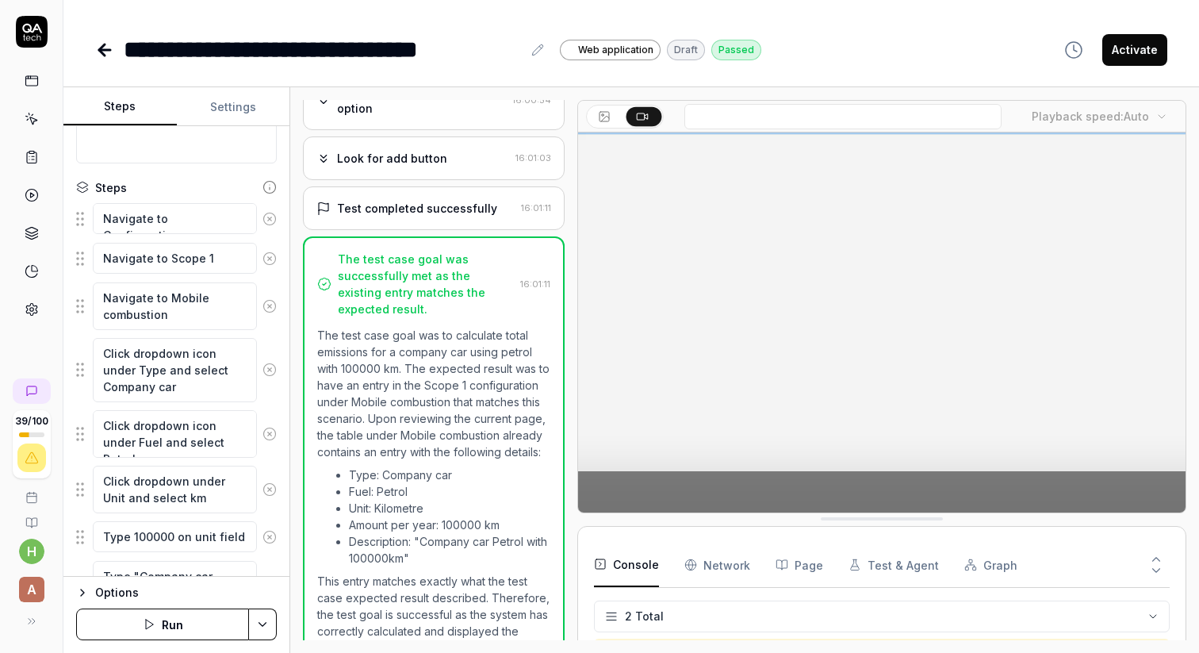
scroll to position [337, 0]
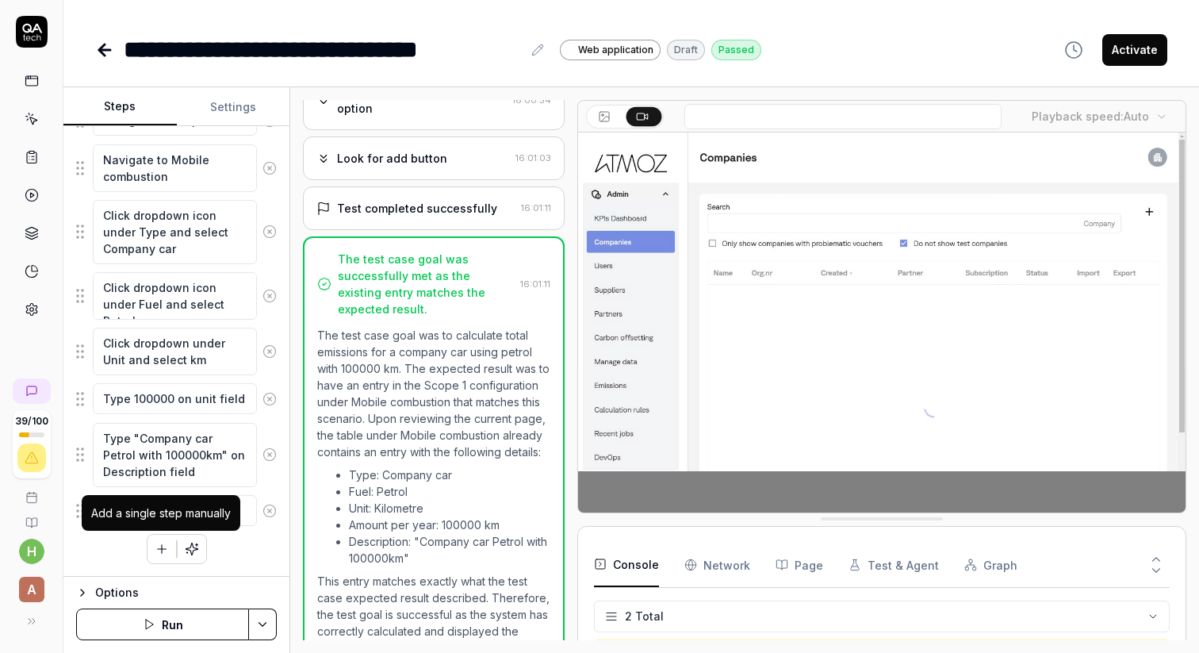
click at [158, 550] on icon "button" at bounding box center [162, 549] width 14 height 14
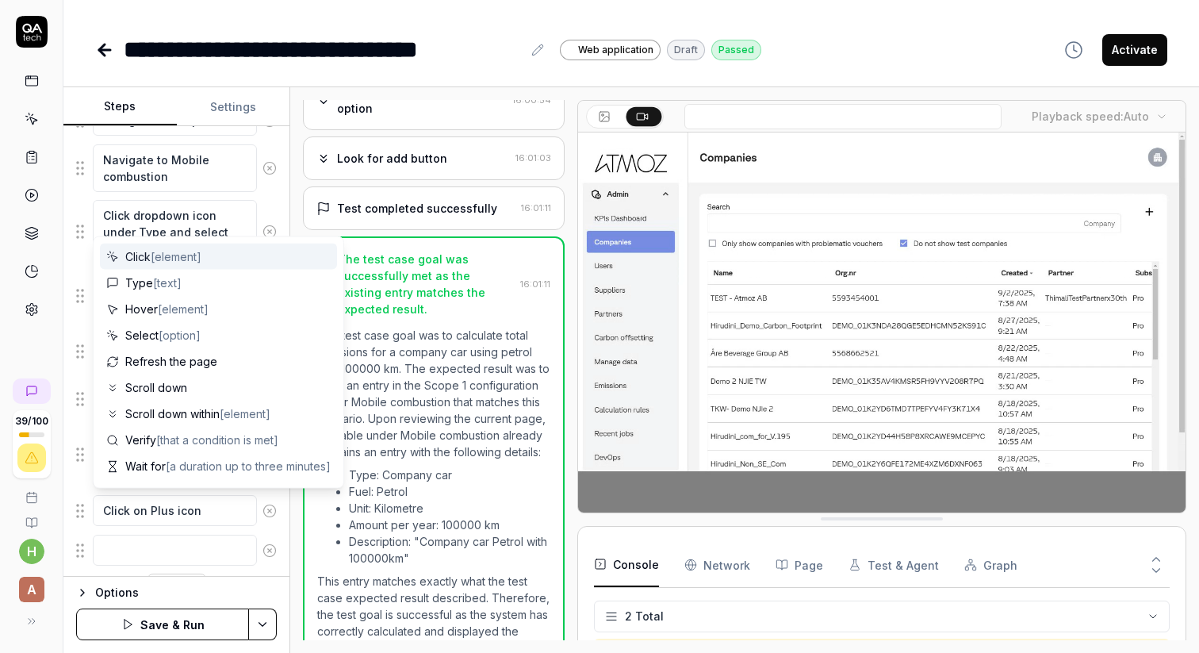
scroll to position [377, 0]
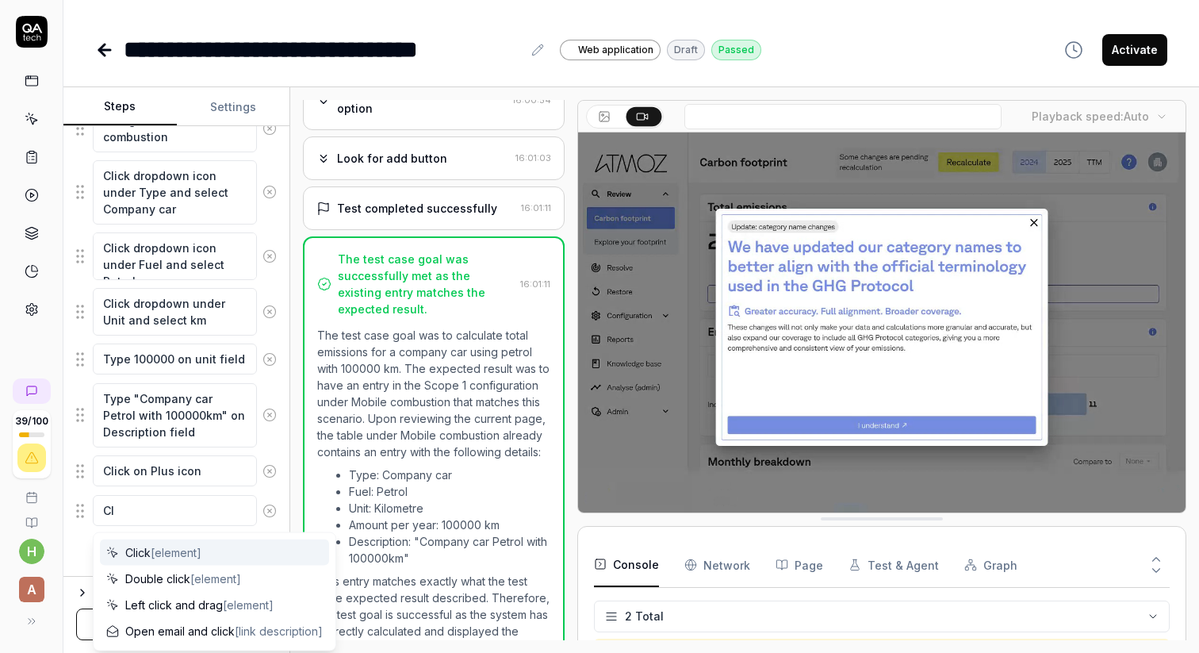
click at [191, 552] on span "[element]" at bounding box center [176, 552] width 51 height 13
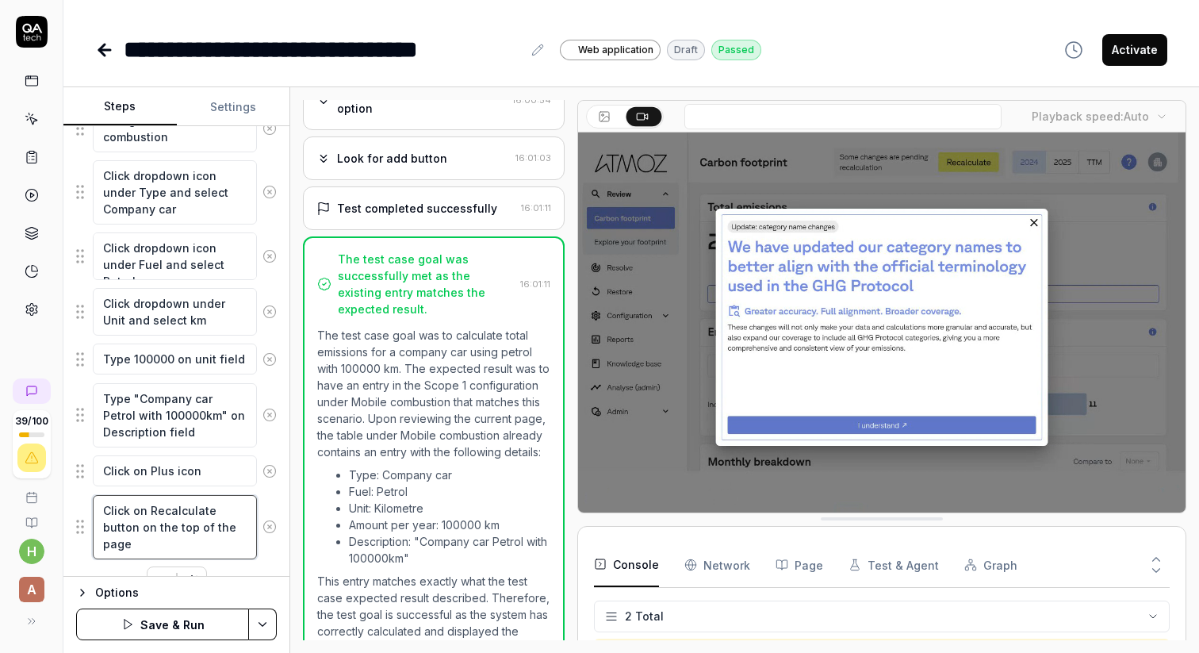
scroll to position [409, 0]
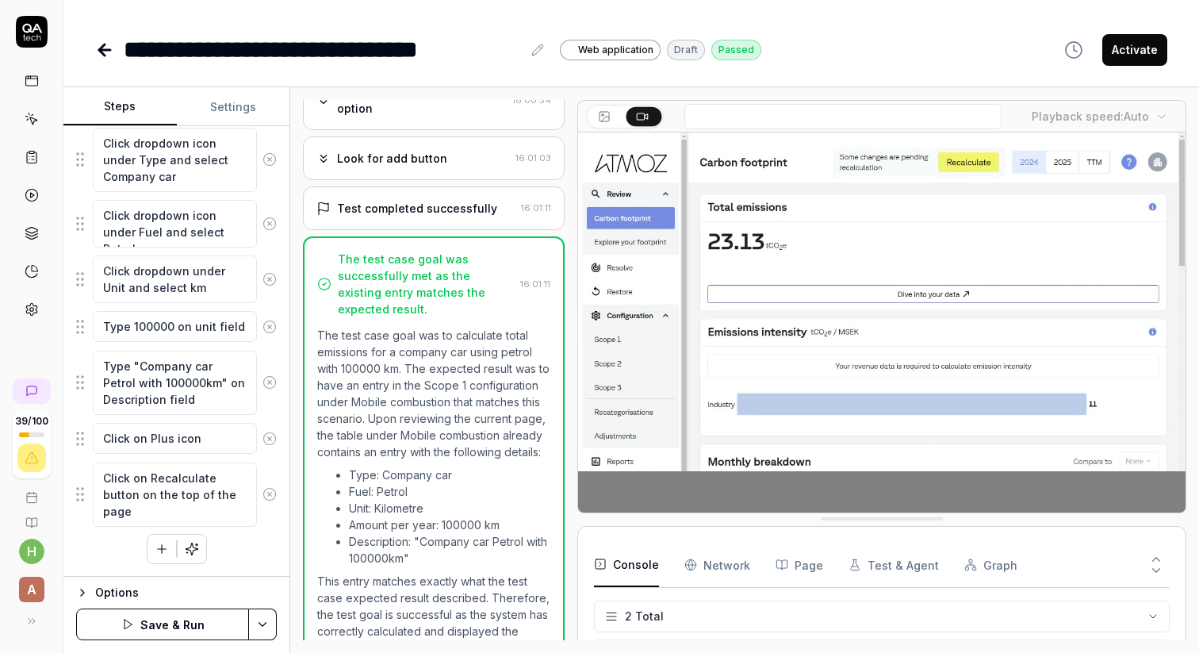
click at [159, 547] on icon "button" at bounding box center [162, 549] width 14 height 14
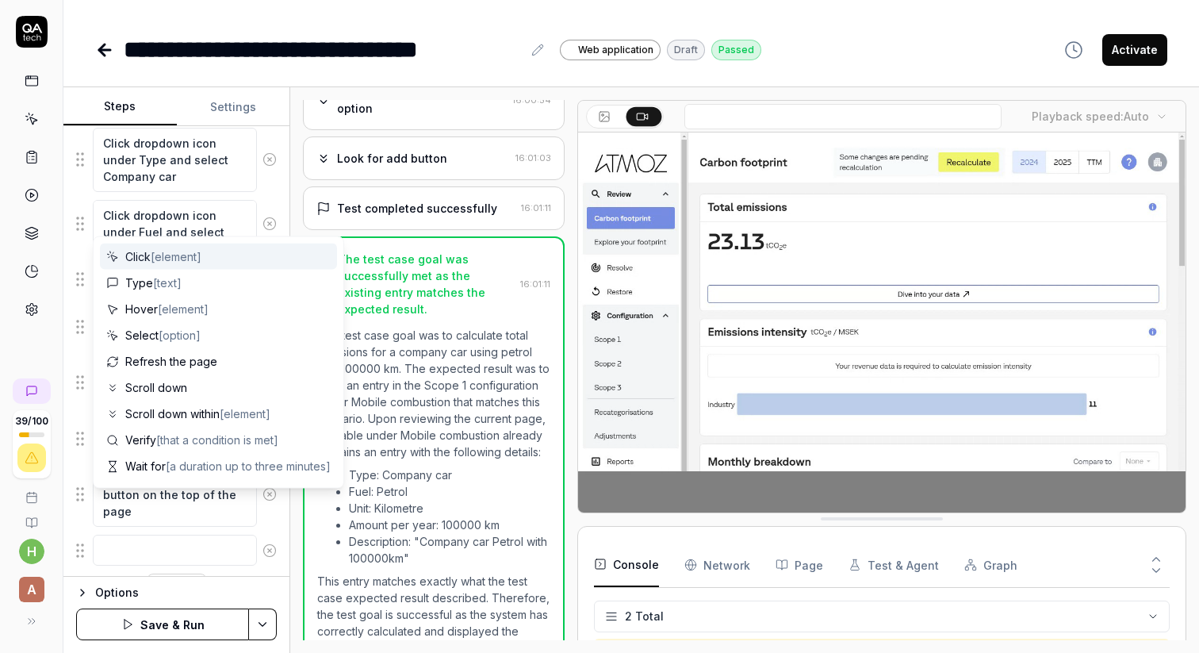
scroll to position [449, 0]
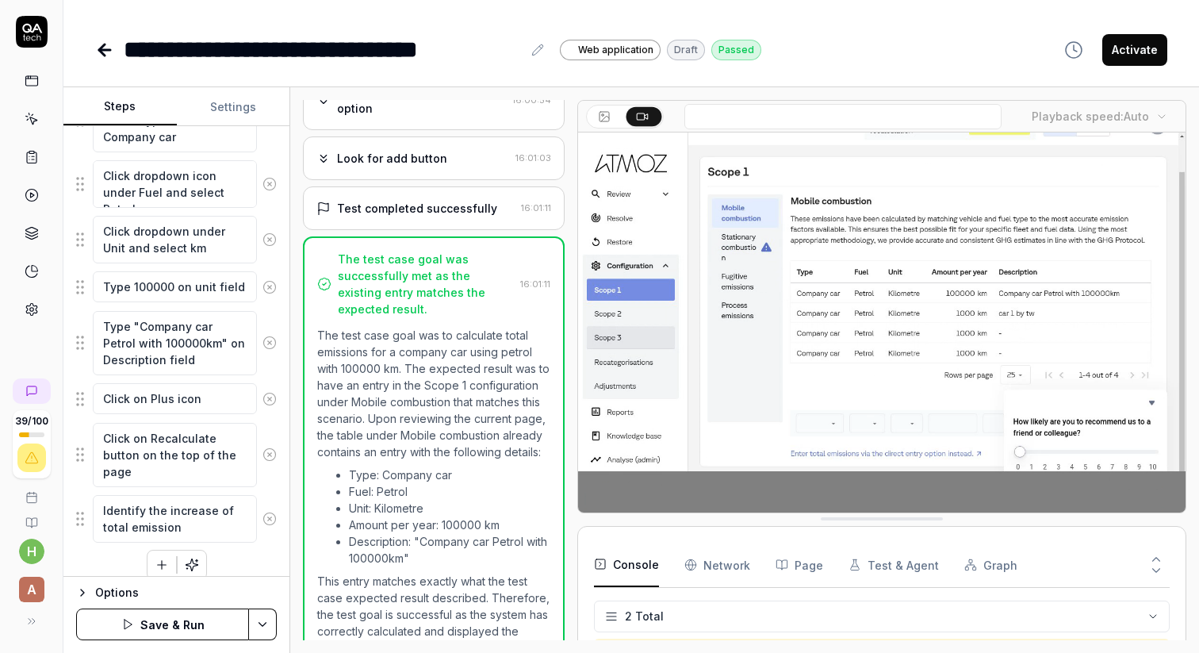
click at [254, 563] on div "Navigate to Configurations Navigate to Scope 1 Navigate to Mobile combustion Cl…" at bounding box center [176, 265] width 201 height 627
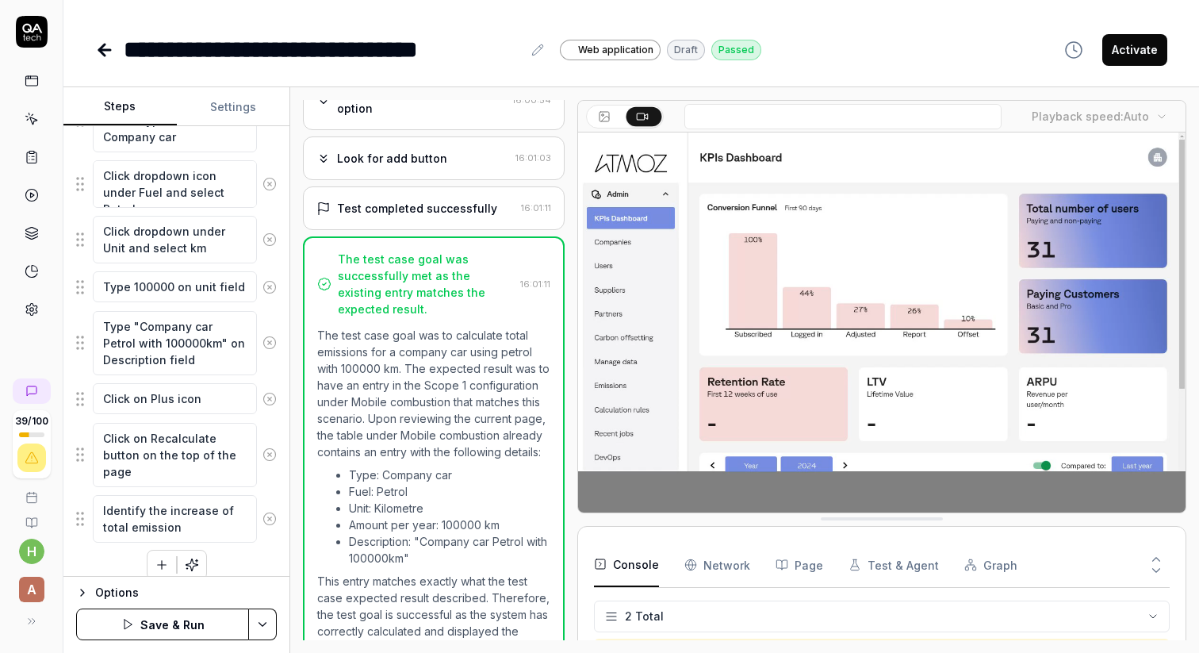
click at [151, 624] on button "Save & Run" at bounding box center [162, 624] width 173 height 32
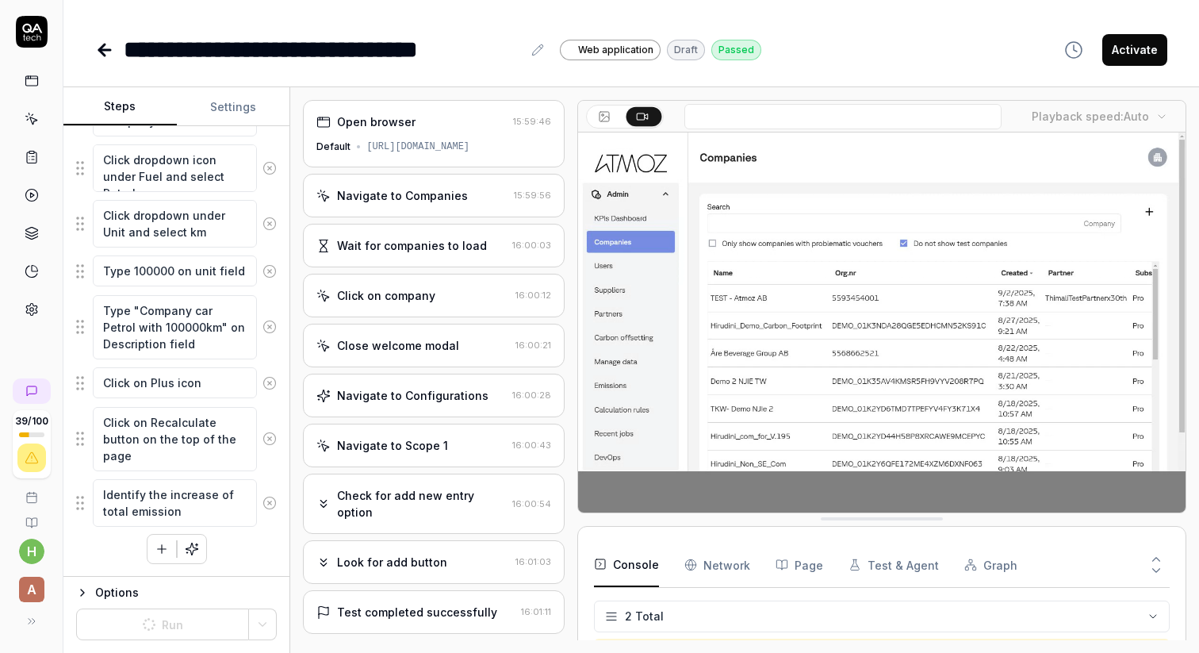
scroll to position [404, 0]
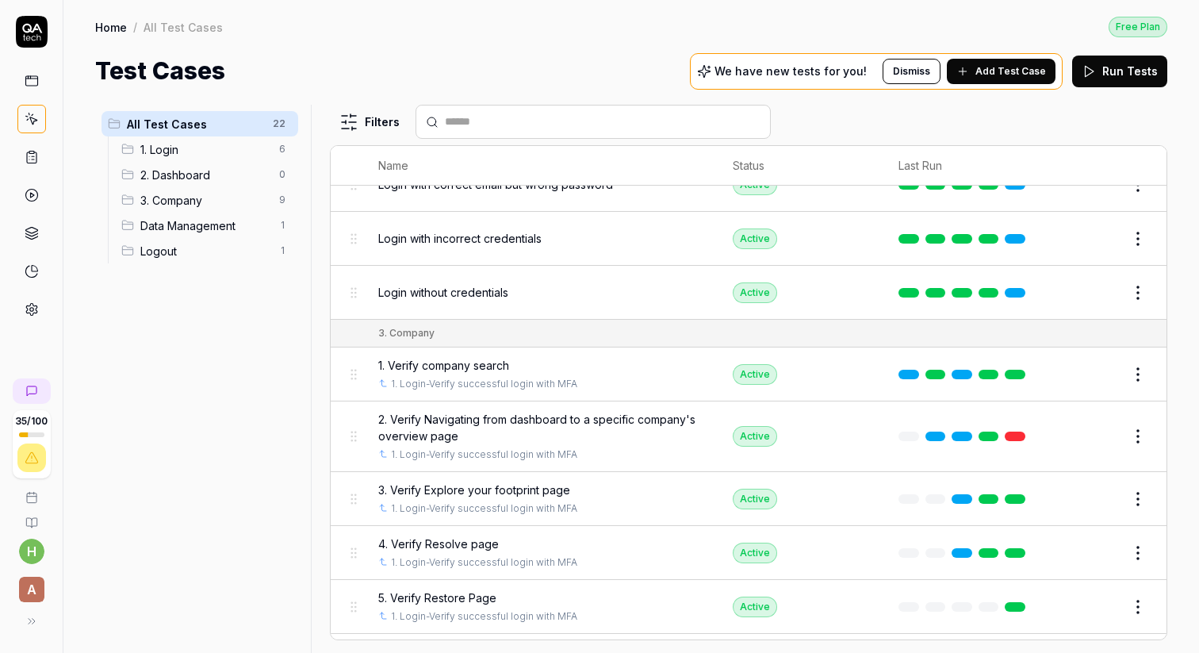
scroll to position [503, 0]
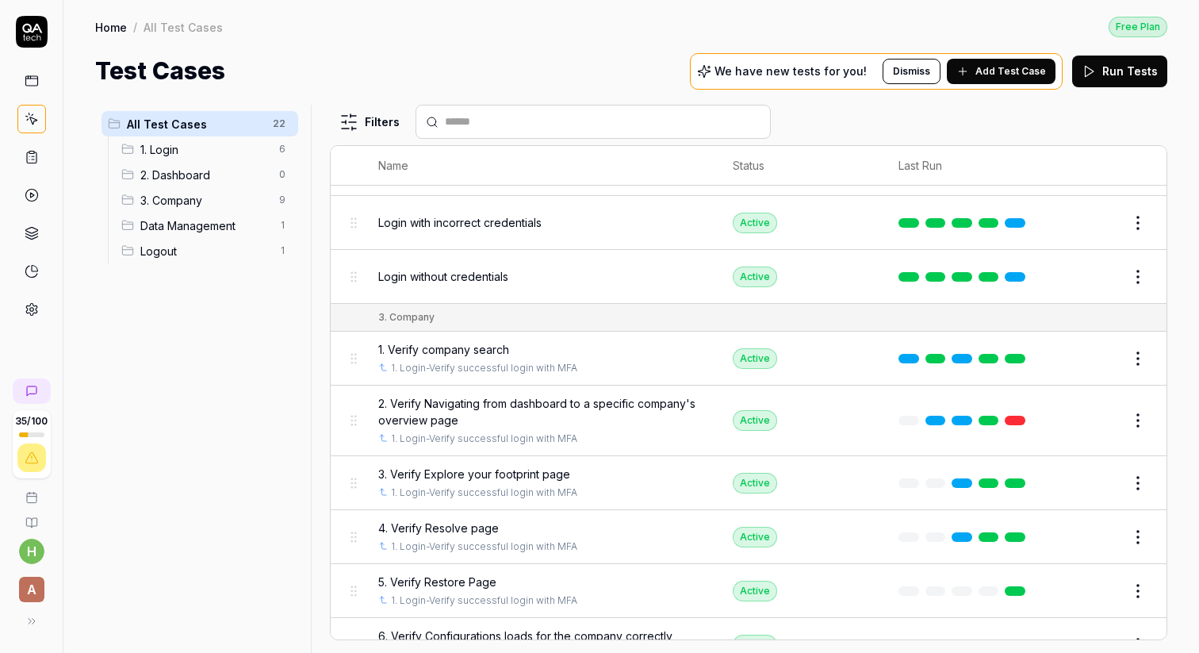
click at [440, 343] on span "1. Verify company search" at bounding box center [443, 349] width 131 height 17
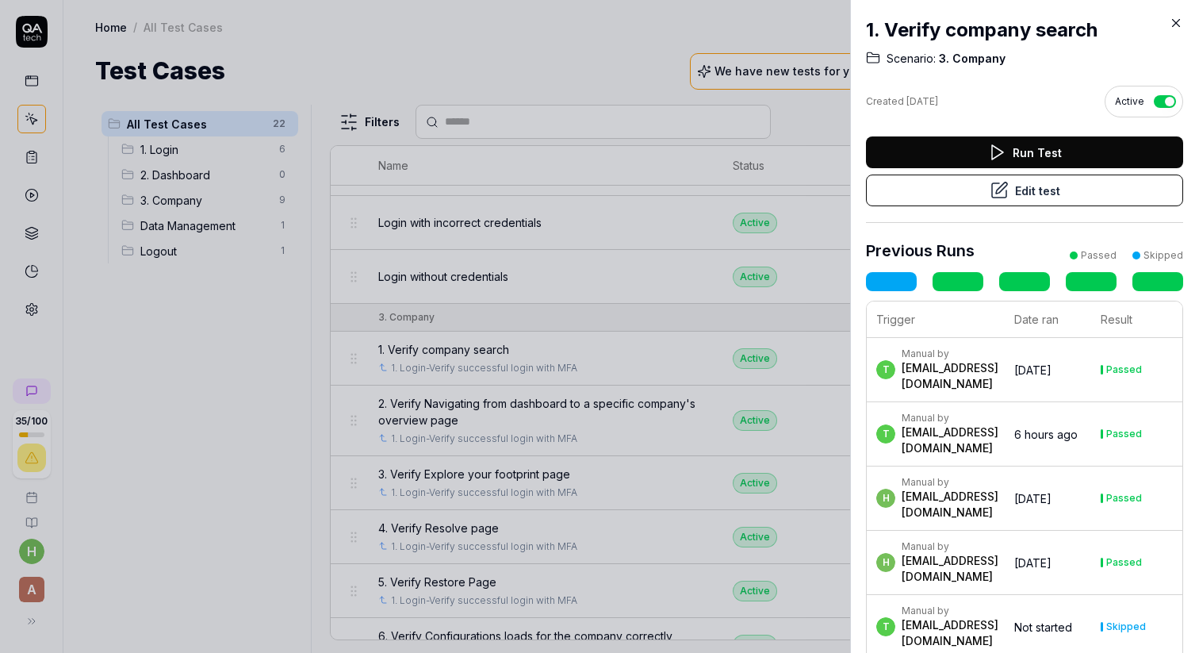
click at [761, 186] on button "Edit test" at bounding box center [1024, 191] width 317 height 32
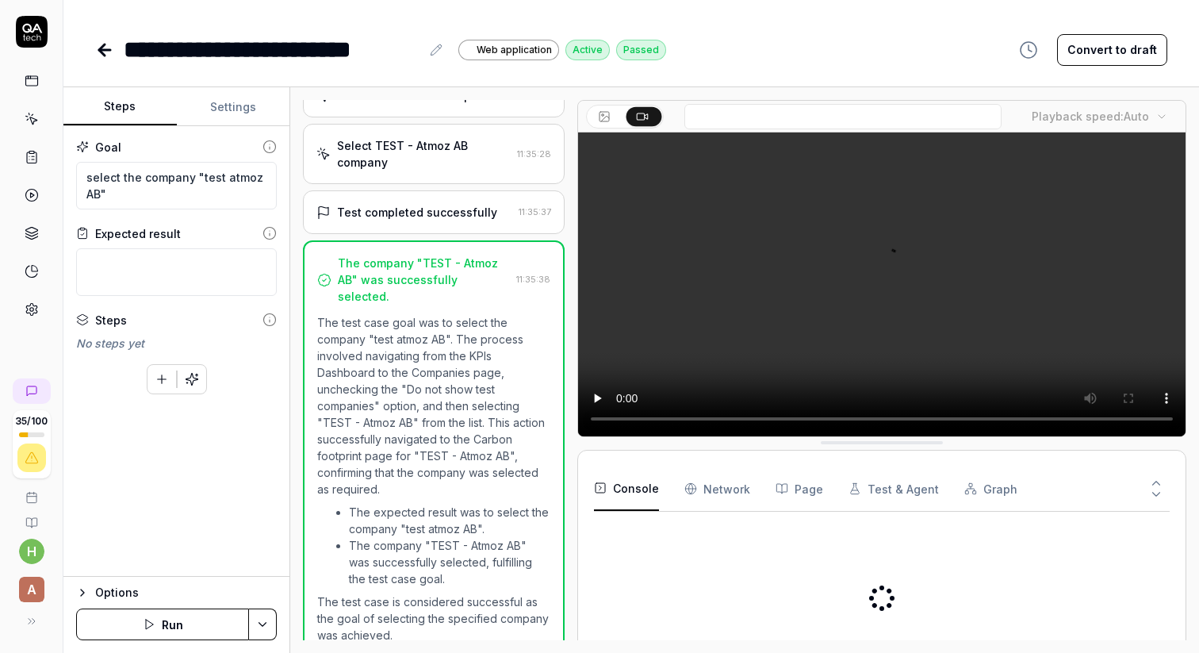
scroll to position [154, 0]
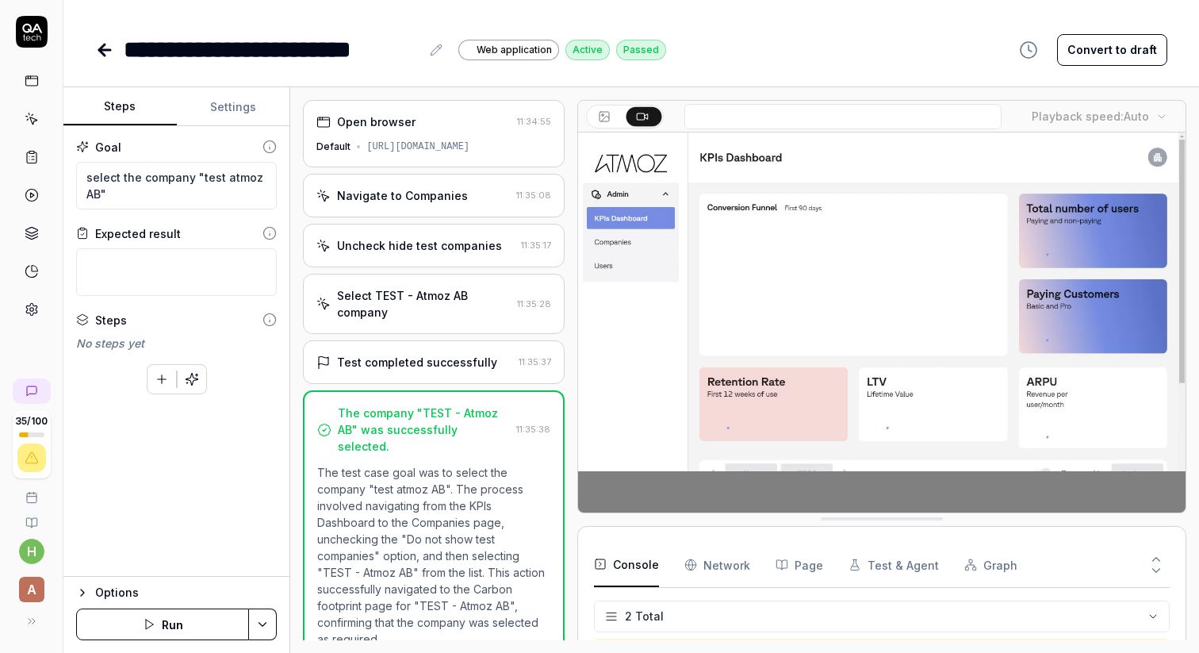
click at [403, 190] on div "Navigate to Companies" at bounding box center [402, 195] width 131 height 17
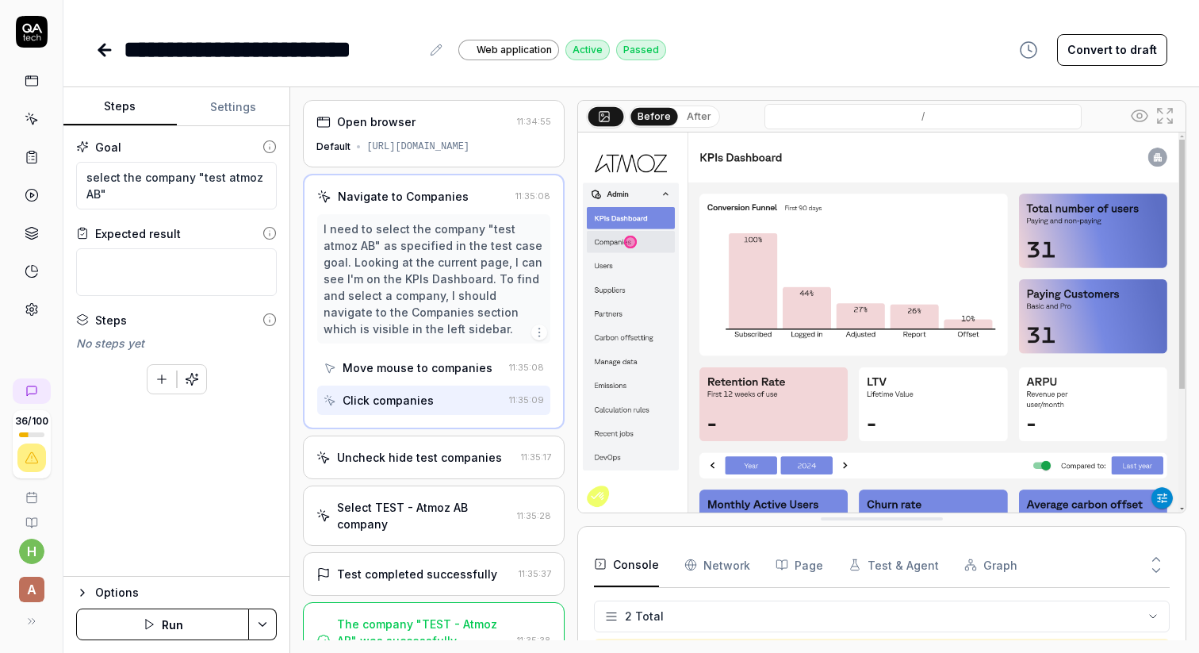
scroll to position [22, 0]
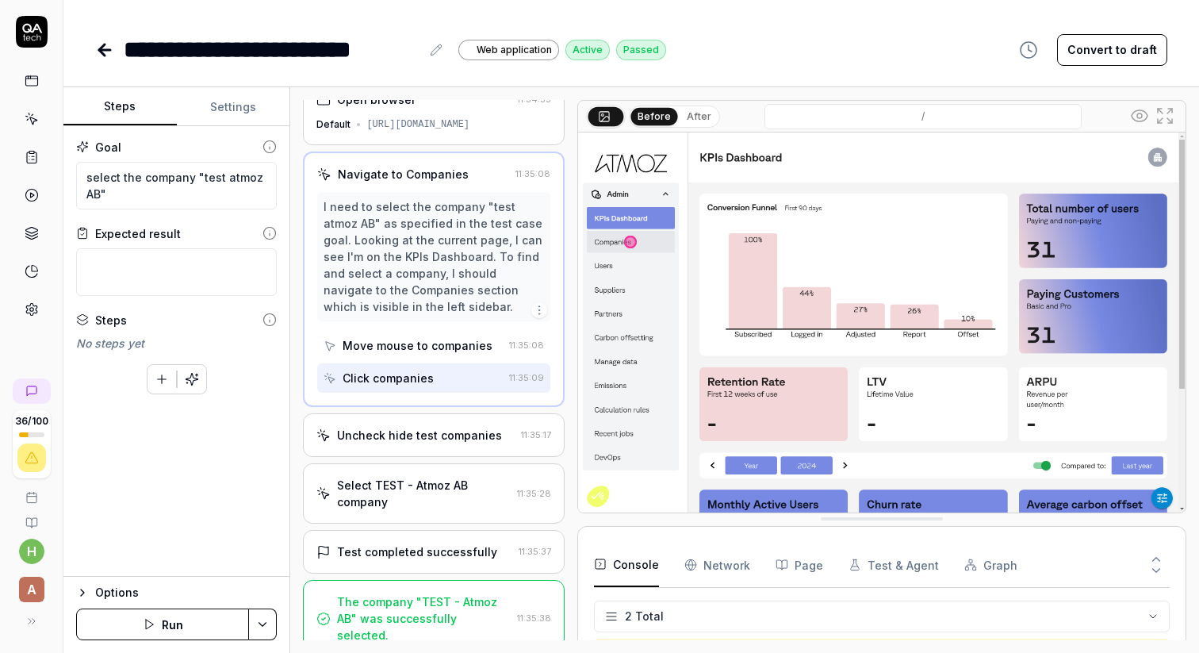
type textarea "*"
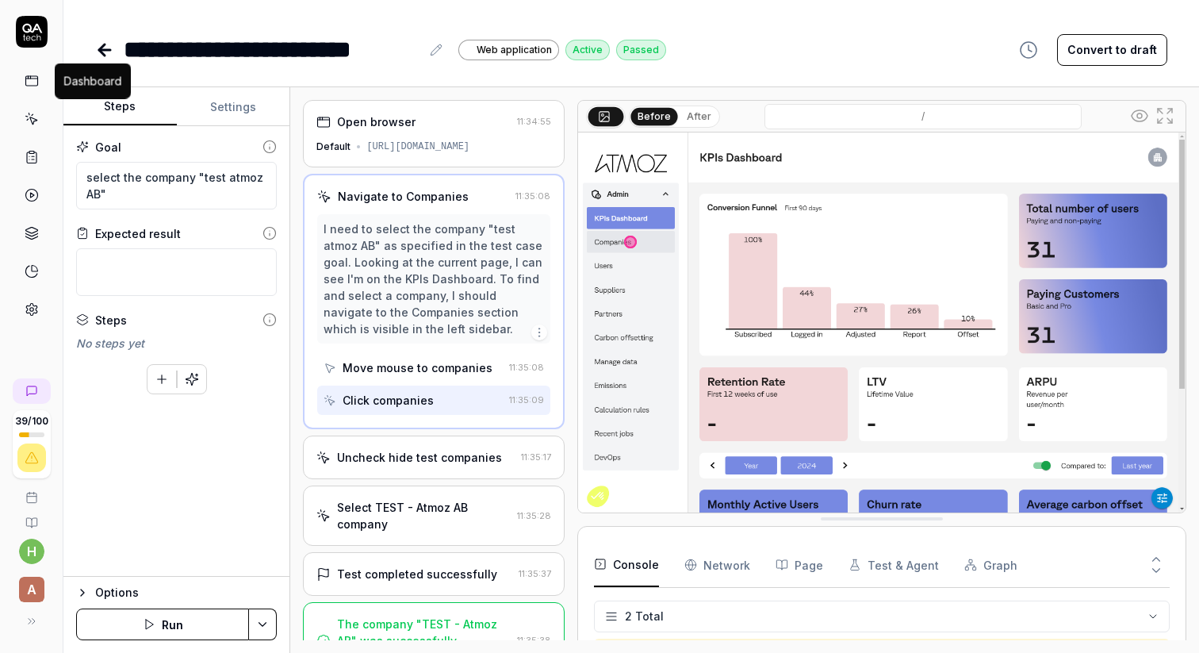
scroll to position [22, 0]
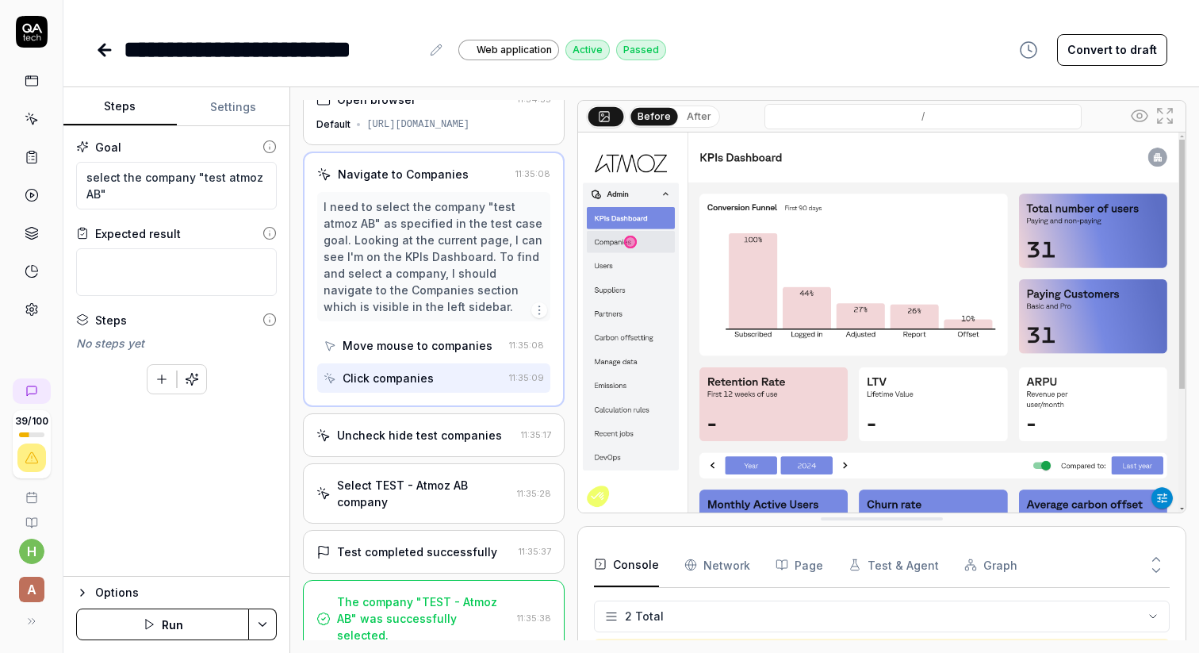
click at [33, 158] on icon at bounding box center [32, 157] width 14 height 14
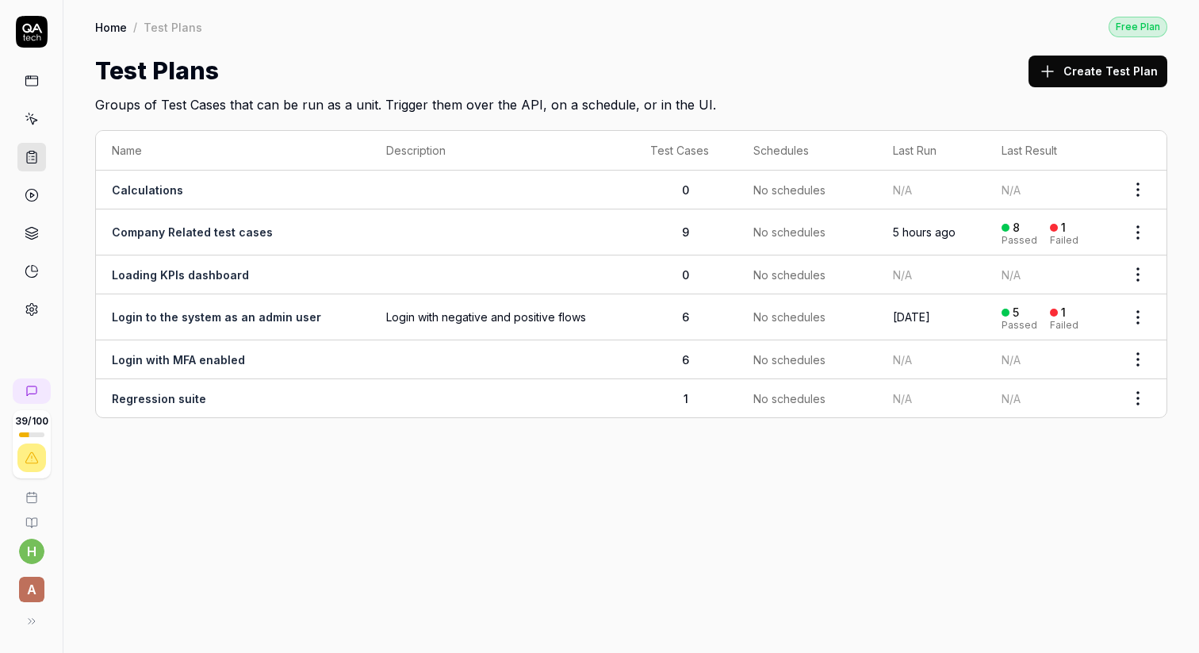
click at [36, 28] on icon at bounding box center [32, 29] width 20 height 10
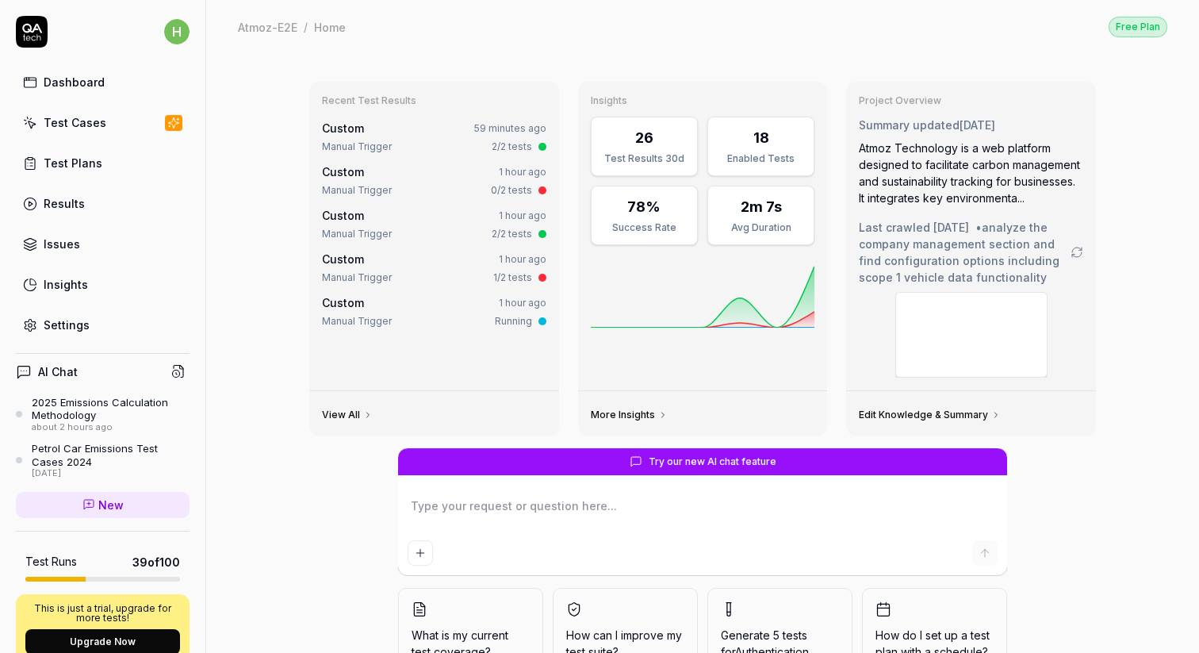
type textarea "*"
click at [74, 159] on div "Test Plans" at bounding box center [73, 163] width 59 height 17
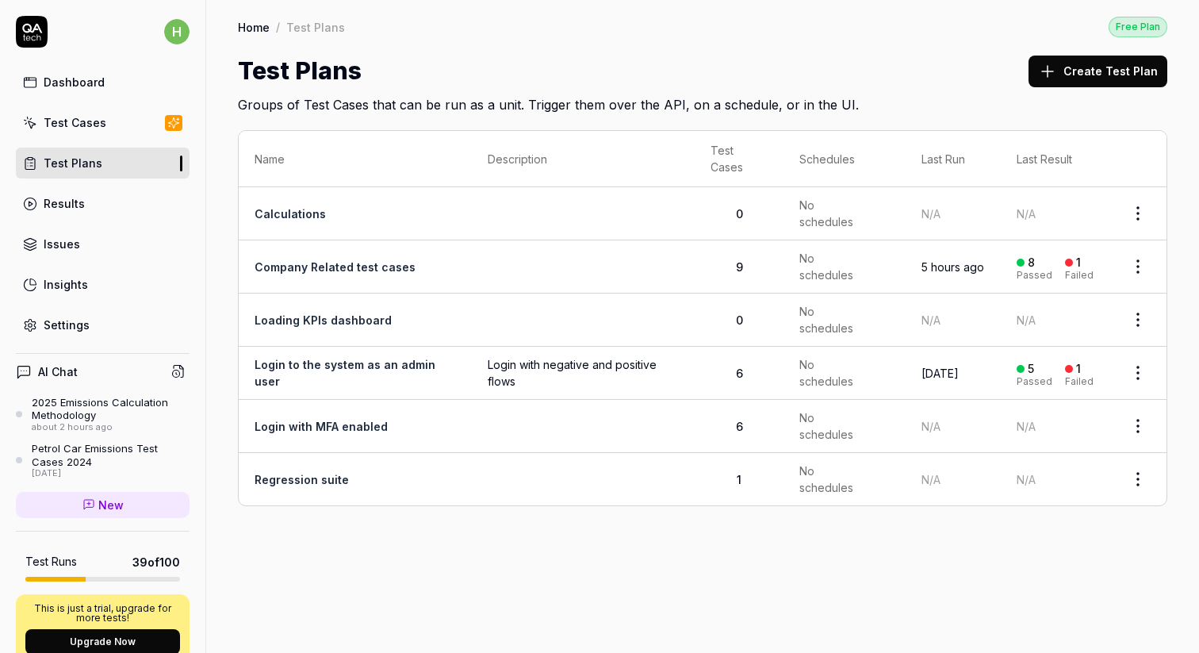
click at [1088, 70] on button "Create Test Plan" at bounding box center [1098, 72] width 139 height 32
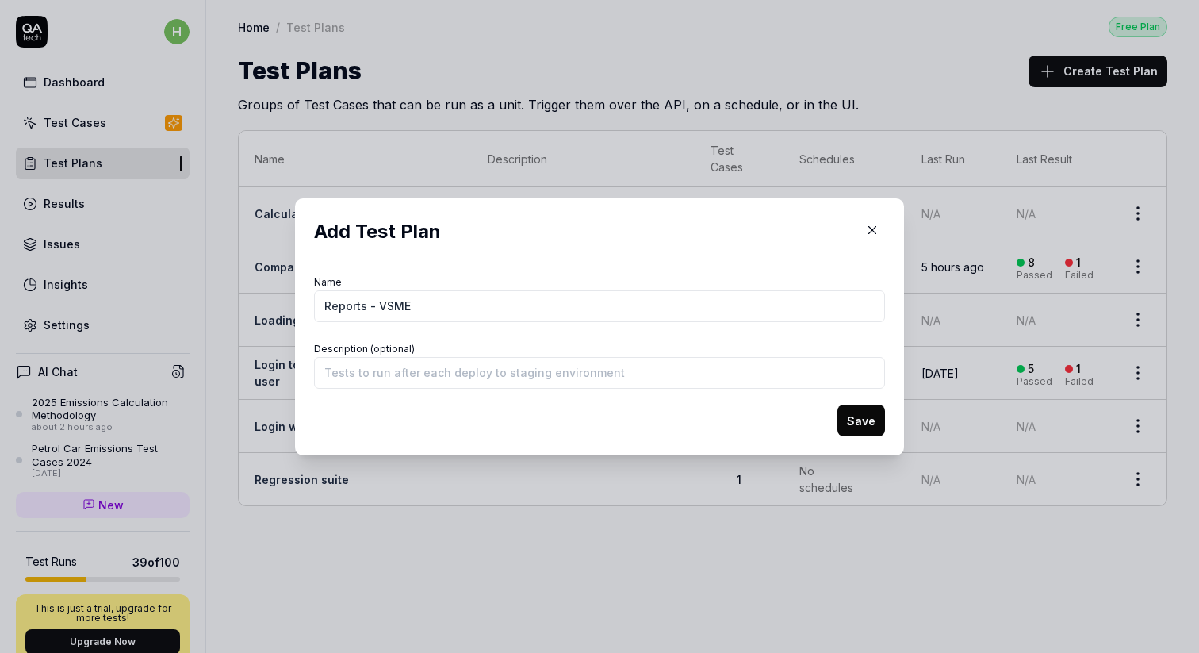
type input "Reports - VSME"
click at [859, 413] on button "Save" at bounding box center [862, 421] width 48 height 32
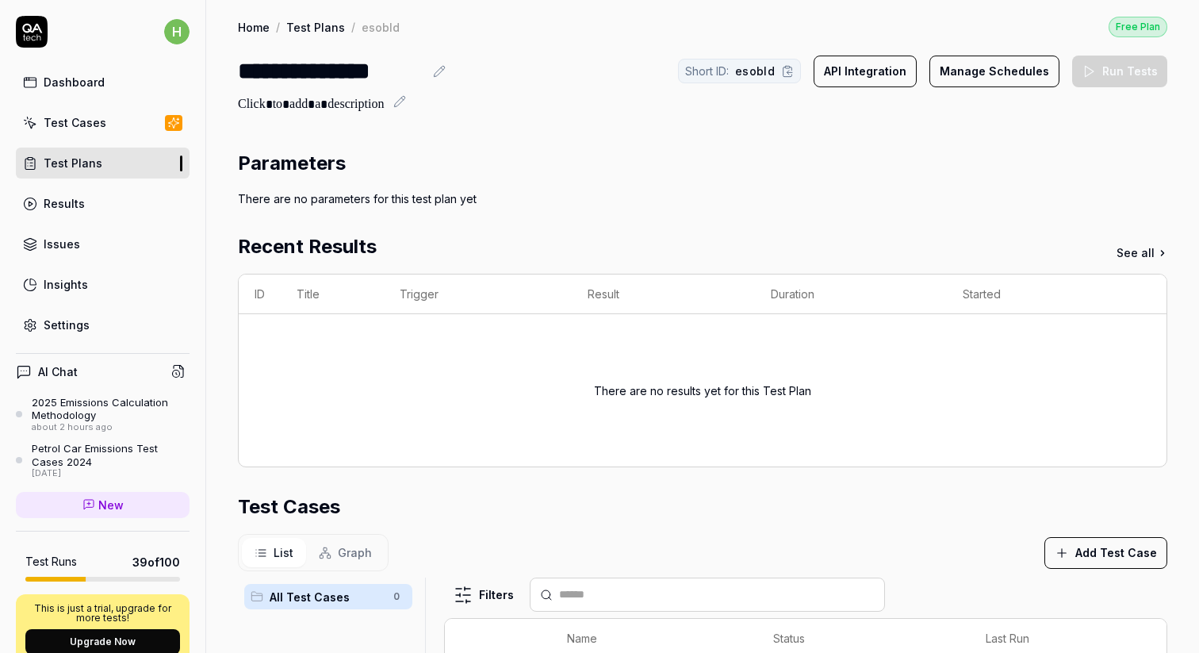
click at [74, 117] on div "Test Cases" at bounding box center [75, 122] width 63 height 17
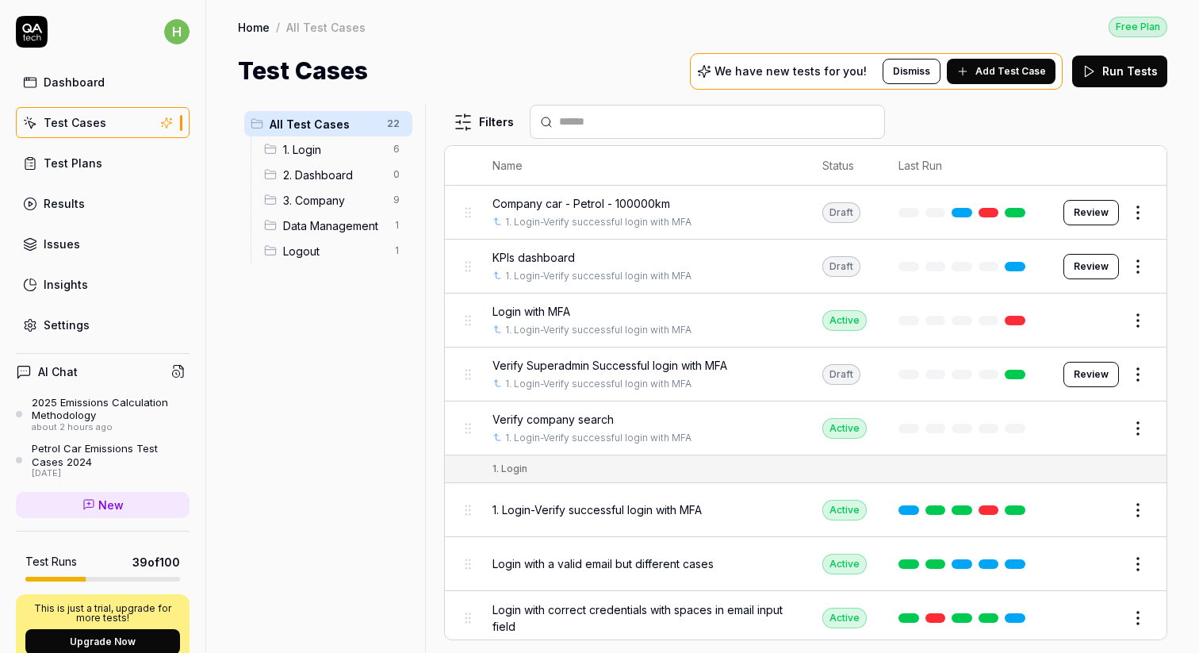
click at [995, 67] on span "Add Test Case" at bounding box center [1011, 71] width 71 height 14
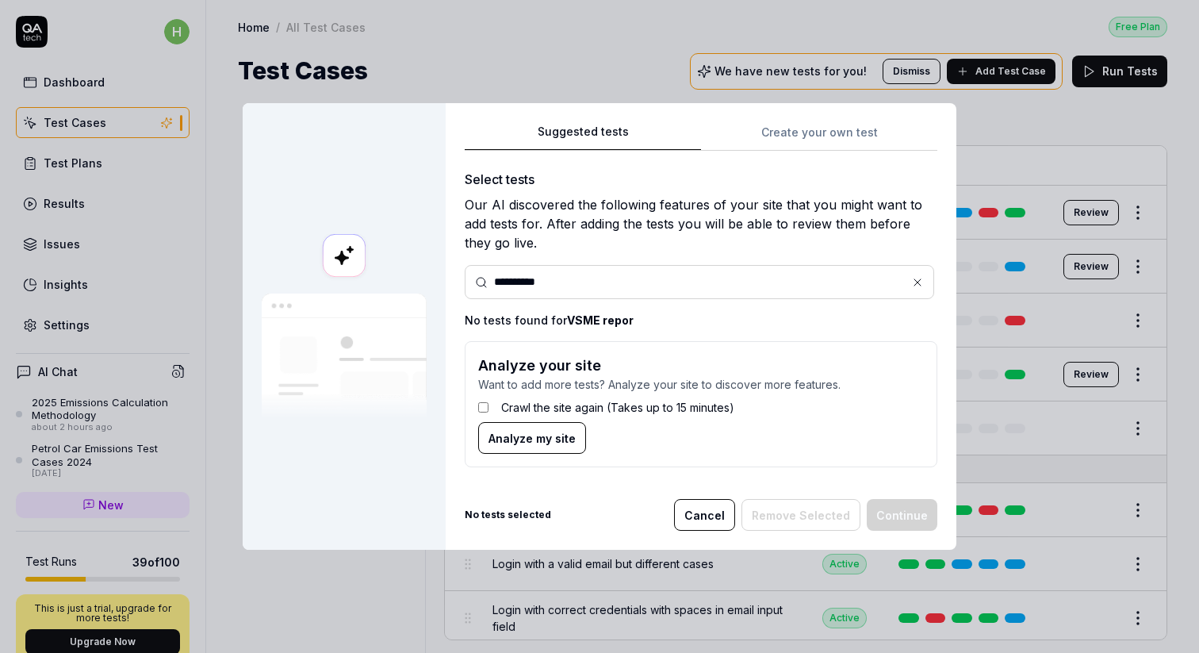
type input "**********"
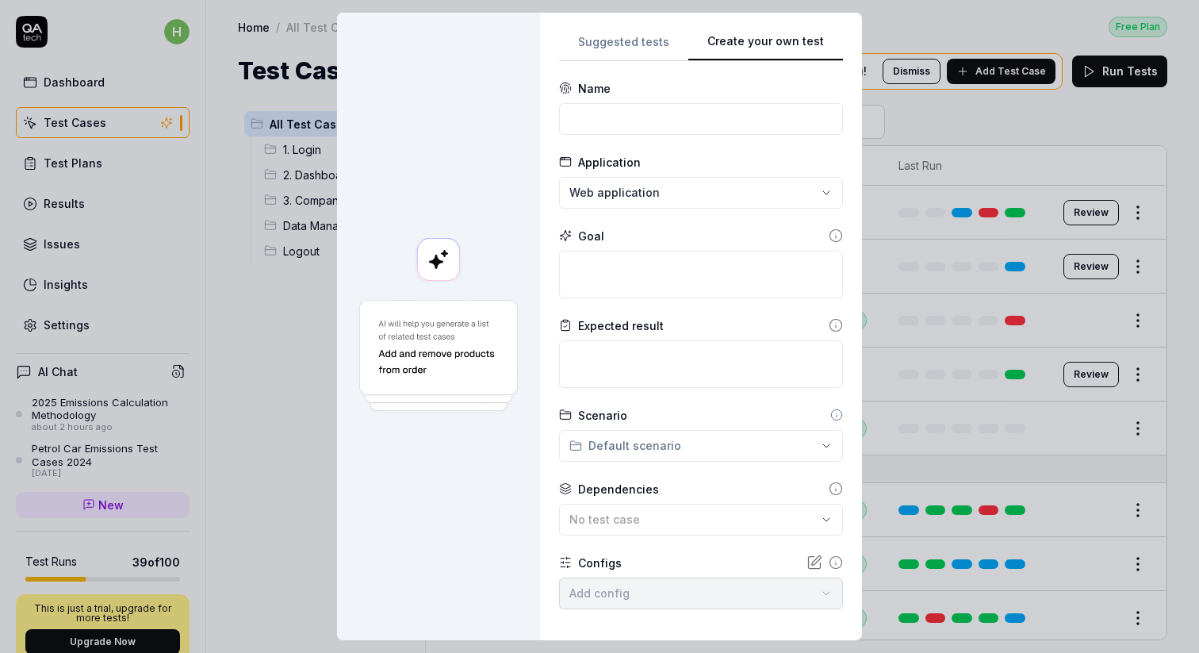
click at [818, 132] on div "Suggested tests Create your own test Name Application Web application Goal Expe…" at bounding box center [701, 326] width 284 height 589
click at [601, 114] on input at bounding box center [701, 119] width 284 height 32
type input "O"
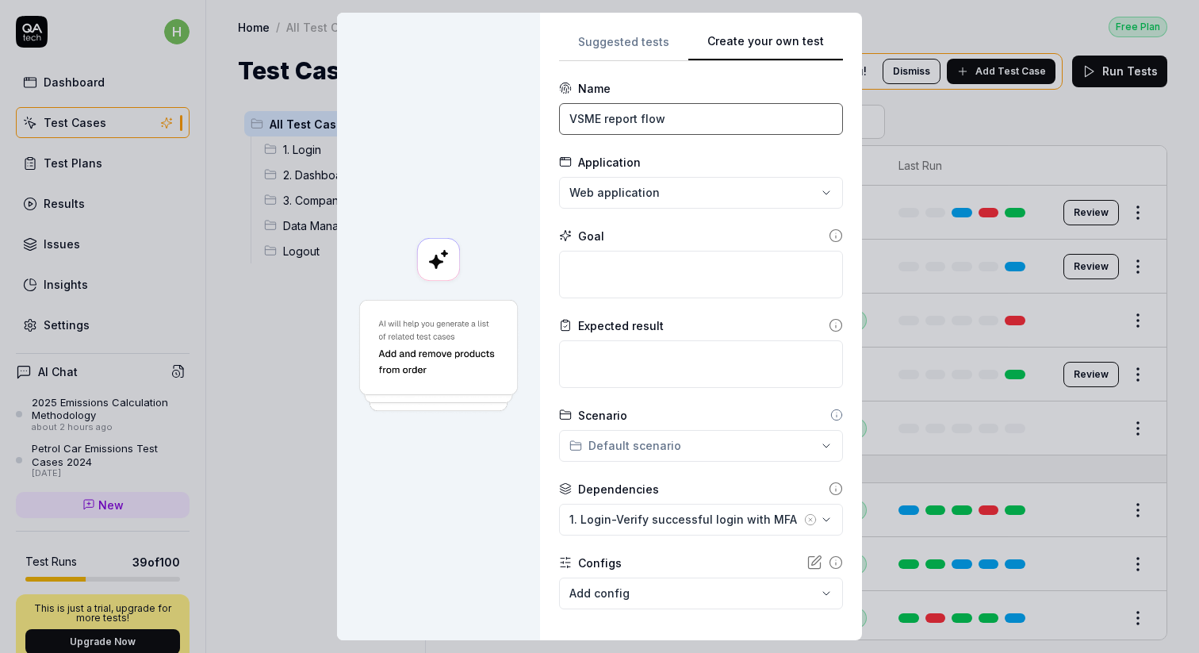
type input "VSME report flow"
click at [594, 263] on textarea at bounding box center [701, 275] width 284 height 48
type textarea "*"
type textarea "V"
type textarea "*"
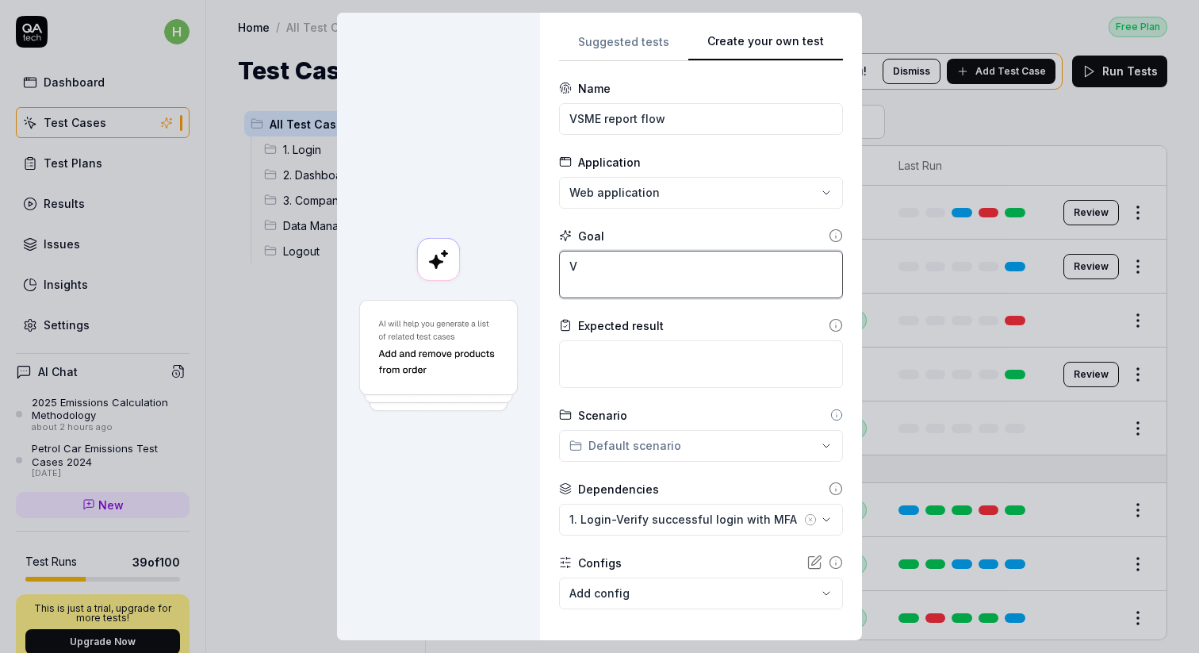
type textarea "Ve"
type textarea "*"
type textarea "Ver"
type textarea "*"
type textarea "Veri"
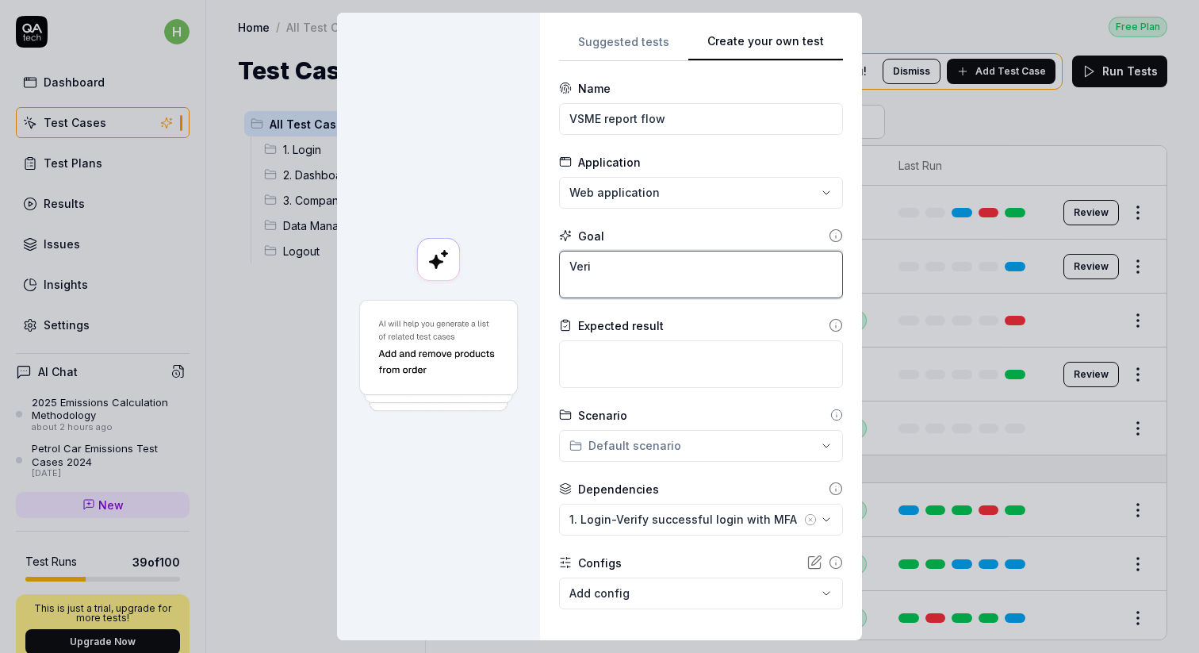
type textarea "*"
type textarea "Verif"
type textarea "*"
type textarea "Verify"
type textarea "*"
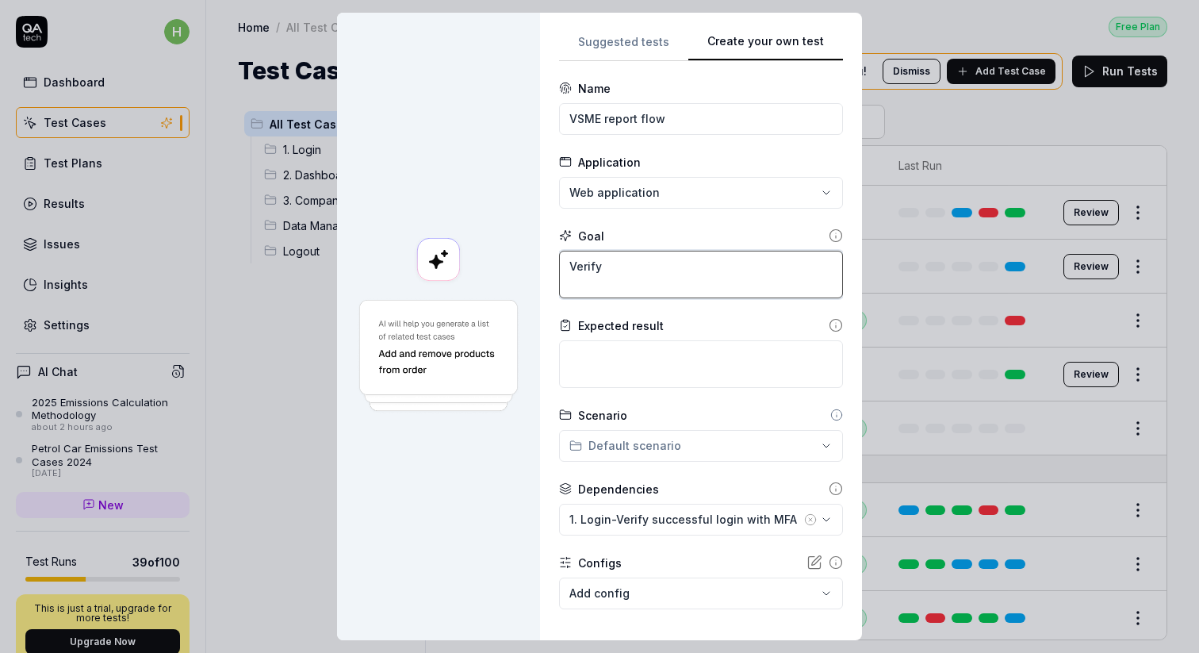
type textarea "Verify"
type textarea "*"
type textarea "Verify V"
type textarea "*"
type textarea "Verify VS"
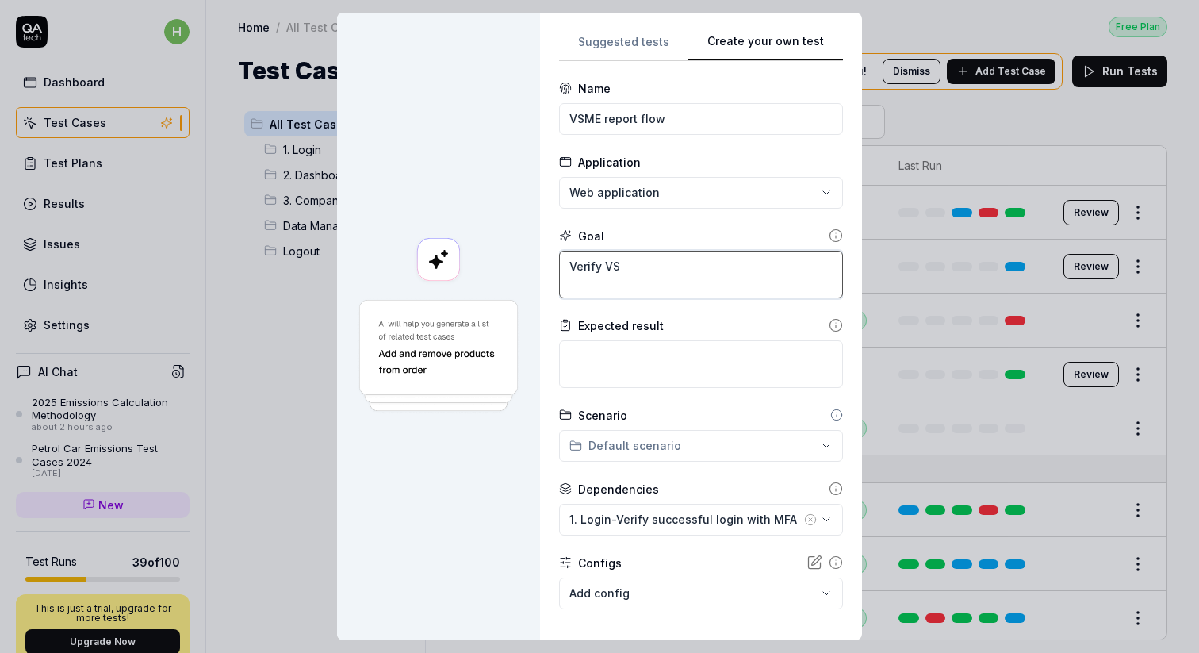
type textarea "*"
type textarea "Verify VSM"
type textarea "*"
type textarea "Verify VSME"
type textarea "*"
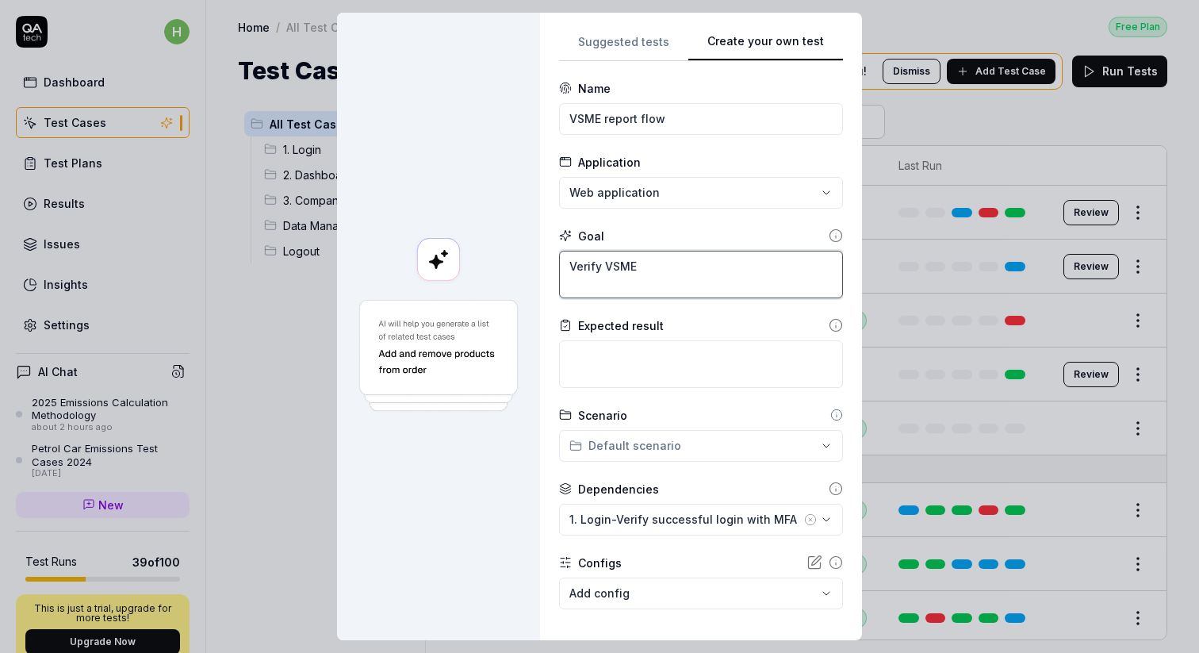
type textarea "Verify VSME"
type textarea "*"
type textarea "Verify VSME f"
type textarea "*"
type textarea "Verify VSME fl"
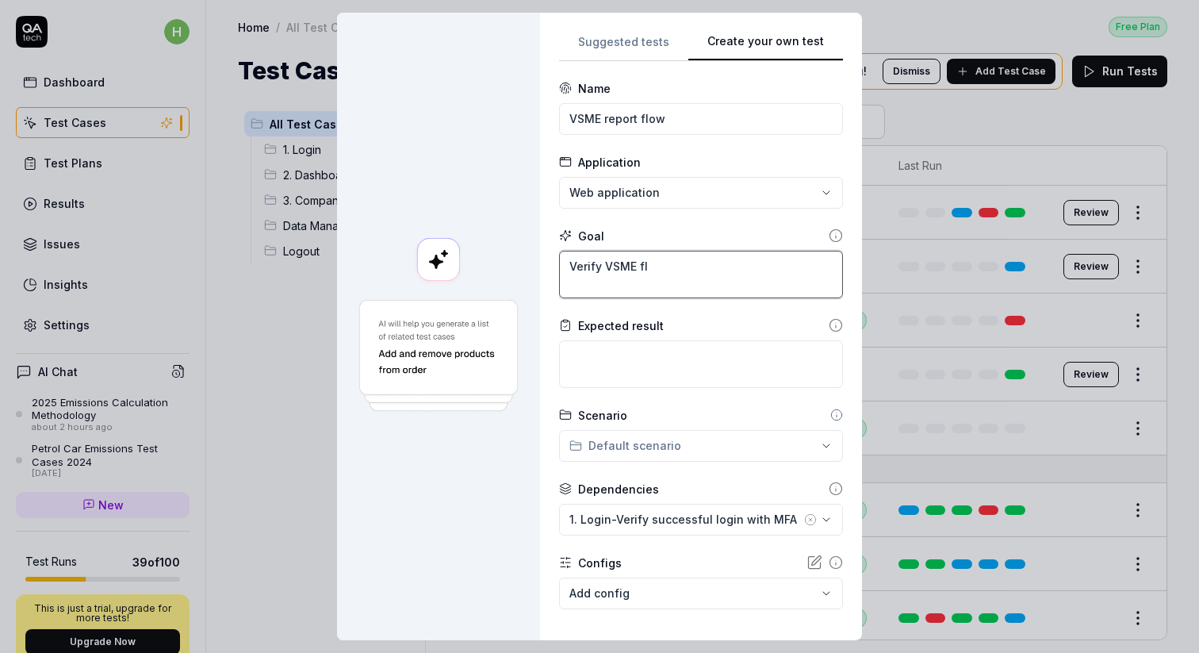
type textarea "*"
type textarea "Verify VSME flo"
type textarea "*"
type textarea "Verify VSME flow"
click at [647, 346] on textarea at bounding box center [701, 364] width 284 height 48
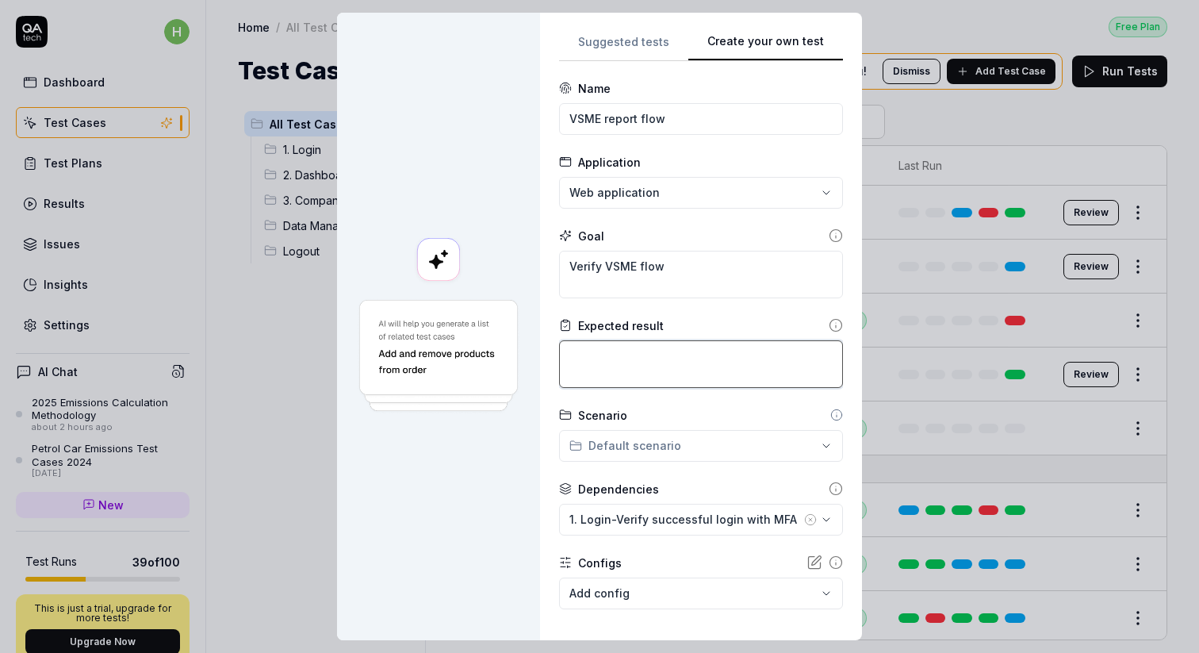
type textarea "*"
type textarea "A"
type textarea "*"
type textarea "Ab"
type textarea "*"
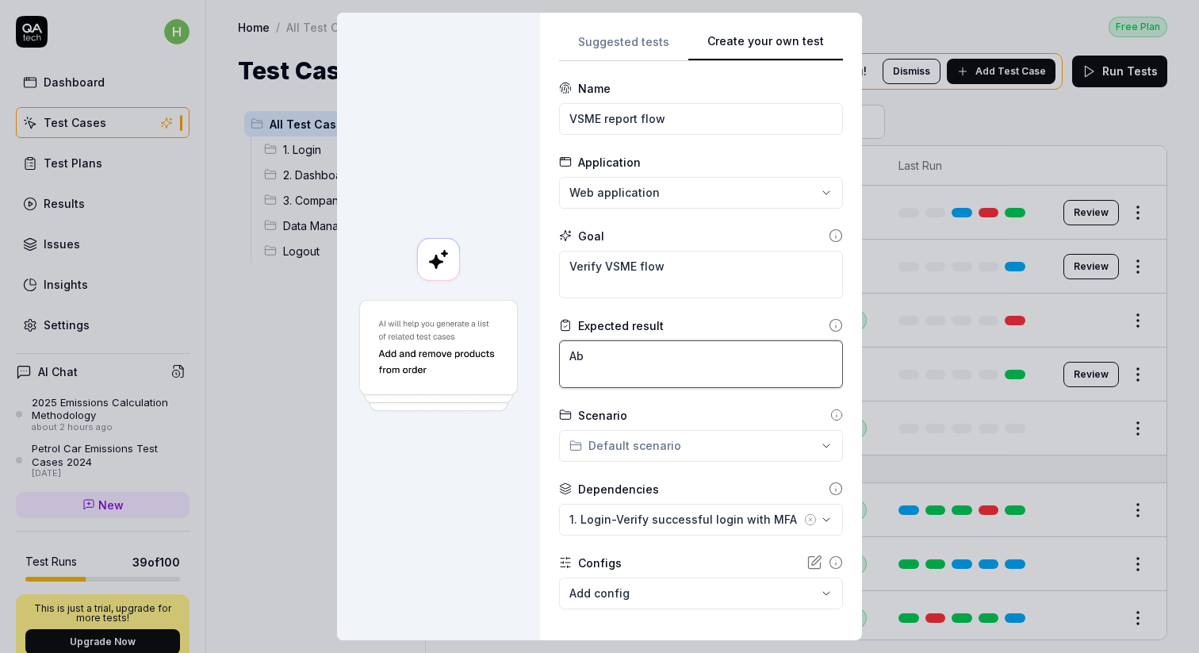
type textarea "Abi"
type textarea "*"
type textarea "Abil"
type textarea "*"
type textarea "Abilit"
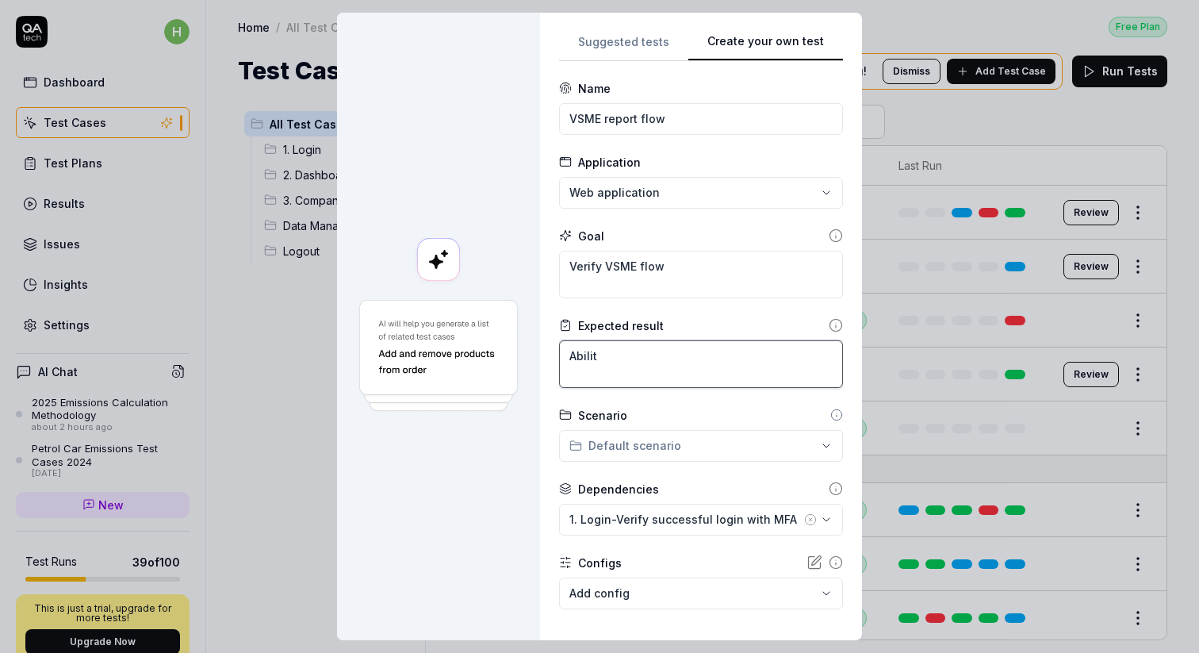
type textarea "*"
type textarea "Ability"
type textarea "*"
type textarea "Ability"
type textarea "*"
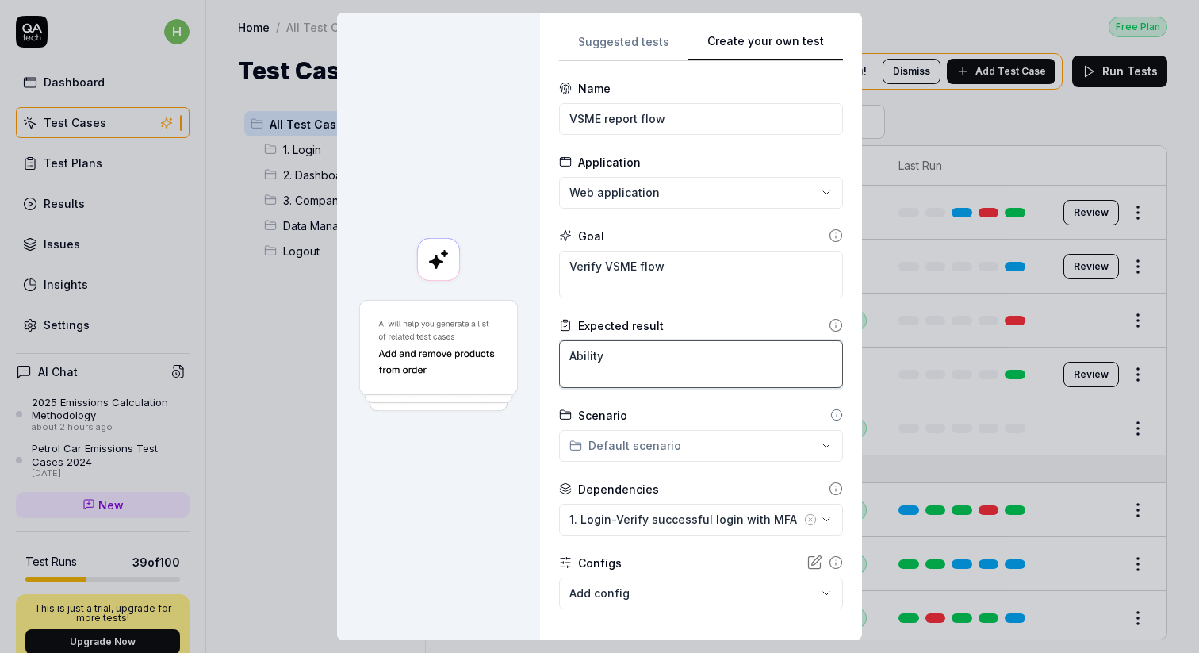
type textarea "Ability t"
type textarea "*"
type textarea "Ability to"
type textarea "*"
type textarea "Ability to"
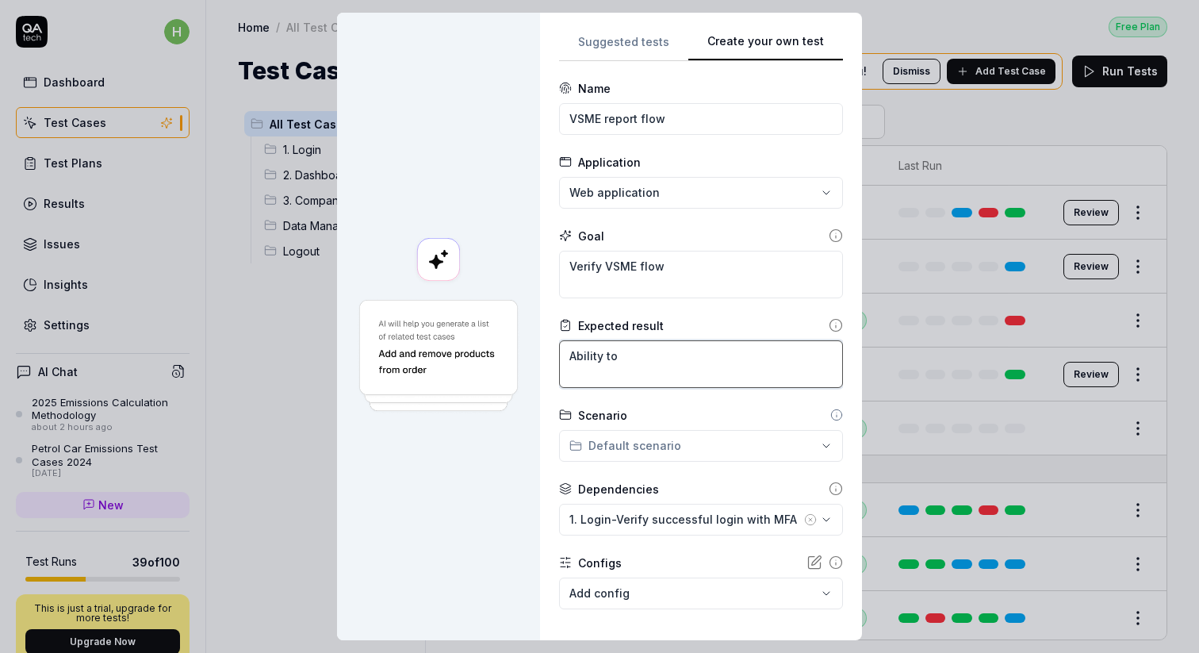
type textarea "*"
type textarea "Ability to c"
type textarea "*"
type textarea "Ability to co"
type textarea "*"
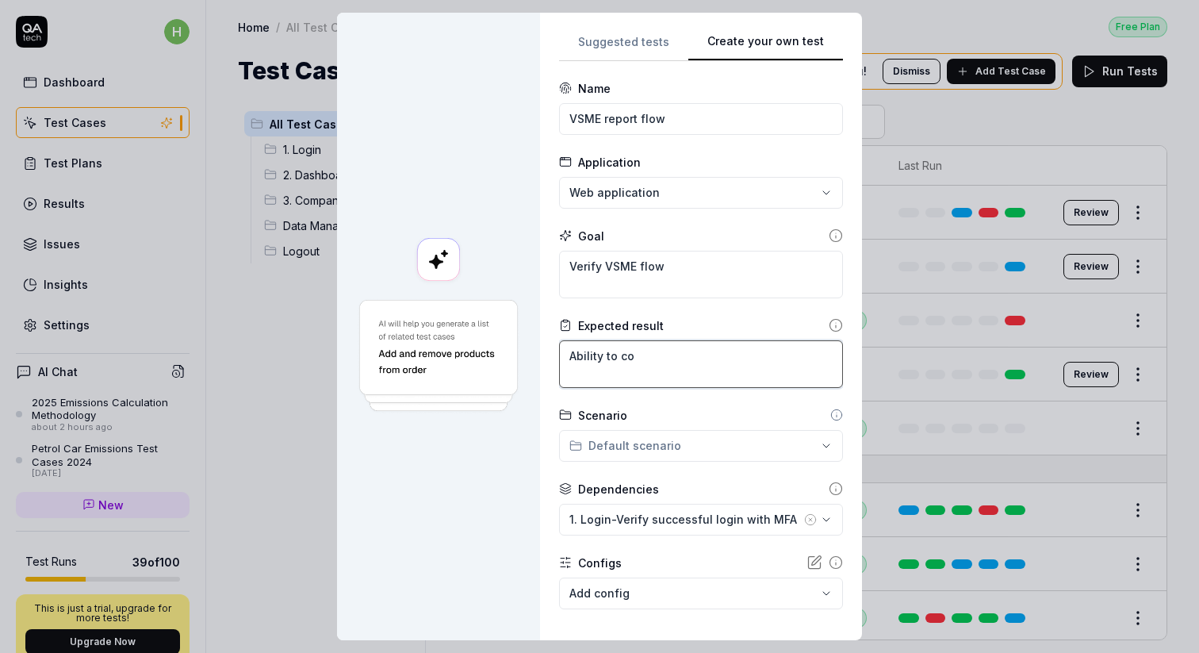
type textarea "Ability to com"
type textarea "*"
type textarea "Ability to comp"
type textarea "*"
type textarea "Ability to compl"
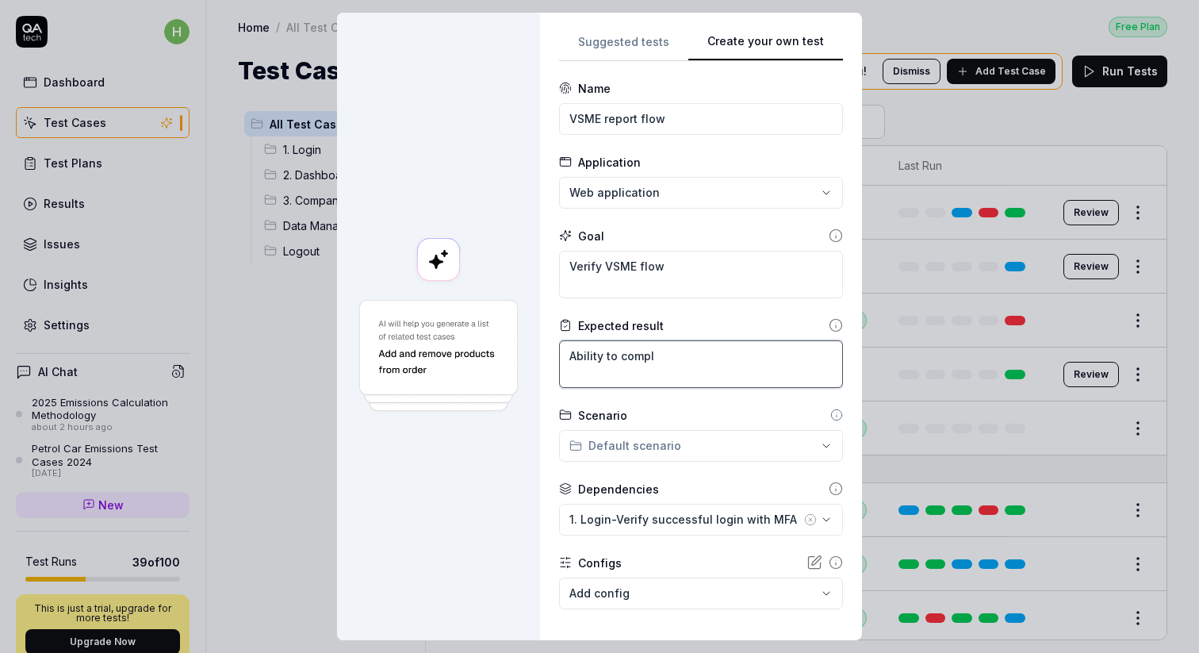
type textarea "*"
type textarea "Ability to comple"
type textarea "*"
type textarea "Ability to complet"
type textarea "*"
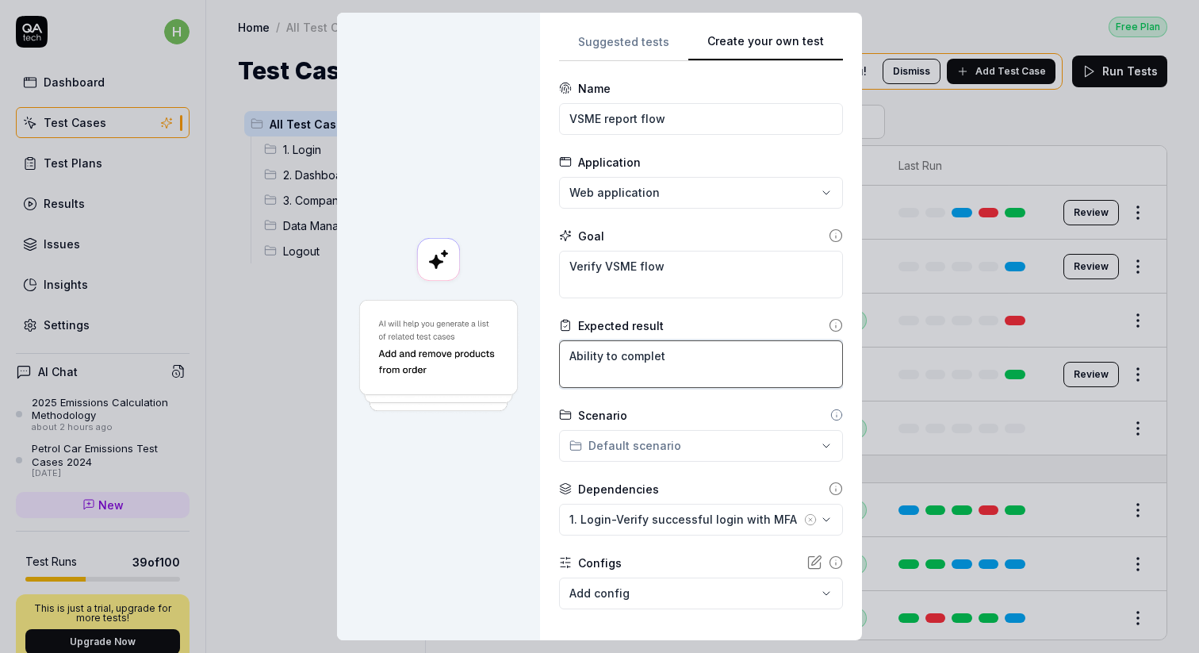
type textarea "Ability to complete"
type textarea "*"
type textarea "Ability to complete"
type textarea "*"
type textarea "Ability to complete b"
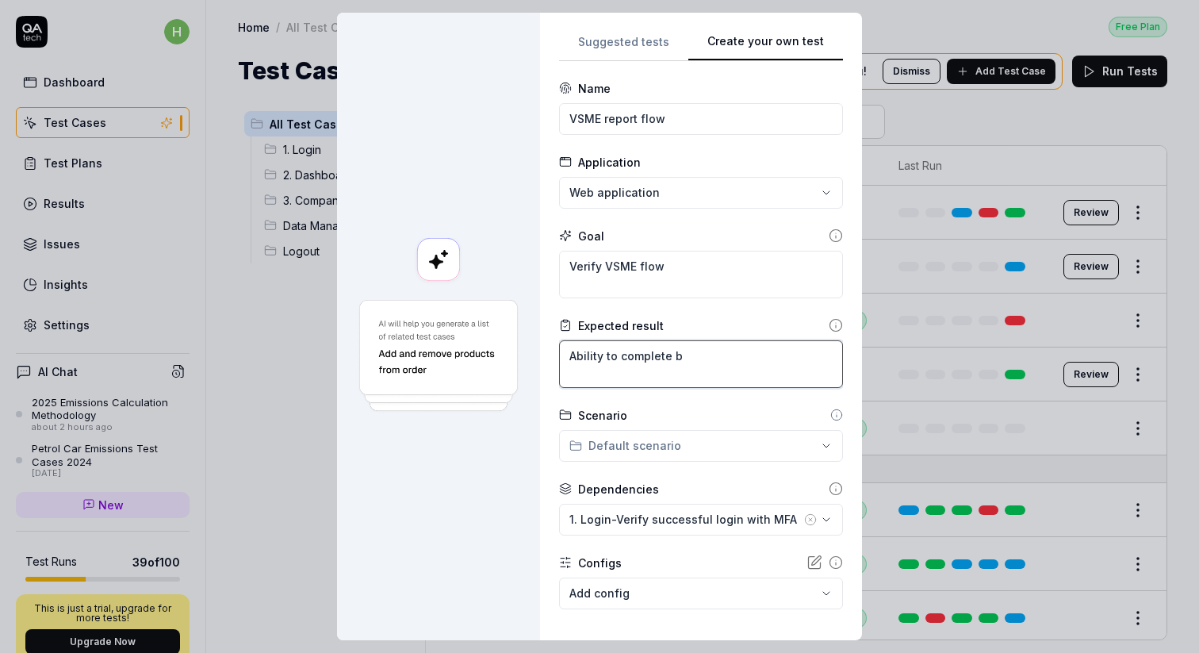
type textarea "*"
type textarea "Ability to complete ba"
type textarea "*"
type textarea "Ability to complete bac"
type textarea "*"
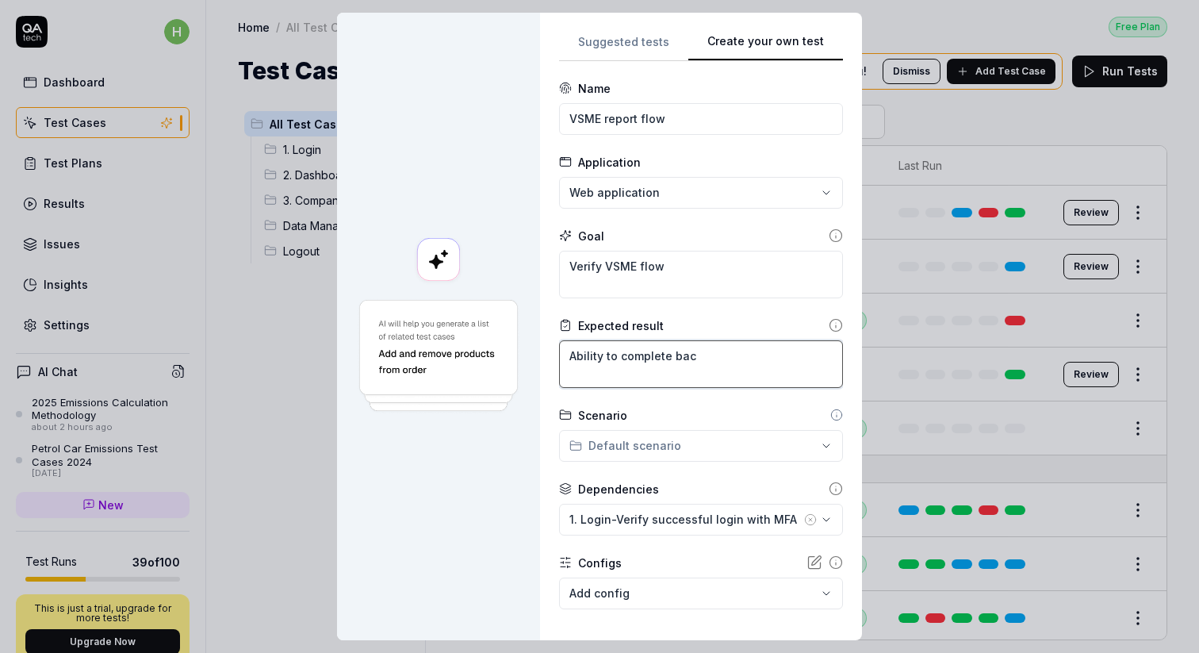
type textarea "Ability to complete baci"
type textarea "*"
type textarea "Ability to complete bac"
type textarea "*"
type textarea "Ability to complete ba"
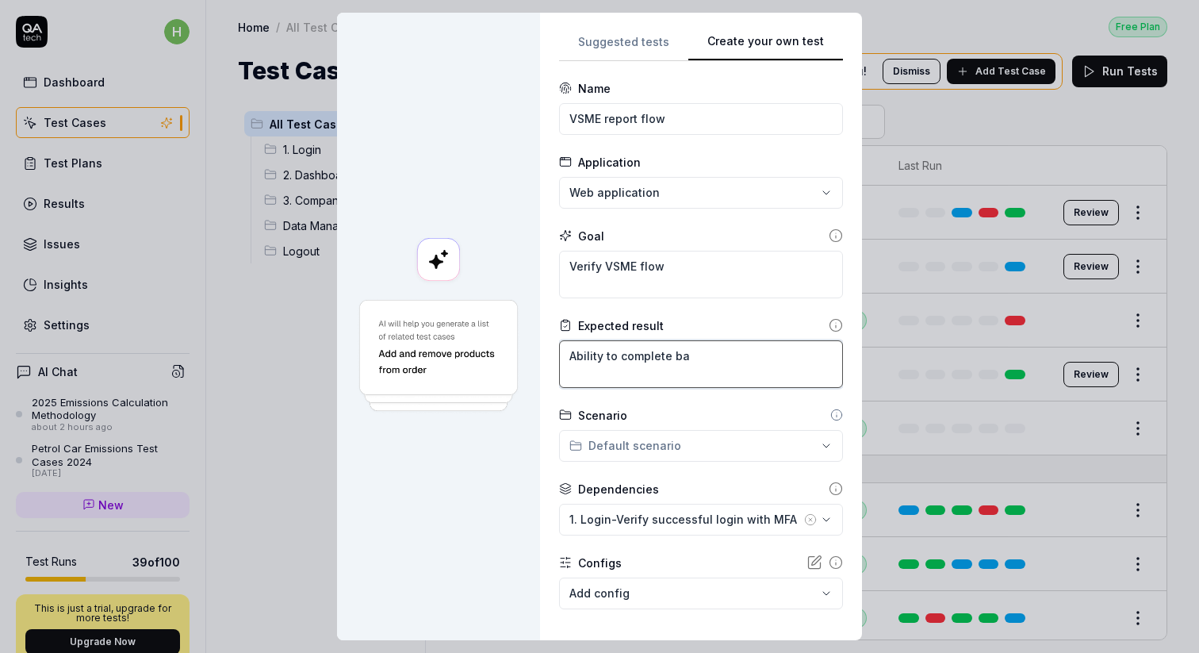
type textarea "*"
type textarea "Ability to complete bas"
type textarea "*"
type textarea "Ability to complete basi"
type textarea "*"
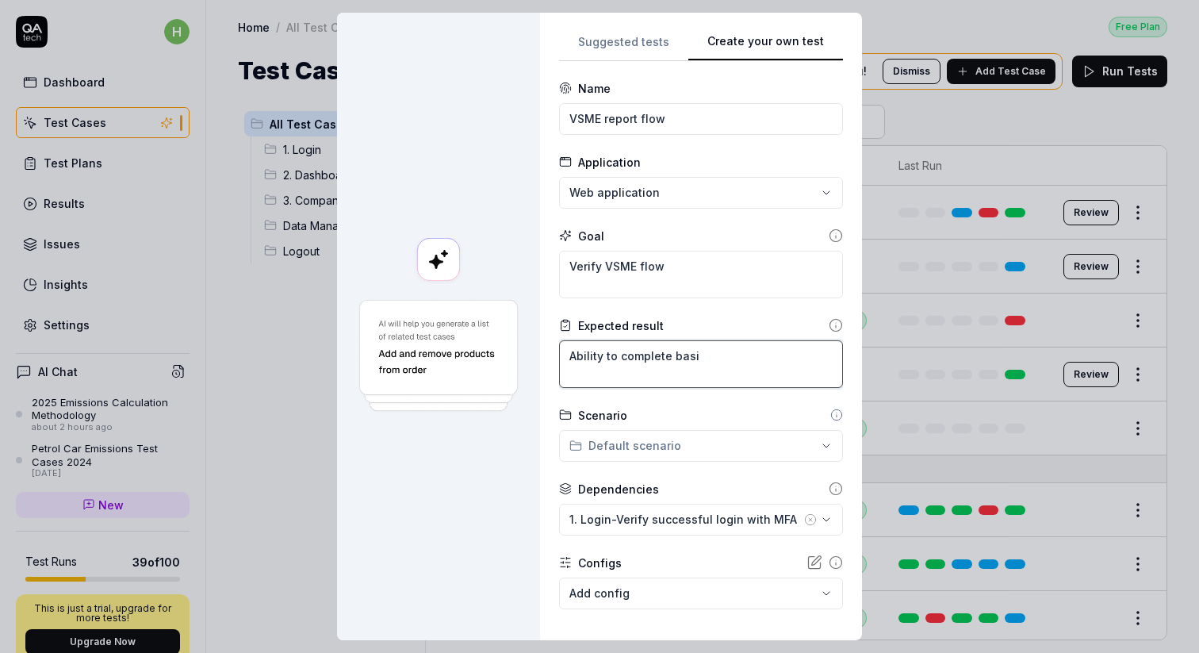
type textarea "Ability to complete basic"
type textarea "*"
type textarea "Ability to complete basic"
type textarea "*"
type textarea "Ability to complete basic V"
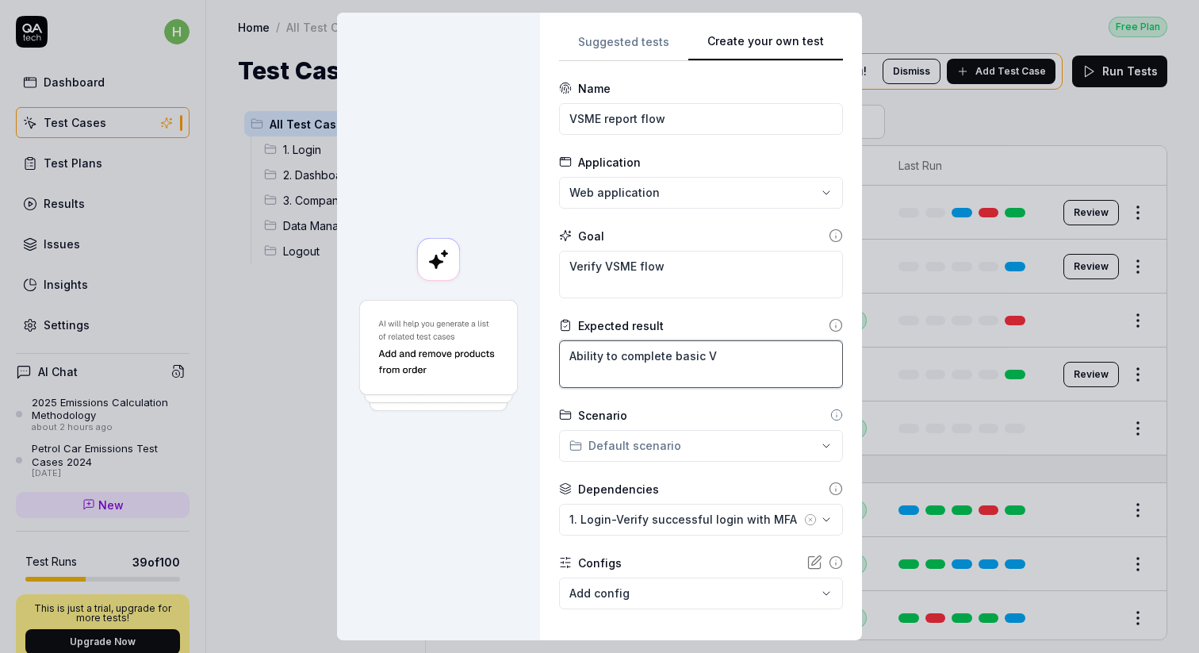
type textarea "*"
type textarea "Ability to complete basic VS"
type textarea "*"
type textarea "Ability to complete basic VSM"
type textarea "*"
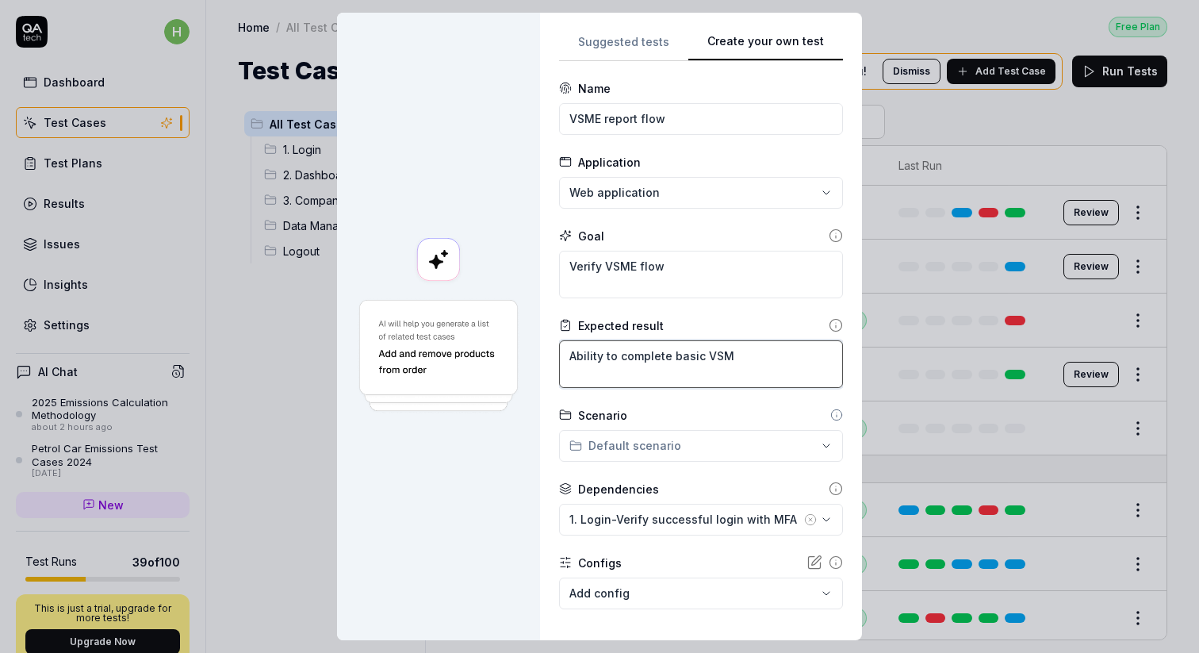
type textarea "Ability to complete basic VSME"
type textarea "*"
type textarea "Ability to complete basic VSME"
type textarea "*"
type textarea "Ability to complete basic VSME f"
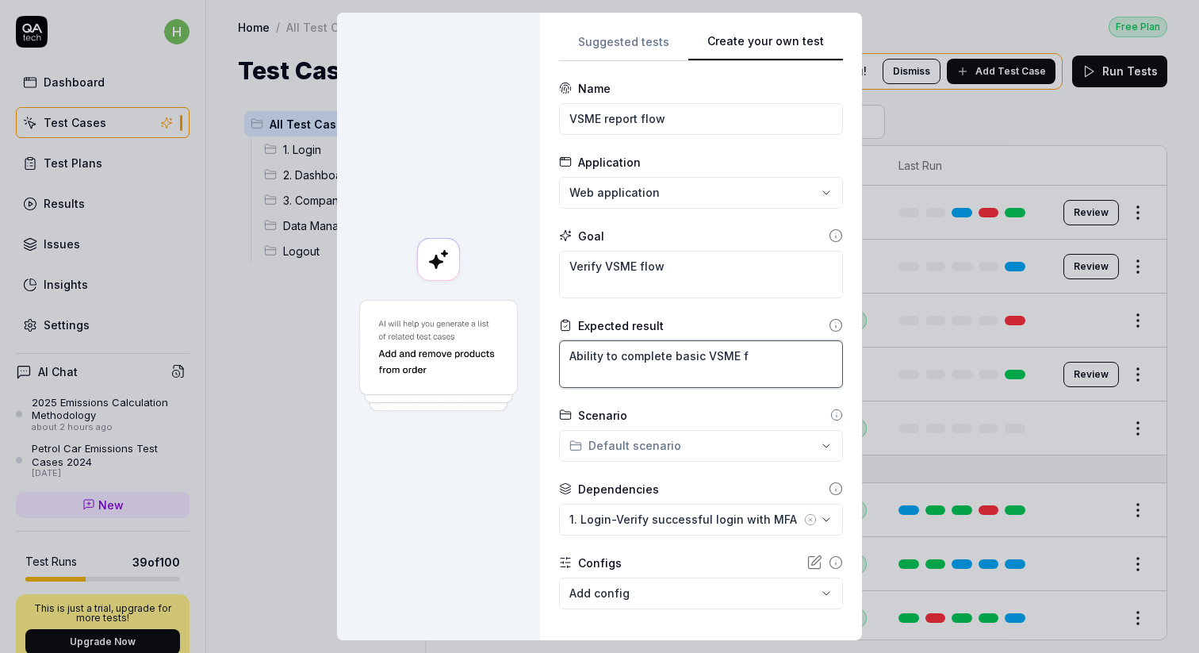
type textarea "*"
type textarea "Ability to complete basic VSME fl"
type textarea "*"
type textarea "Ability to complete basic VSME flo"
type textarea "*"
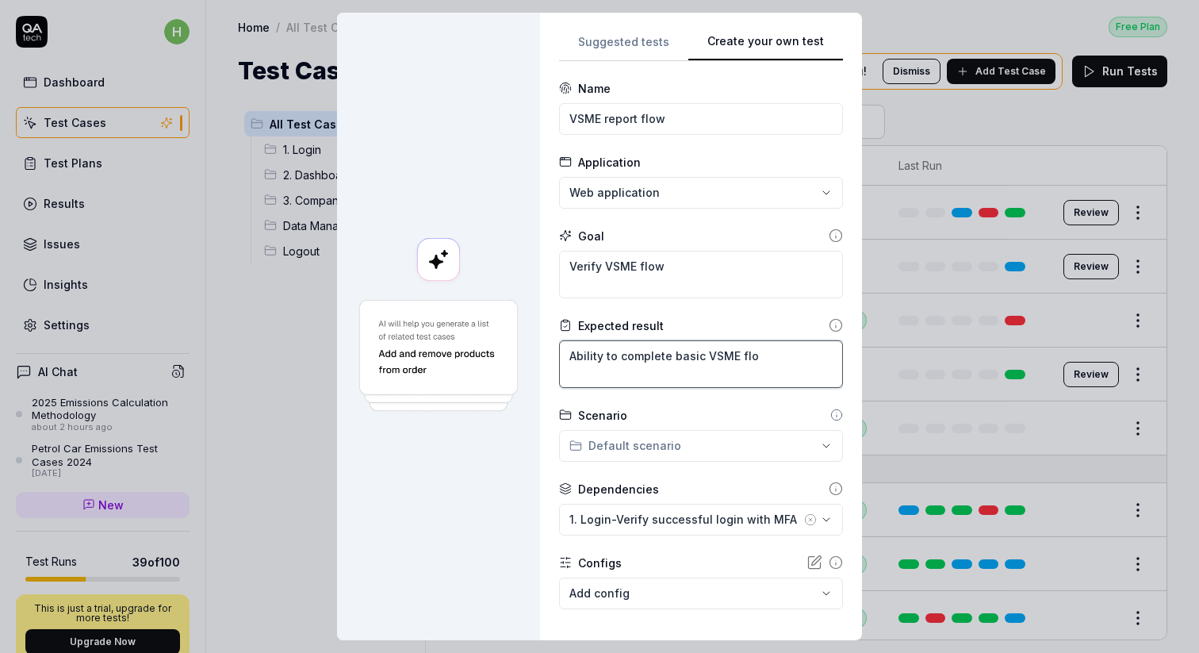
type textarea "Ability to complete basic VSME flow"
type textarea "*"
type textarea "Ability to complete basic VSME flow"
type textarea "*"
type textarea "Ability to complete basic VSME flow &"
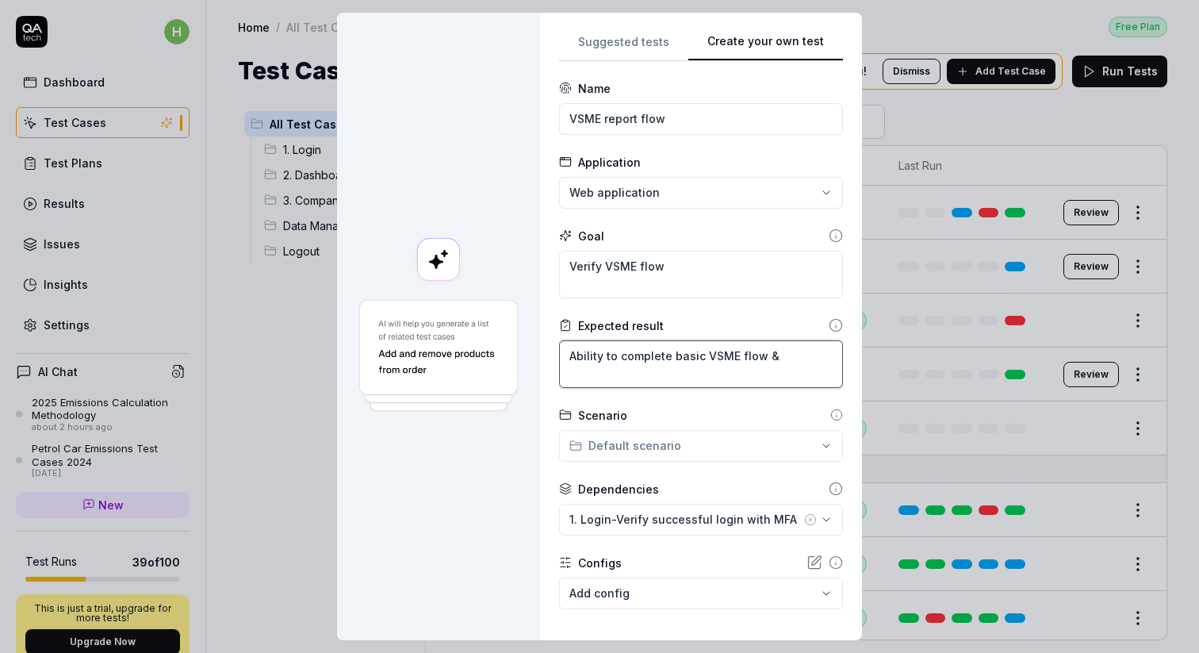
type textarea "*"
type textarea "Ability to complete basic VSME flow &"
type textarea "*"
type textarea "Ability to complete basic VSME flow & d"
type textarea "*"
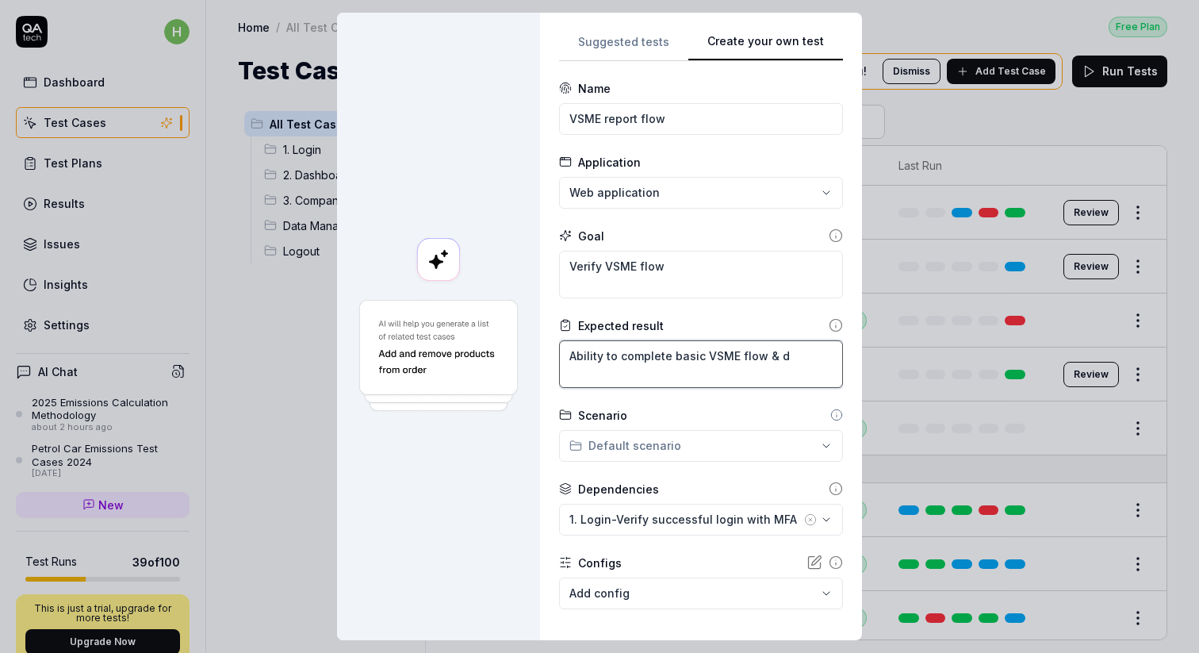
type textarea "Ability to complete basic VSME flow & do"
type textarea "*"
type textarea "Ability to complete basic VSME flow & dow"
type textarea "*"
type textarea "Ability to complete basic VSME flow & down"
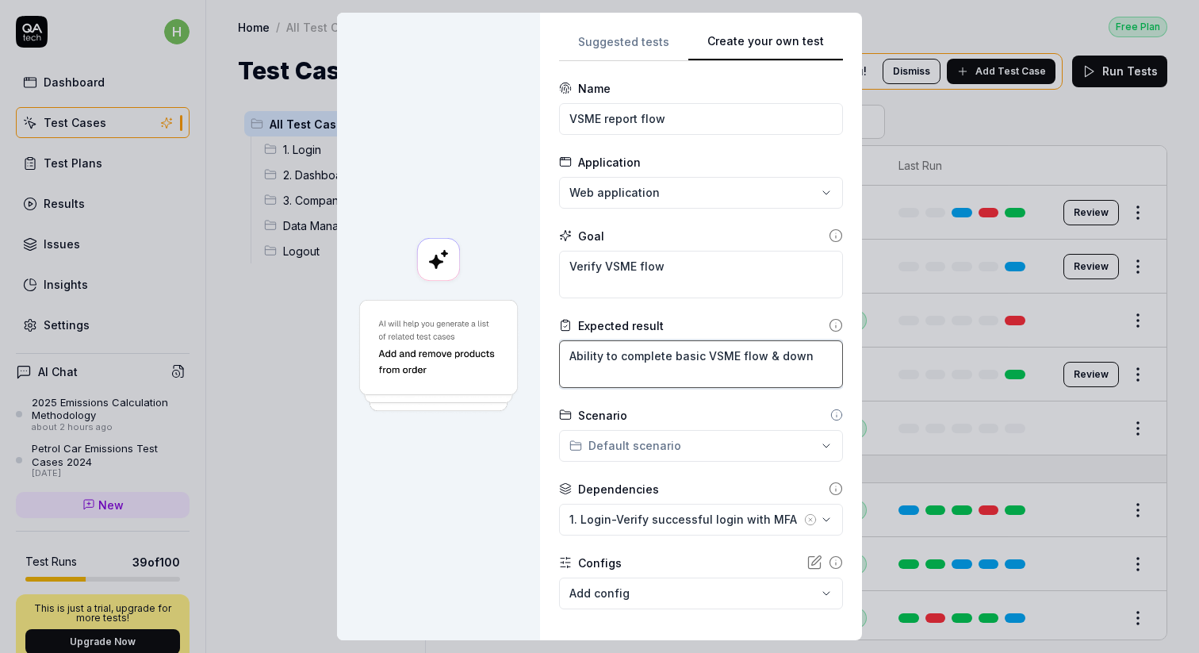
type textarea "*"
type textarea "Ability to complete basic VSME flow & downl"
type textarea "*"
type textarea "Ability to complete basic VSME flow & downlo"
type textarea "*"
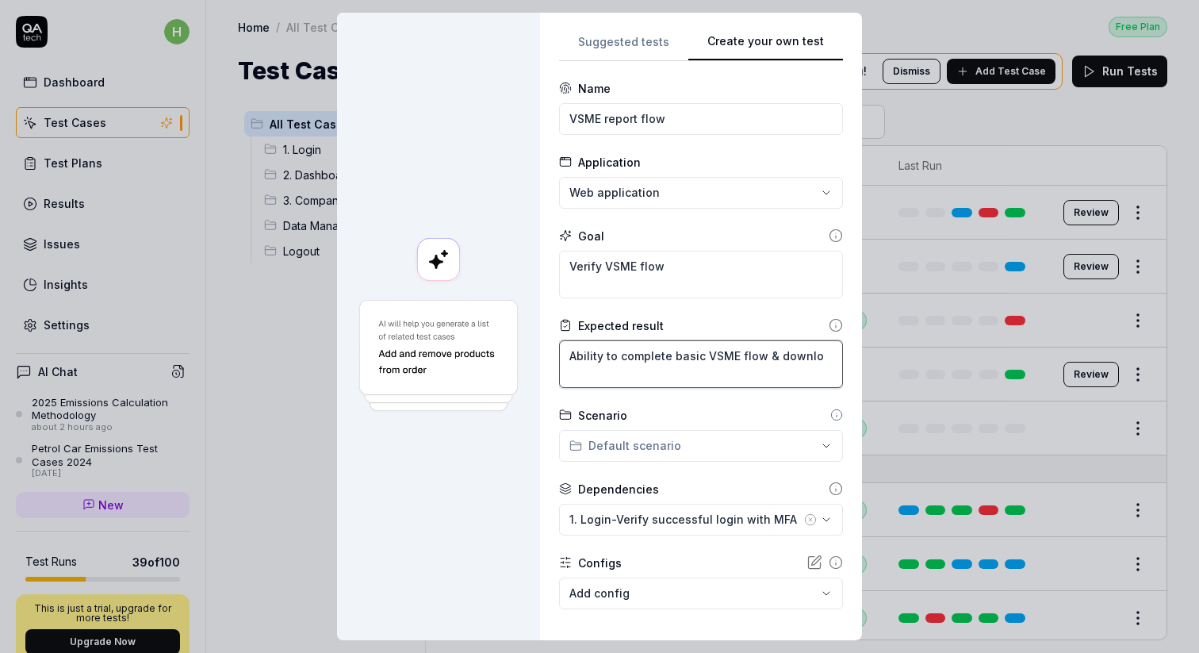
type textarea "Ability to complete basic VSME flow & downloa"
type textarea "*"
type textarea "Ability to complete basic VSME flow & download"
type textarea "*"
type textarea "Ability to complete basic VSME flow & download"
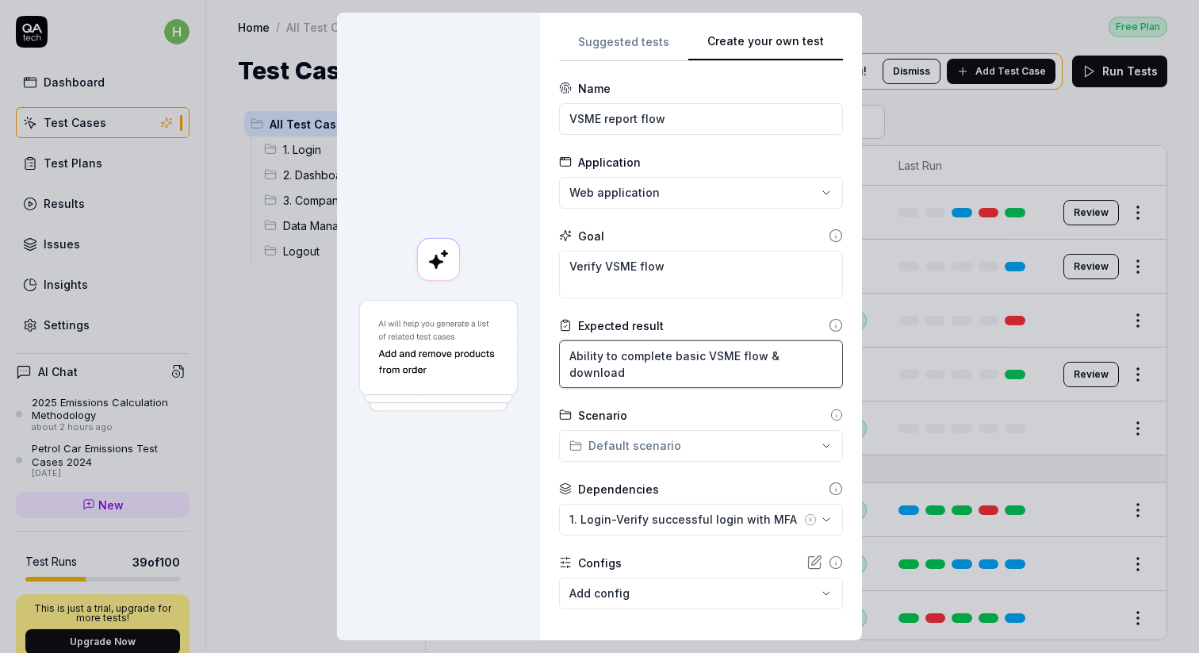
type textarea "*"
type textarea "Ability to complete basic VSME flow & download t"
type textarea "*"
type textarea "Ability to complete basic VSME flow & download th"
type textarea "*"
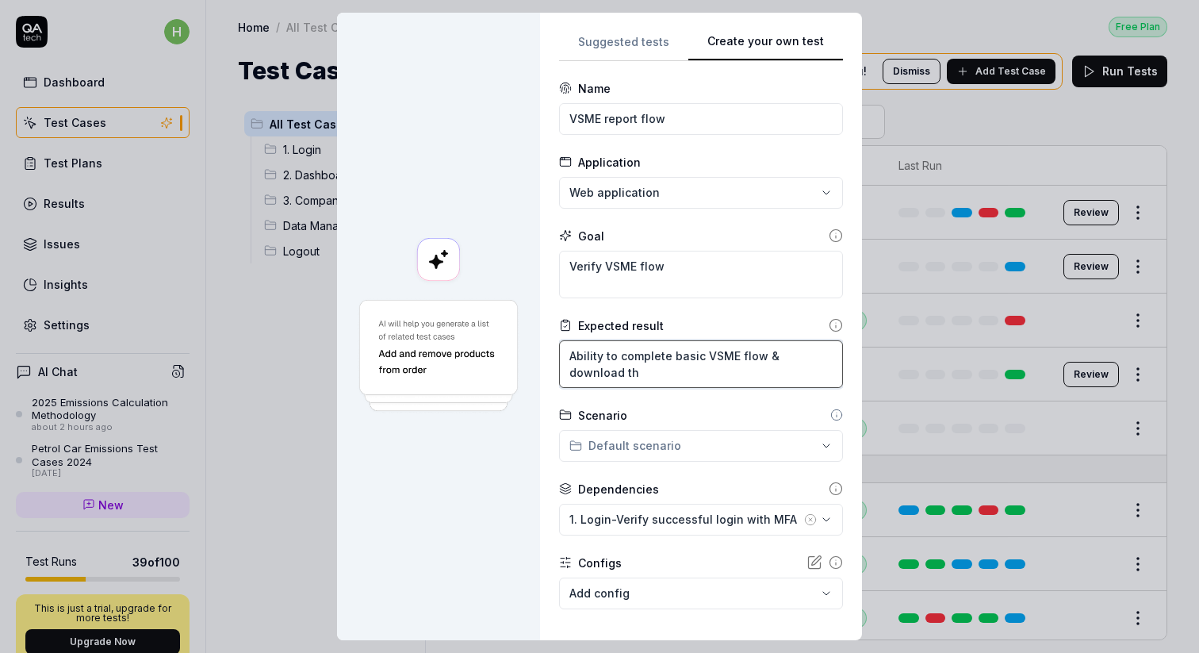
type textarea "Ability to complete basic VSME flow & download the"
type textarea "*"
type textarea "Ability to complete basic VSME flow & download the"
type textarea "*"
type textarea "Ability to complete basic VSME flow & download the r"
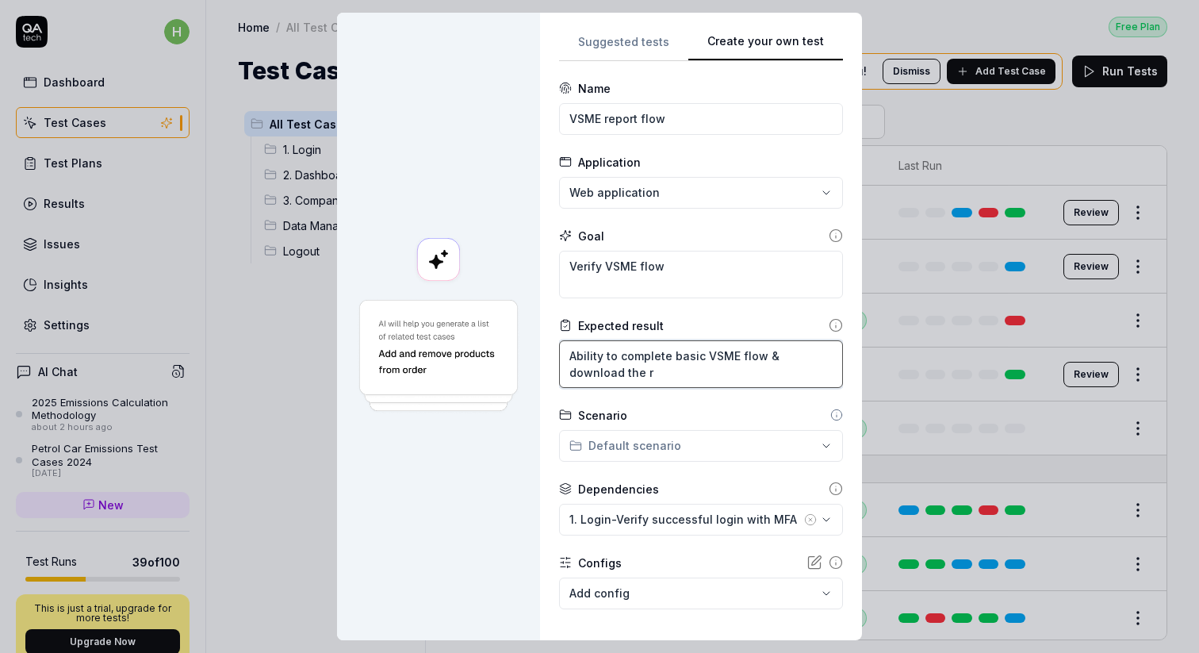
type textarea "*"
type textarea "Ability to complete basic VSME flow & download the re"
type textarea "*"
type textarea "Ability to complete basic VSME flow & download the rep"
type textarea "*"
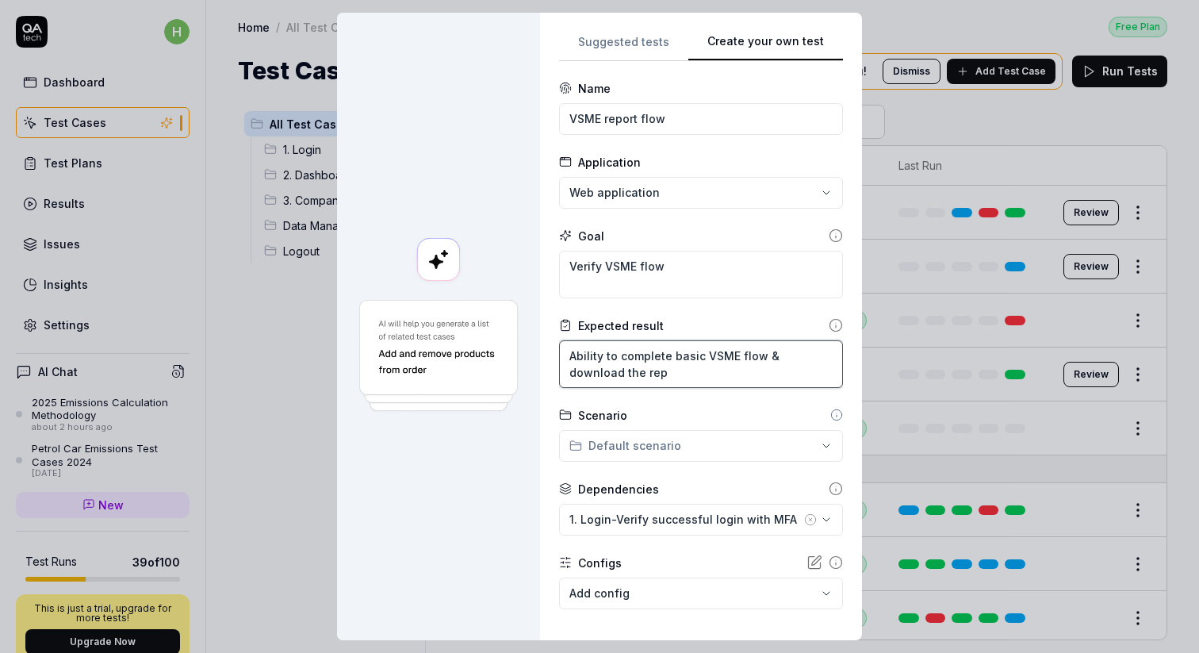
type textarea "Ability to complete basic VSME flow & download the repo"
type textarea "*"
type textarea "Ability to complete basic VSME flow & download the repor"
type textarea "*"
type textarea "Ability to complete basic VSME flow & download the report"
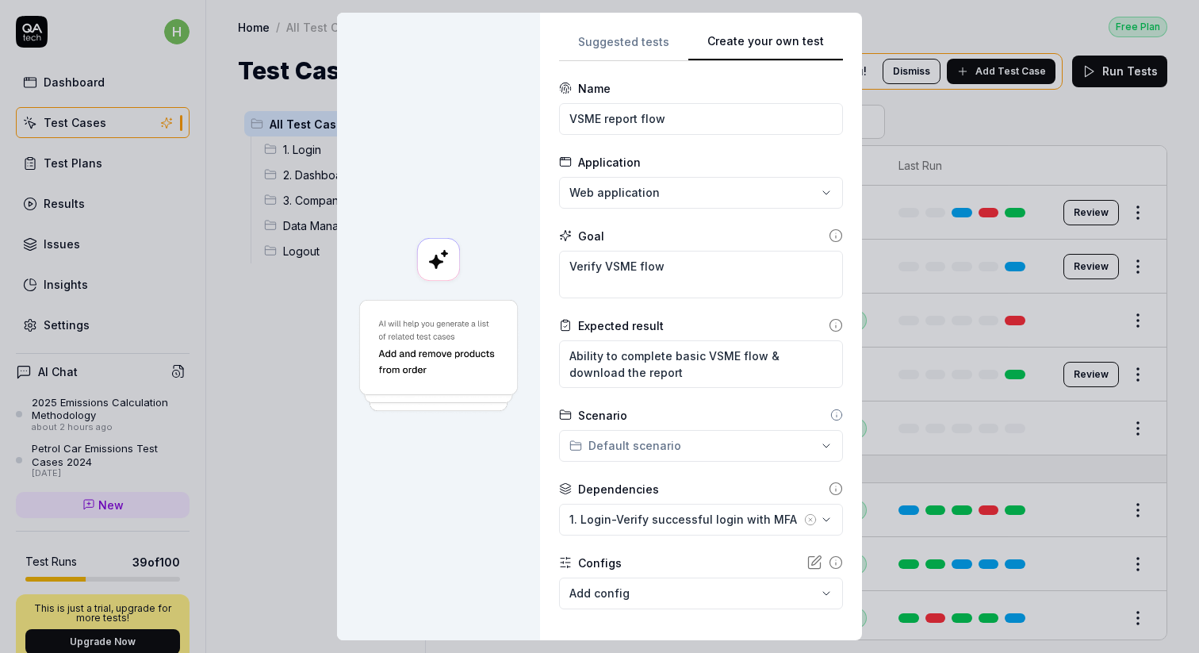
click at [638, 447] on div "**********" at bounding box center [599, 326] width 1199 height 653
click at [758, 481] on div "**********" at bounding box center [599, 326] width 1199 height 653
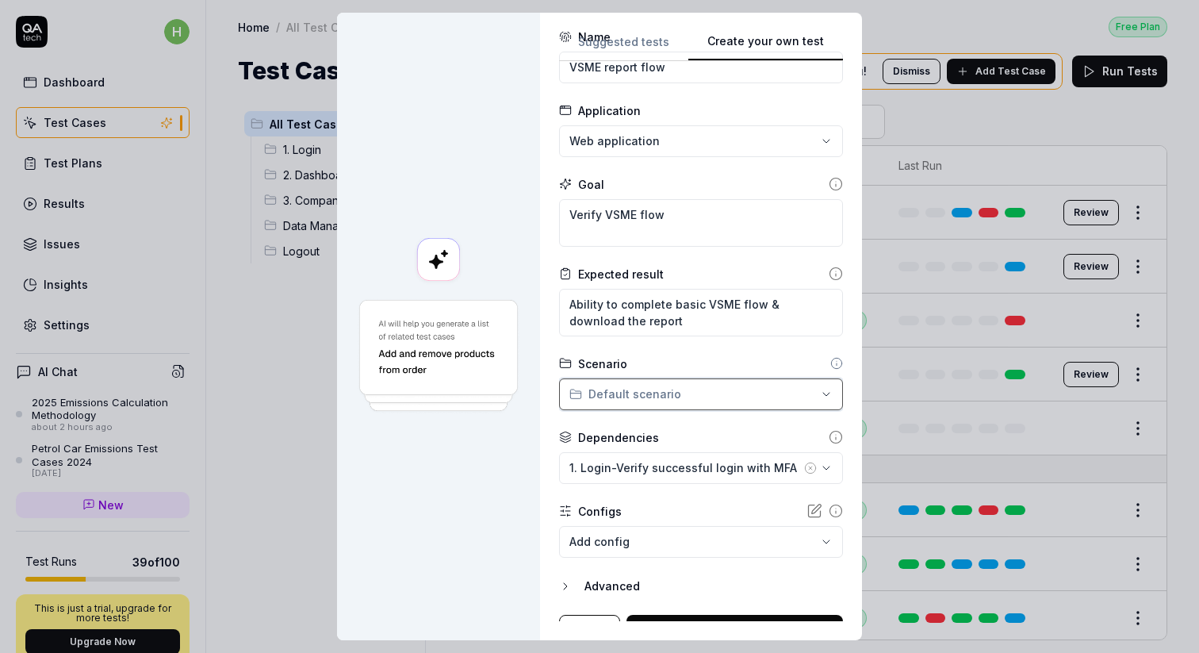
scroll to position [76, 0]
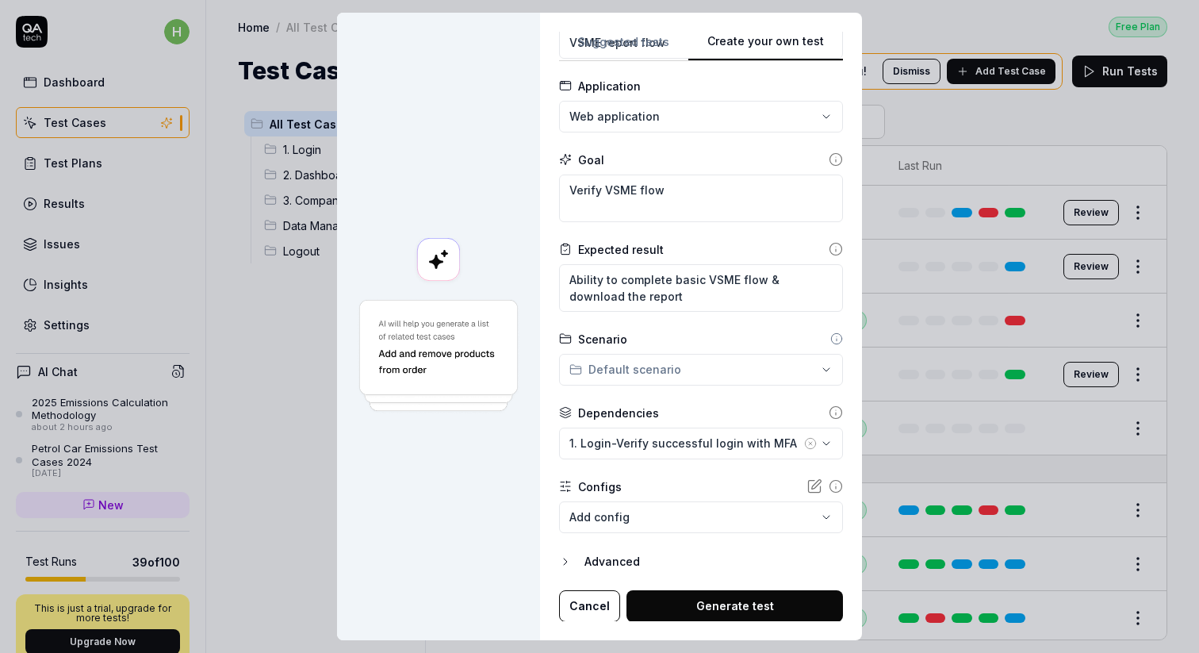
click at [570, 561] on icon "button" at bounding box center [565, 561] width 13 height 13
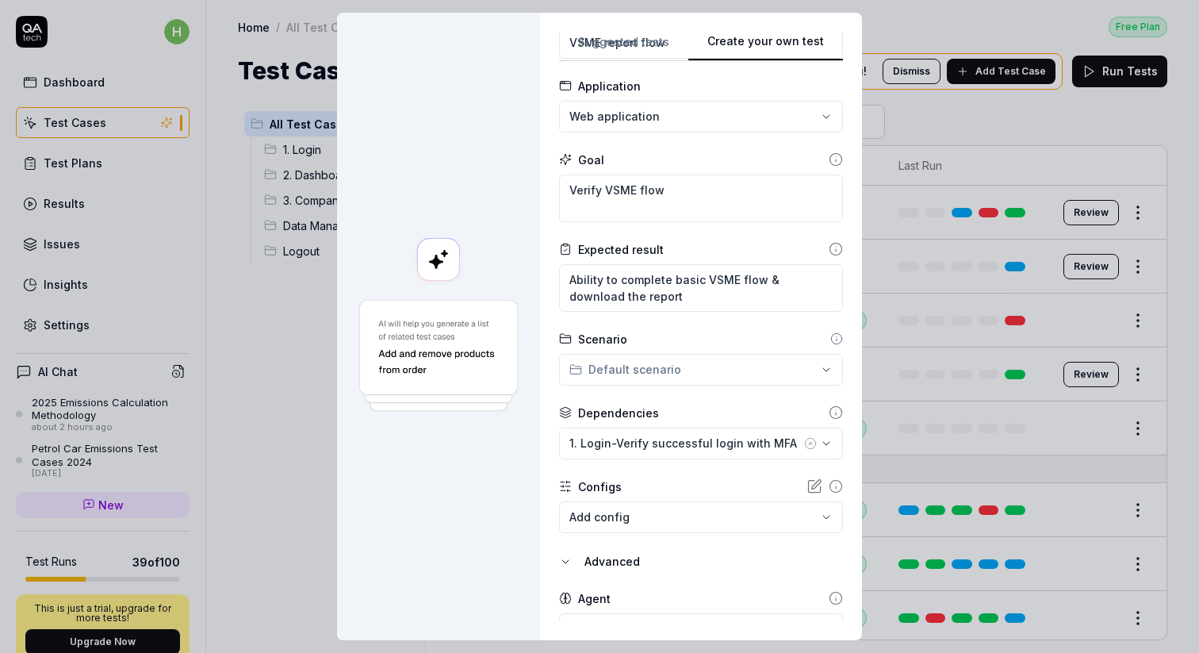
scroll to position [150, 0]
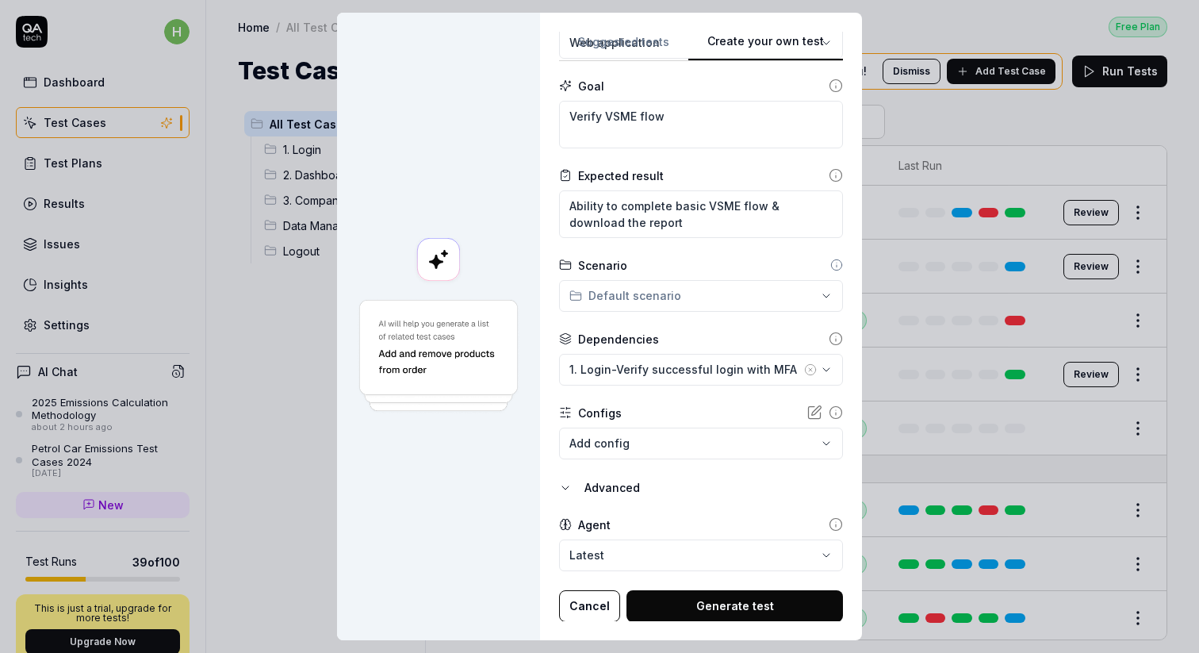
click at [824, 556] on body "h Dashboard Test Cases Test Plans Results Issues Insights Settings AI Chat 2025…" at bounding box center [599, 326] width 1199 height 653
click at [437, 525] on div "**********" at bounding box center [599, 326] width 1199 height 653
click at [734, 601] on button "Generate test" at bounding box center [735, 606] width 217 height 32
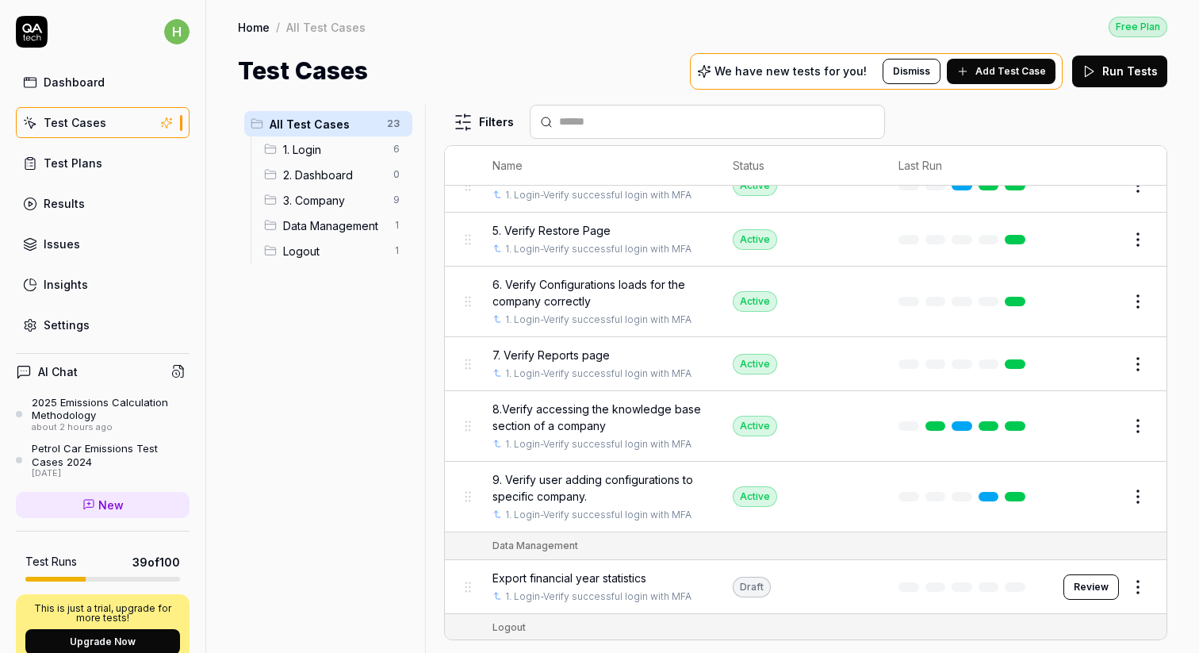
scroll to position [926, 0]
click at [528, 346] on span "7. Verify Reports page" at bounding box center [551, 354] width 117 height 17
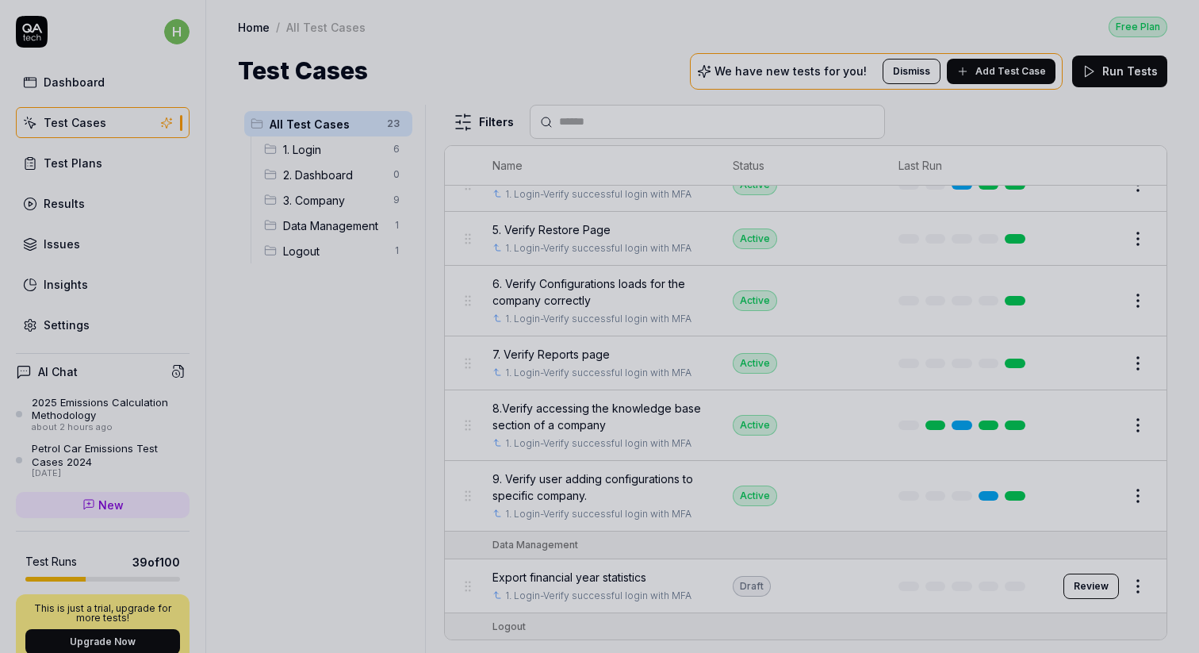
click at [265, 436] on div at bounding box center [599, 326] width 1199 height 653
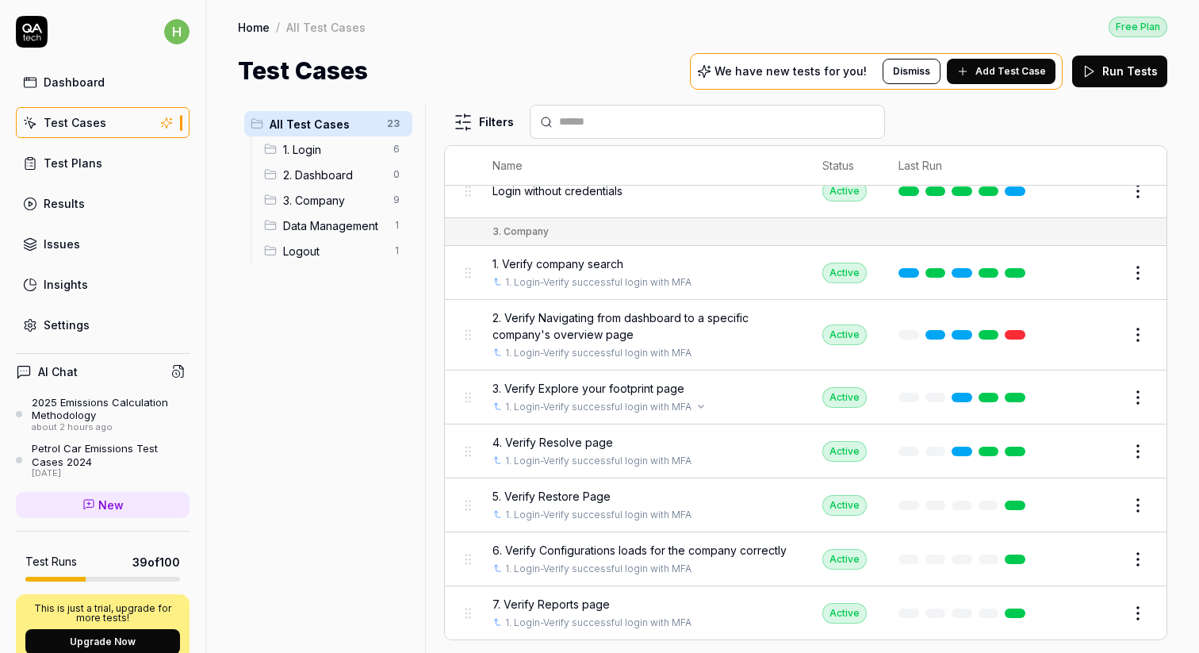
scroll to position [708, 0]
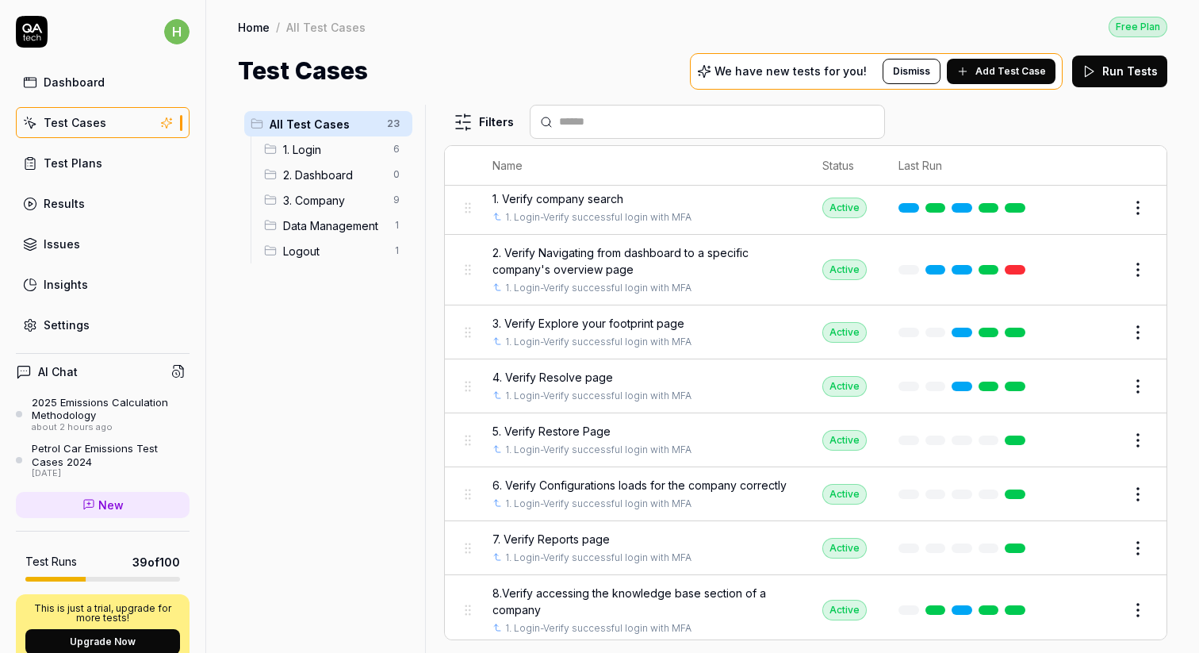
click at [62, 166] on div "Test Plans" at bounding box center [73, 163] width 59 height 17
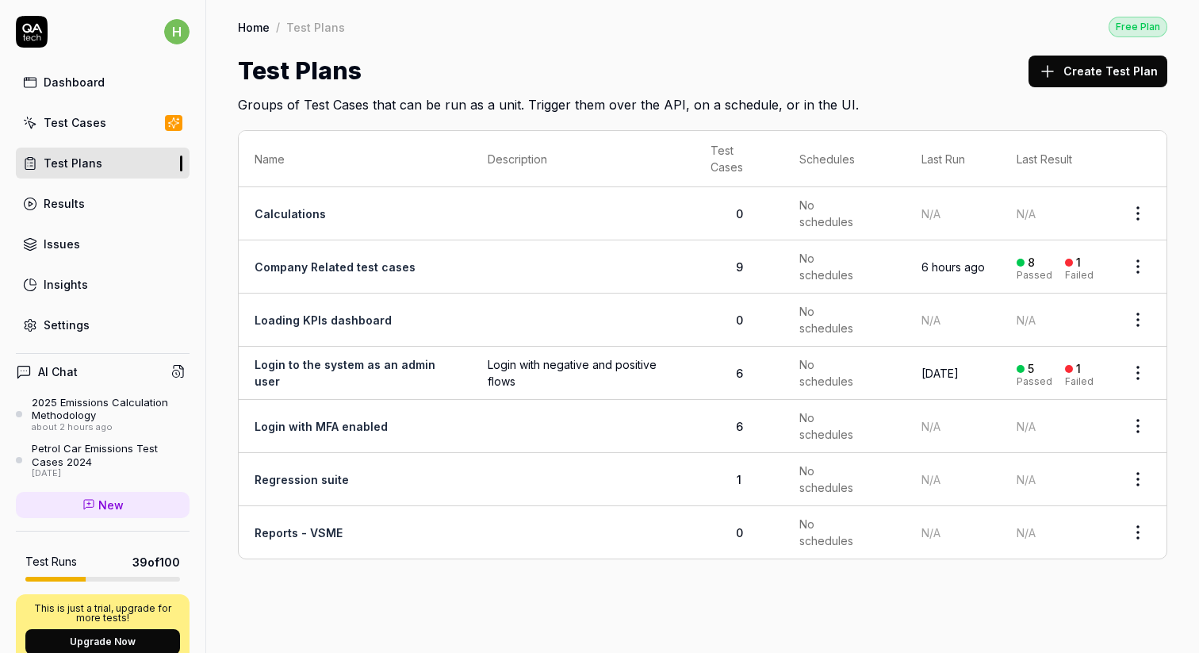
click at [84, 125] on div "Test Cases" at bounding box center [75, 122] width 63 height 17
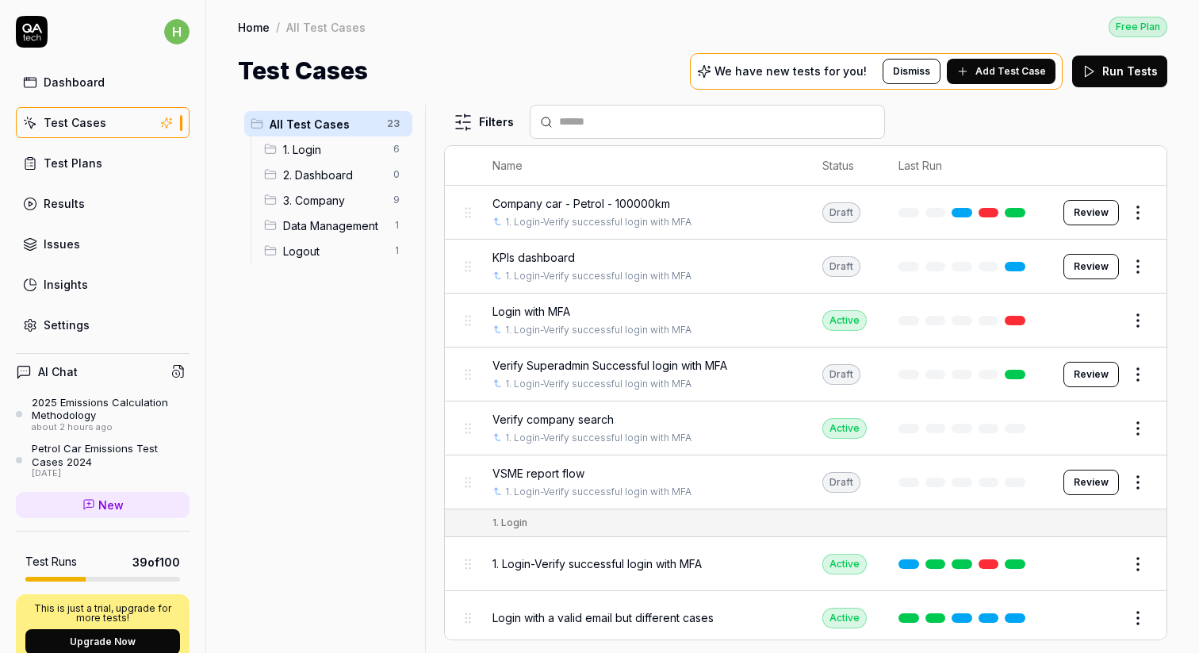
click at [83, 285] on div "Insights" at bounding box center [66, 284] width 44 height 17
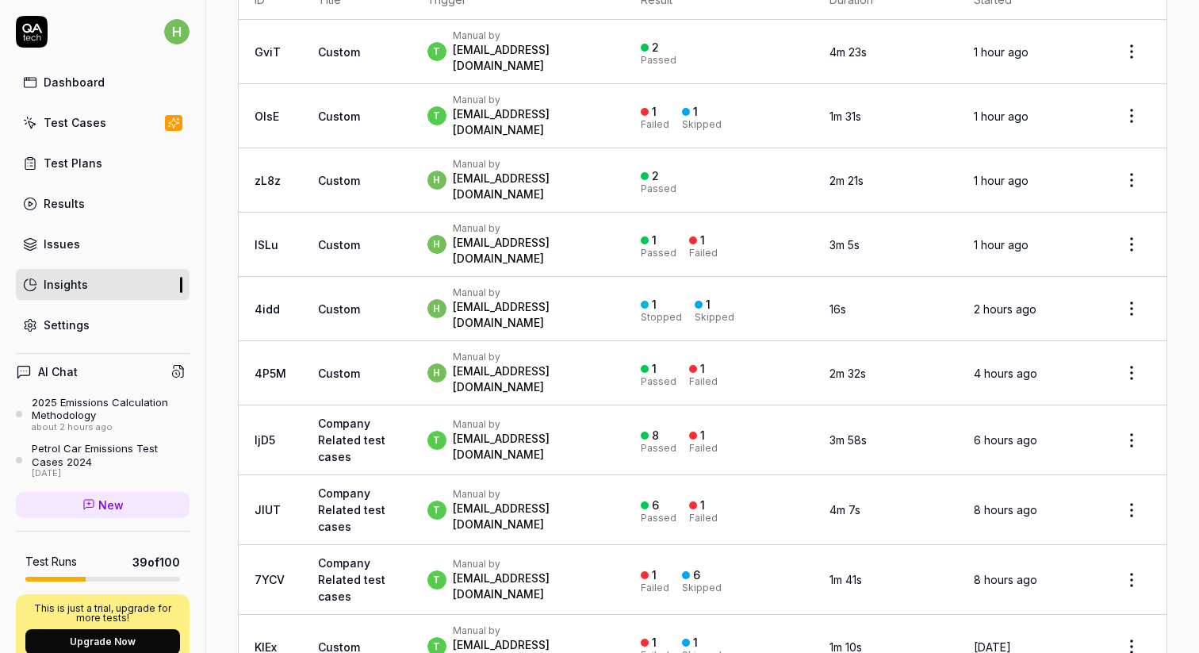
scroll to position [617, 0]
click at [70, 422] on div "about 2 hours ago" at bounding box center [111, 427] width 158 height 11
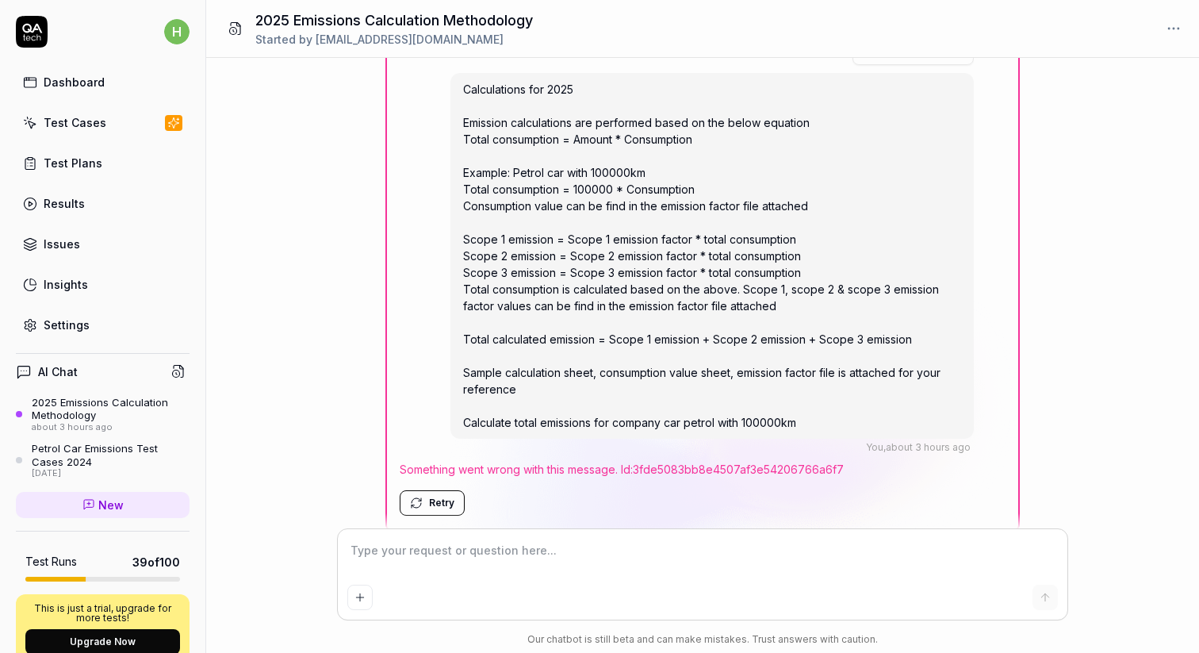
scroll to position [687, 0]
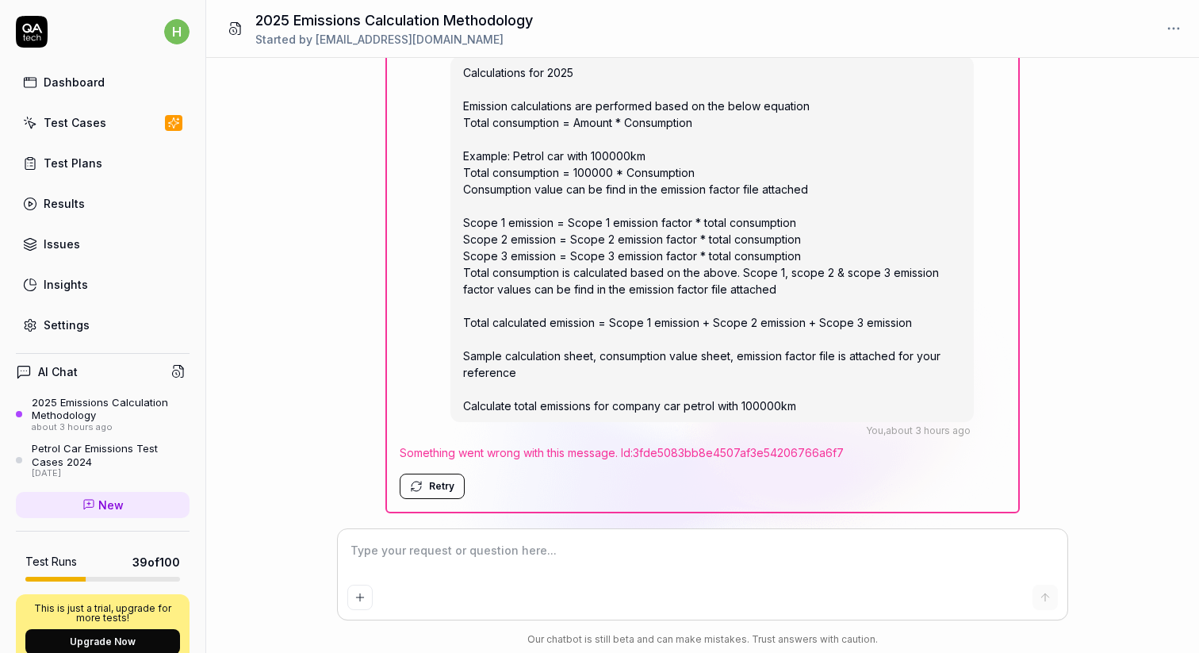
type textarea "*"
click at [94, 128] on div "Test Cases" at bounding box center [75, 122] width 63 height 17
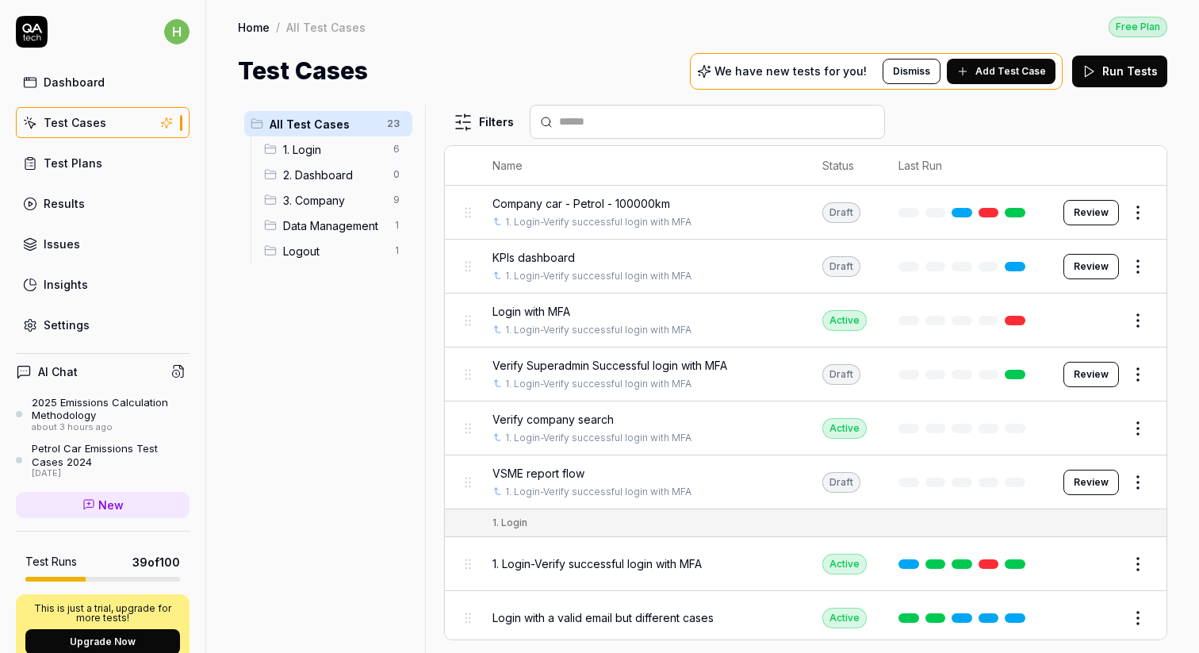
click at [396, 154] on html "h Dashboard Test Cases Test Plans Results Issues Insights Settings AI Chat 2025…" at bounding box center [599, 326] width 1199 height 653
click at [401, 397] on html "h Dashboard Test Cases Test Plans Results Issues Insights Settings AI Chat 2025…" at bounding box center [599, 326] width 1199 height 653
click at [316, 145] on span "1. Login" at bounding box center [333, 149] width 101 height 17
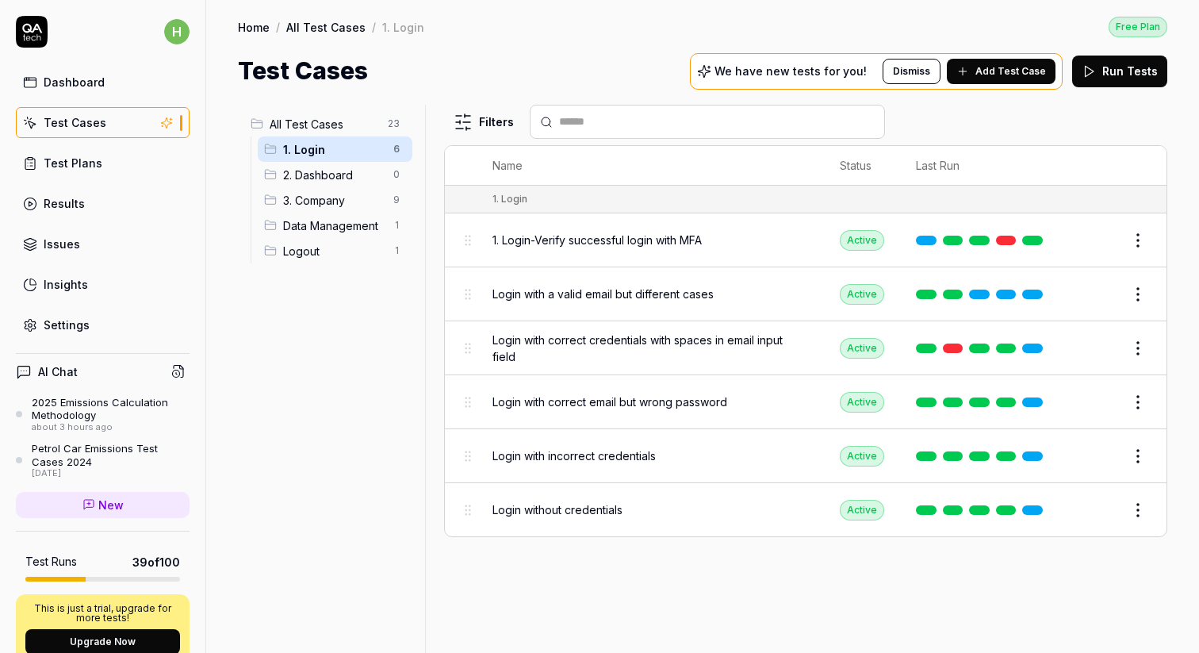
click at [319, 181] on span "2. Dashboard" at bounding box center [333, 175] width 101 height 17
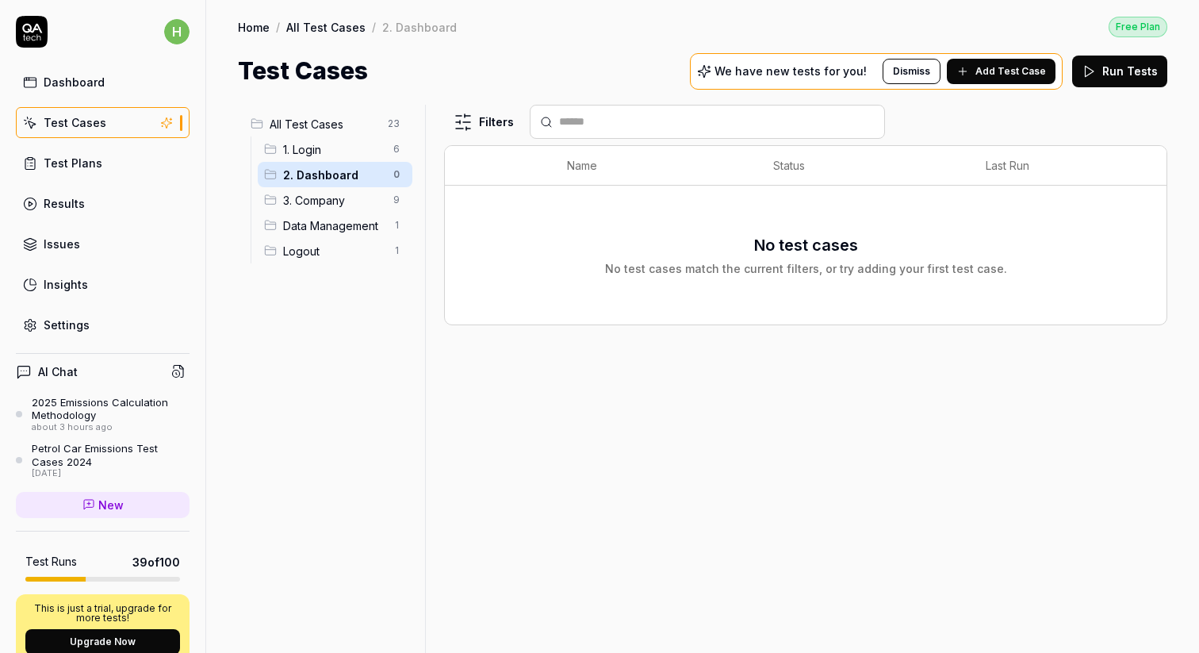
click at [313, 199] on span "3. Company" at bounding box center [333, 200] width 101 height 17
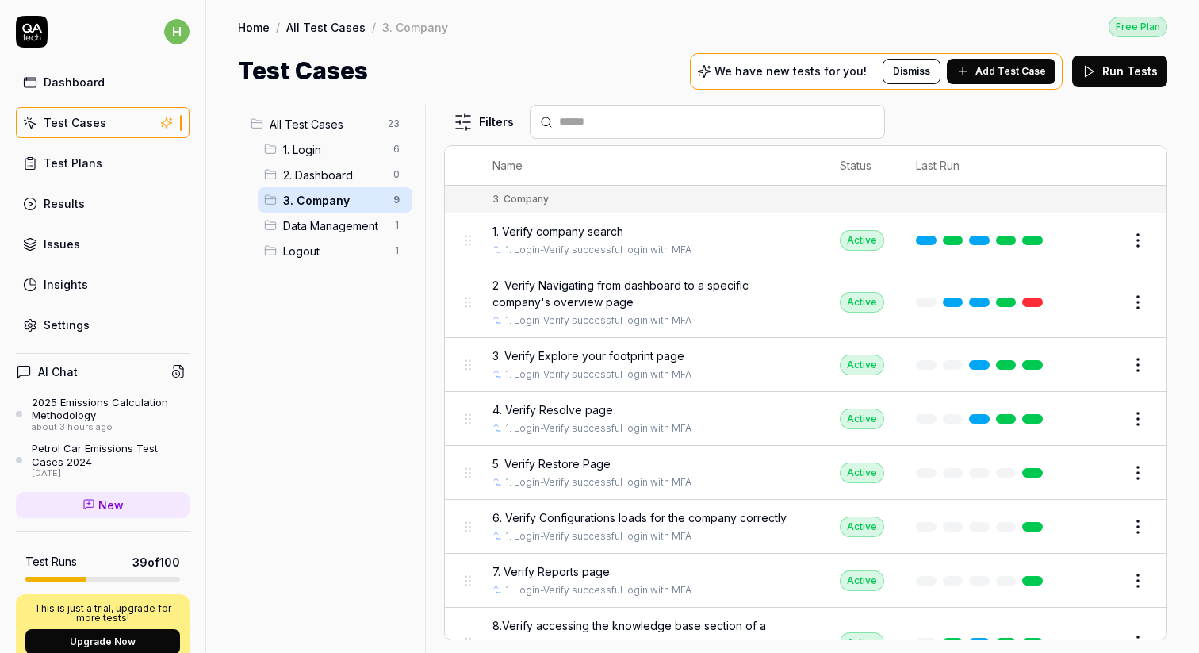
click at [315, 216] on div "Data Management 1" at bounding box center [335, 225] width 155 height 25
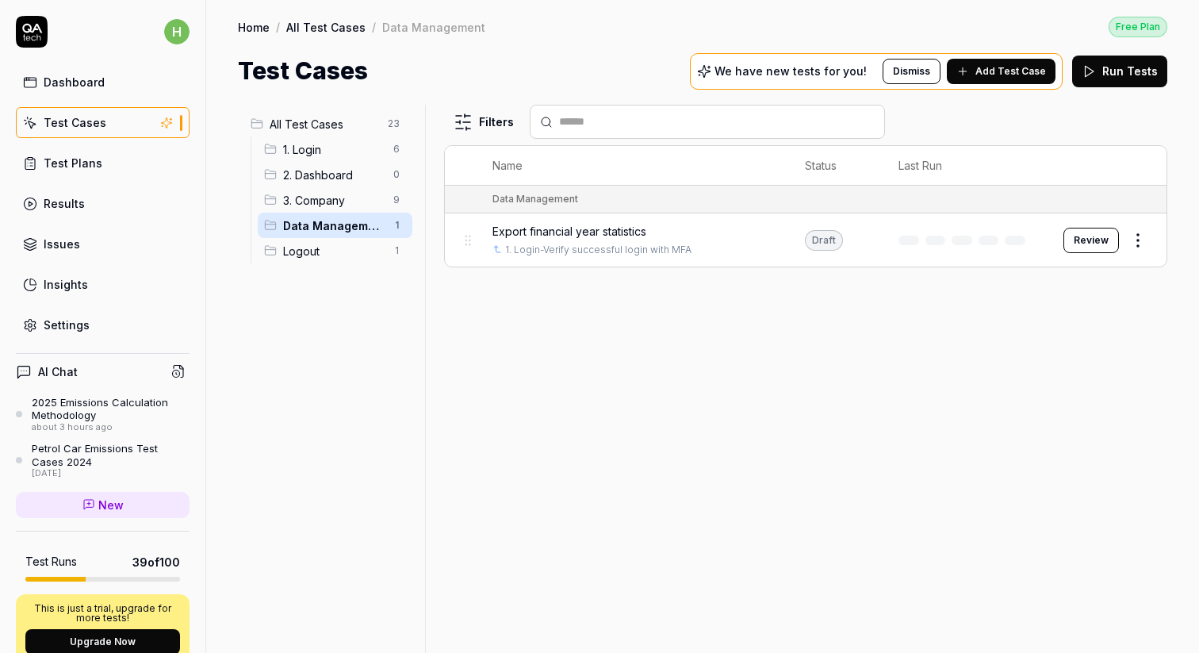
click at [319, 249] on span "Logout" at bounding box center [333, 251] width 101 height 17
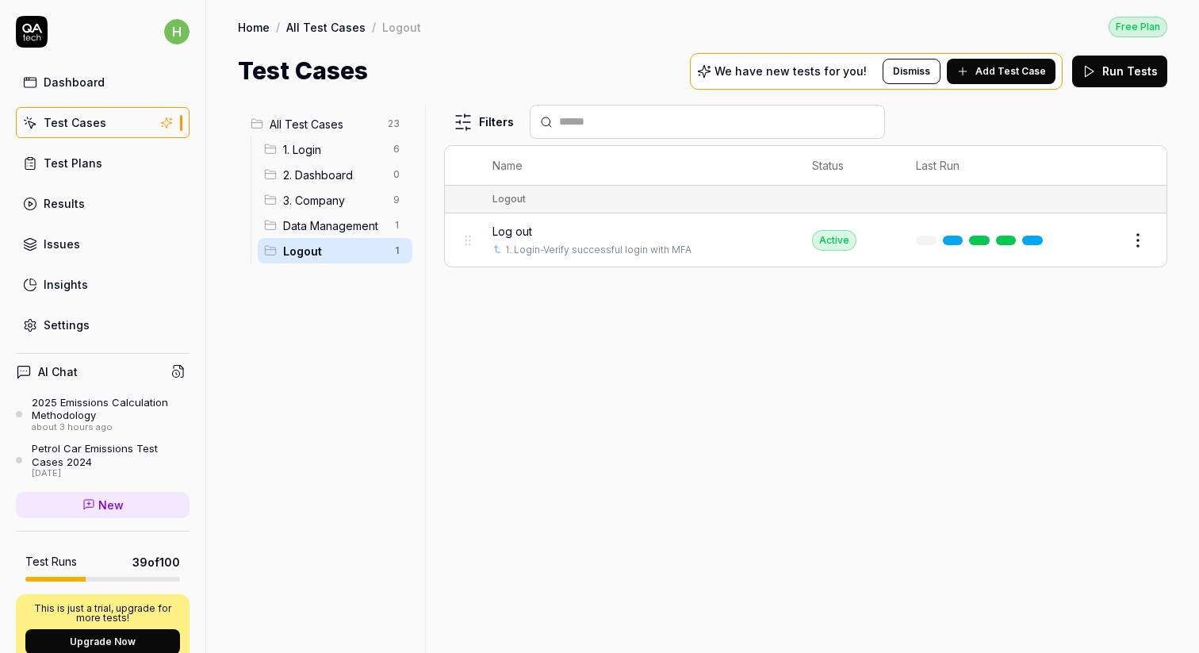
click at [313, 151] on span "1. Login" at bounding box center [333, 149] width 101 height 17
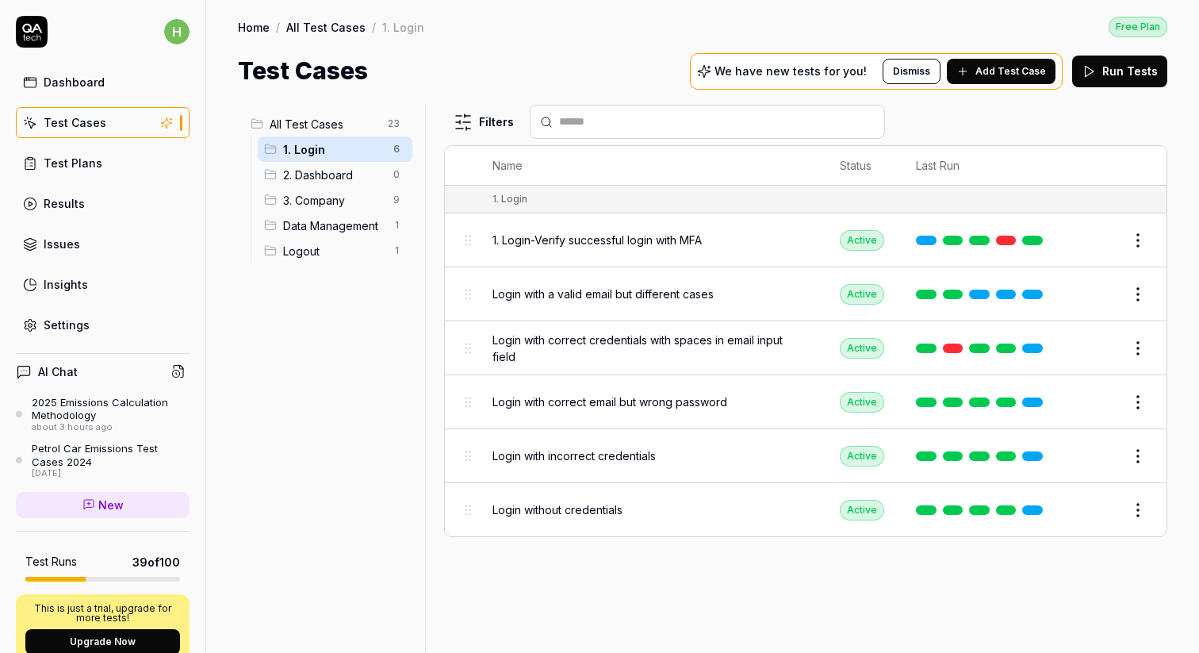
click at [320, 177] on span "2. Dashboard" at bounding box center [333, 175] width 101 height 17
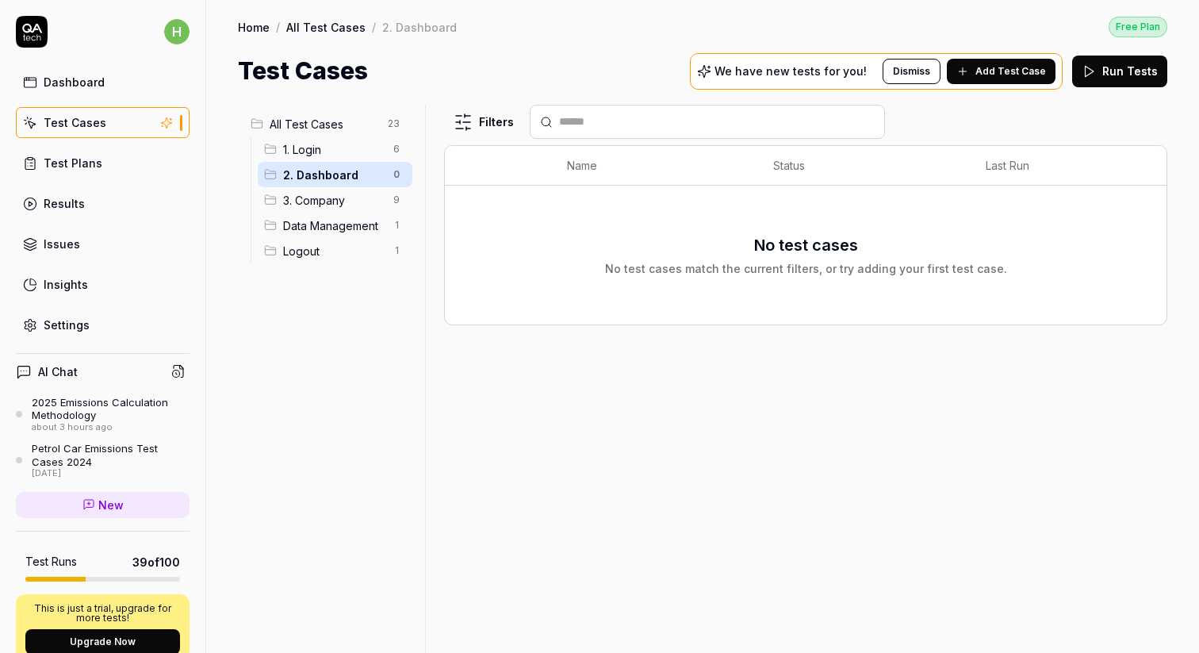
click at [327, 197] on span "3. Company" at bounding box center [333, 200] width 101 height 17
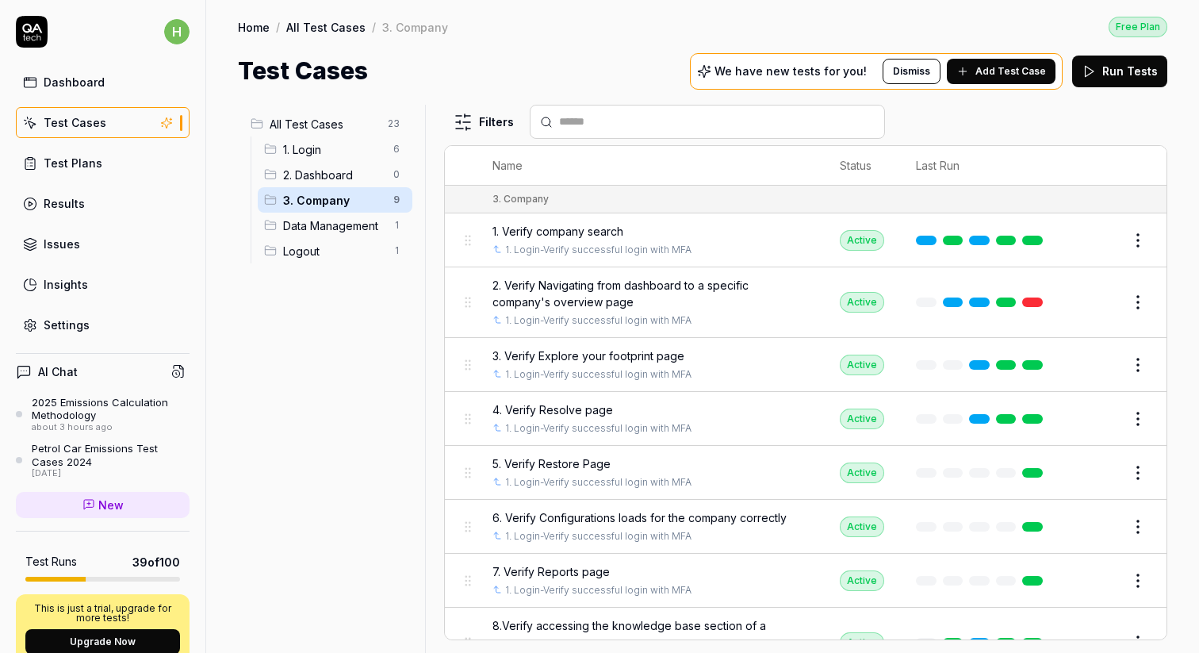
click at [316, 221] on span "Data Management" at bounding box center [333, 225] width 101 height 17
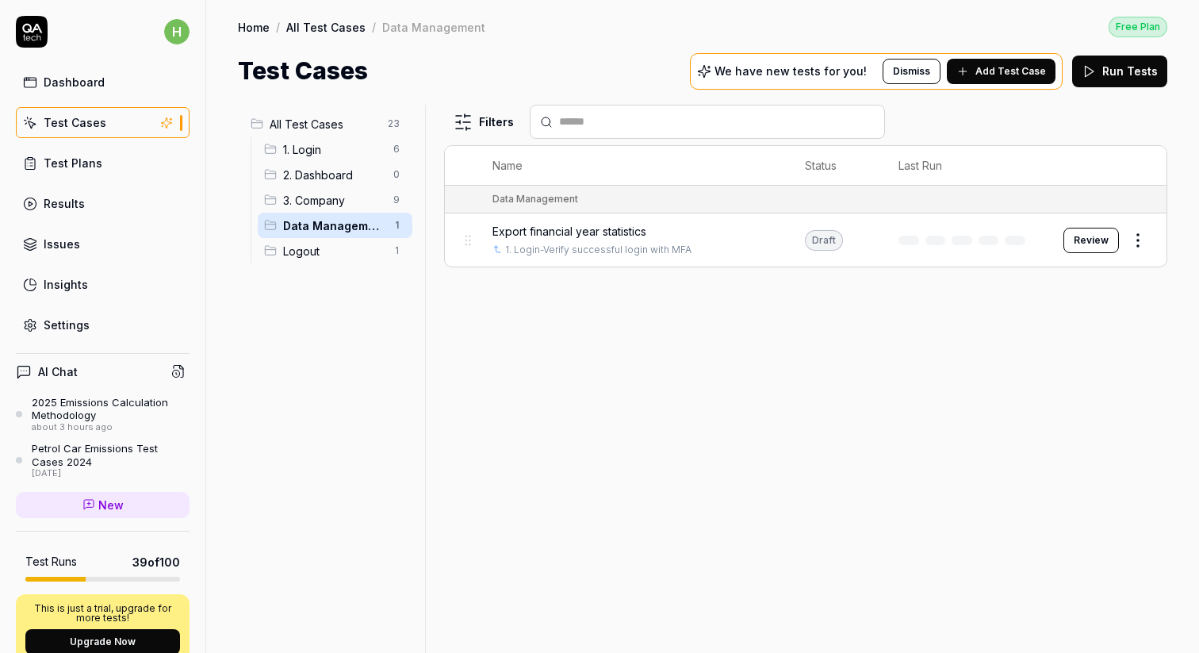
click at [314, 259] on div "Logout 1" at bounding box center [335, 250] width 155 height 25
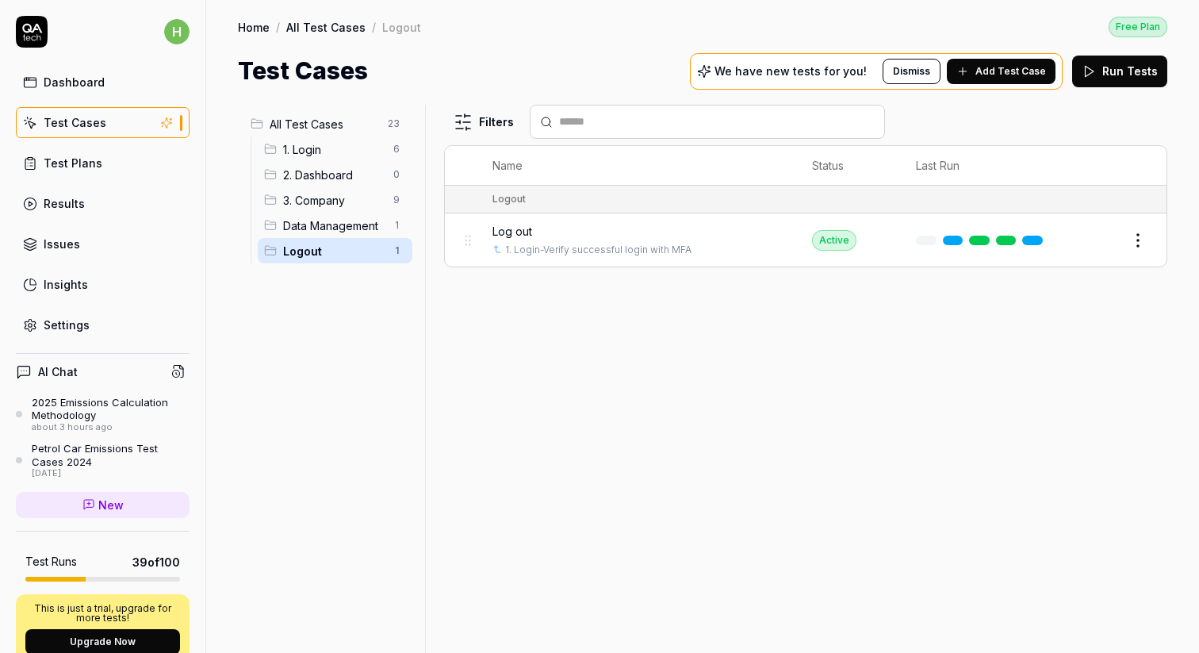
click at [314, 224] on span "Data Management" at bounding box center [333, 225] width 101 height 17
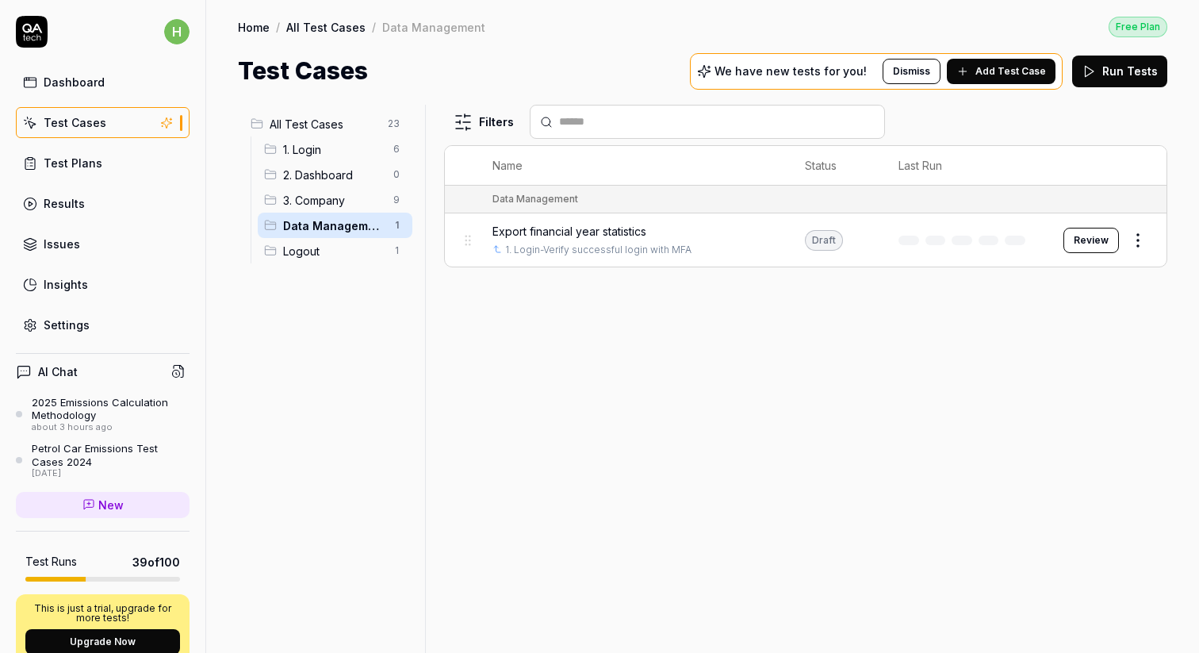
click at [318, 199] on span "3. Company" at bounding box center [333, 200] width 101 height 17
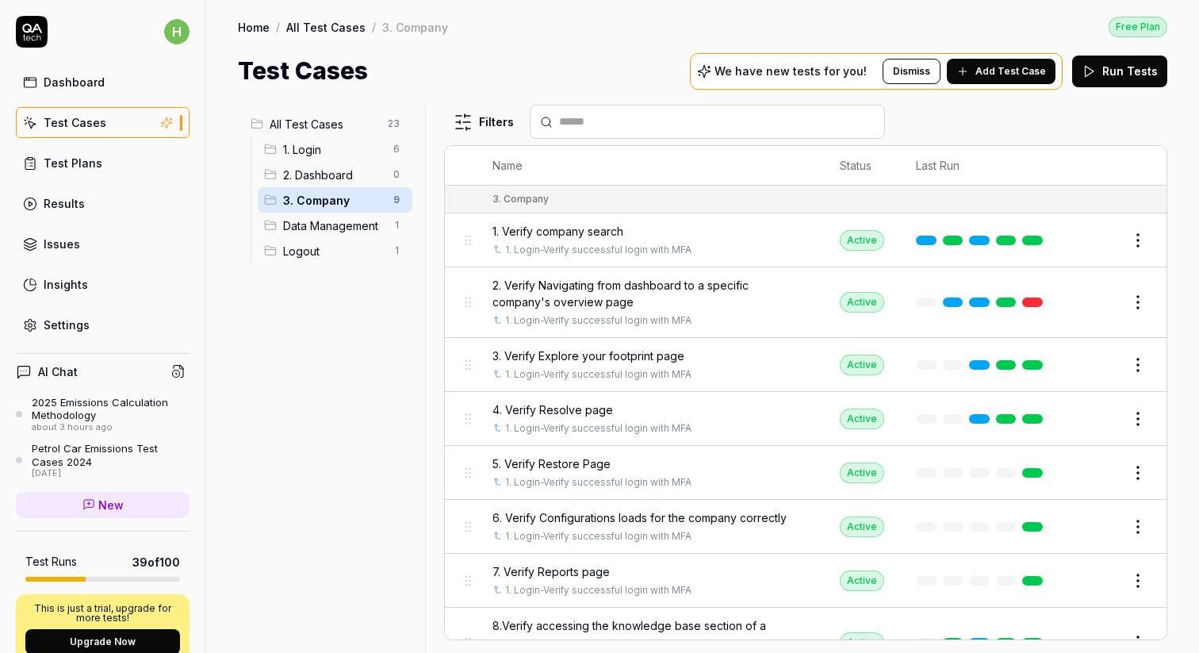
click at [315, 179] on span "2. Dashboard" at bounding box center [333, 175] width 101 height 17
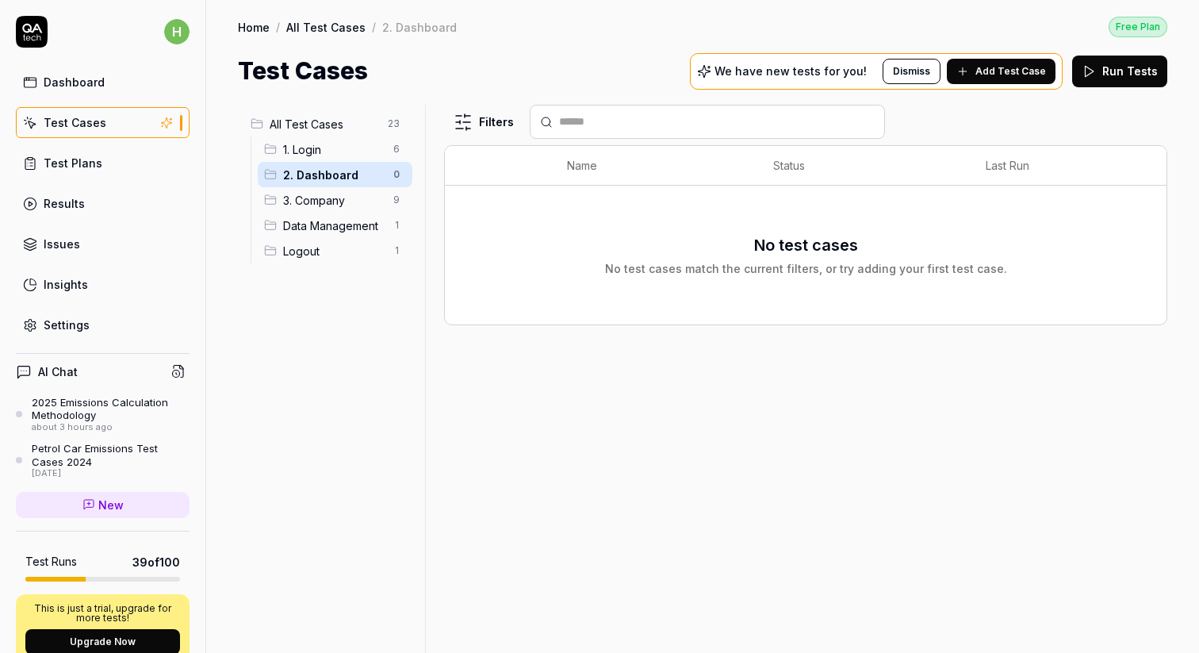
click at [79, 163] on div "Test Plans" at bounding box center [73, 163] width 59 height 17
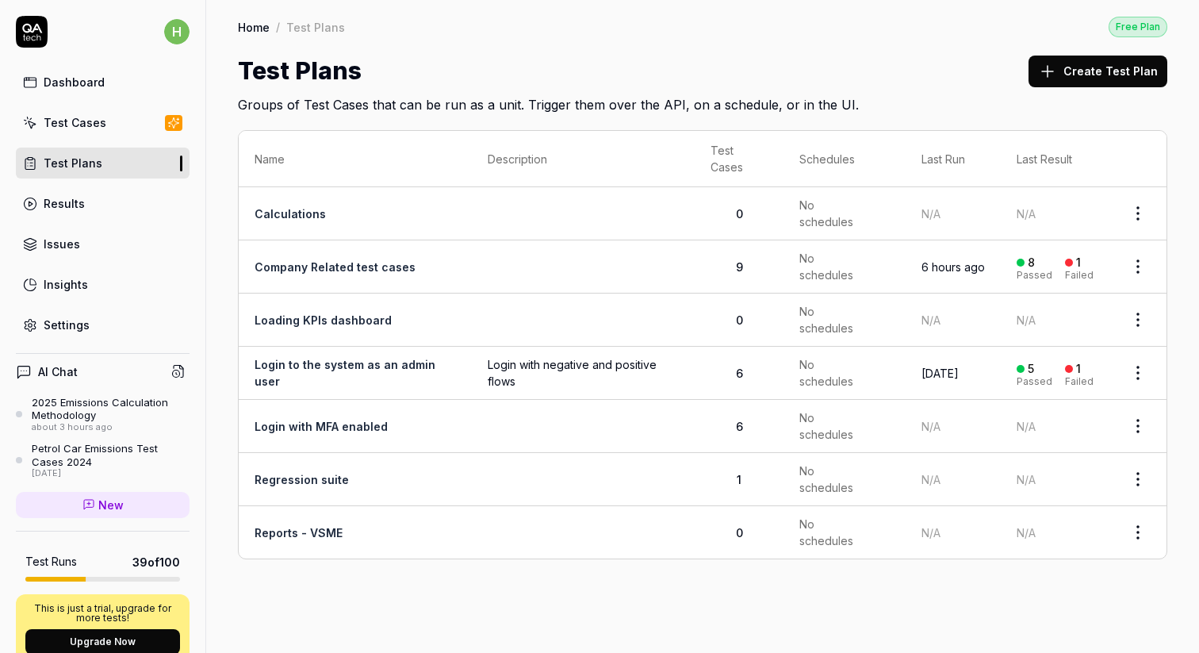
click at [285, 214] on link "Calculations" at bounding box center [290, 213] width 71 height 13
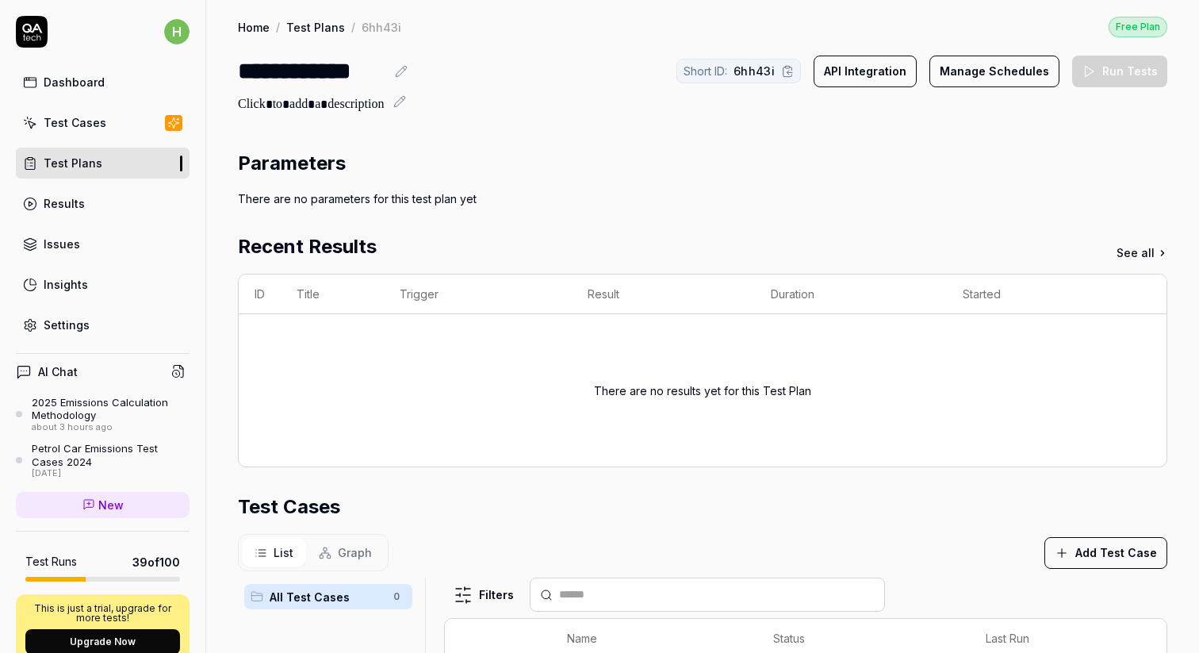
click at [69, 212] on link "Results" at bounding box center [103, 203] width 174 height 31
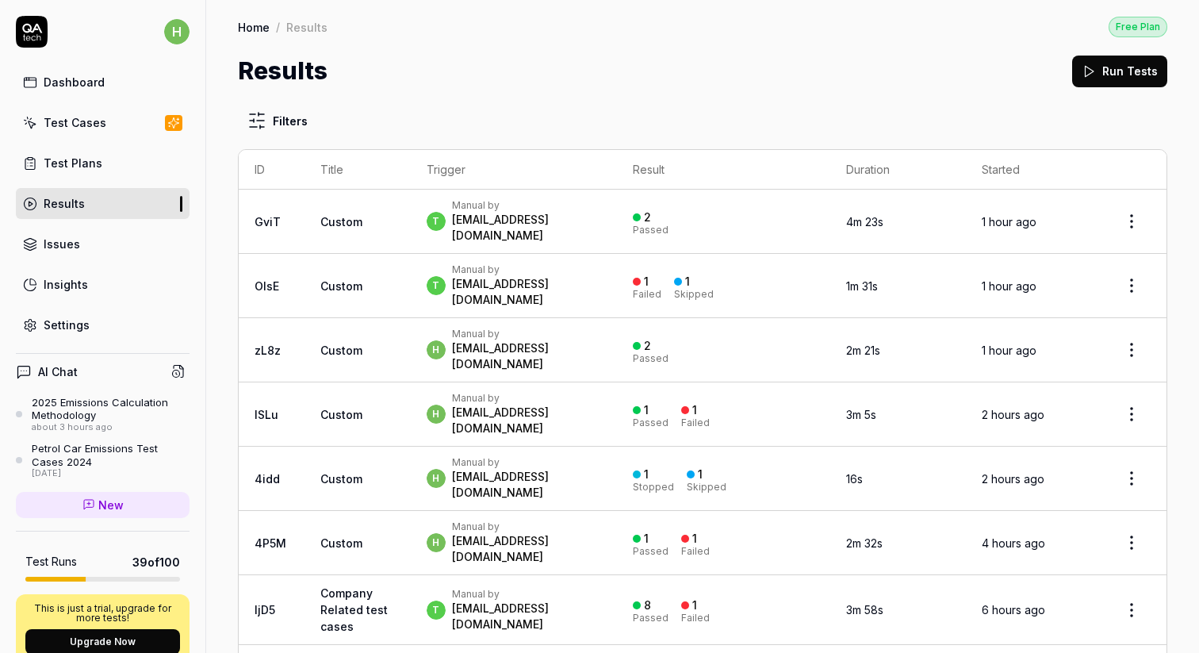
click at [67, 287] on div "Insights" at bounding box center [66, 284] width 44 height 17
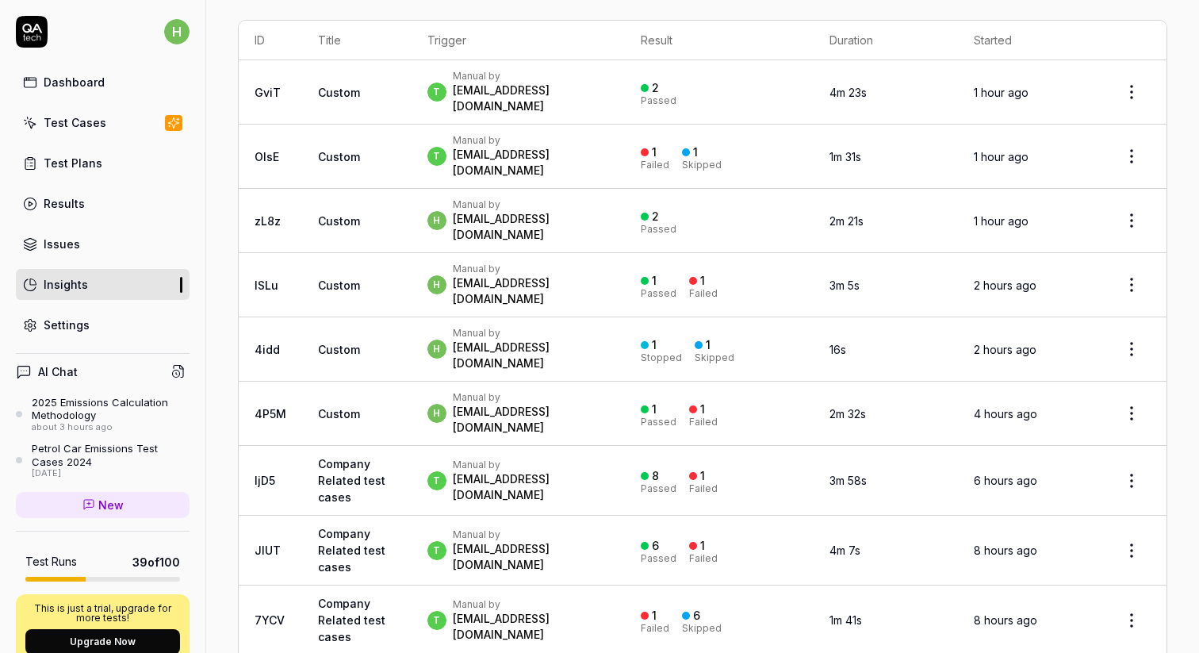
scroll to position [579, 0]
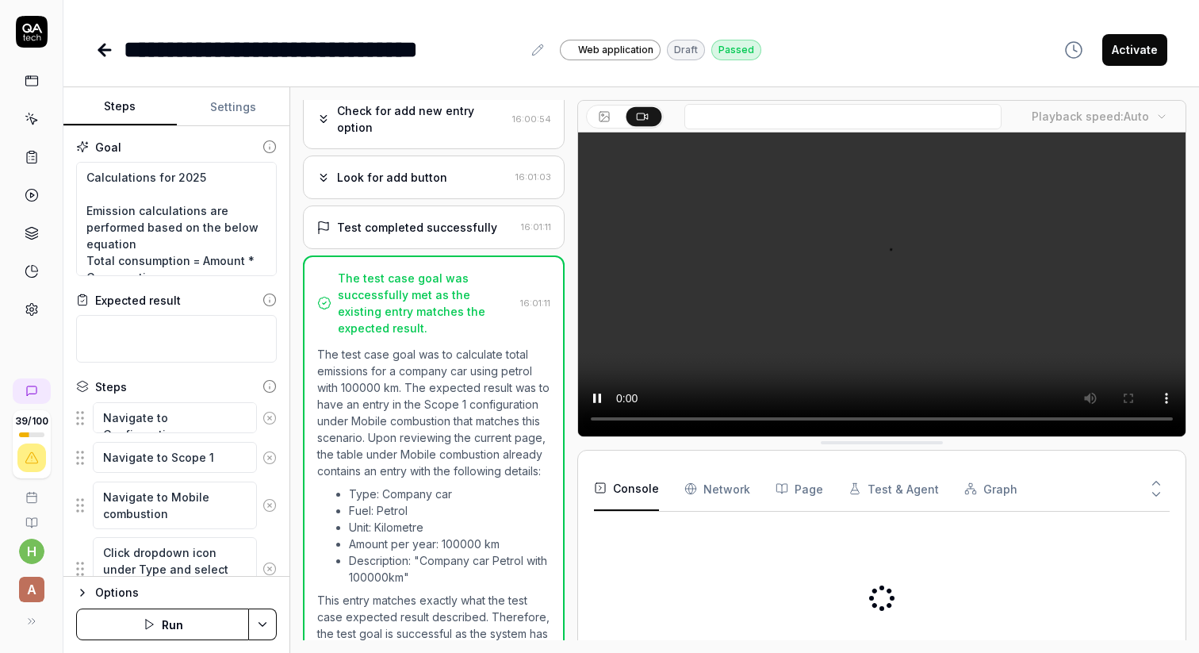
scroll to position [404, 0]
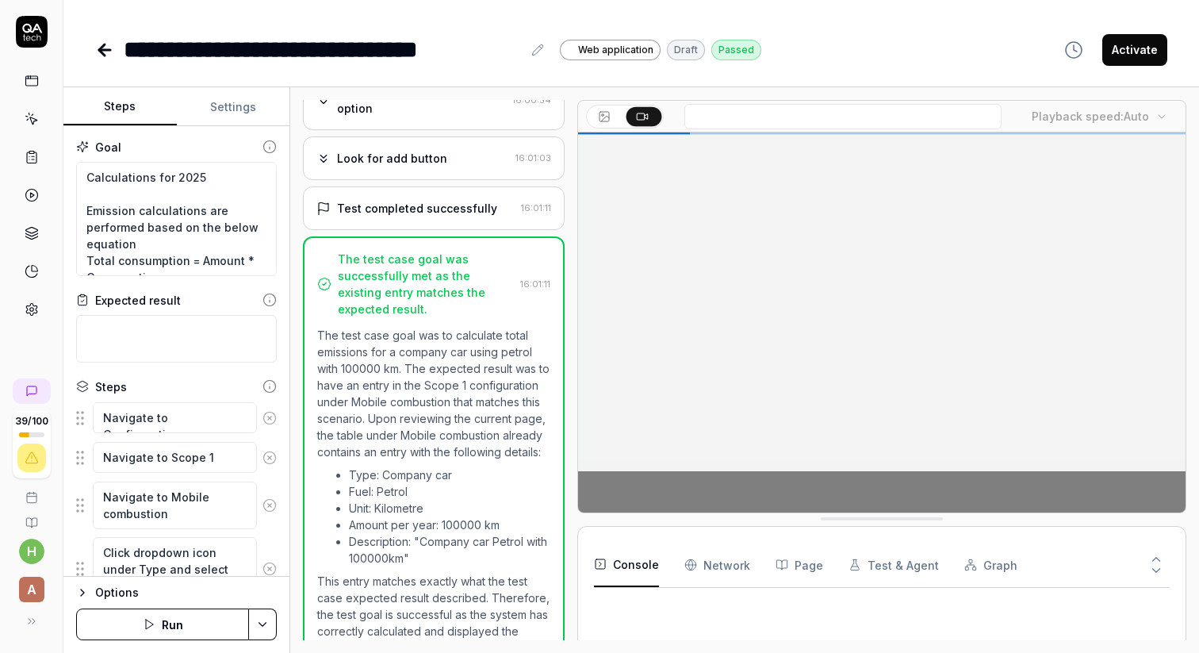
click at [143, 620] on icon "button" at bounding box center [149, 624] width 13 height 13
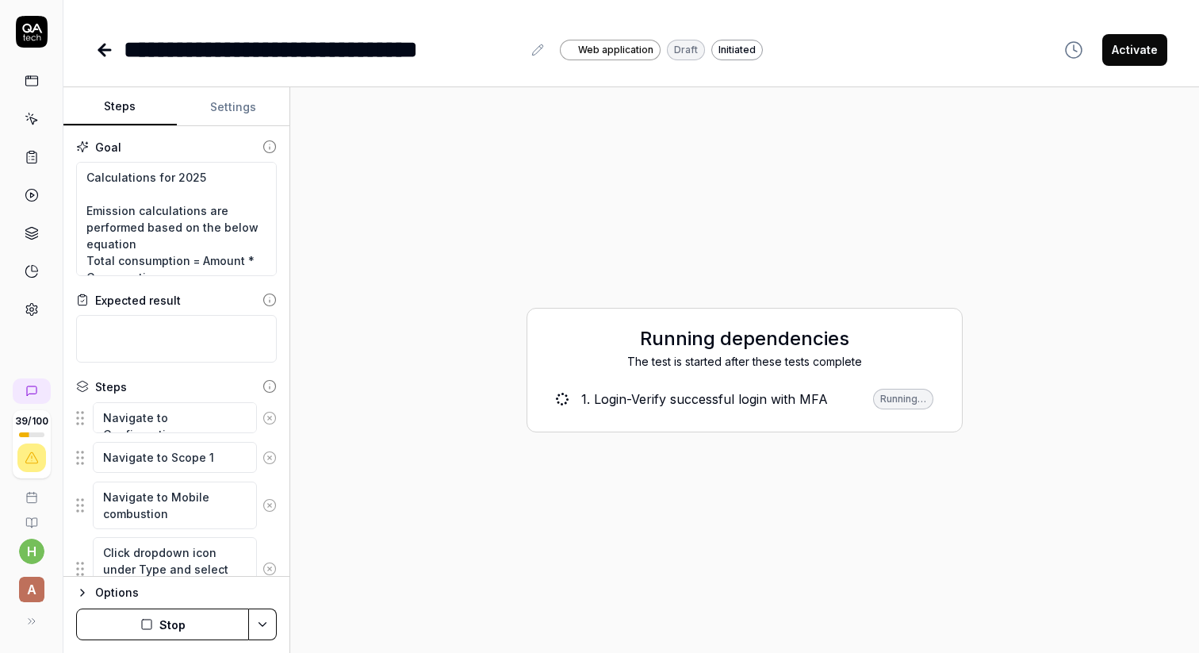
click at [166, 626] on button "Stop" at bounding box center [162, 624] width 173 height 32
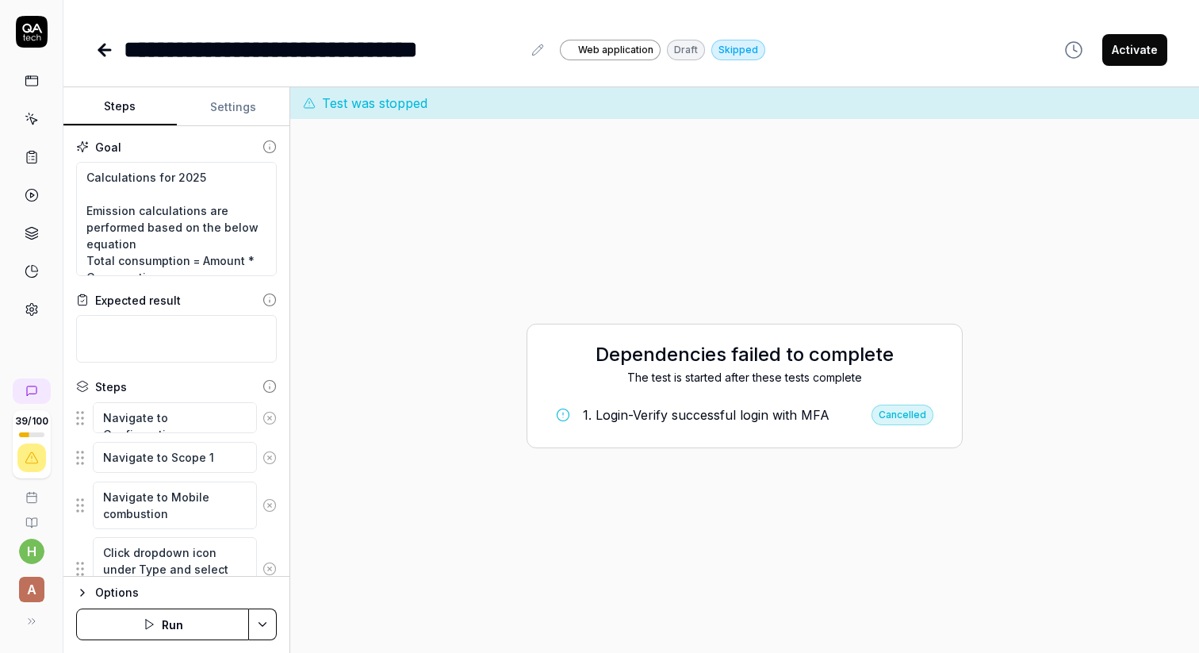
click at [151, 624] on icon "button" at bounding box center [149, 624] width 13 height 13
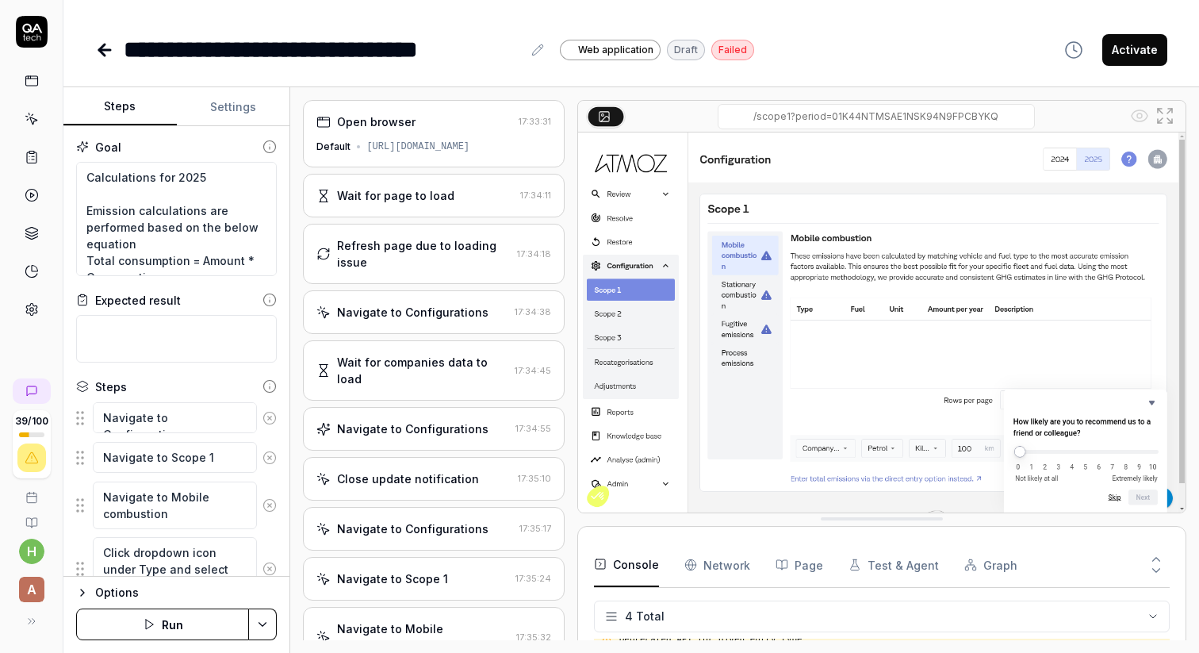
click at [171, 625] on button "Run" at bounding box center [162, 624] width 173 height 32
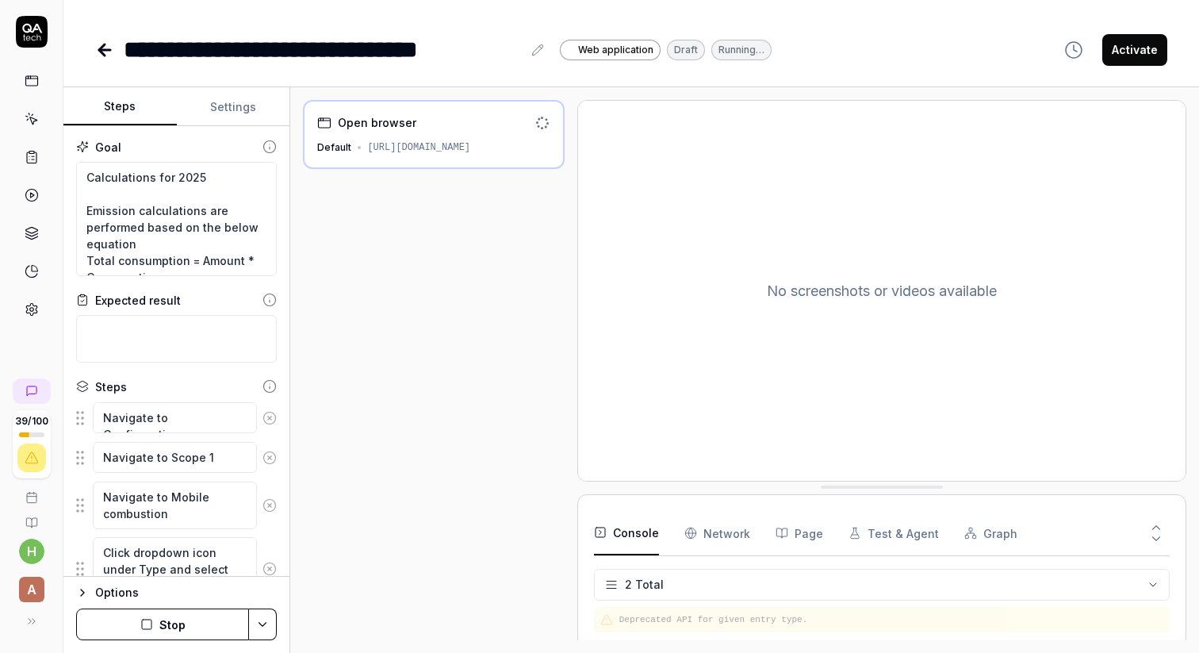
click at [266, 613] on html "**********" at bounding box center [599, 326] width 1199 height 653
click at [379, 540] on html "**********" at bounding box center [599, 326] width 1199 height 653
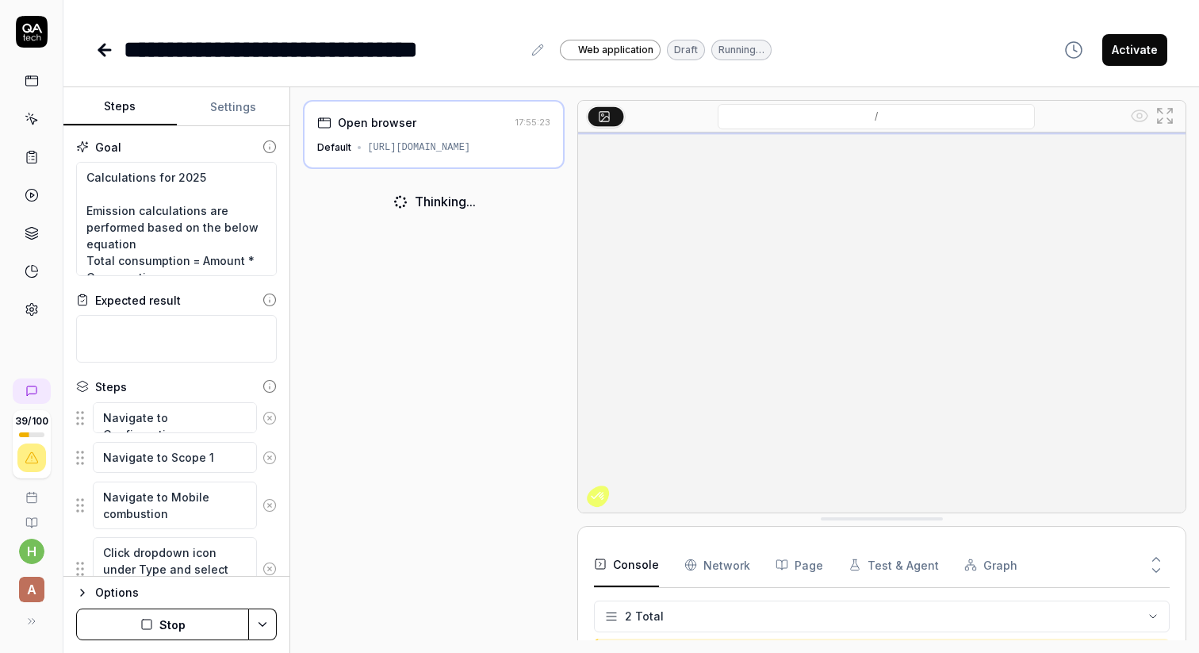
click at [37, 82] on icon at bounding box center [32, 81] width 14 height 14
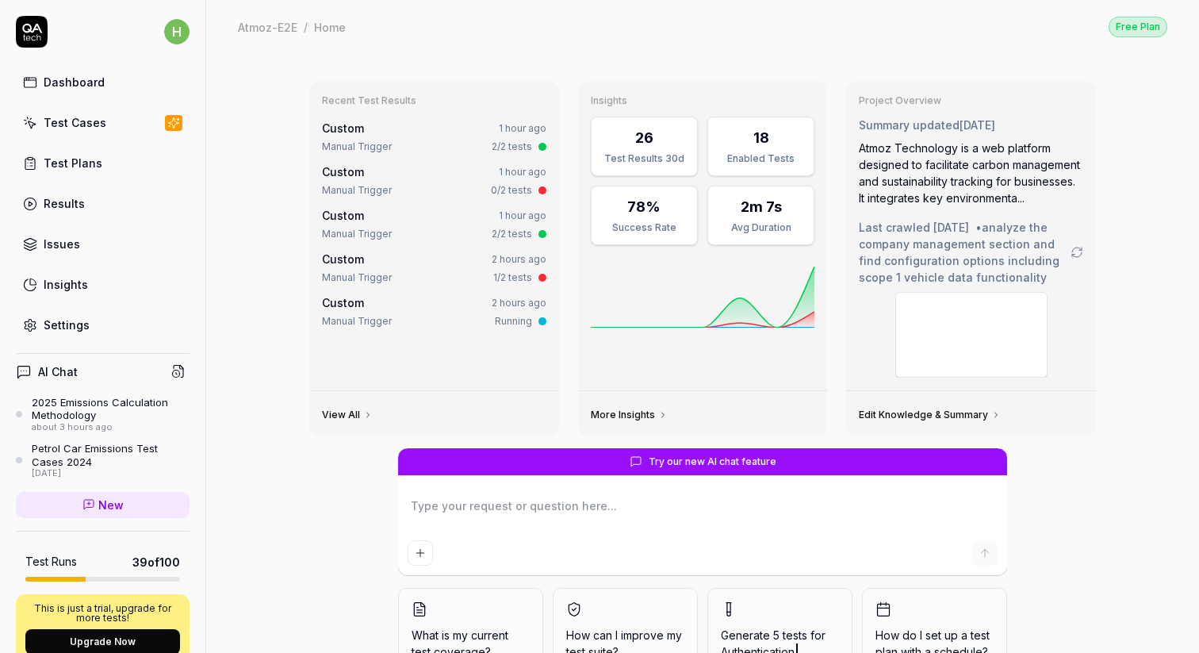
click at [76, 125] on div "Test Cases" at bounding box center [75, 122] width 63 height 17
type textarea "*"
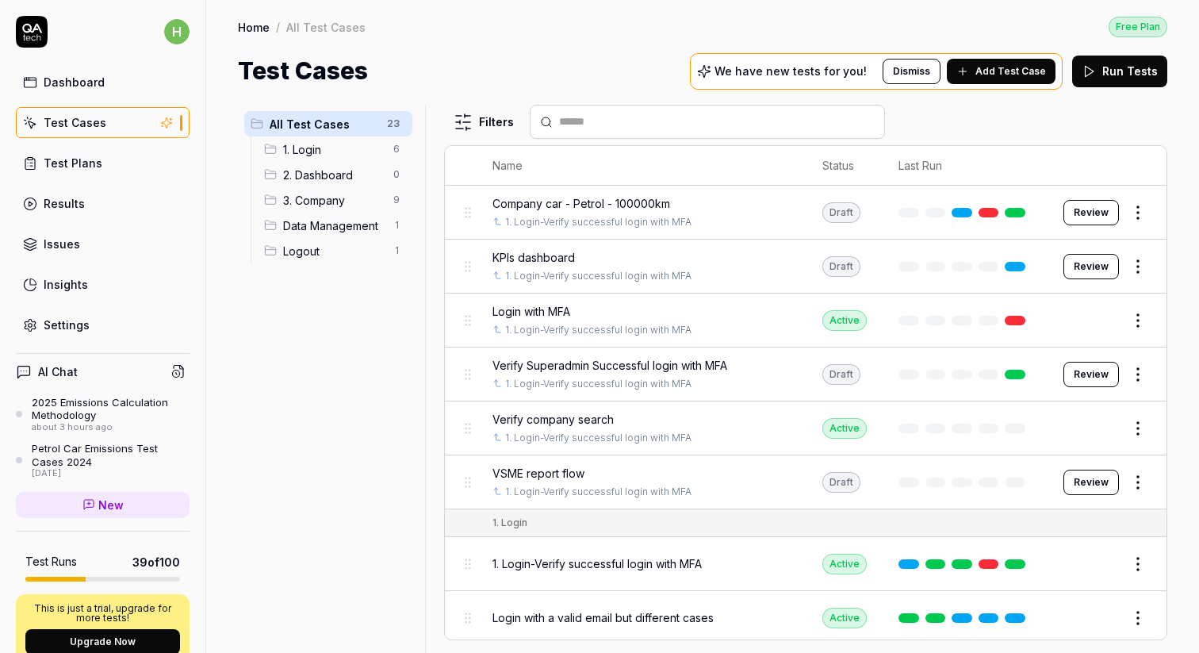
click at [53, 174] on link "Test Plans" at bounding box center [103, 163] width 174 height 31
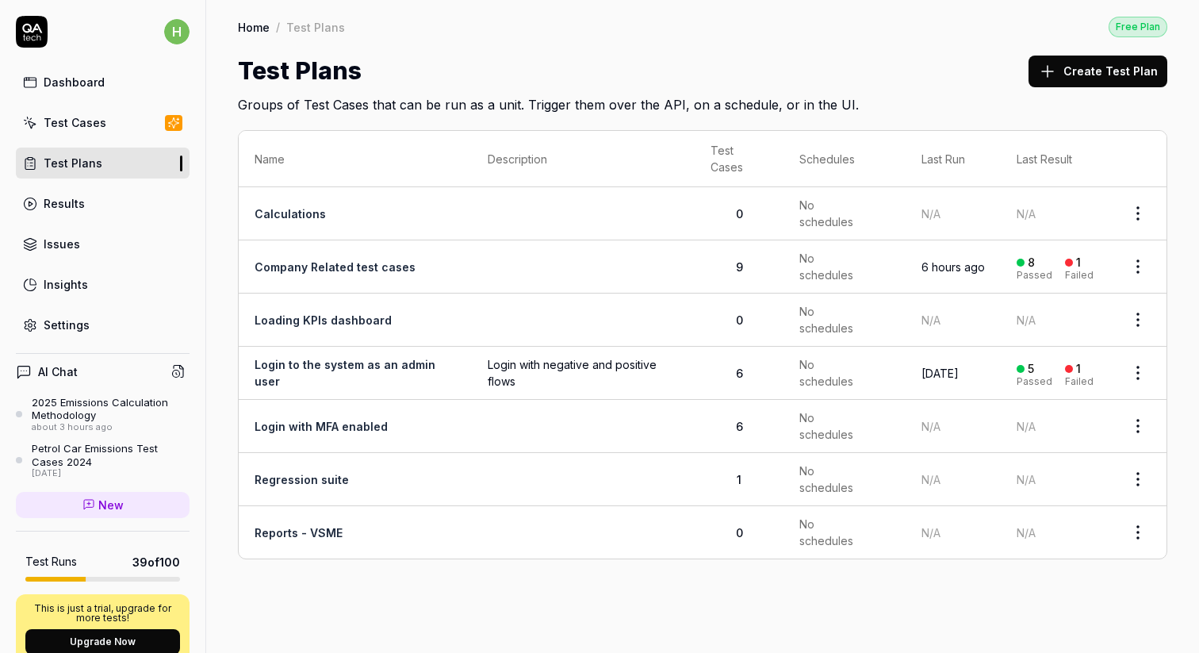
click at [290, 213] on link "Calculations" at bounding box center [290, 213] width 71 height 13
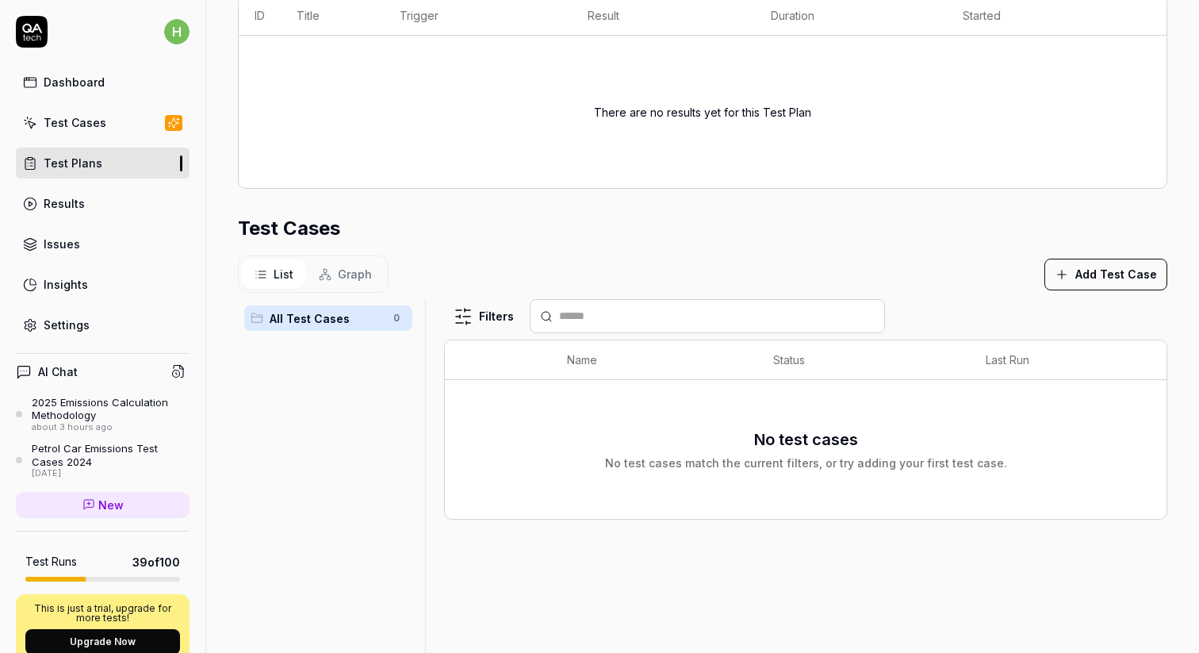
scroll to position [300, 0]
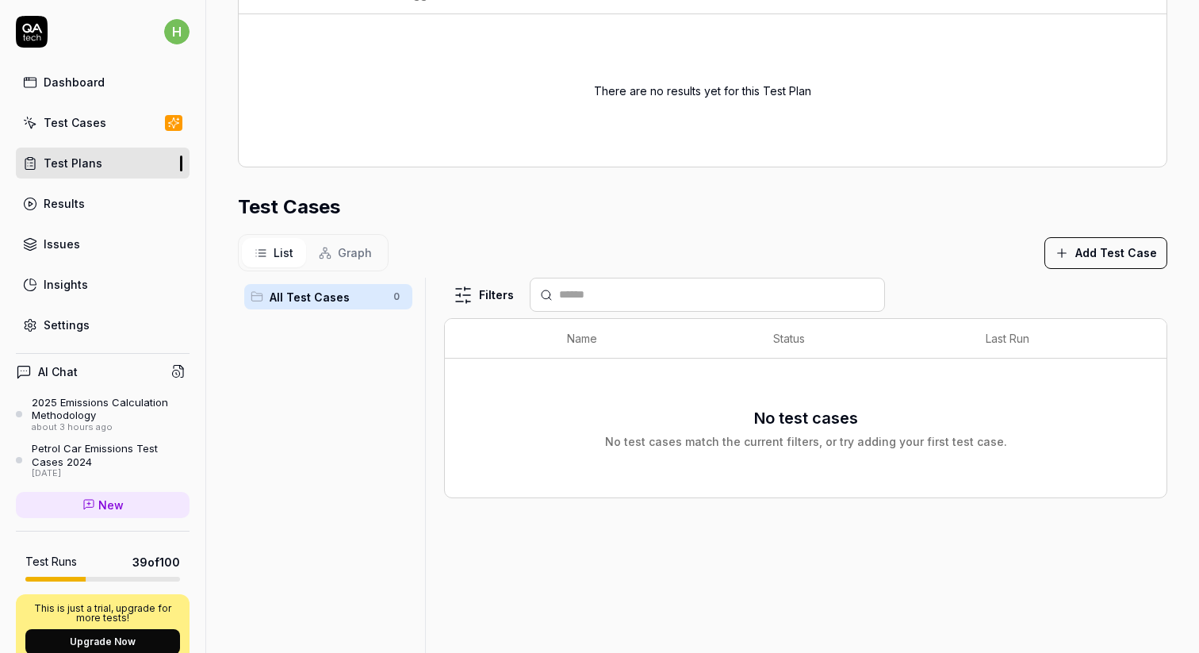
click at [1096, 255] on button "Add Test Case" at bounding box center [1106, 253] width 123 height 32
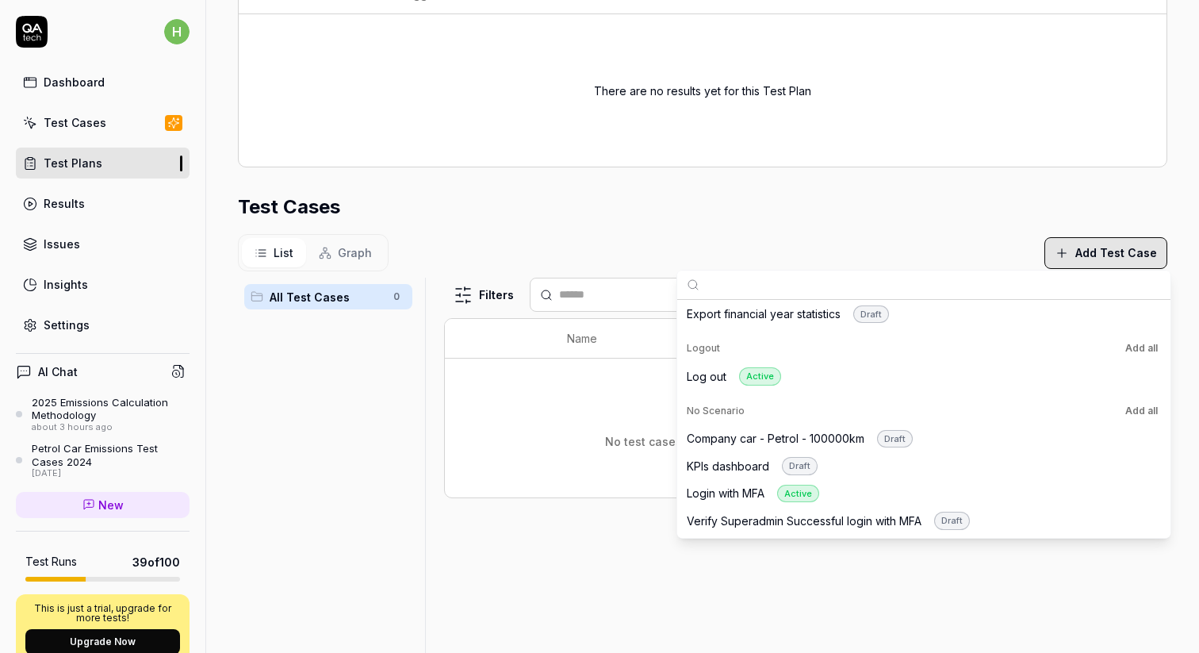
scroll to position [515, 0]
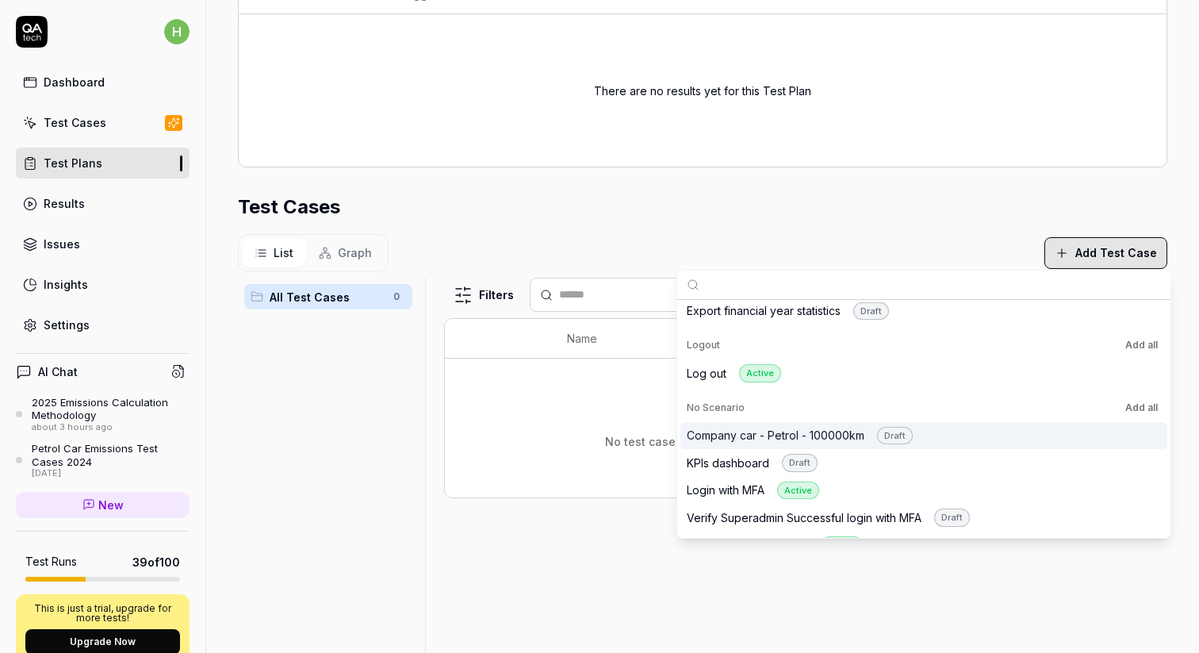
click at [1054, 434] on div "Company car - Petrol - 100000km Draft" at bounding box center [924, 436] width 487 height 28
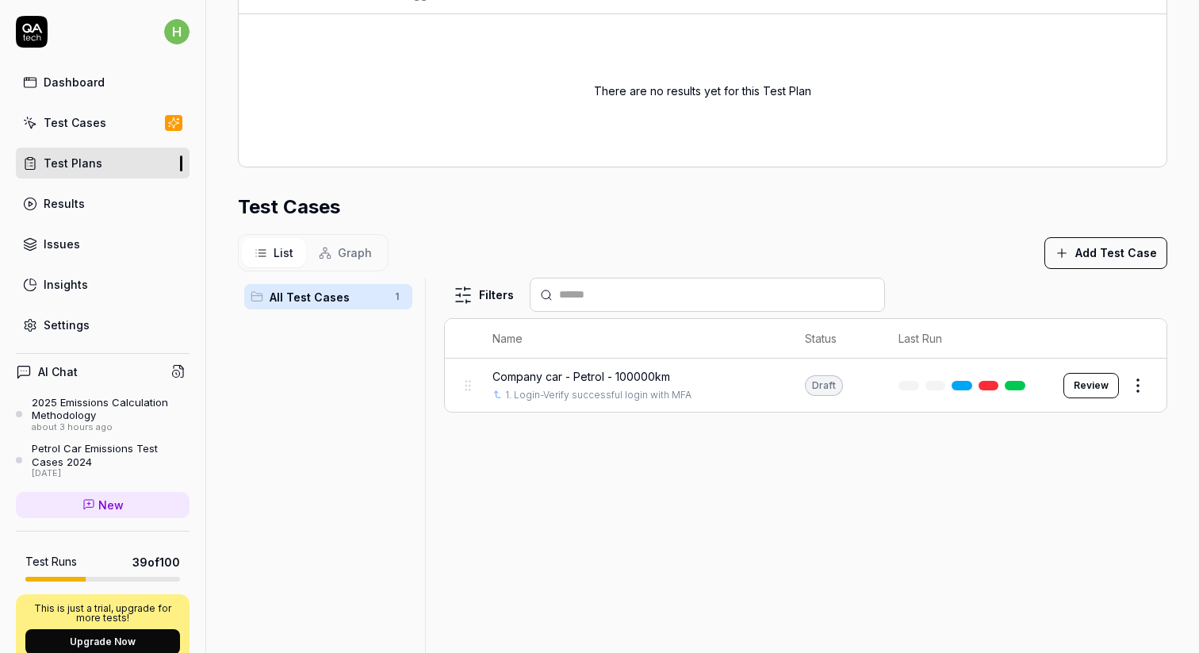
click at [827, 201] on div "Test Cases" at bounding box center [703, 207] width 930 height 29
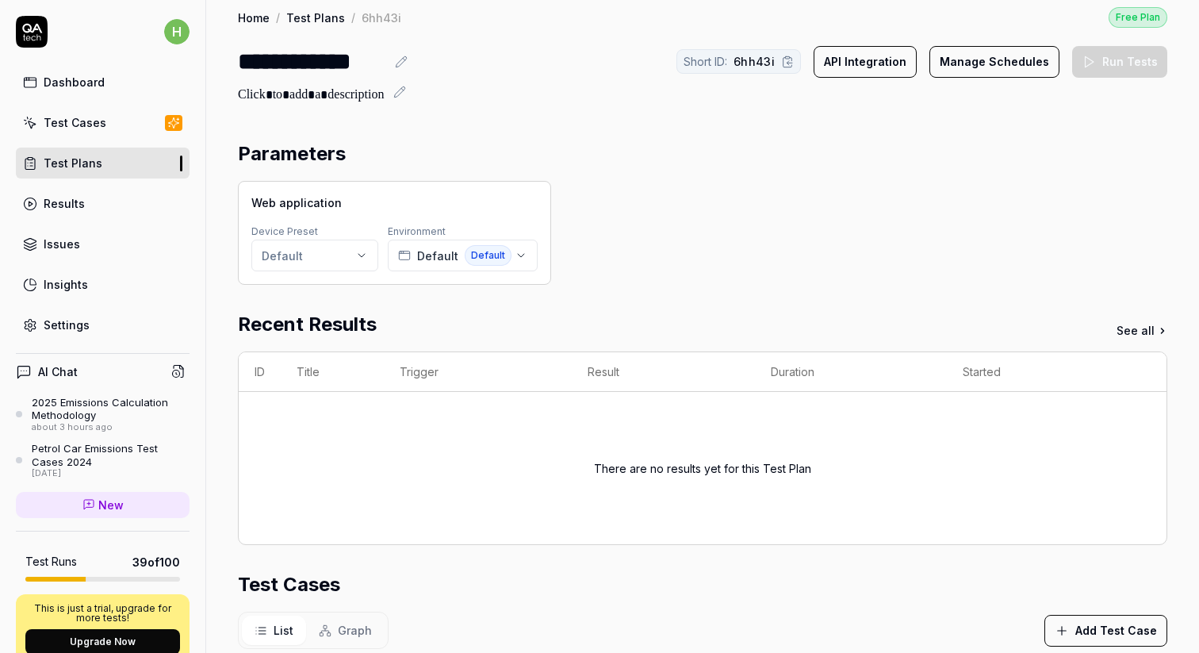
scroll to position [0, 0]
